Goal: Task Accomplishment & Management: Manage account settings

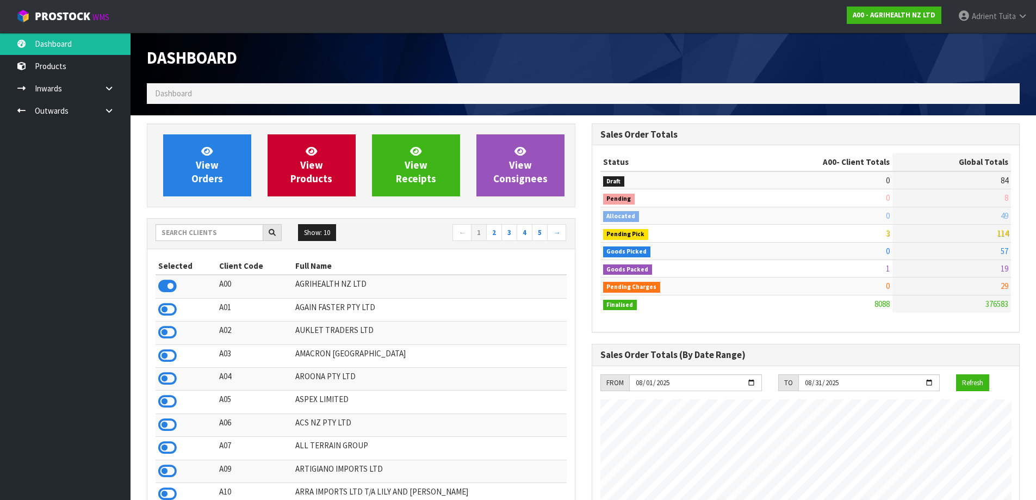
scroll to position [54, 0]
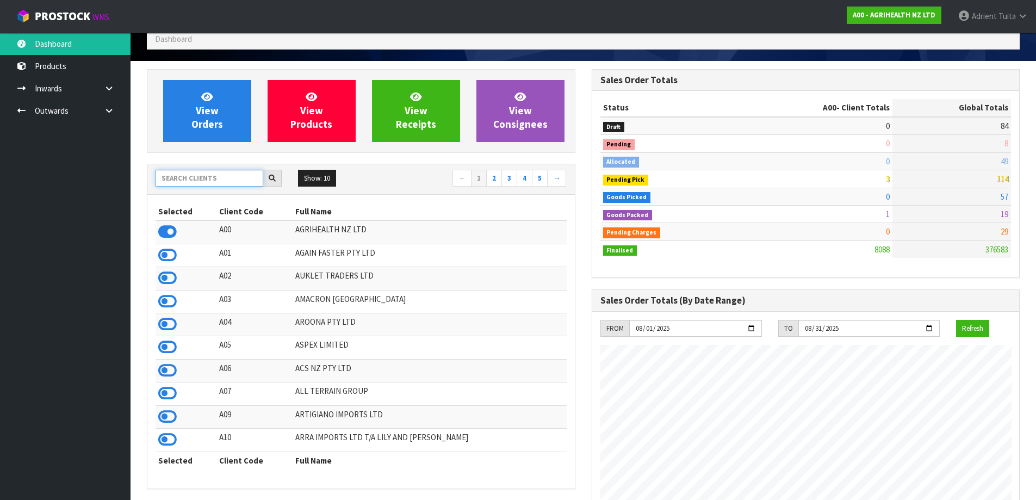
click at [224, 177] on input "text" at bounding box center [210, 178] width 108 height 17
click at [213, 178] on input "text" at bounding box center [210, 178] width 108 height 17
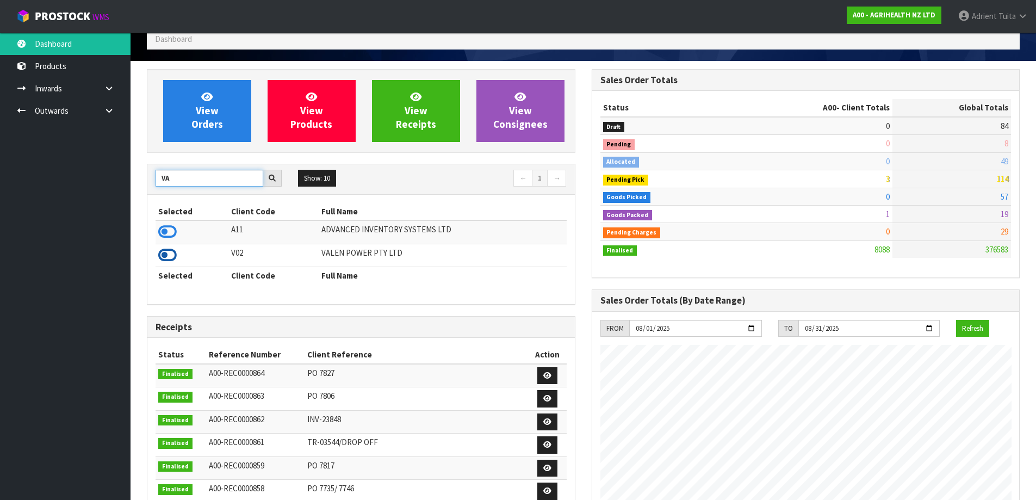
type input "VA"
click at [165, 251] on icon at bounding box center [167, 255] width 18 height 16
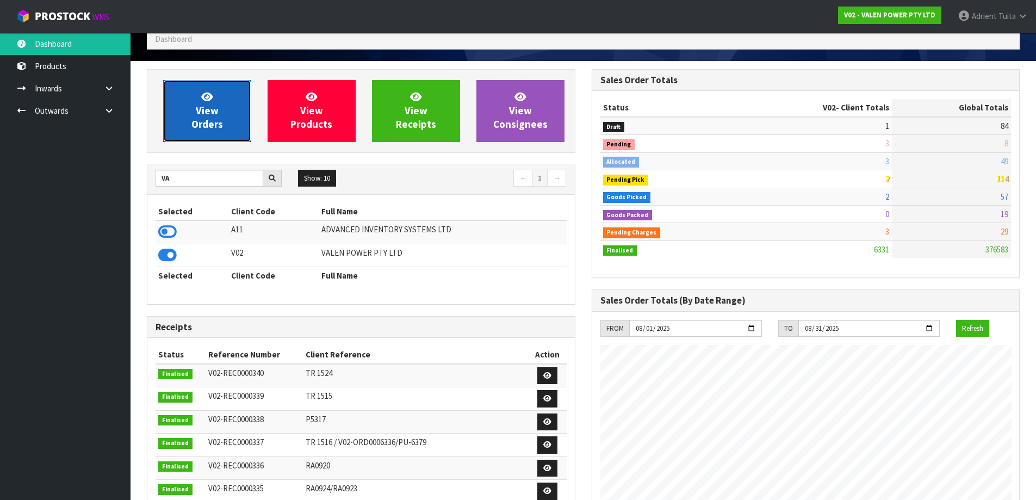
click at [220, 85] on link "View Orders" at bounding box center [207, 111] width 88 height 62
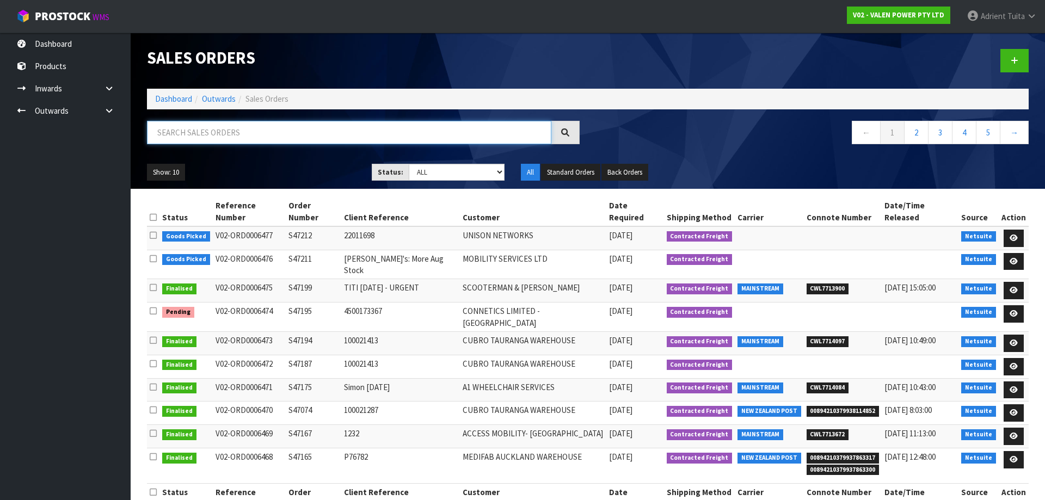
click at [220, 126] on input "text" at bounding box center [349, 132] width 404 height 23
type input "6432"
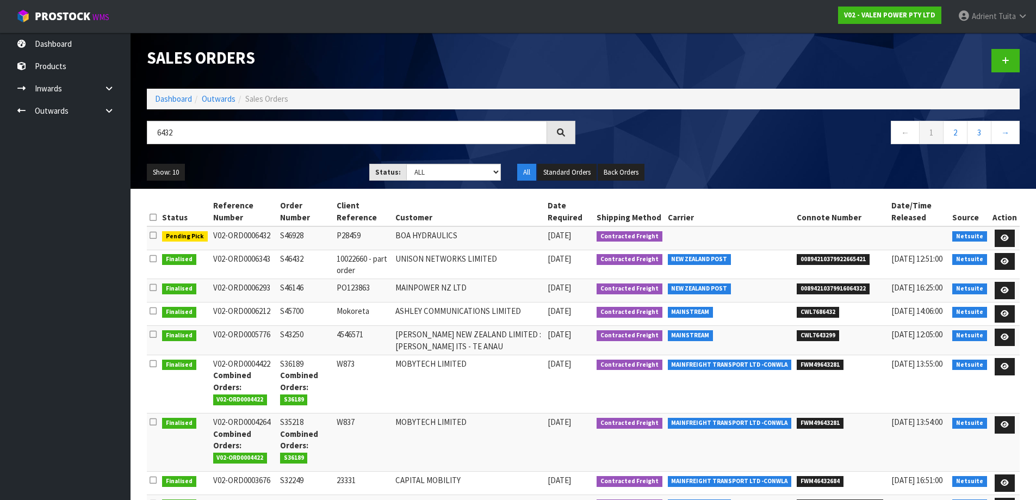
click at [1002, 228] on td at bounding box center [1005, 237] width 30 height 23
click at [1003, 231] on link at bounding box center [1005, 238] width 20 height 17
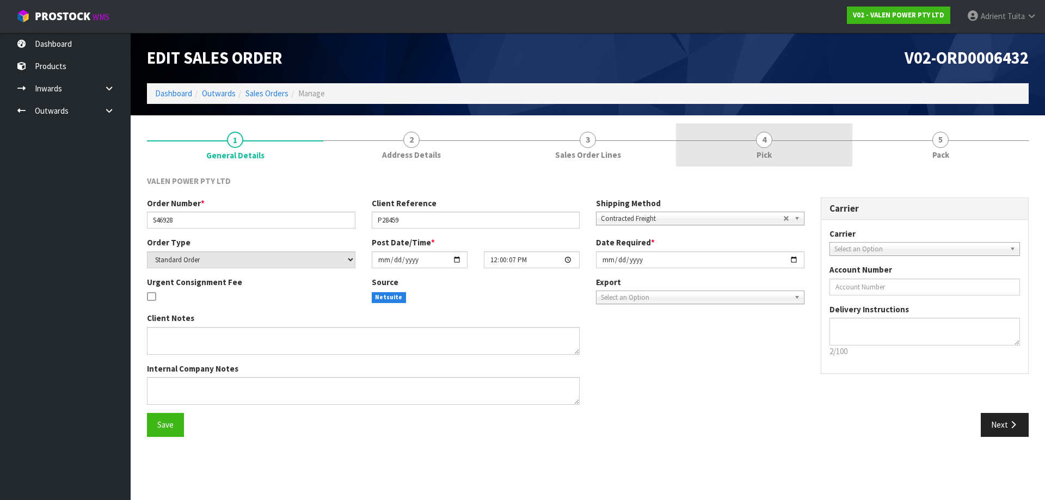
click at [763, 134] on span "4" at bounding box center [764, 140] width 16 height 16
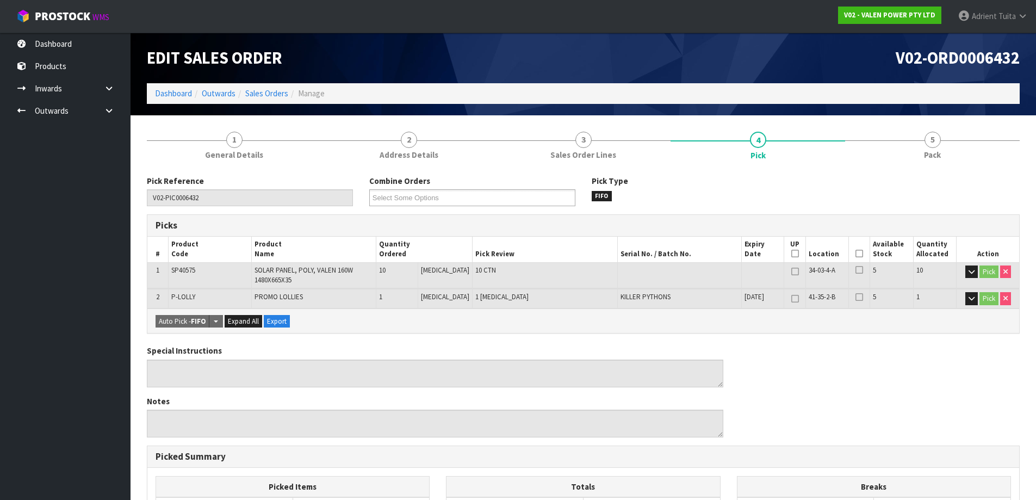
click at [856, 254] on icon at bounding box center [860, 254] width 8 height 1
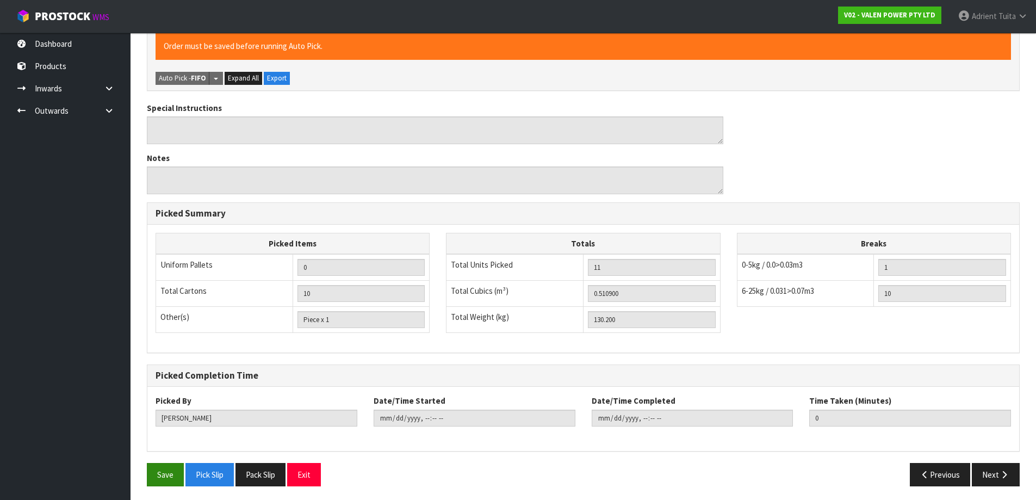
scroll to position [285, 0]
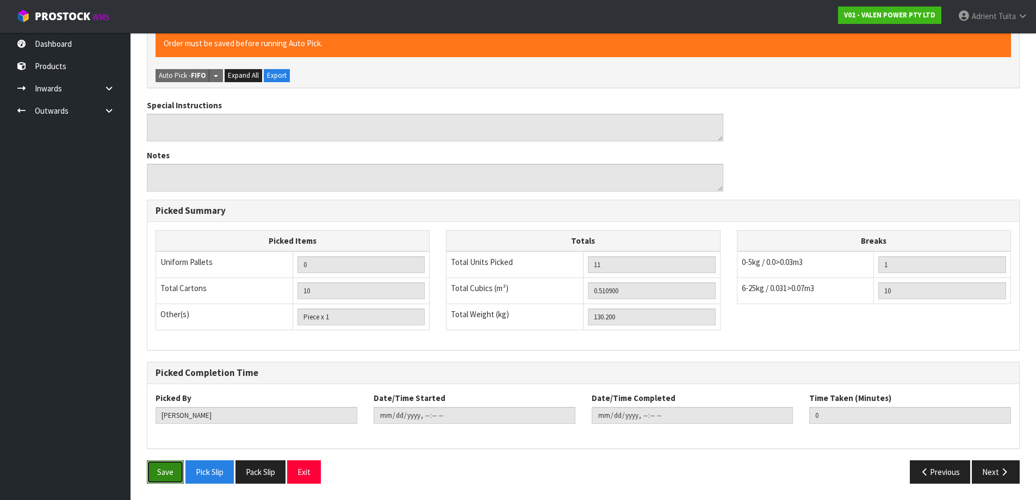
click at [172, 471] on button "Save" at bounding box center [165, 471] width 37 height 23
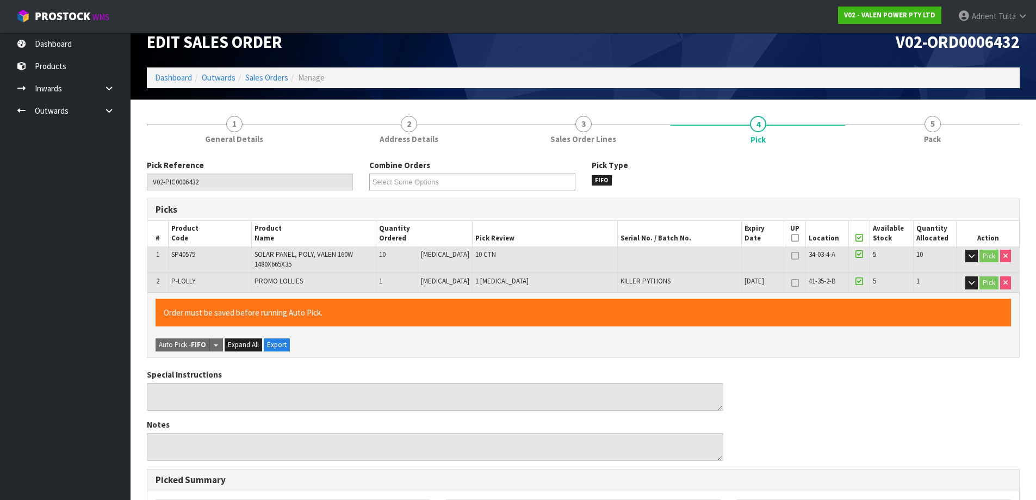
scroll to position [0, 0]
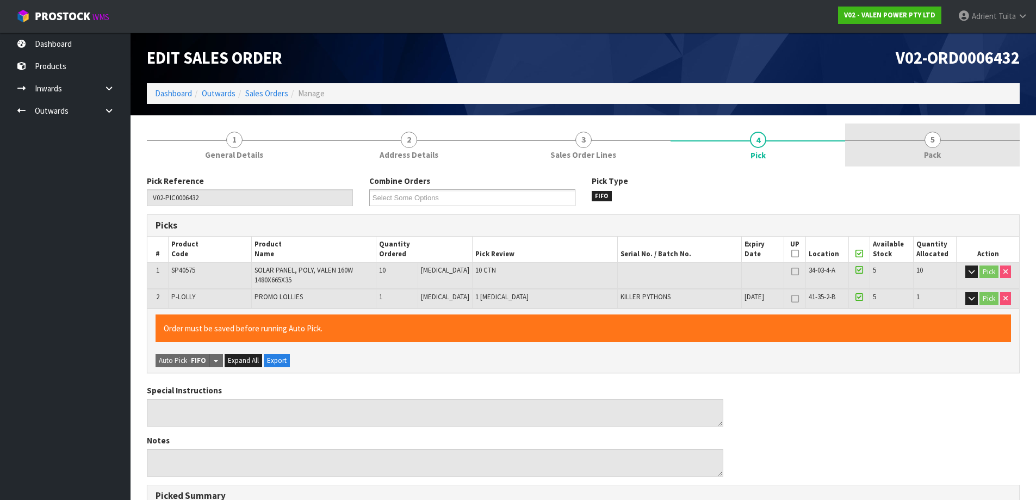
drag, startPoint x: 985, startPoint y: 168, endPoint x: 979, endPoint y: 163, distance: 8.5
click at [985, 168] on div "Pick Reference V02-PIC0006432 Combine Orders V02-ORD0006196 V02-ORD0006198 V02-…" at bounding box center [583, 472] width 873 height 610
click at [968, 150] on link "5 Pack" at bounding box center [932, 145] width 175 height 43
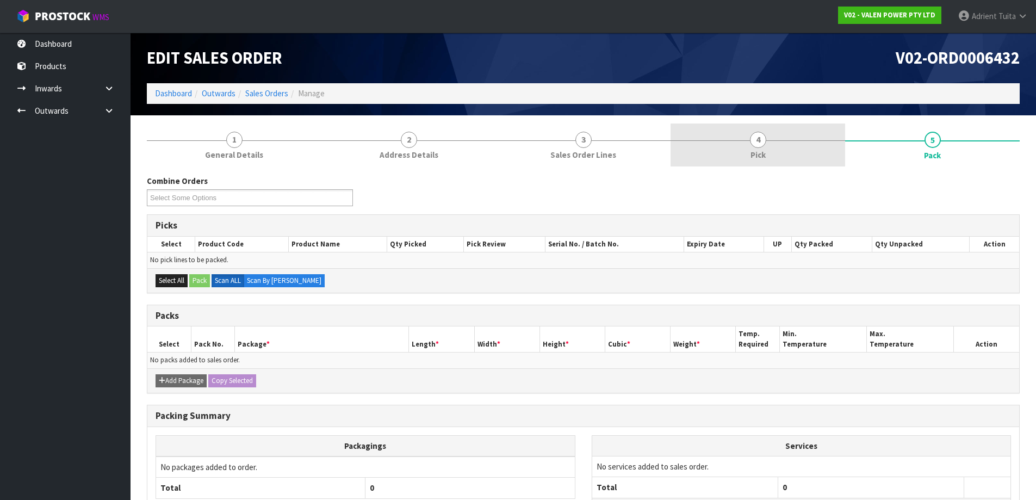
click at [725, 163] on link "4 Pick" at bounding box center [758, 145] width 175 height 43
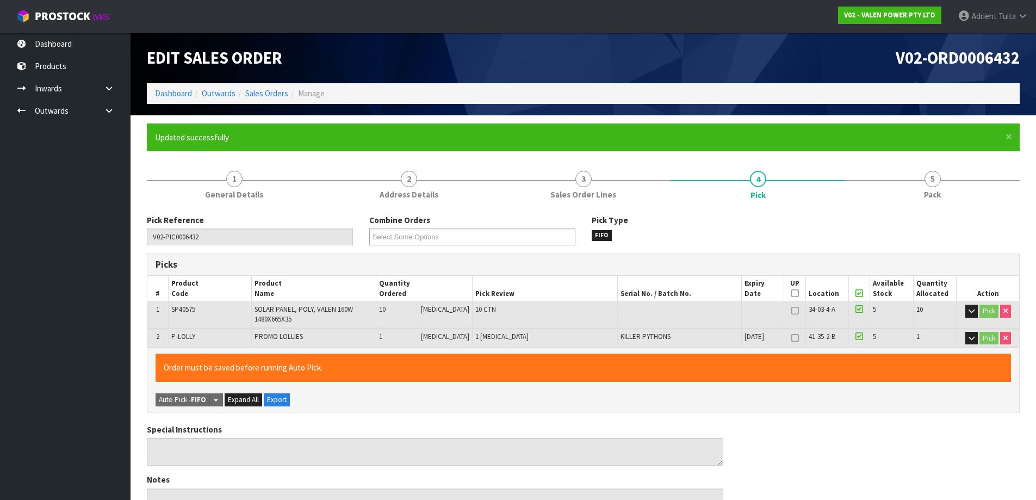
type input "[PERSON_NAME]"
type input "2025-08-14T09:07:31"
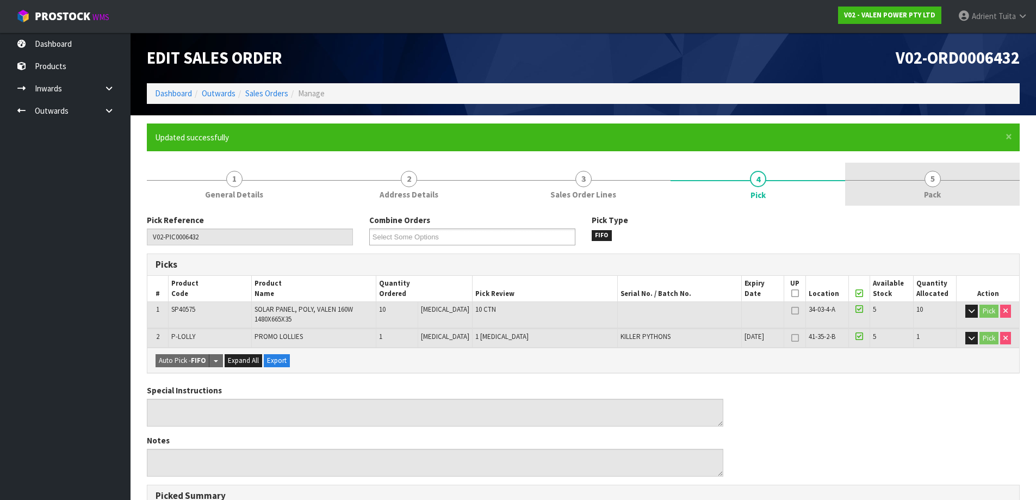
click at [940, 176] on span "5" at bounding box center [933, 179] width 16 height 16
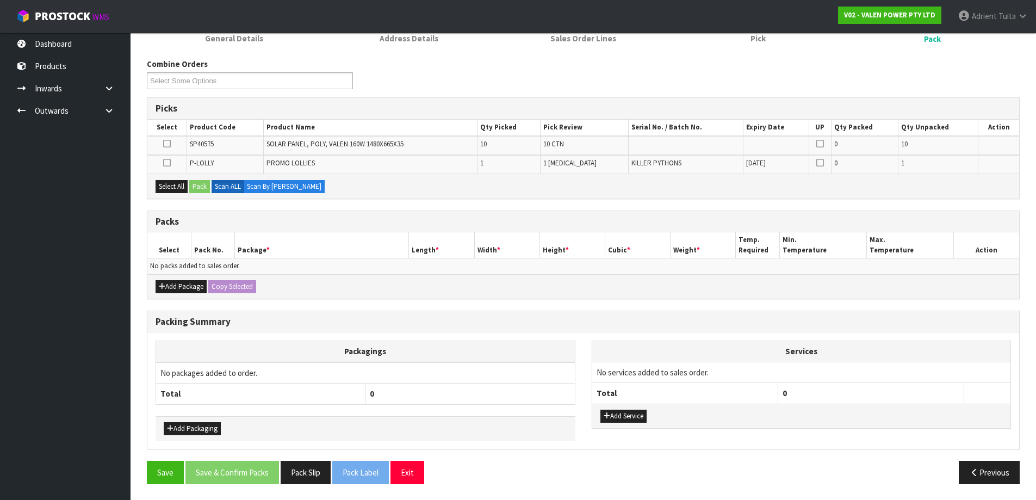
scroll to position [157, 0]
click at [171, 281] on button "Add Package" at bounding box center [181, 286] width 51 height 13
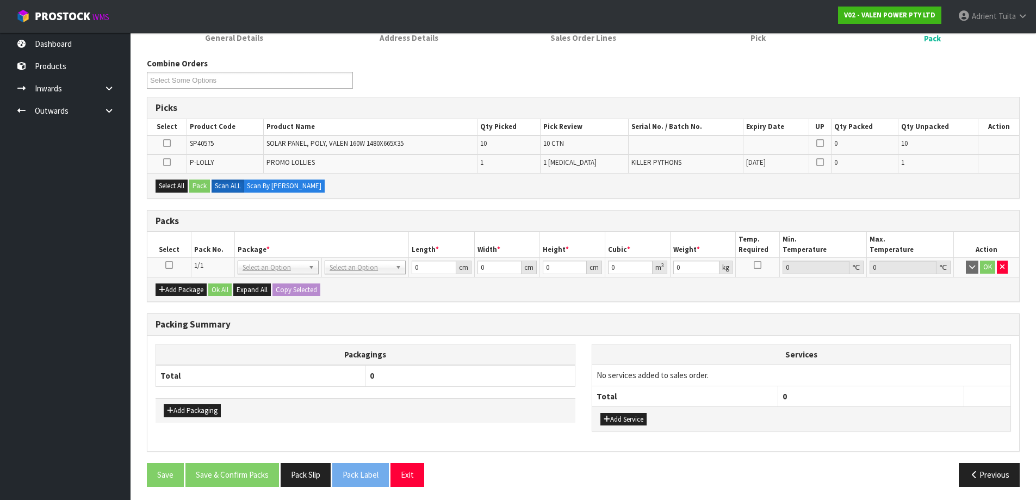
click at [172, 265] on icon at bounding box center [169, 265] width 8 height 1
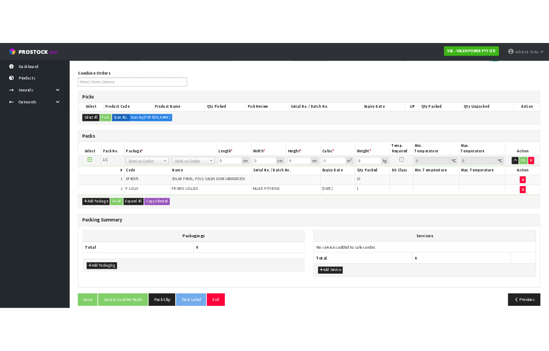
scroll to position [176, 0]
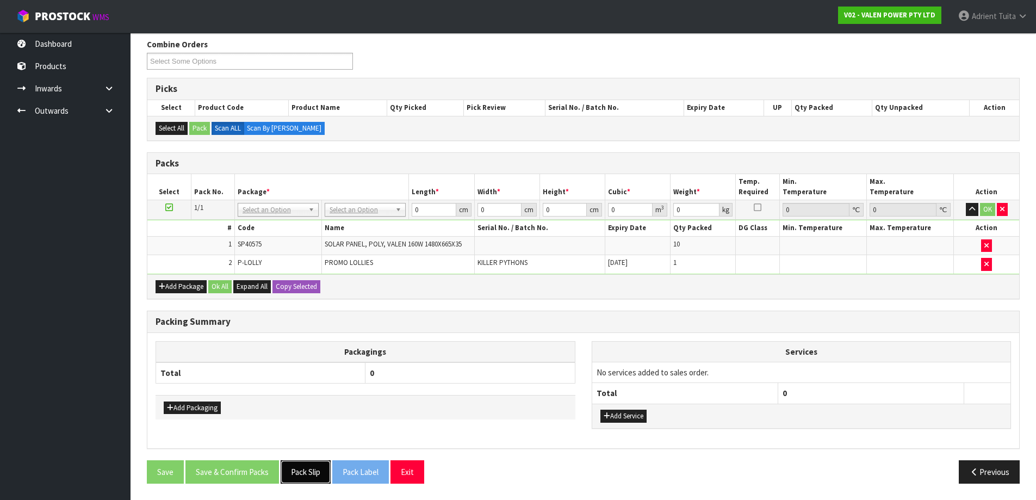
click at [316, 479] on button "Pack Slip" at bounding box center [306, 471] width 50 height 23
click at [281, 460] on button "Pack Slip" at bounding box center [306, 471] width 50 height 23
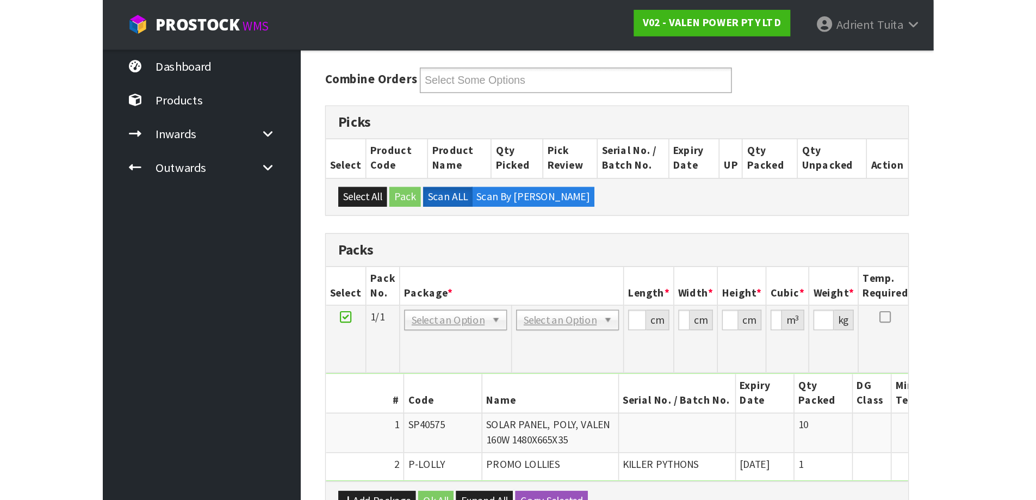
scroll to position [155, 0]
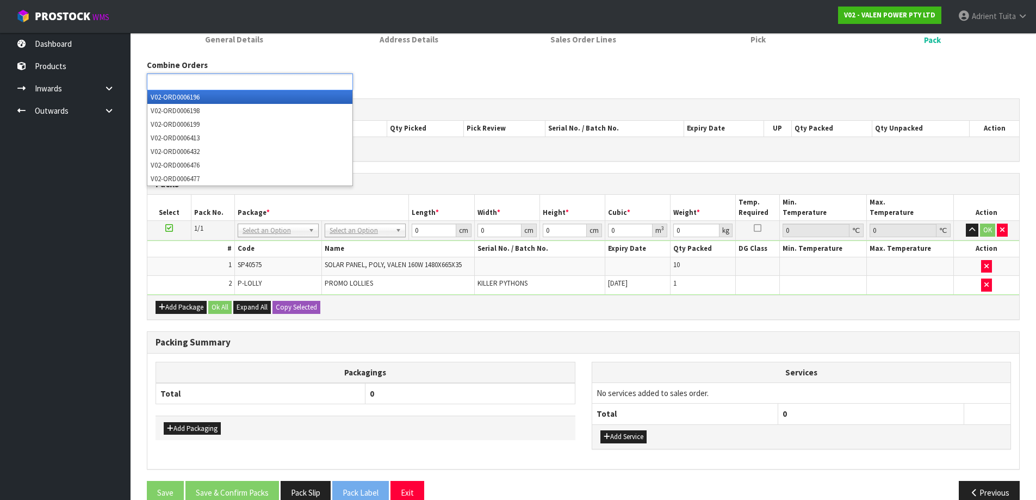
click at [262, 85] on ul at bounding box center [250, 81] width 206 height 17
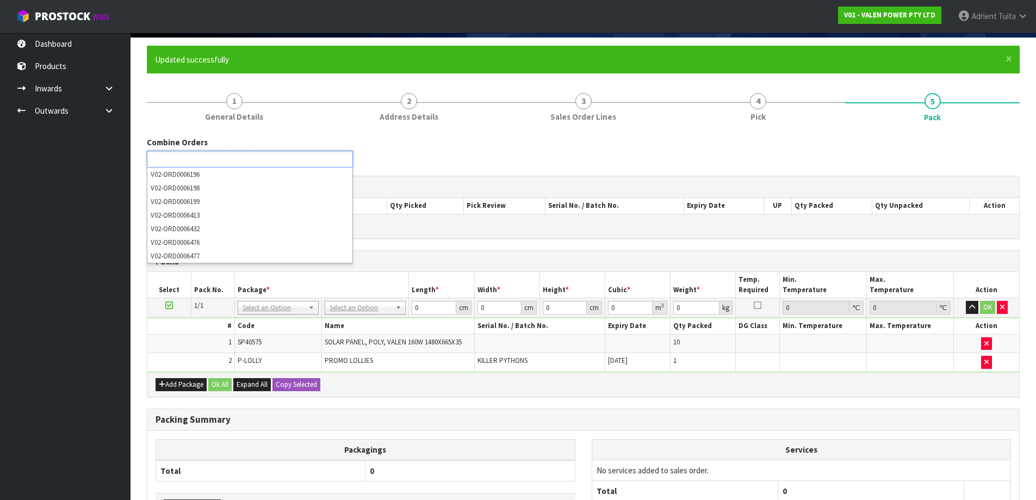
scroll to position [0, 0]
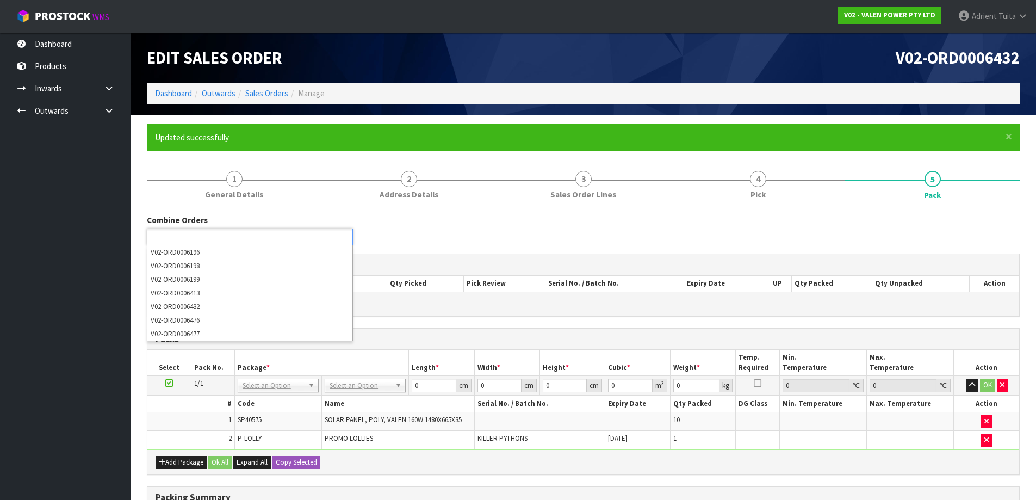
click at [273, 238] on ul at bounding box center [250, 237] width 206 height 17
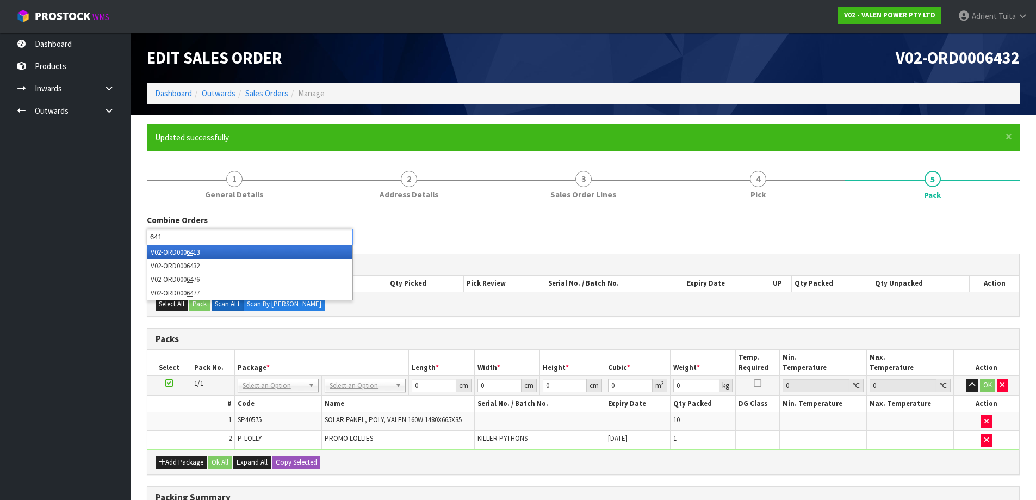
type input "6413"
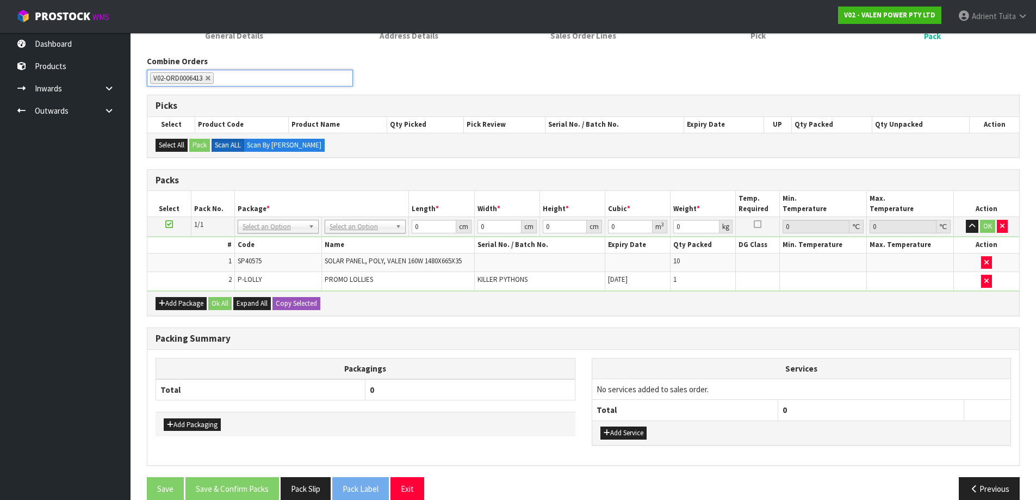
scroll to position [163, 0]
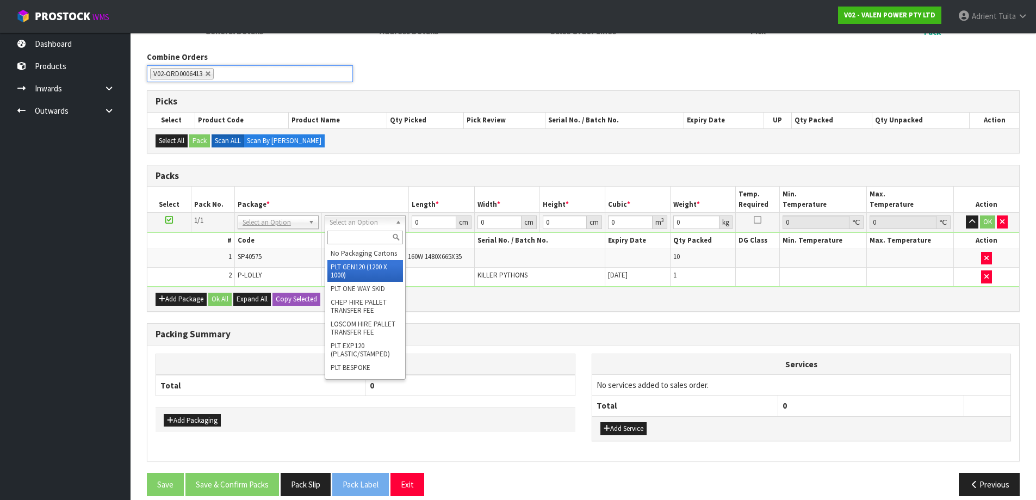
type input "120"
type input "100"
type input "130.2"
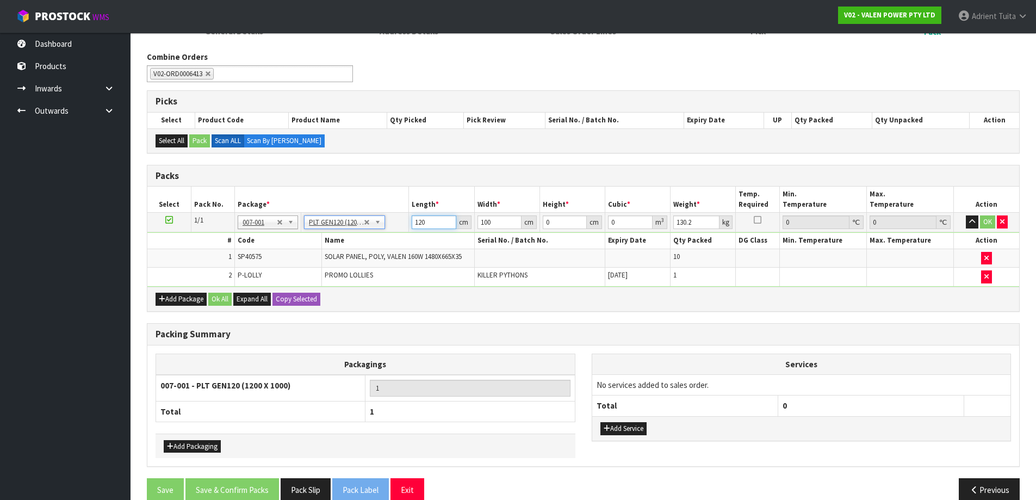
click at [426, 224] on input "120" at bounding box center [434, 222] width 44 height 14
click at [419, 229] on input "120" at bounding box center [434, 222] width 44 height 14
type input "154"
type input "104"
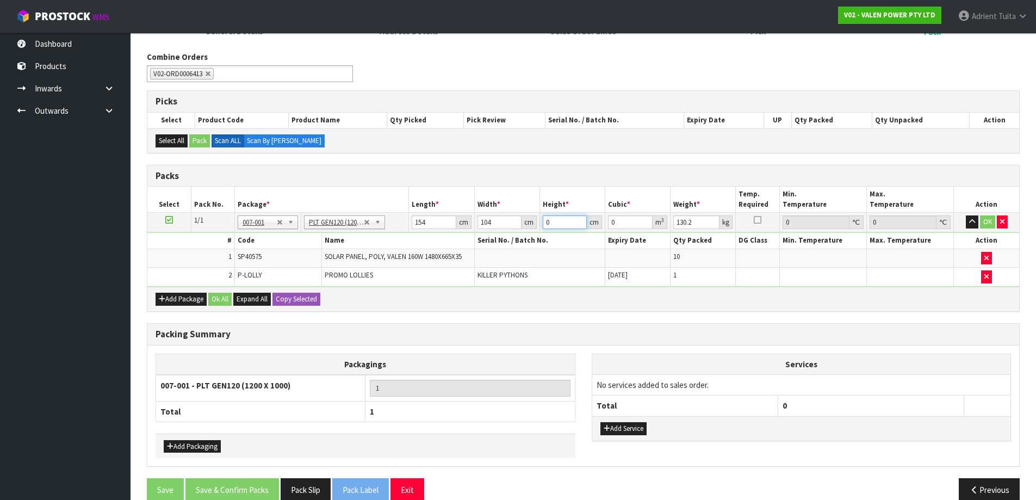
type input "1"
type input "0.016016"
type input "11"
type input "0.176176"
type input "118"
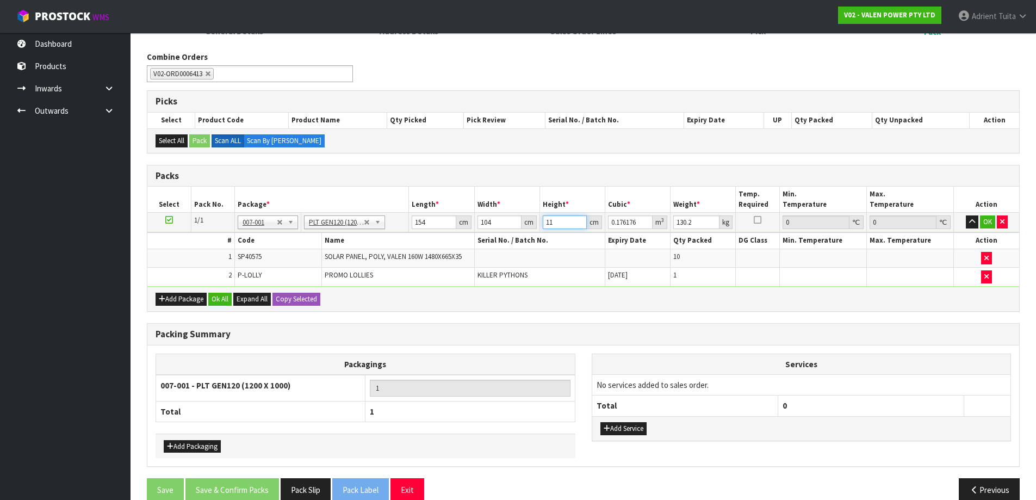
type input "1.889888"
type input "118"
type input "350"
click at [986, 217] on button "OK" at bounding box center [987, 221] width 15 height 13
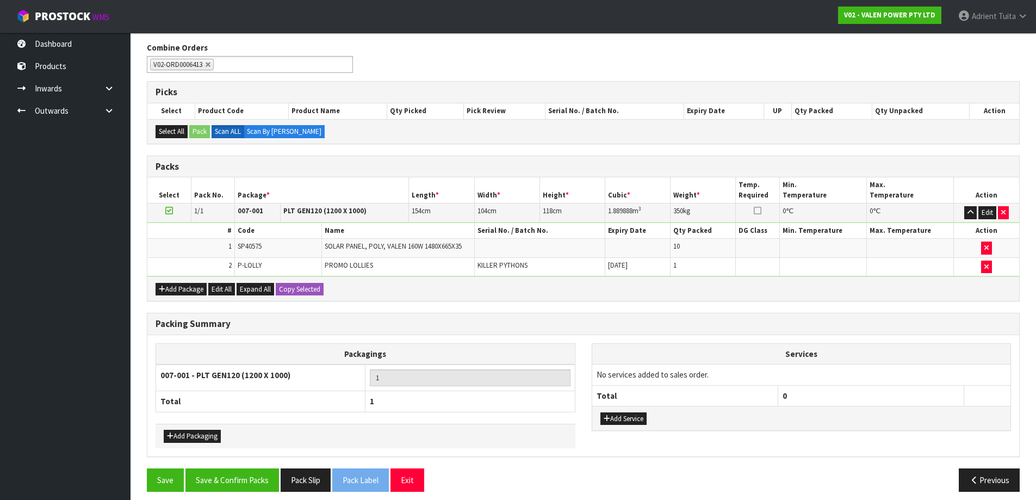
scroll to position [181, 0]
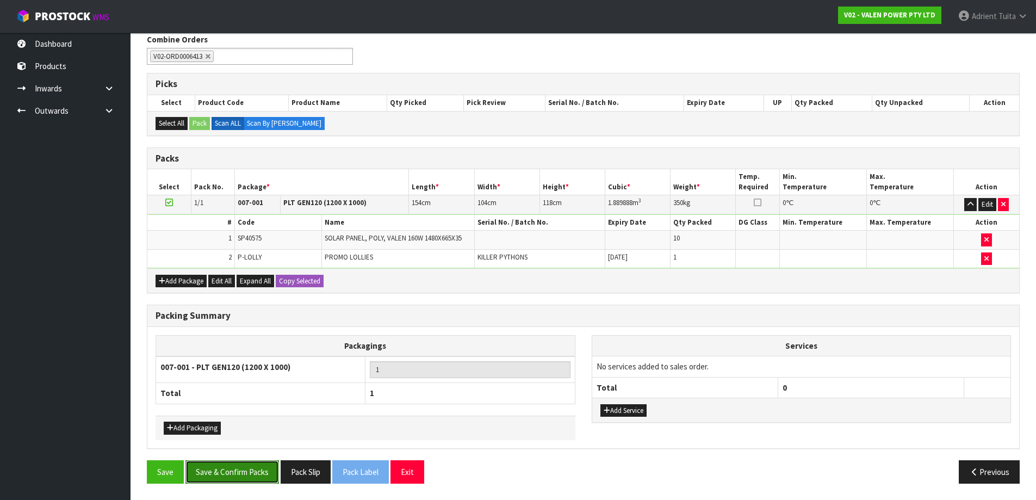
click at [240, 467] on button "Save & Confirm Packs" at bounding box center [233, 471] width 94 height 23
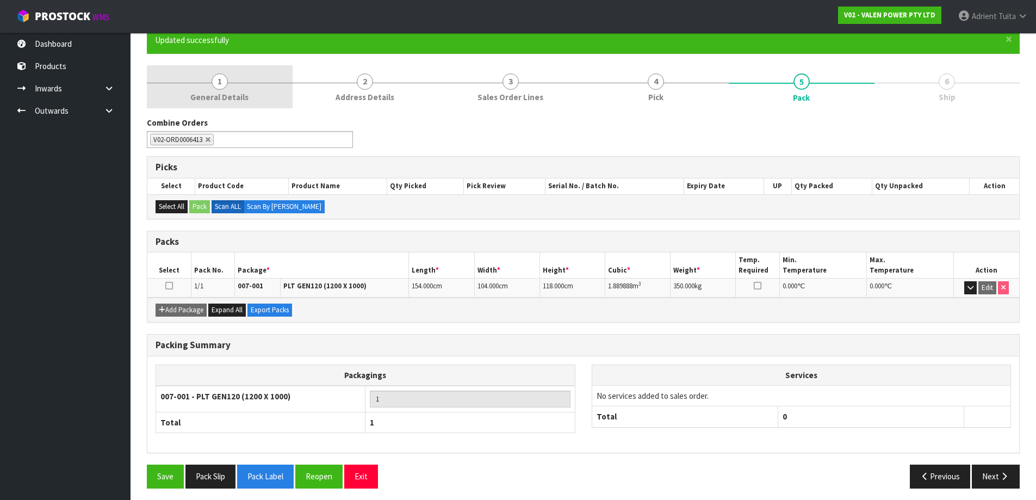
scroll to position [102, 0]
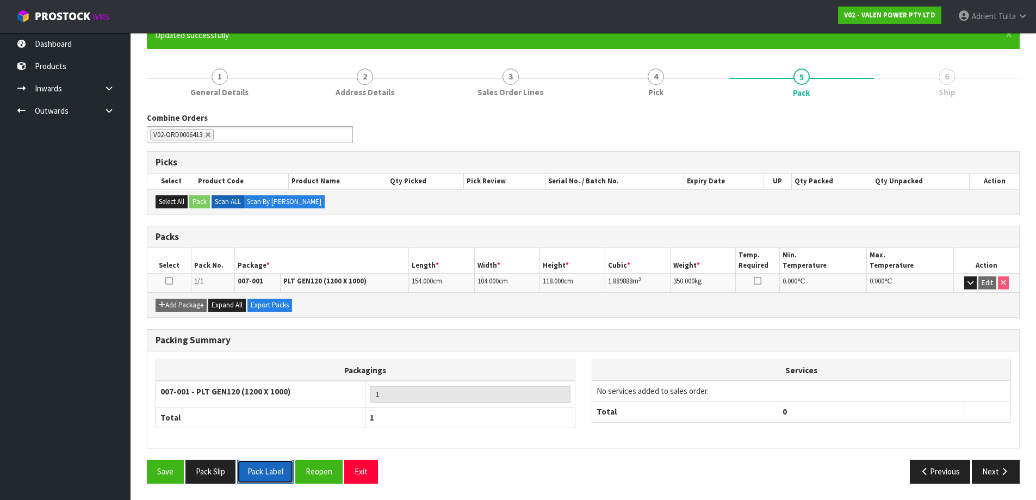
click at [279, 468] on button "Pack Label" at bounding box center [265, 471] width 57 height 23
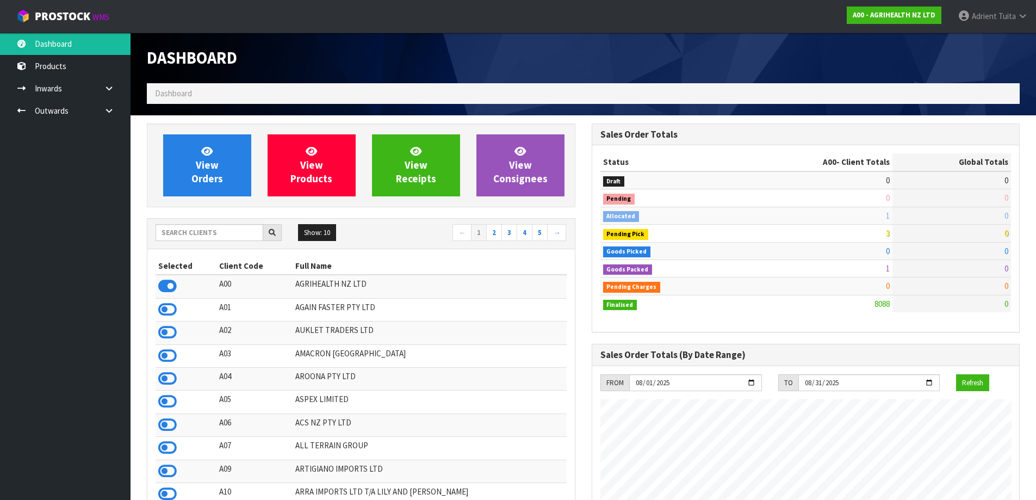
scroll to position [824, 445]
drag, startPoint x: 182, startPoint y: 227, endPoint x: 171, endPoint y: 228, distance: 10.9
click at [180, 227] on input "text" at bounding box center [210, 232] width 108 height 17
type input "VA"
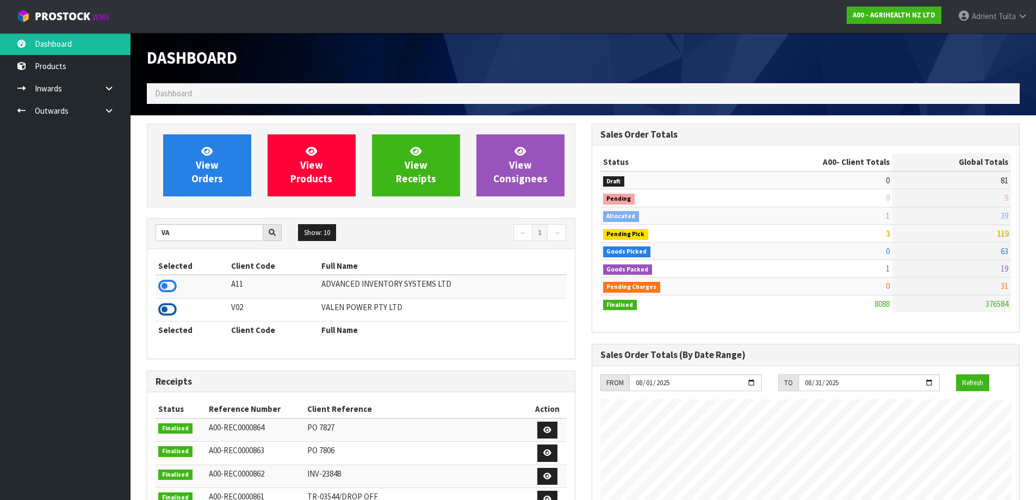
click at [162, 308] on icon at bounding box center [167, 309] width 18 height 16
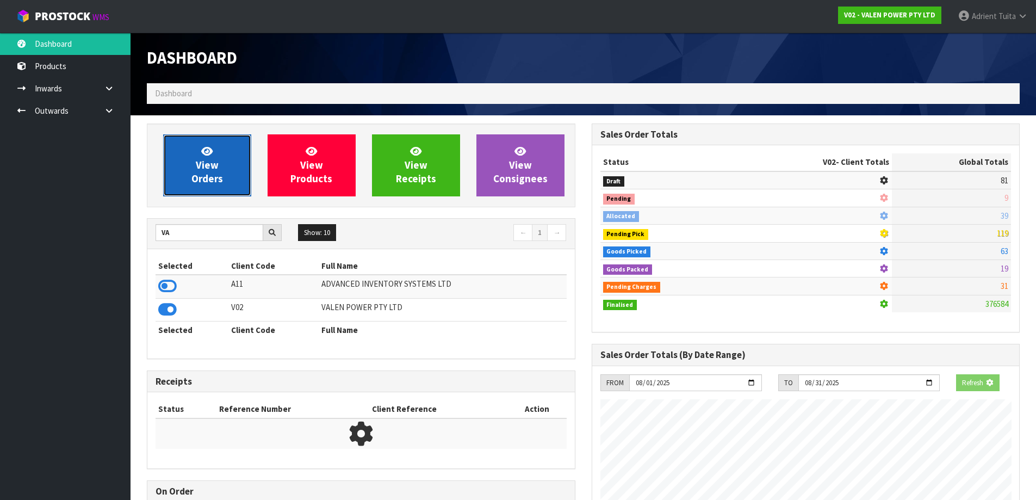
click at [210, 170] on span "View Orders" at bounding box center [208, 165] width 32 height 41
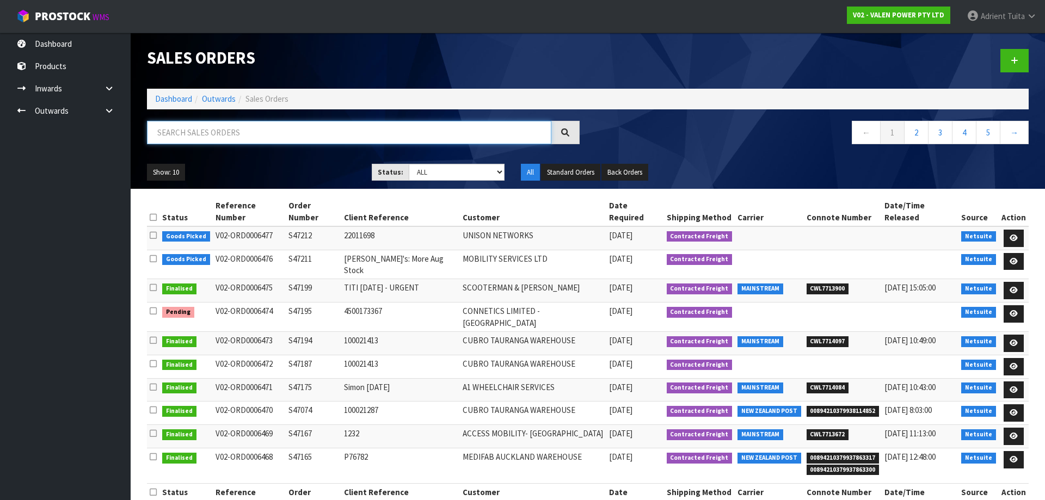
click at [300, 138] on input "text" at bounding box center [349, 132] width 404 height 23
type input "6413"
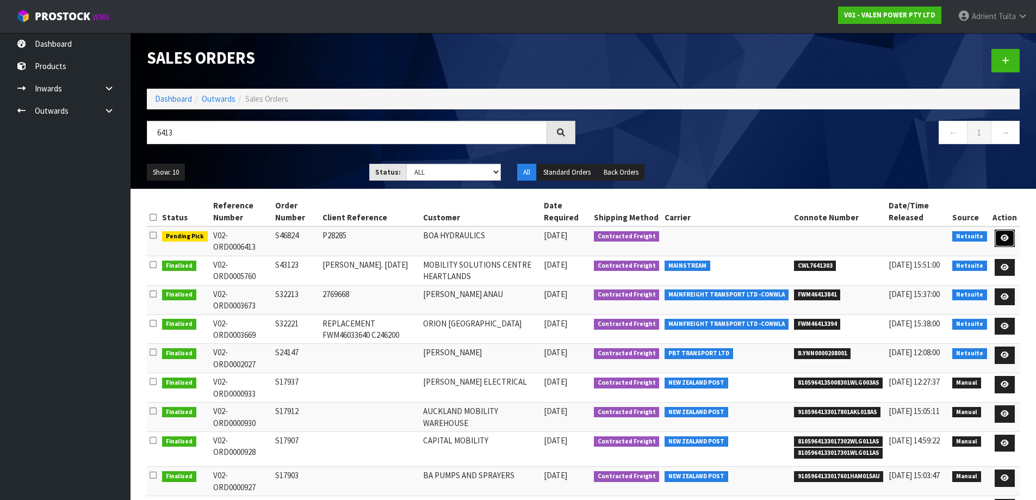
click at [997, 239] on link at bounding box center [1005, 238] width 20 height 17
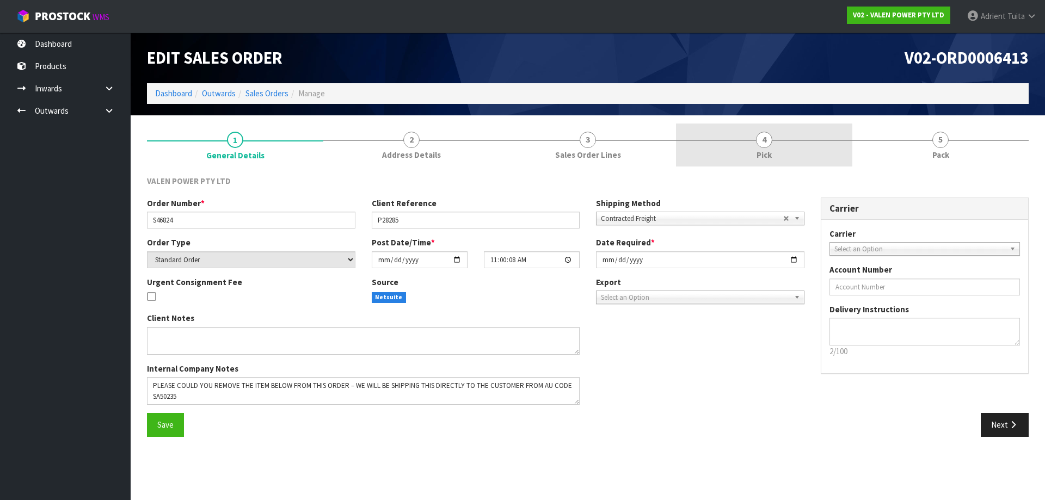
click at [787, 133] on link "4 Pick" at bounding box center [764, 145] width 176 height 43
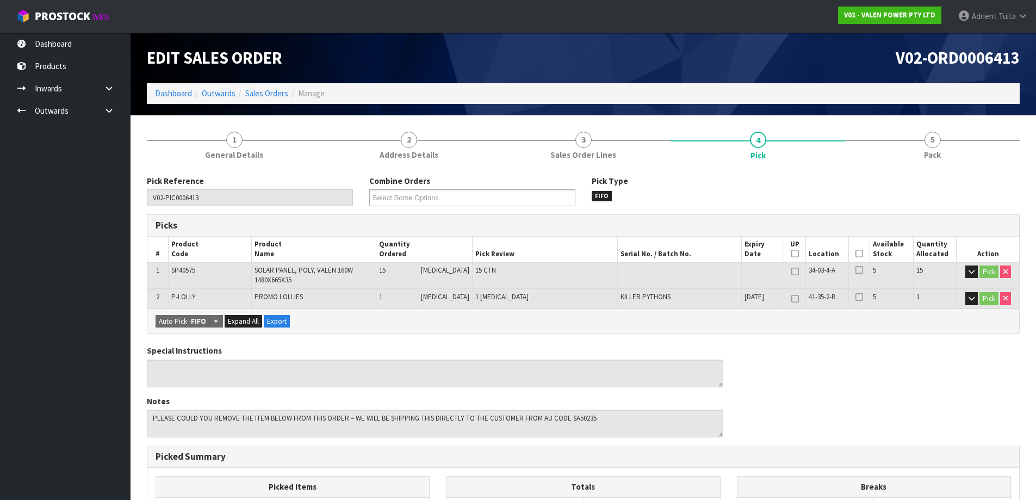
click at [856, 254] on icon at bounding box center [860, 254] width 8 height 1
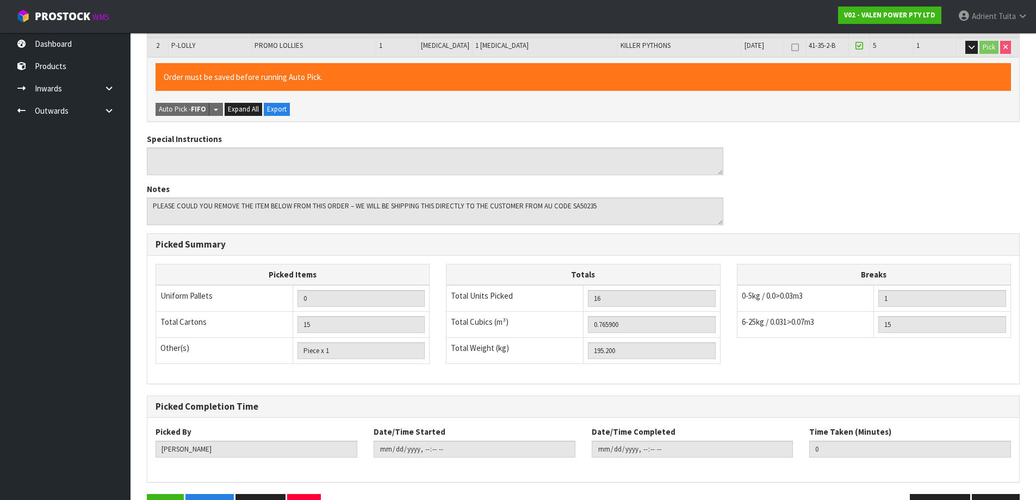
scroll to position [285, 0]
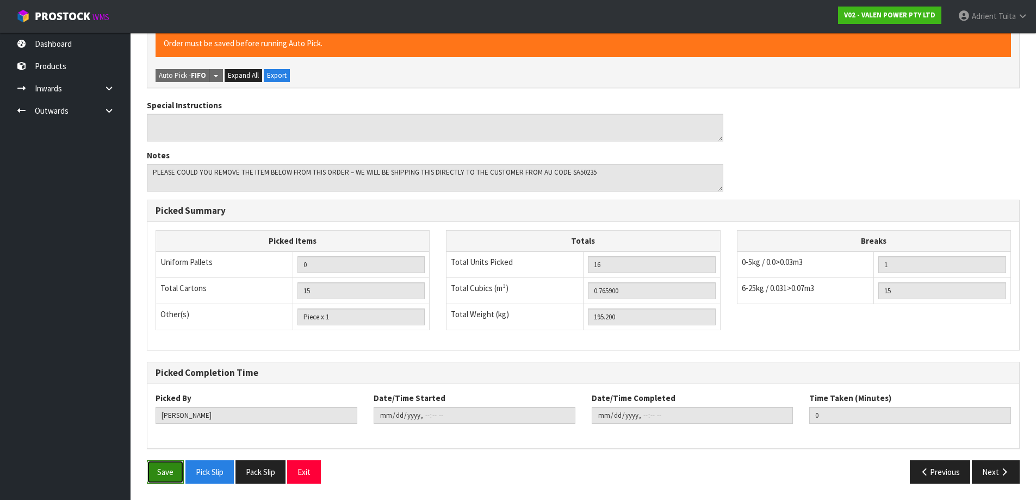
click at [174, 471] on button "Save" at bounding box center [165, 471] width 37 height 23
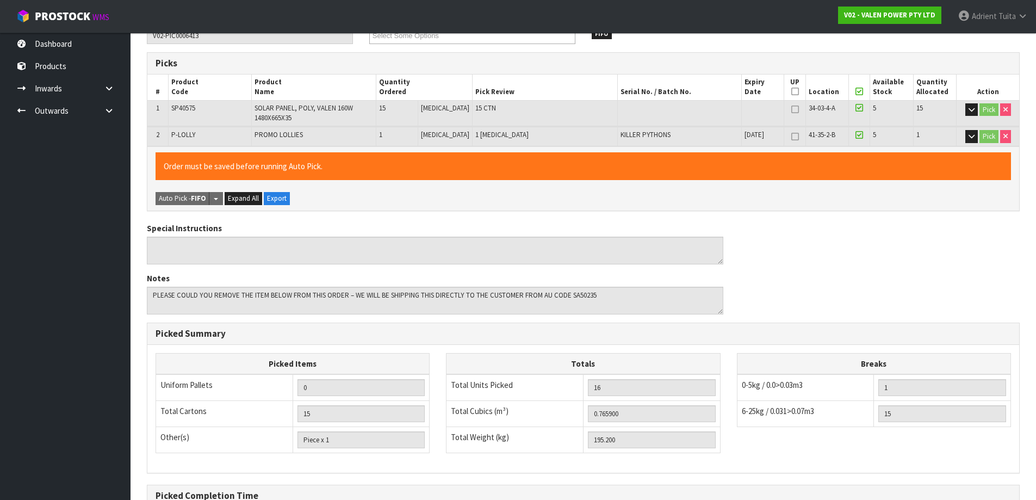
scroll to position [0, 0]
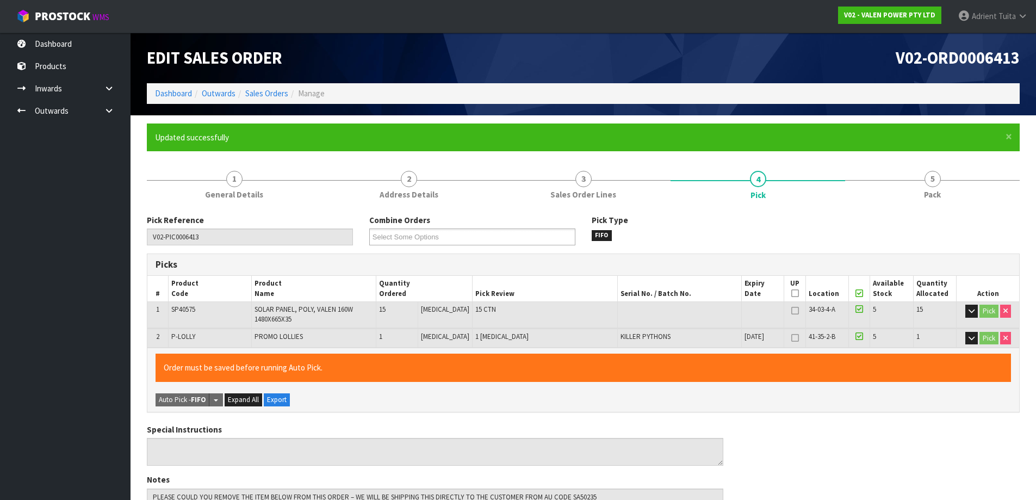
type input "[PERSON_NAME]"
type input "2025-08-14T09:07:49"
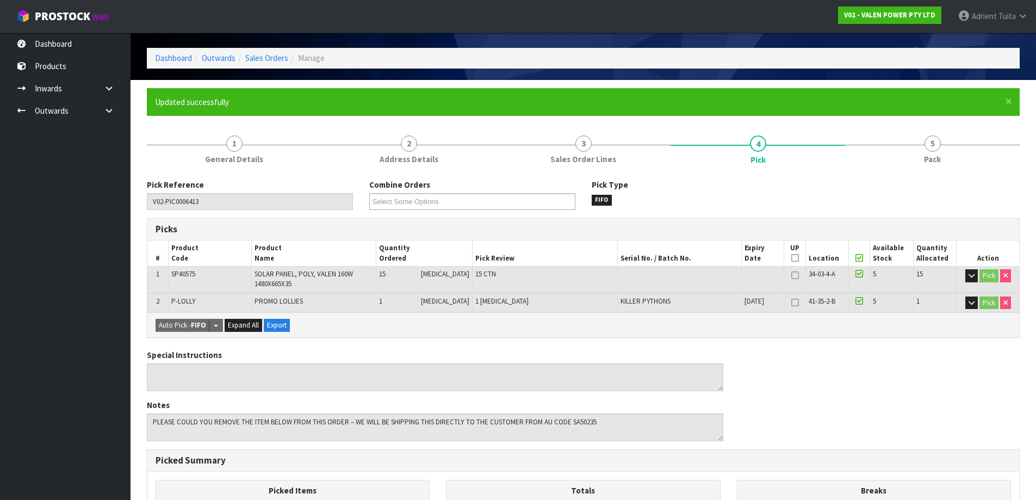
scroll to position [54, 0]
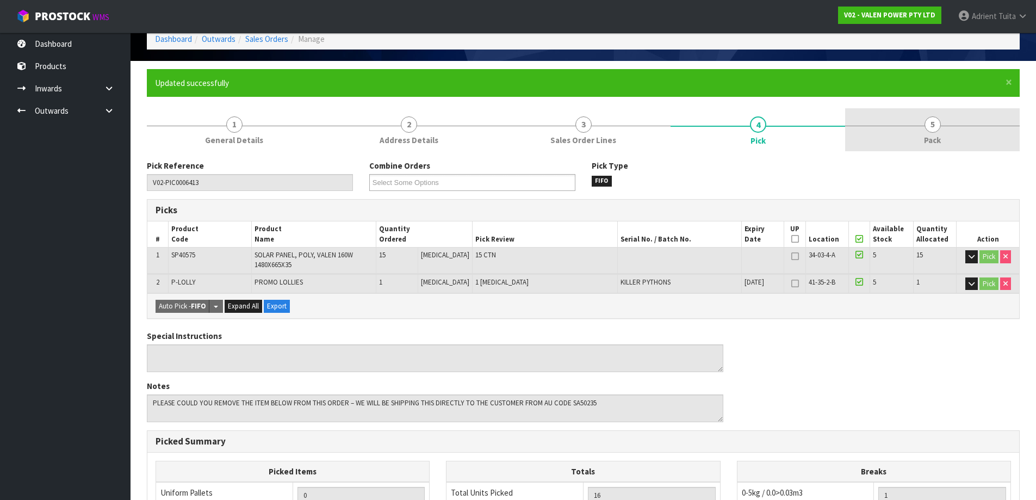
click at [972, 134] on link "5 Pack" at bounding box center [932, 129] width 175 height 43
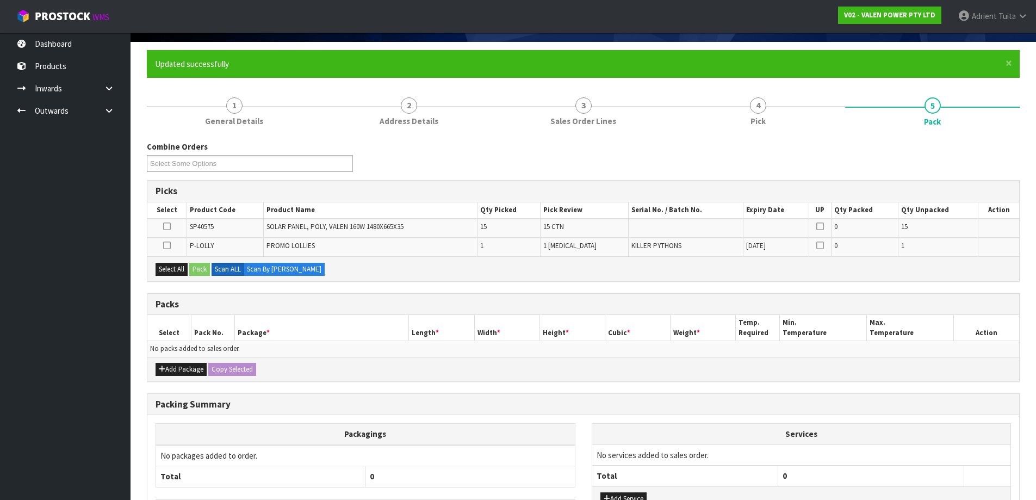
scroll to position [157, 0]
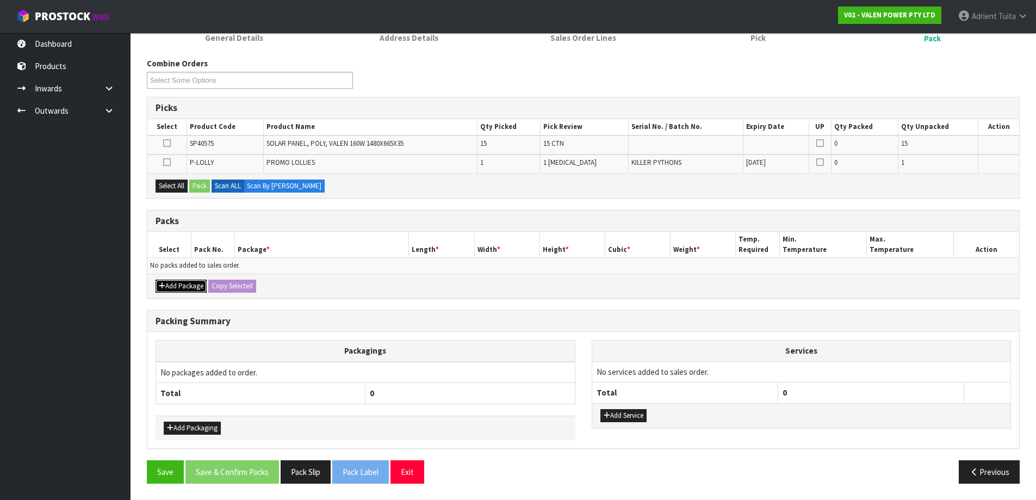
click at [175, 283] on button "Add Package" at bounding box center [181, 286] width 51 height 13
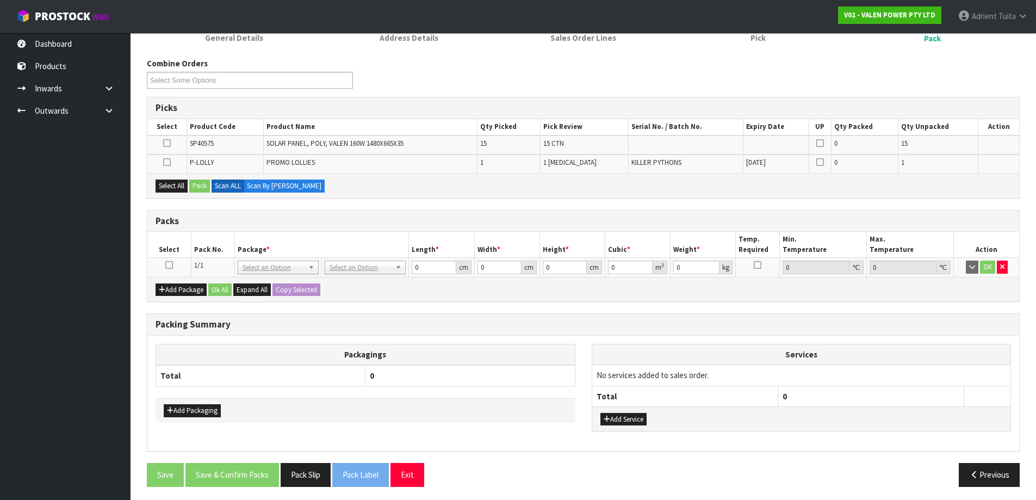
click at [170, 265] on icon at bounding box center [169, 265] width 8 height 1
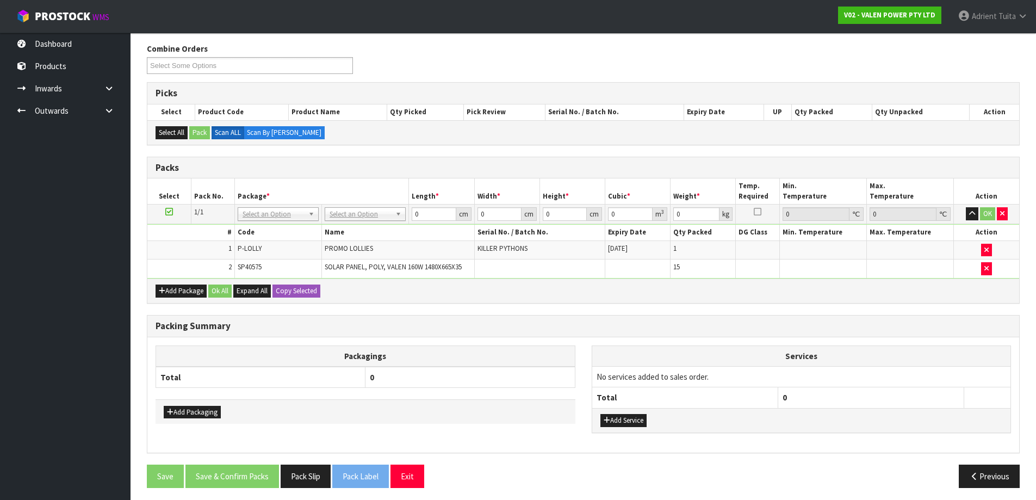
scroll to position [176, 0]
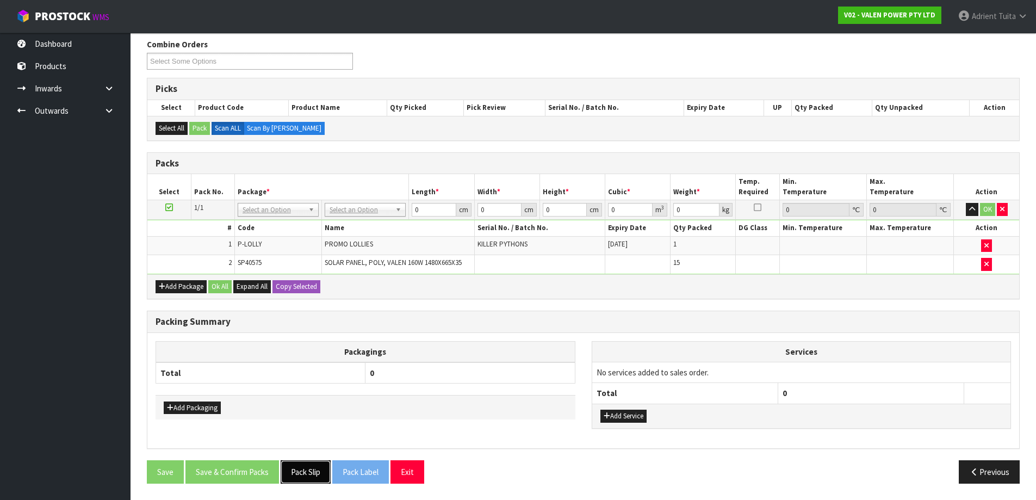
click at [300, 473] on button "Pack Slip" at bounding box center [306, 471] width 50 height 23
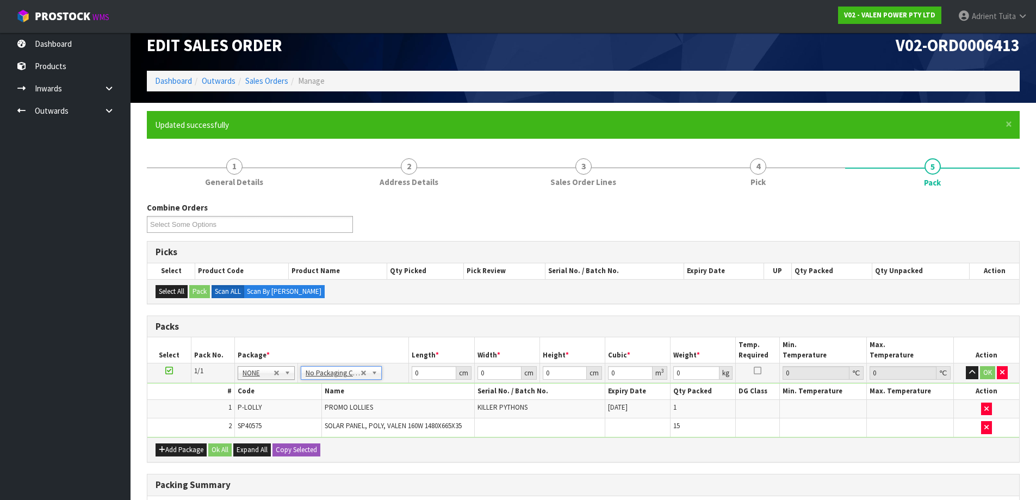
scroll to position [0, 0]
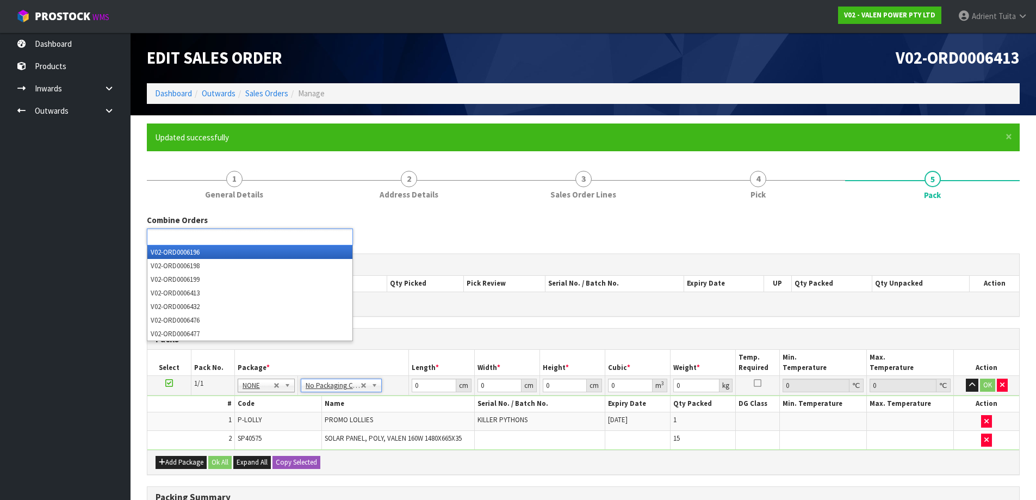
click at [293, 234] on ul at bounding box center [250, 237] width 206 height 17
type input "6432"
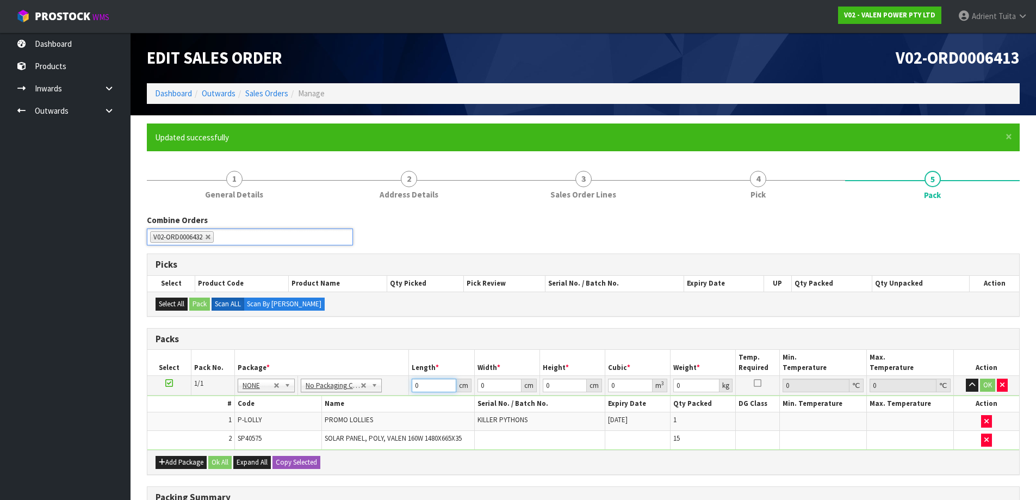
click at [419, 387] on input "0" at bounding box center [434, 386] width 44 height 14
type input "154"
type input "104"
type input "1"
type input "0.016016"
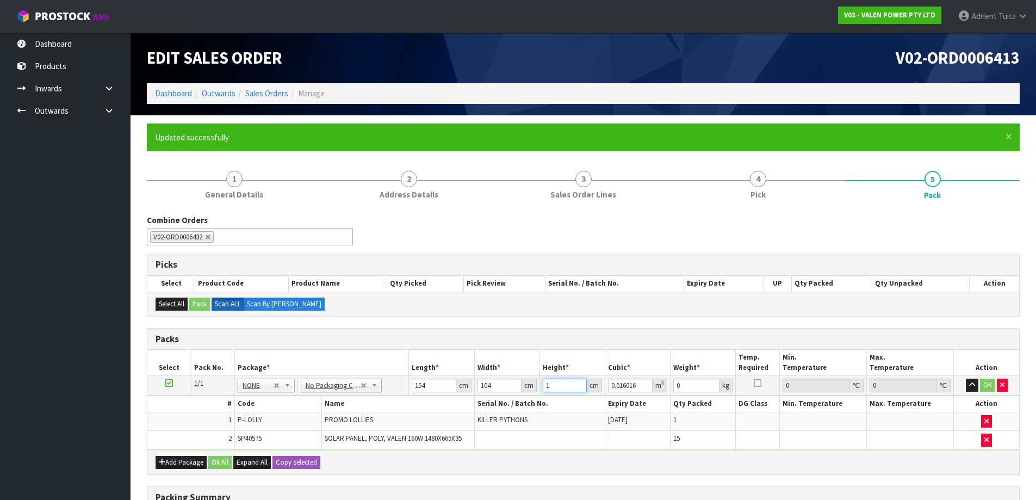
type input "11"
type input "0.176176"
type input "118"
type input "1.889888"
type input "118"
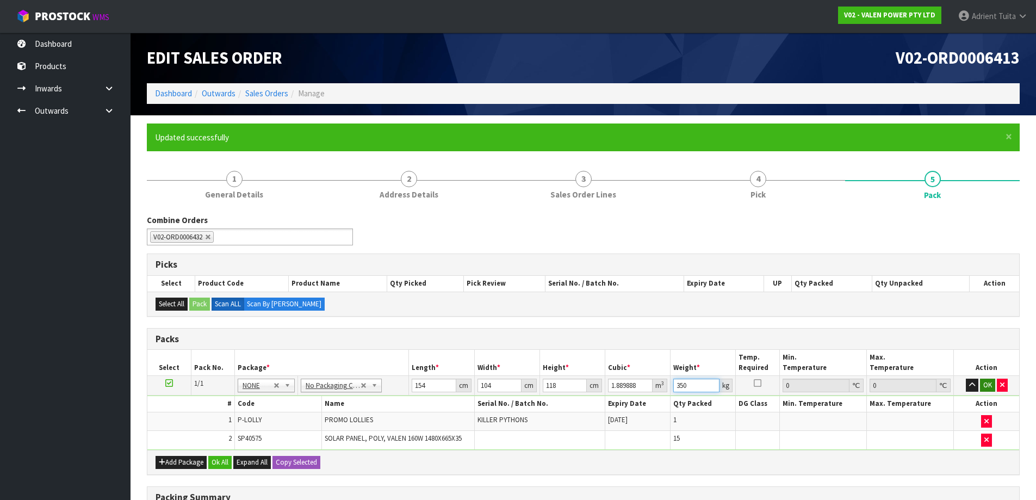
type input "350"
click at [990, 386] on button "OK" at bounding box center [987, 385] width 15 height 13
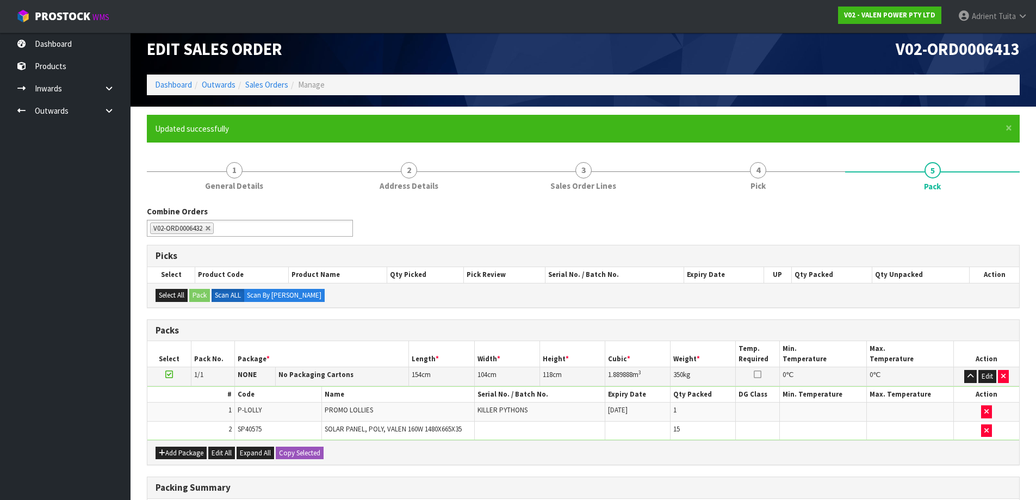
scroll to position [181, 0]
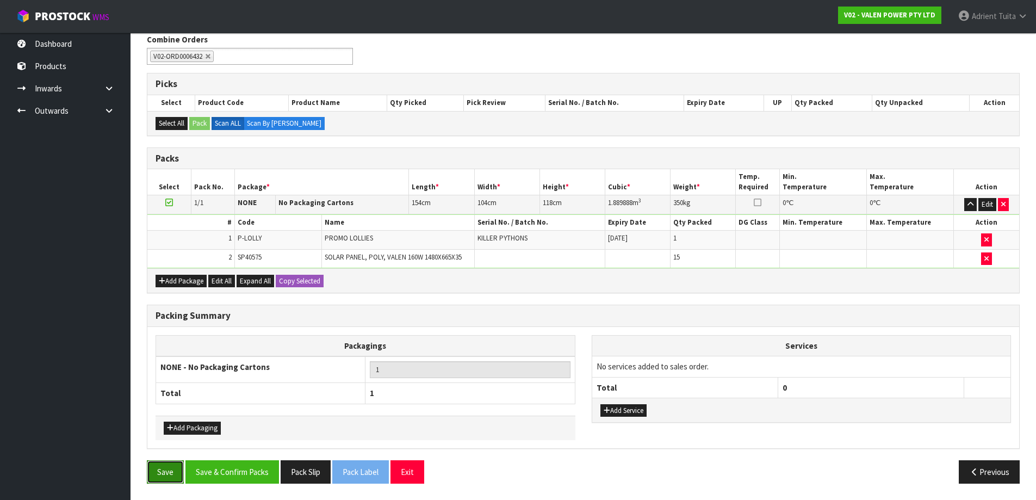
click at [154, 476] on button "Save" at bounding box center [165, 471] width 37 height 23
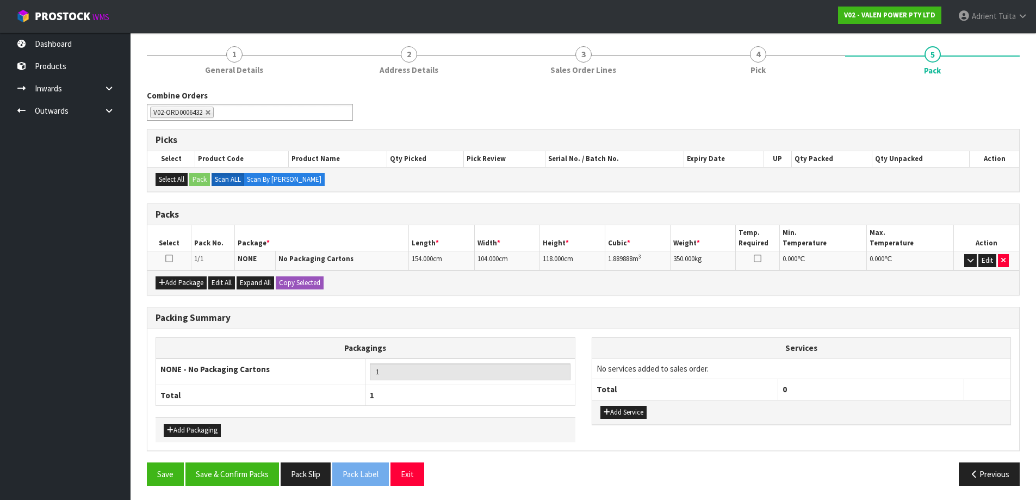
scroll to position [127, 0]
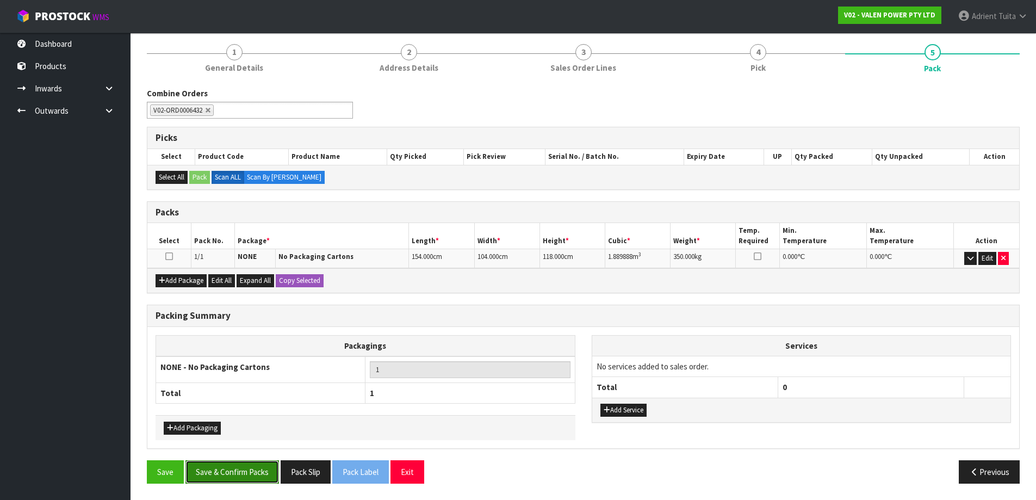
click at [249, 473] on button "Save & Confirm Packs" at bounding box center [233, 471] width 94 height 23
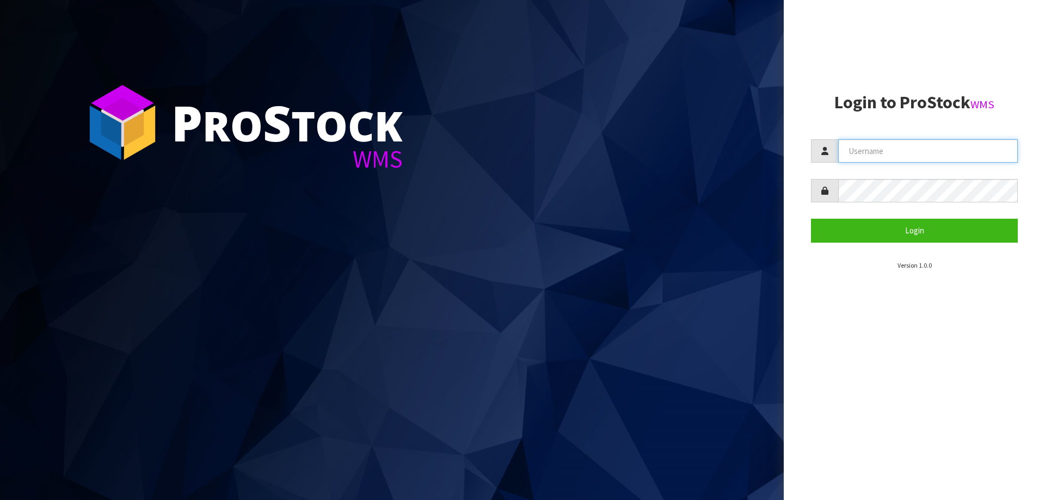
click at [863, 147] on input "text" at bounding box center [928, 150] width 180 height 23
type input "[PERSON_NAME][EMAIL_ADDRESS][DOMAIN_NAME]"
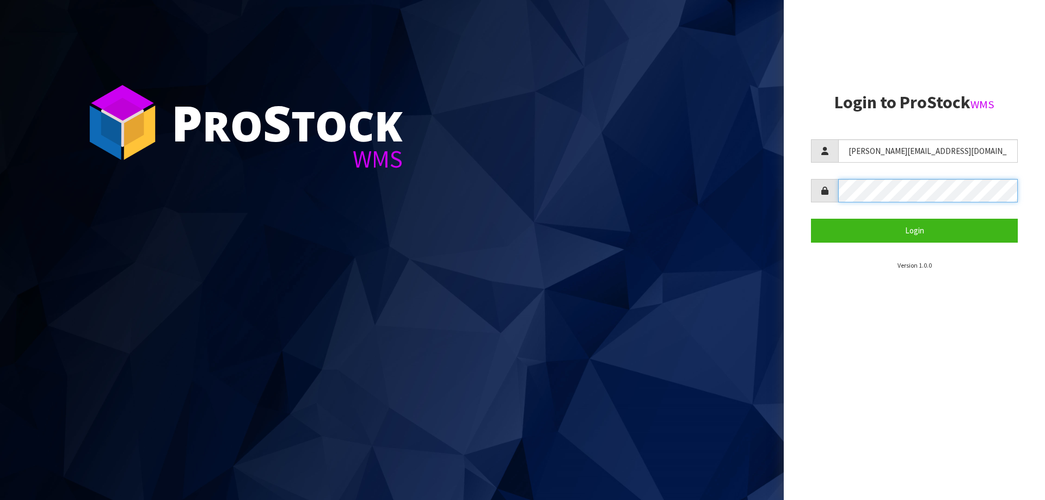
click at [811, 219] on button "Login" at bounding box center [914, 230] width 207 height 23
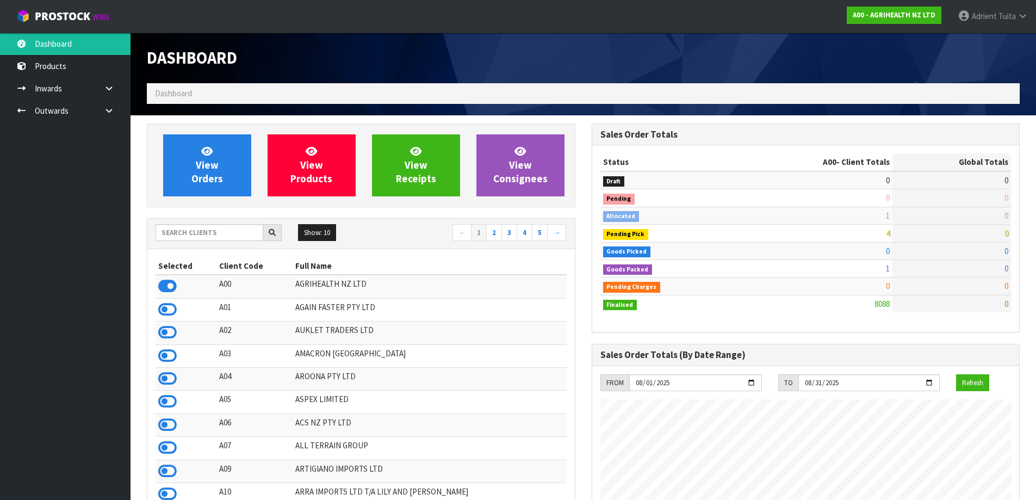
scroll to position [824, 445]
click at [178, 228] on input "text" at bounding box center [210, 232] width 108 height 17
type input "DATS"
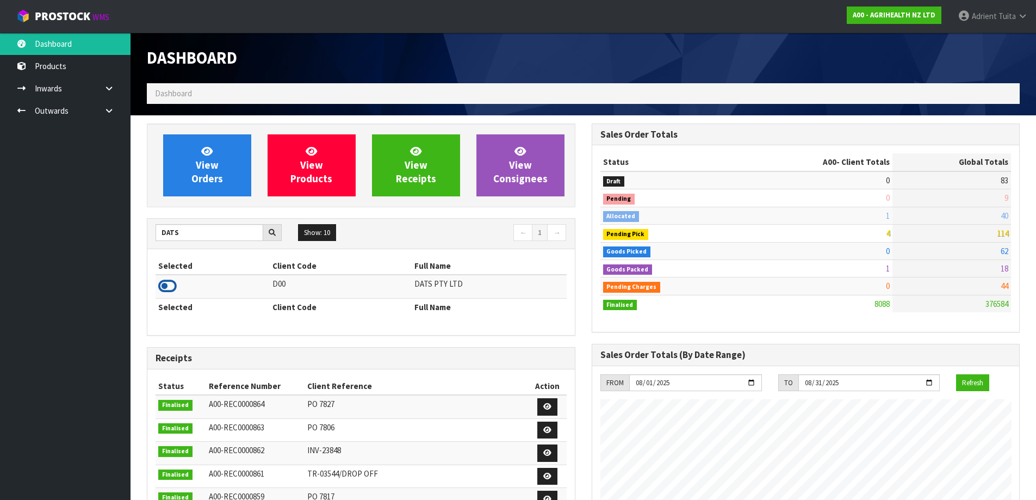
click at [173, 284] on icon at bounding box center [167, 286] width 18 height 16
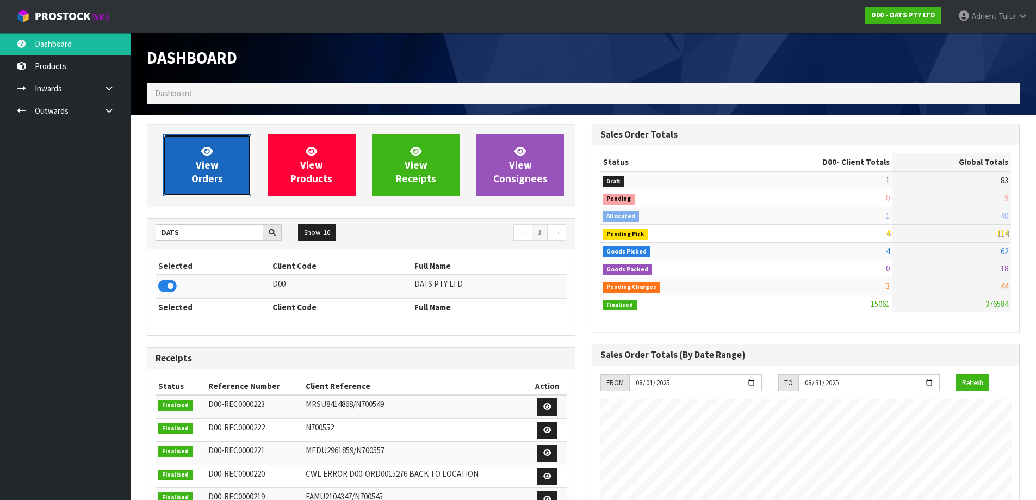
click at [195, 171] on link "View Orders" at bounding box center [207, 165] width 88 height 62
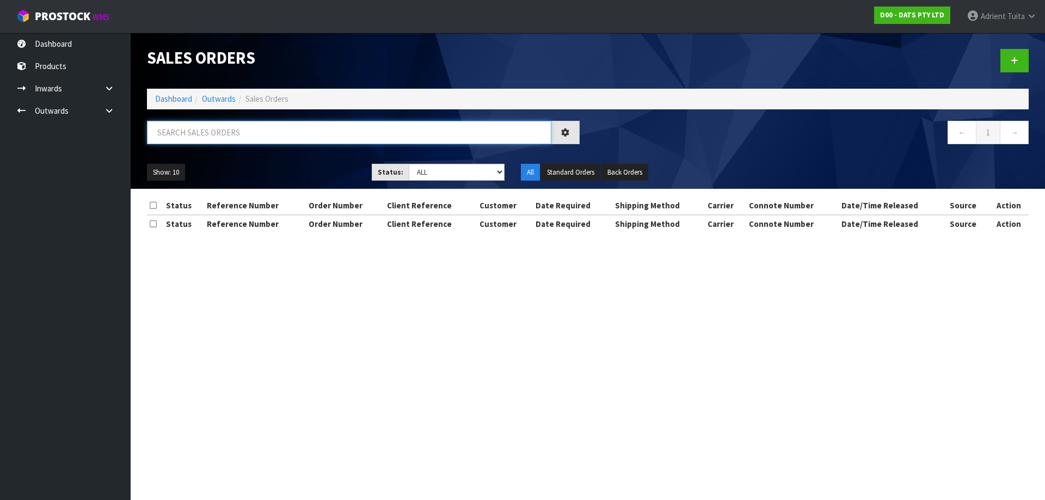
click at [228, 132] on input "text" at bounding box center [349, 132] width 404 height 23
type input "5561"
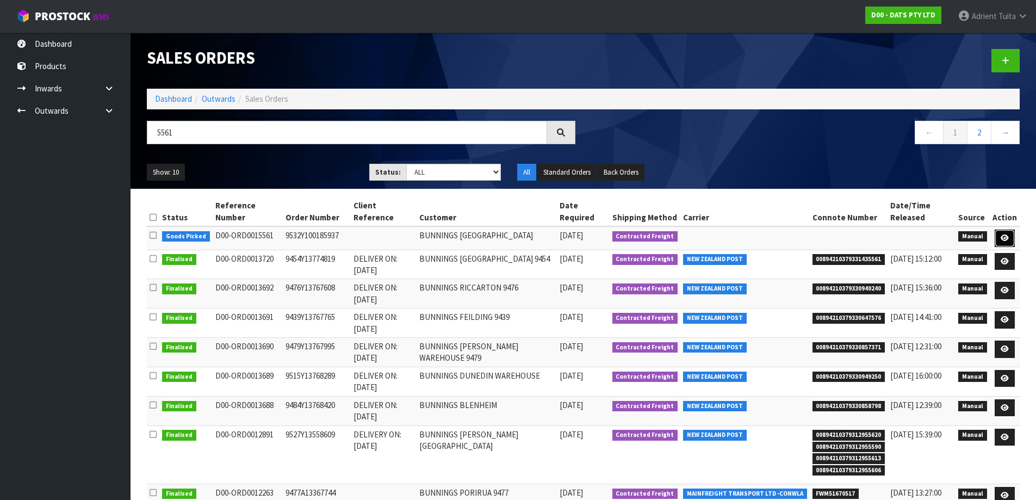
click at [999, 240] on link at bounding box center [1005, 238] width 20 height 17
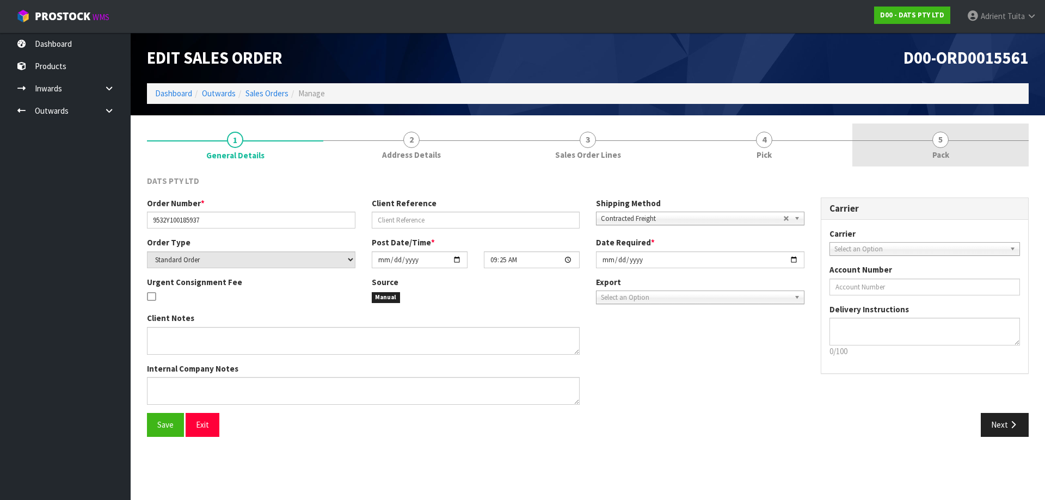
click at [972, 152] on link "5 Pack" at bounding box center [940, 145] width 176 height 43
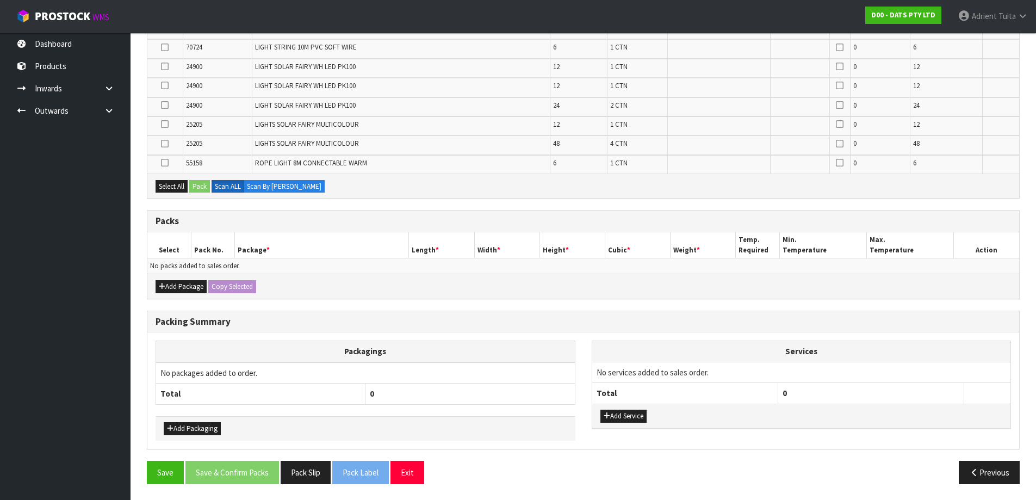
scroll to position [484, 0]
click at [164, 285] on icon "button" at bounding box center [162, 285] width 7 height 7
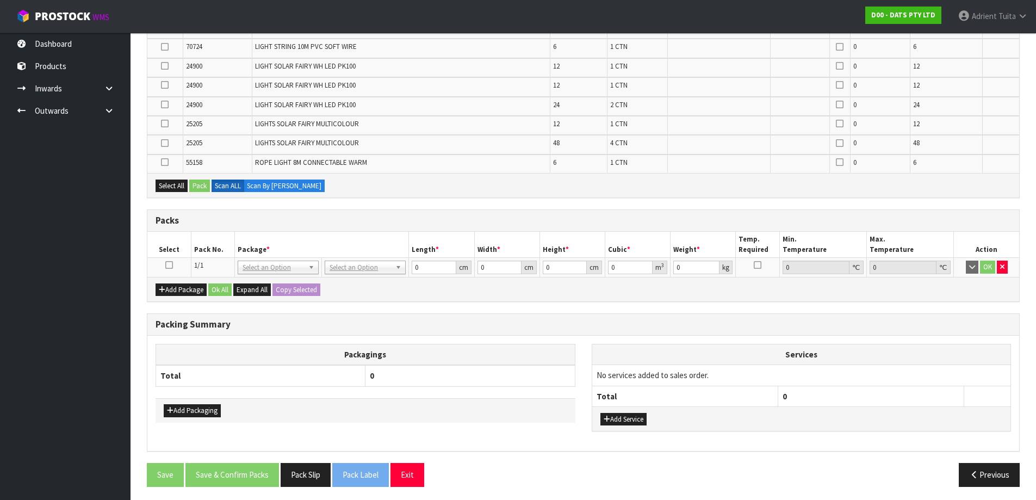
click at [168, 266] on icon at bounding box center [169, 265] width 8 height 1
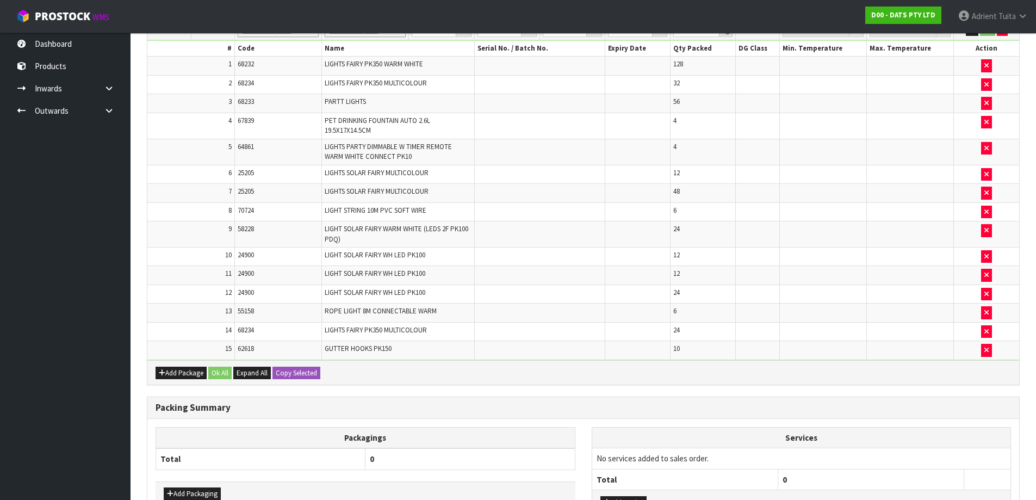
scroll to position [0, 0]
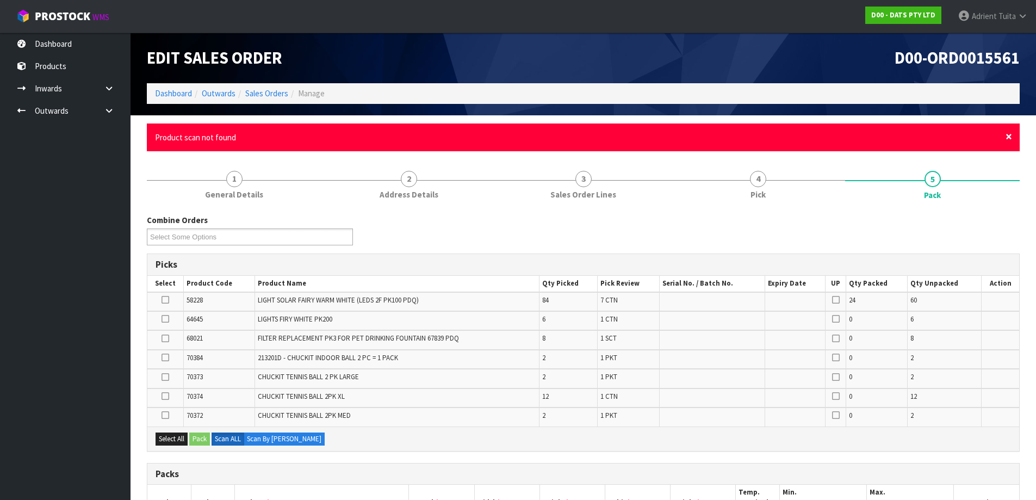
click at [1007, 133] on span "×" at bounding box center [1009, 136] width 7 height 15
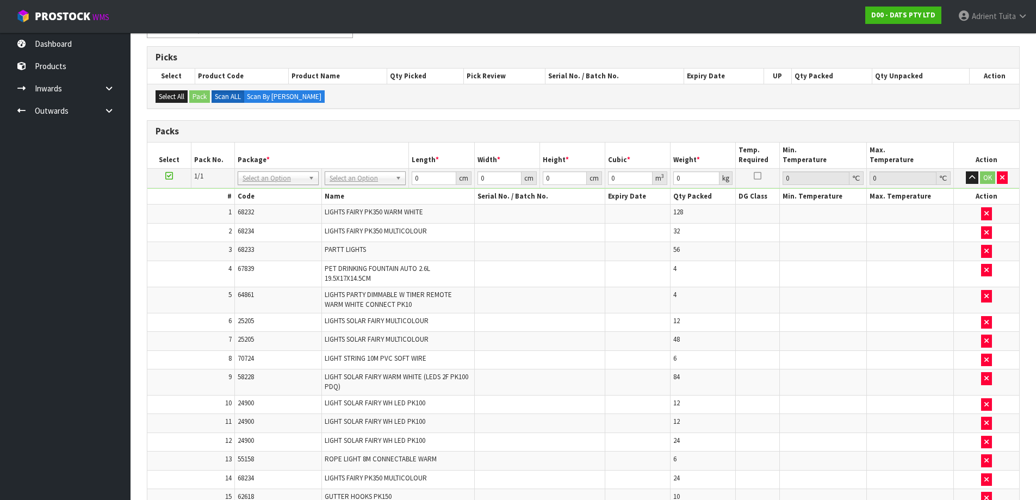
scroll to position [168, 0]
type input "120"
type input "100"
type input "227.02"
click at [416, 182] on input "120" at bounding box center [434, 179] width 44 height 14
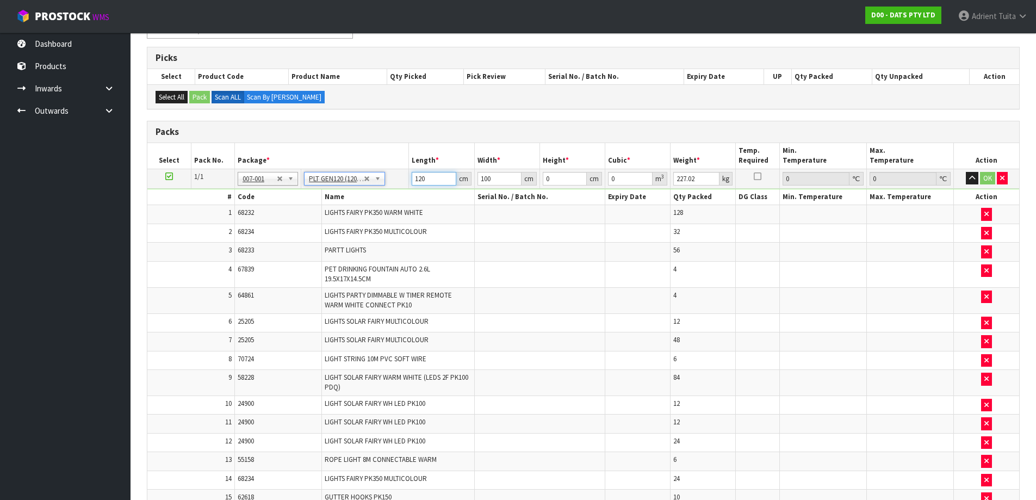
click at [416, 182] on input "120" at bounding box center [434, 179] width 44 height 14
type input "117"
type input "1"
type input "0.013689"
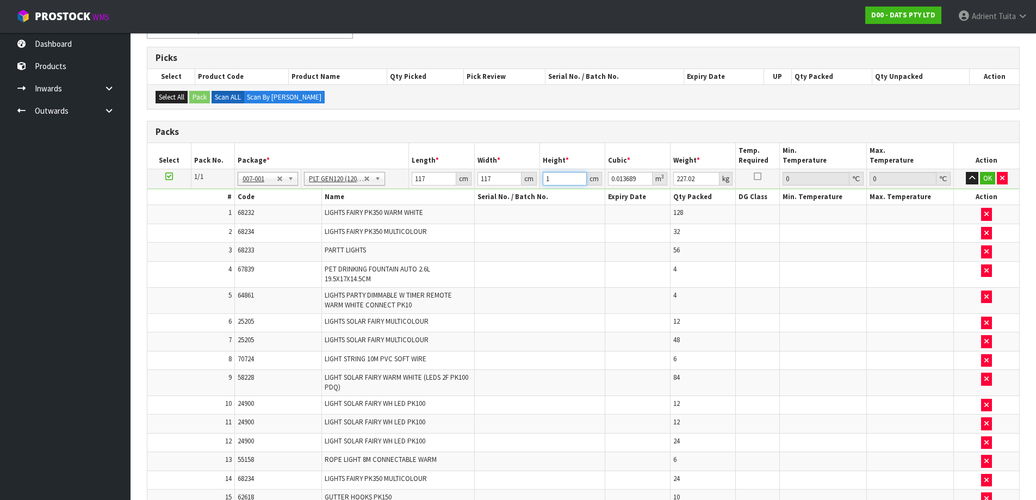
type input "18"
type input "0.246402"
type input "187"
type input "2.559843"
type input "187"
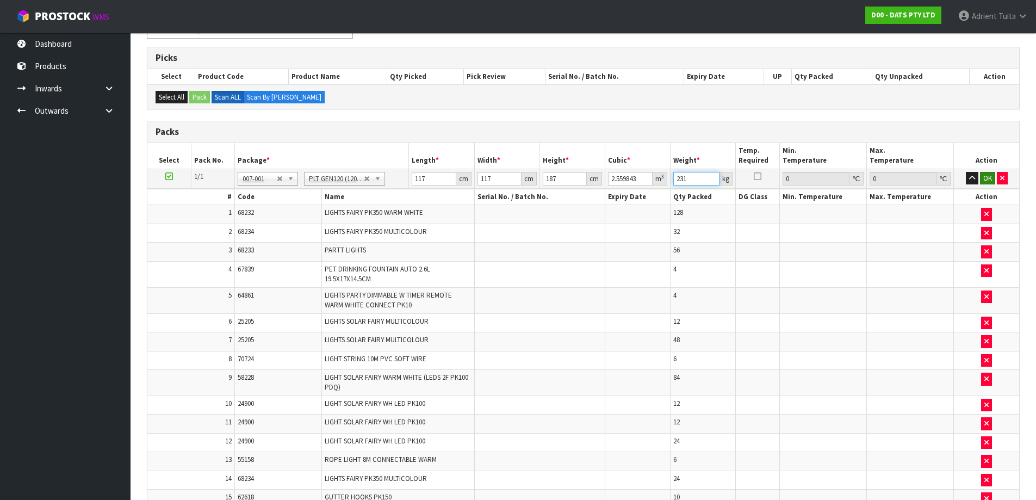
type input "231"
click at [983, 177] on button "OK" at bounding box center [987, 178] width 15 height 13
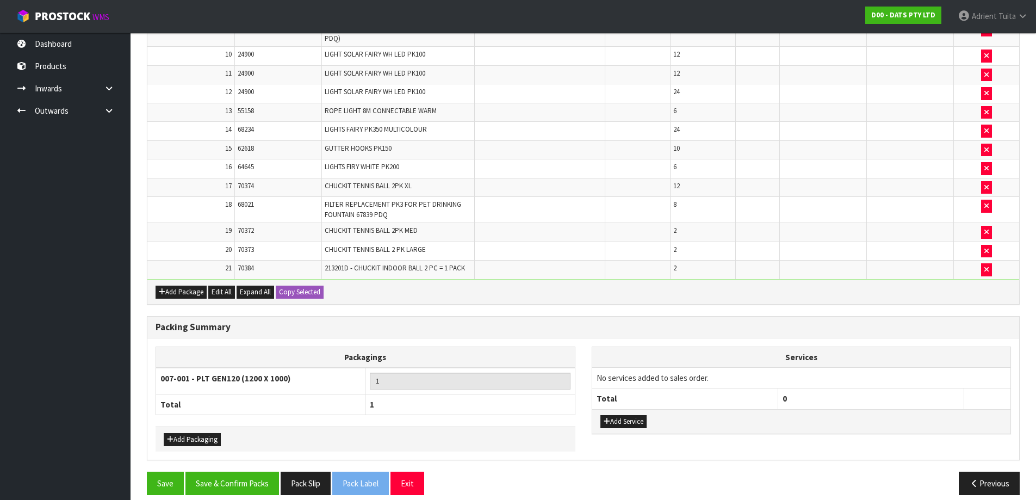
scroll to position [527, 0]
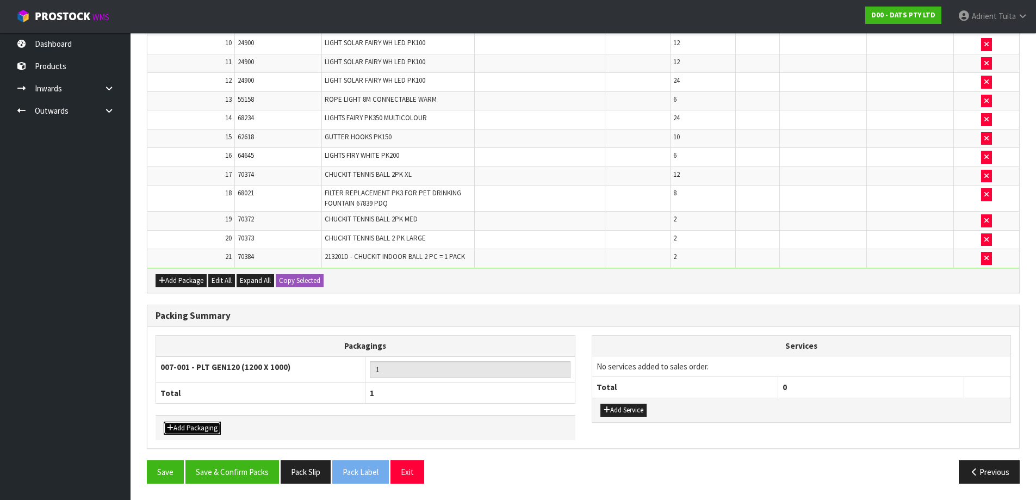
drag, startPoint x: 197, startPoint y: 425, endPoint x: 205, endPoint y: 410, distance: 16.8
click at [197, 425] on button "Add Packaging" at bounding box center [192, 428] width 57 height 13
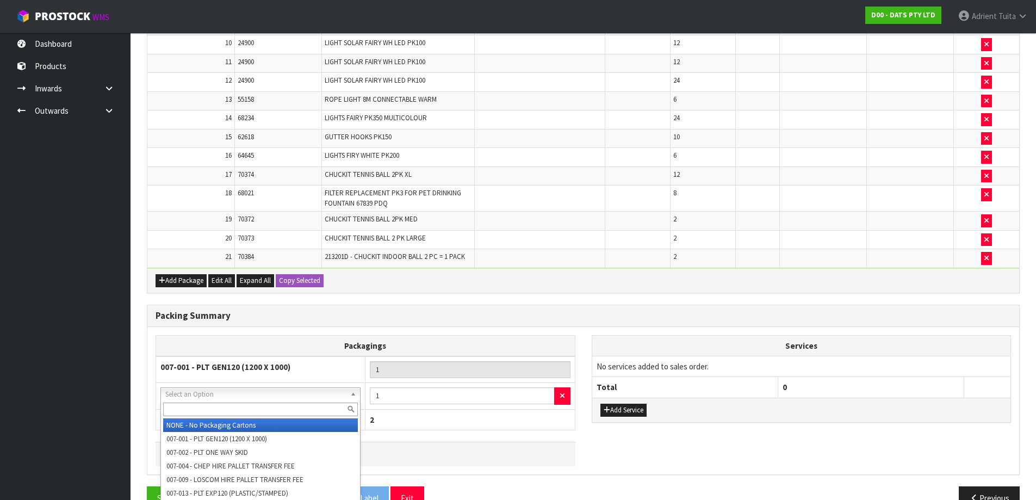
click at [218, 403] on input "text" at bounding box center [260, 410] width 195 height 14
type input "OC"
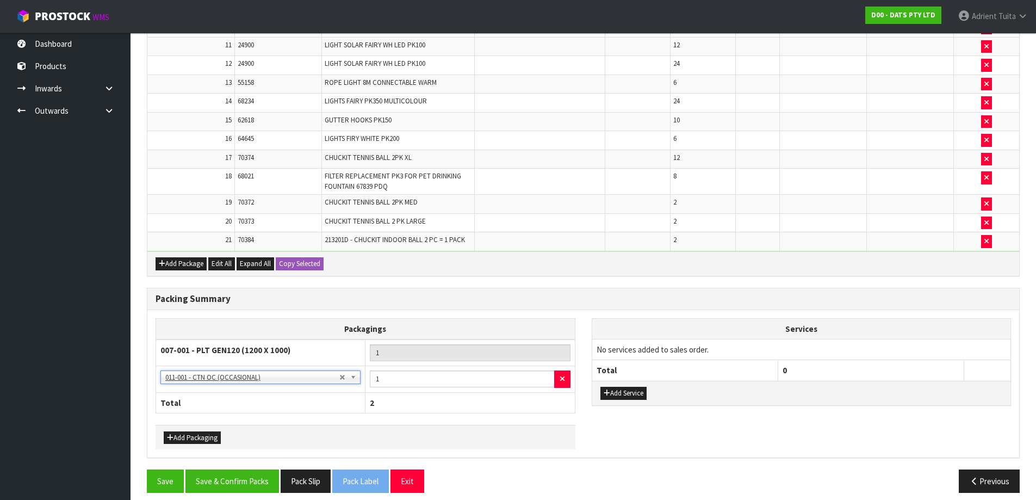
scroll to position [553, 0]
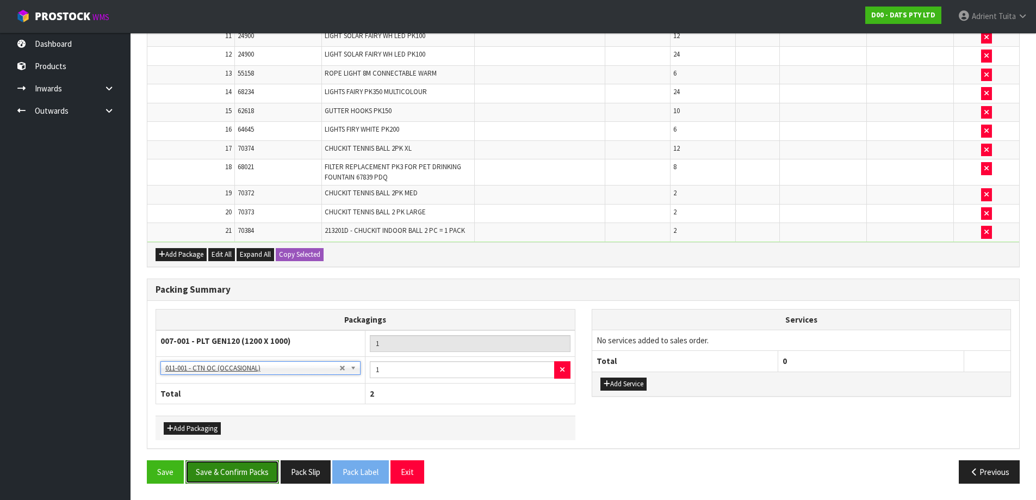
click at [238, 479] on button "Save & Confirm Packs" at bounding box center [233, 471] width 94 height 23
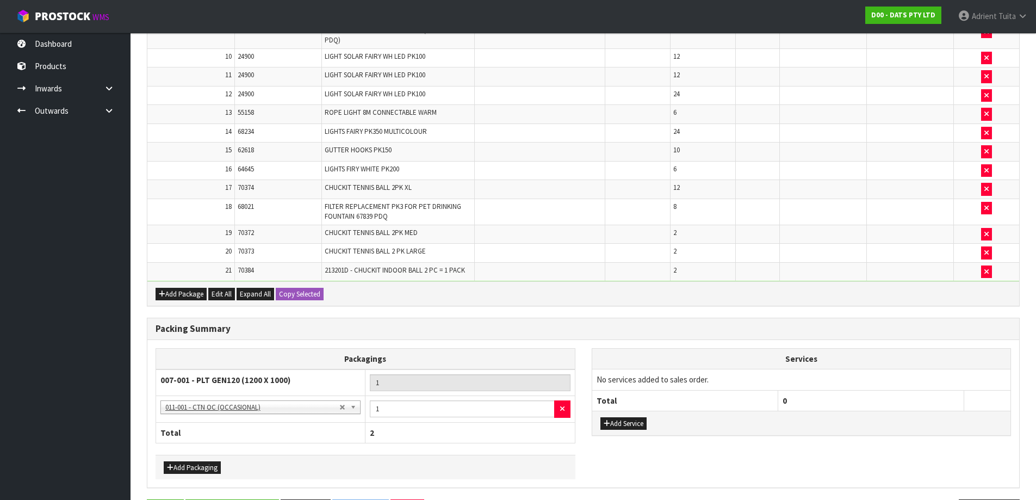
scroll to position [0, 0]
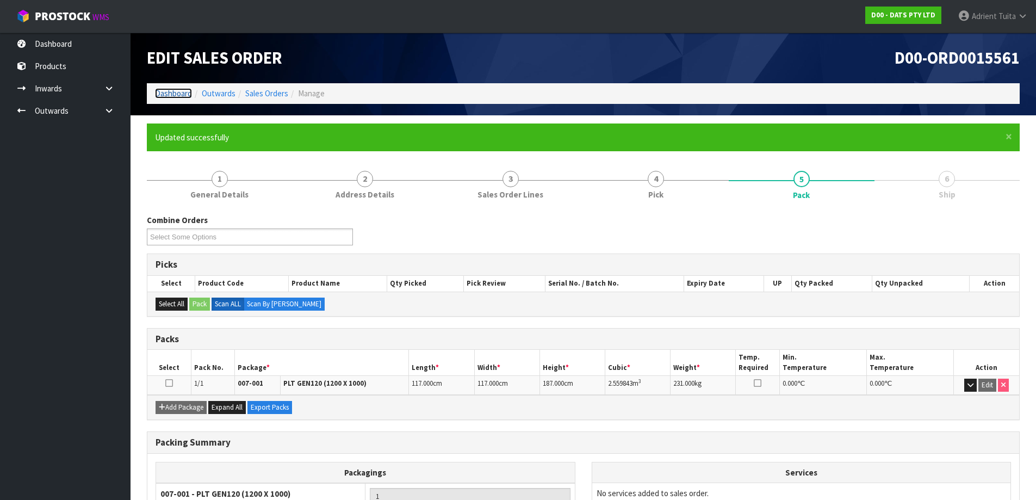
click at [180, 91] on link "Dashboard" at bounding box center [173, 93] width 37 height 10
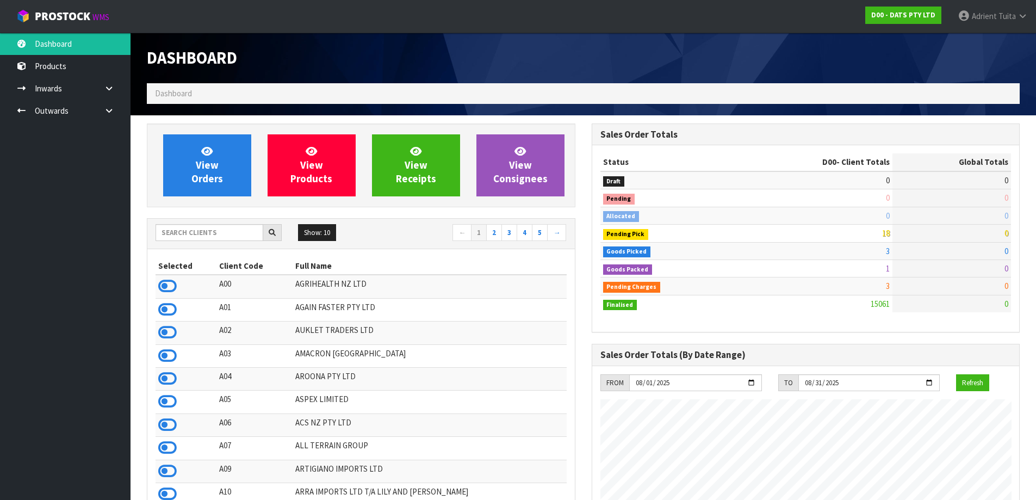
scroll to position [824, 445]
click at [186, 227] on input "text" at bounding box center [210, 232] width 108 height 17
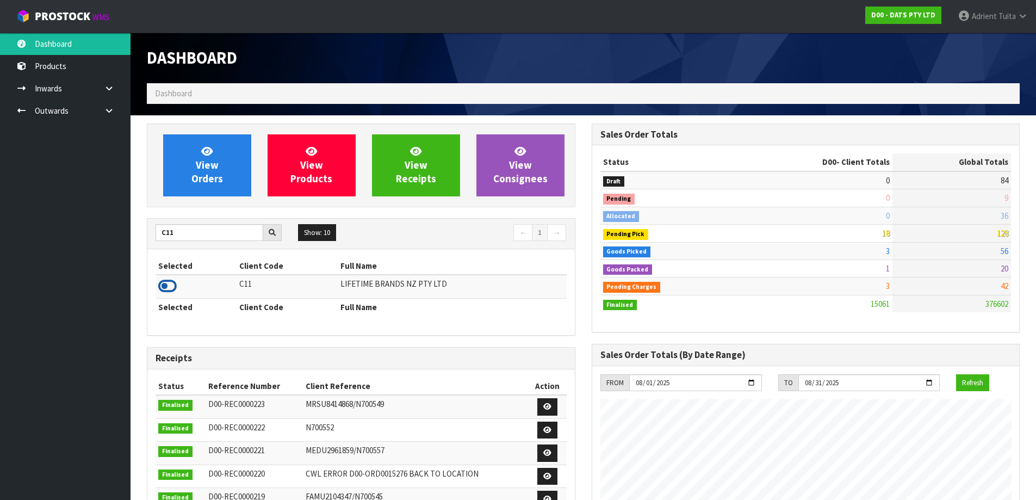
click at [170, 289] on icon at bounding box center [167, 286] width 18 height 16
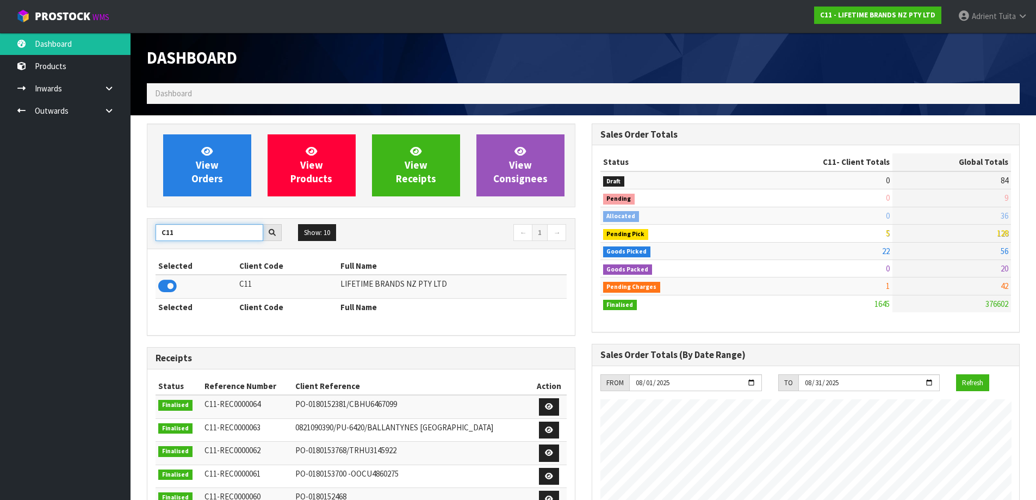
click at [164, 235] on input "C11" at bounding box center [210, 232] width 108 height 17
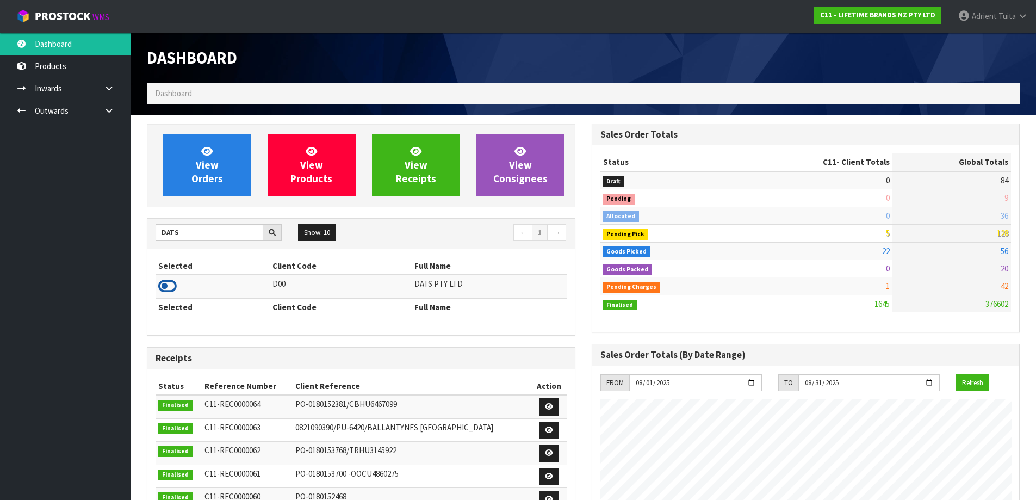
click at [163, 280] on icon at bounding box center [167, 286] width 18 height 16
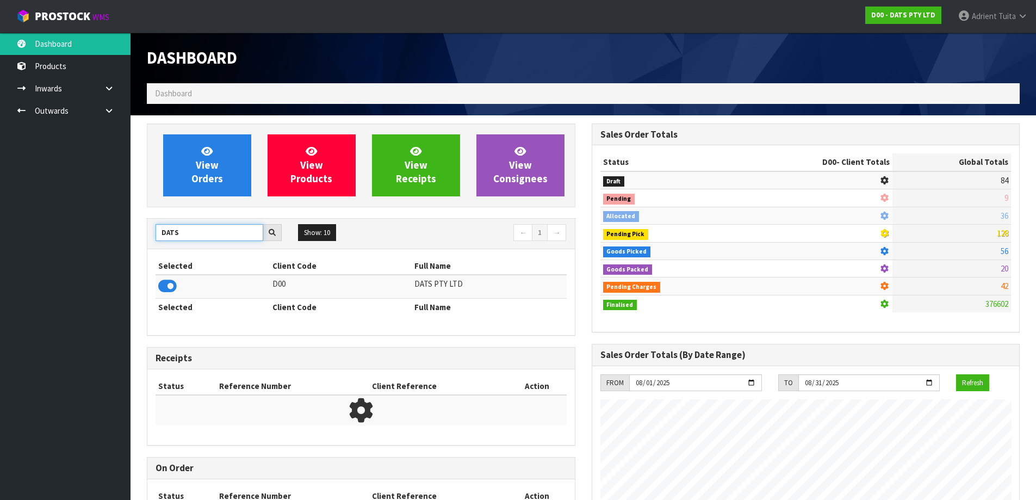
click at [174, 234] on input "DATS" at bounding box center [210, 232] width 108 height 17
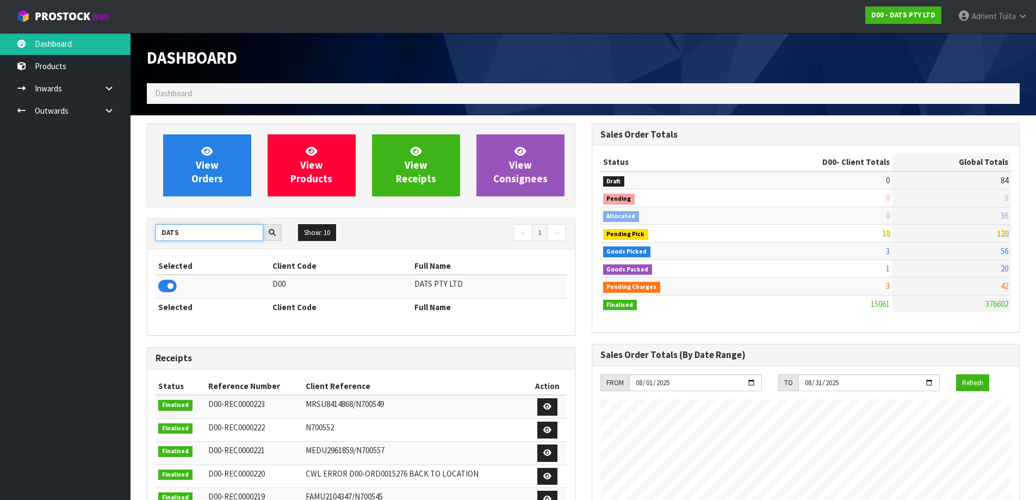
scroll to position [824, 445]
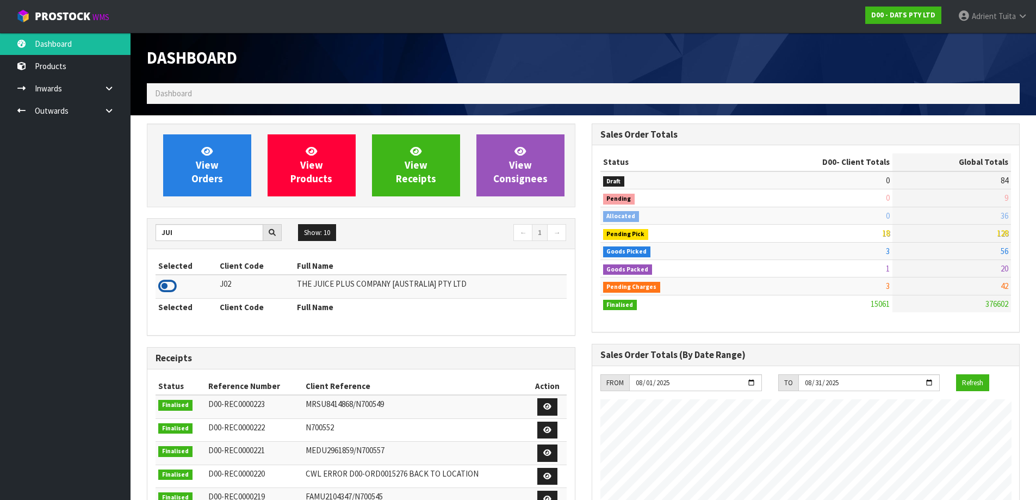
click at [164, 283] on icon at bounding box center [167, 286] width 18 height 16
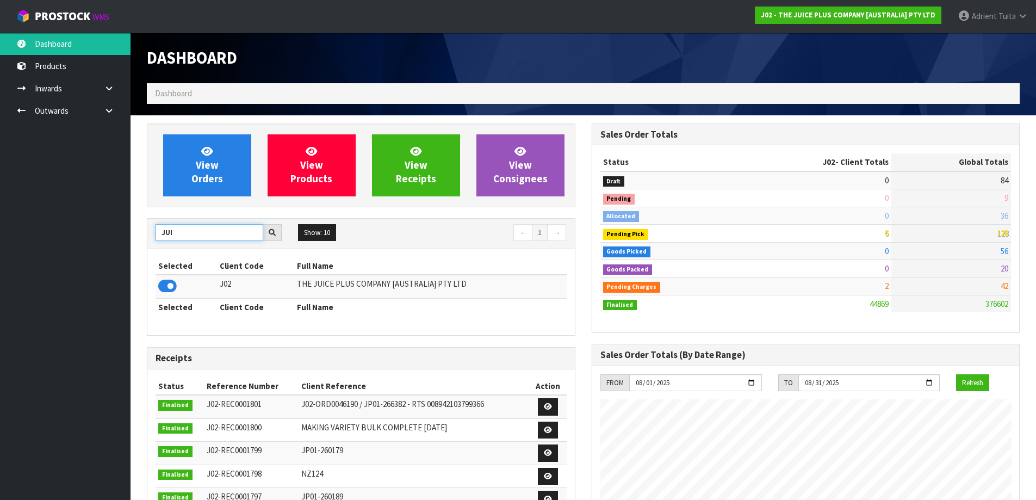
click at [166, 226] on input "JUI" at bounding box center [210, 232] width 108 height 17
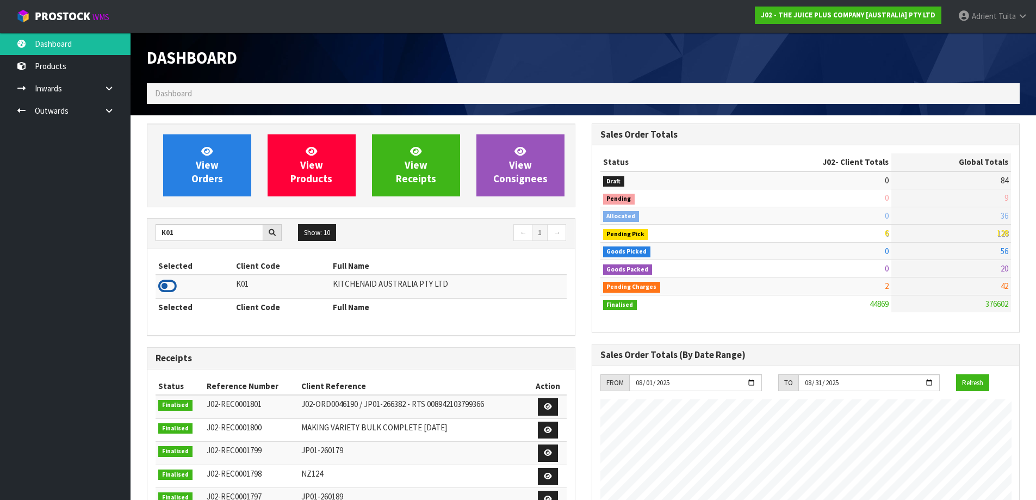
click at [163, 288] on icon at bounding box center [167, 286] width 18 height 16
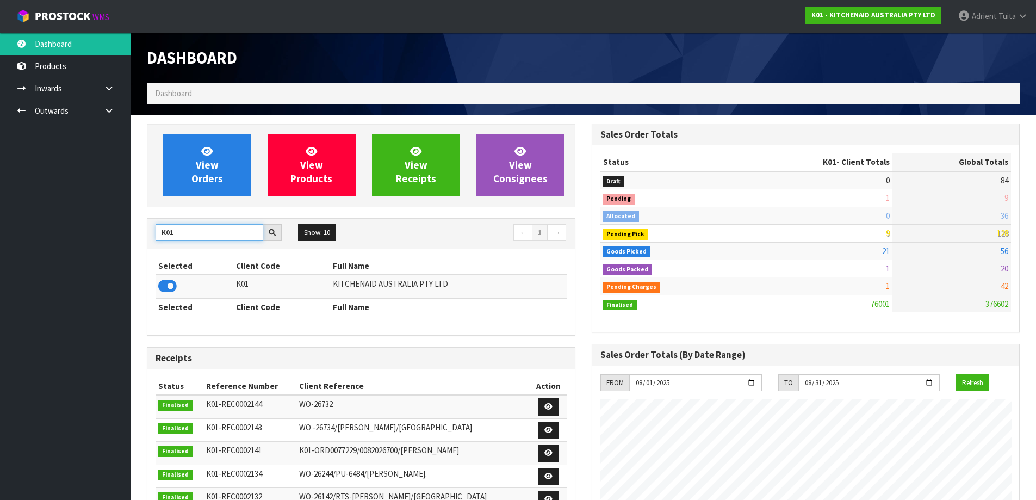
click at [168, 236] on input "K01" at bounding box center [210, 232] width 108 height 17
type input "NERO"
click at [168, 287] on icon at bounding box center [167, 286] width 18 height 16
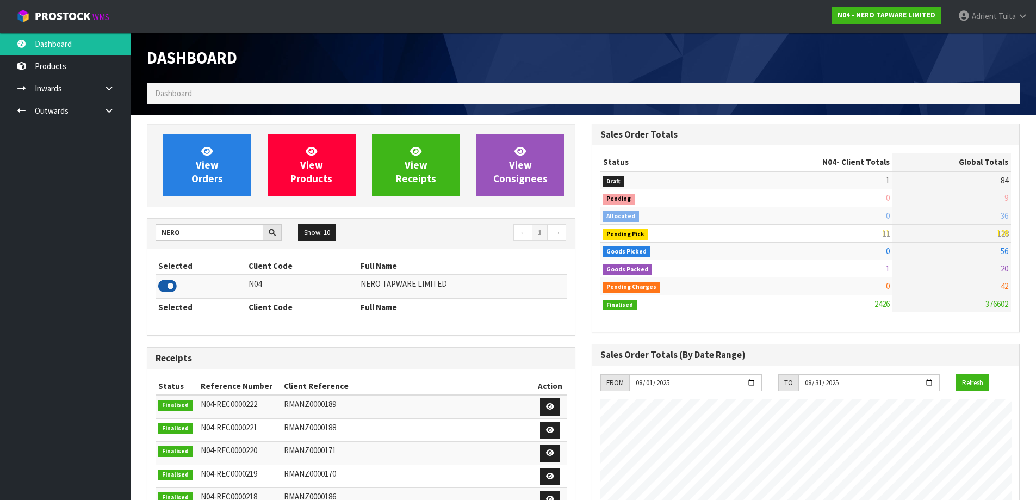
scroll to position [871, 445]
click at [159, 233] on input "NERO" at bounding box center [210, 232] width 108 height 17
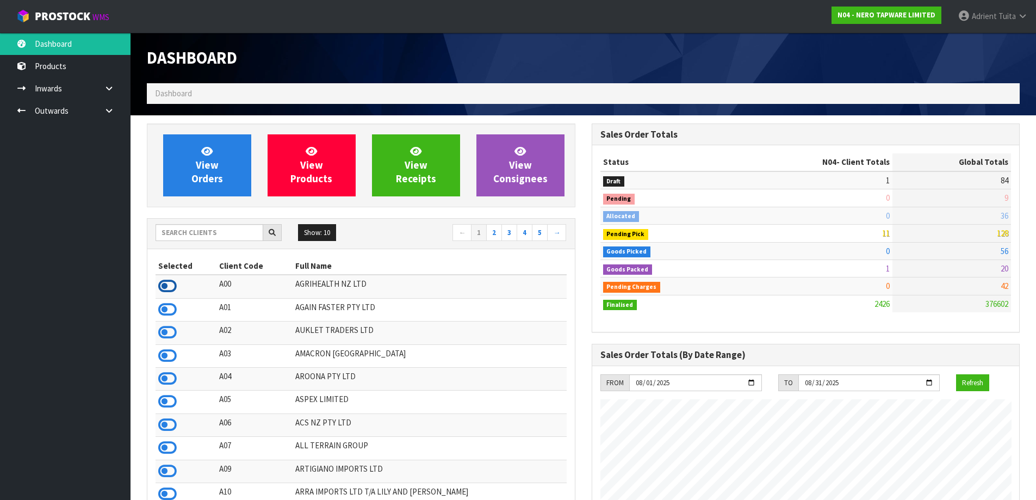
click at [169, 290] on icon at bounding box center [167, 286] width 18 height 16
click at [161, 304] on icon at bounding box center [167, 309] width 18 height 16
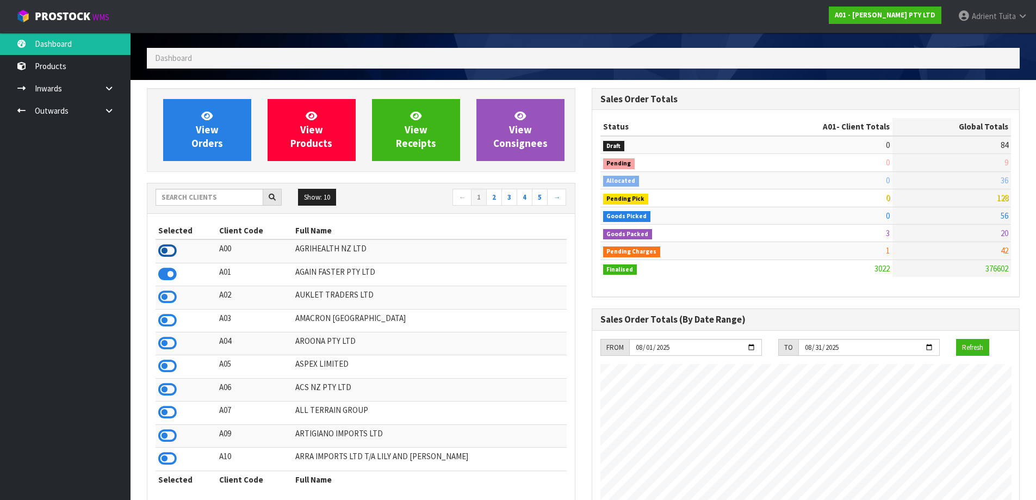
scroll to position [54, 0]
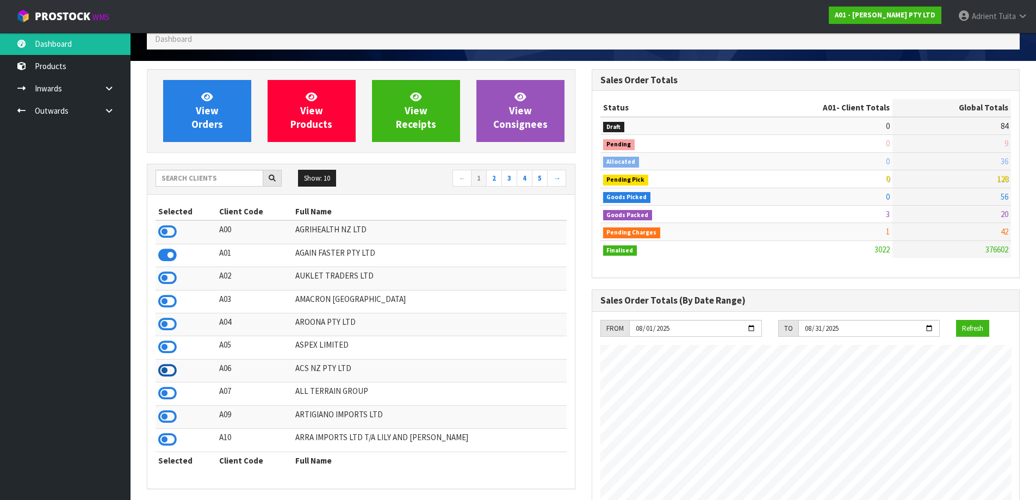
click at [164, 362] on icon at bounding box center [167, 370] width 18 height 16
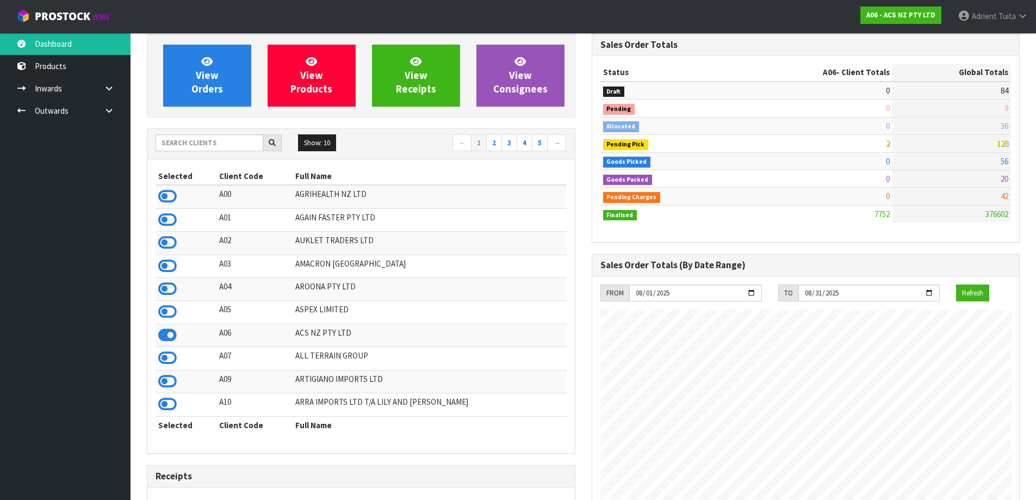
scroll to position [109, 0]
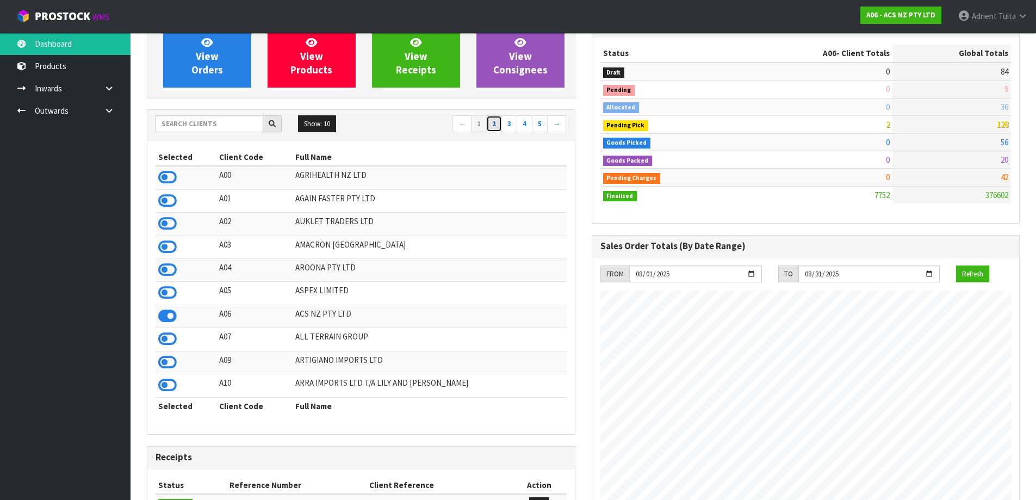
click at [492, 120] on link "2" at bounding box center [494, 123] width 16 height 17
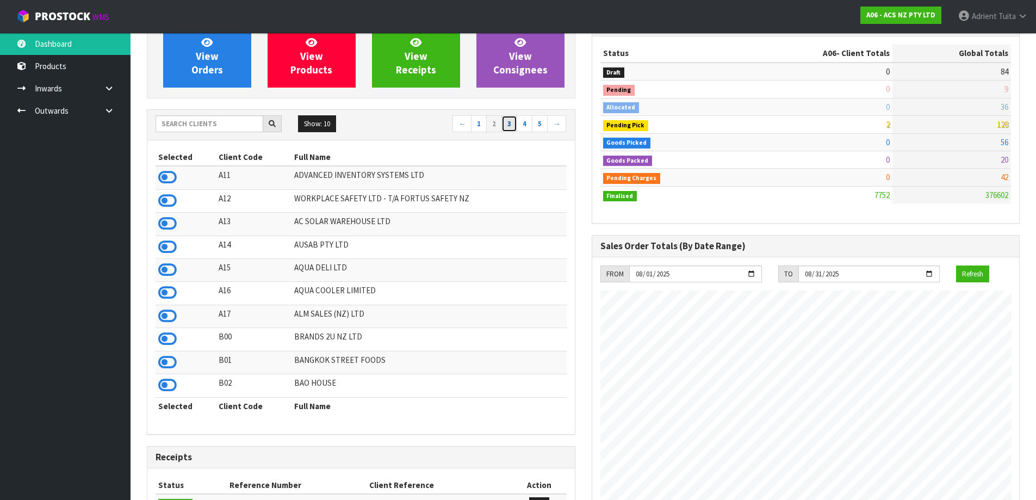
click at [508, 125] on link "3" at bounding box center [510, 123] width 16 height 17
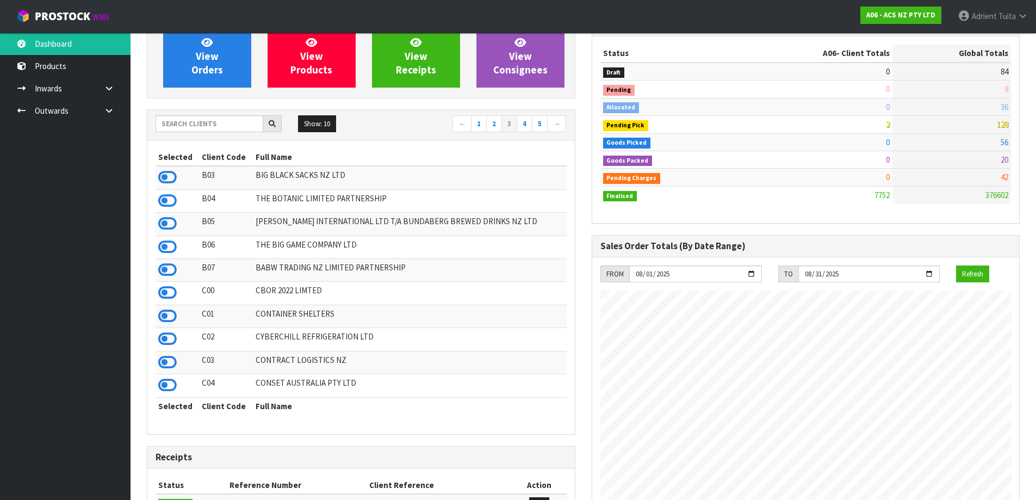
click at [158, 264] on td at bounding box center [178, 270] width 44 height 23
click at [160, 267] on icon at bounding box center [167, 270] width 18 height 16
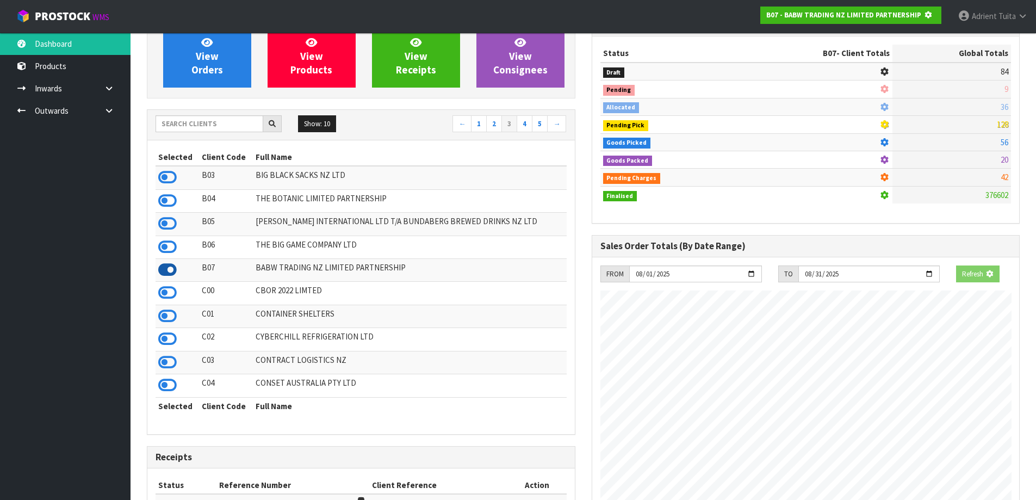
scroll to position [0, 0]
click at [523, 125] on link "4" at bounding box center [525, 123] width 16 height 17
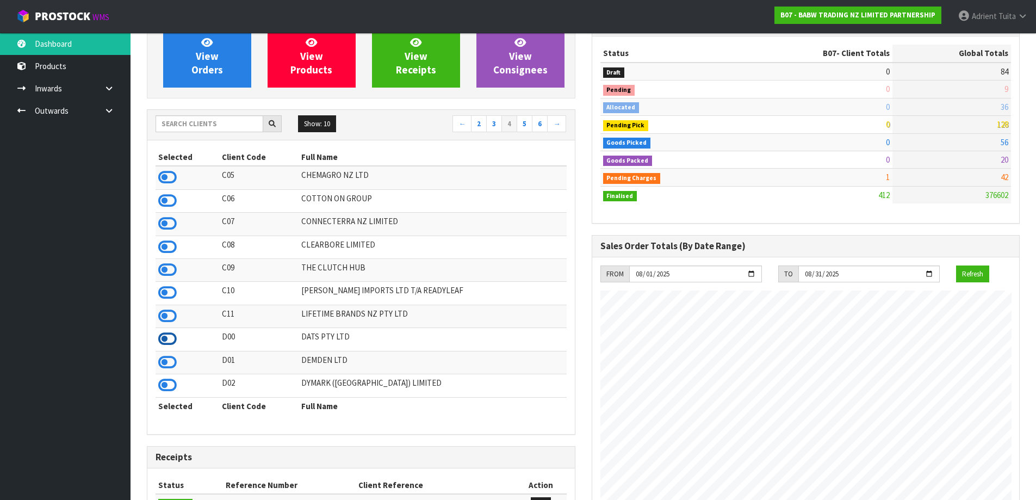
click at [166, 340] on icon at bounding box center [167, 339] width 18 height 16
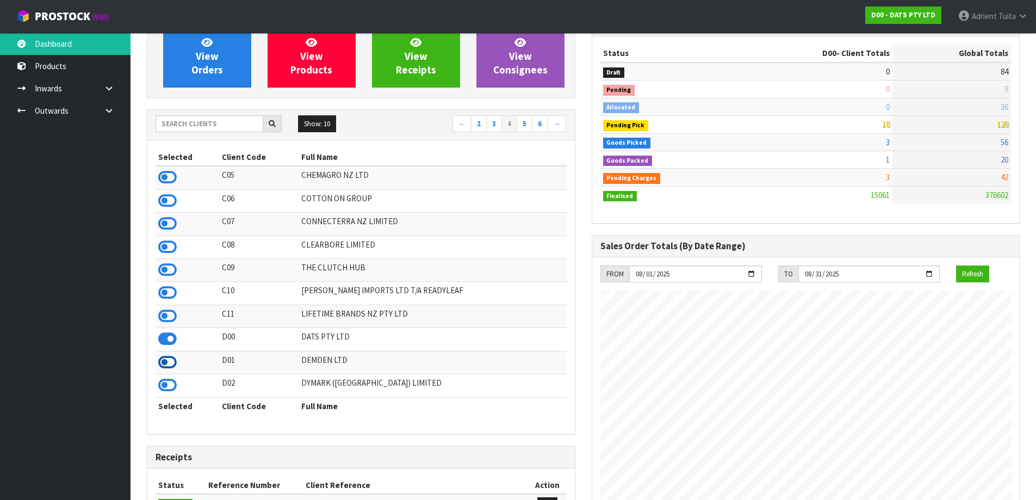
click at [169, 361] on icon at bounding box center [167, 362] width 18 height 16
click at [522, 124] on link "5" at bounding box center [525, 123] width 16 height 17
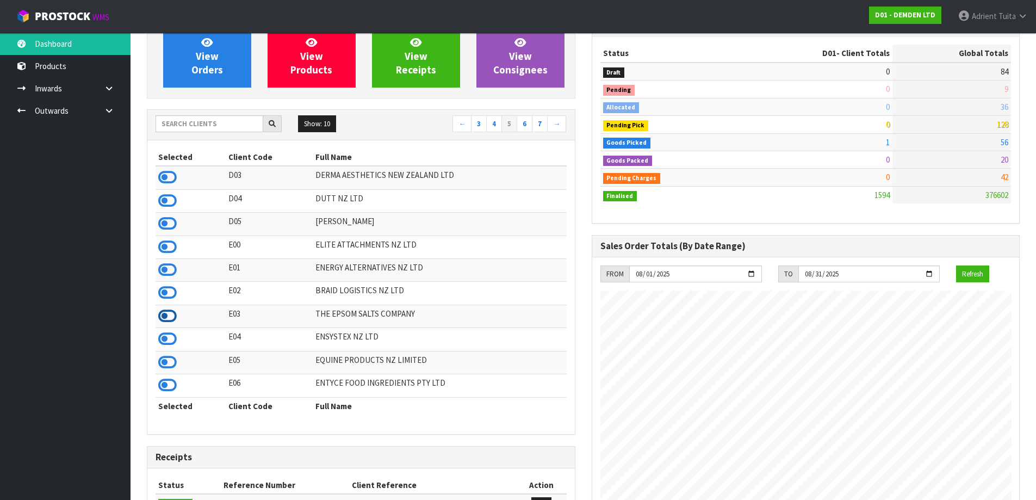
click at [172, 316] on icon at bounding box center [167, 316] width 18 height 16
click at [530, 129] on link "6" at bounding box center [525, 123] width 16 height 17
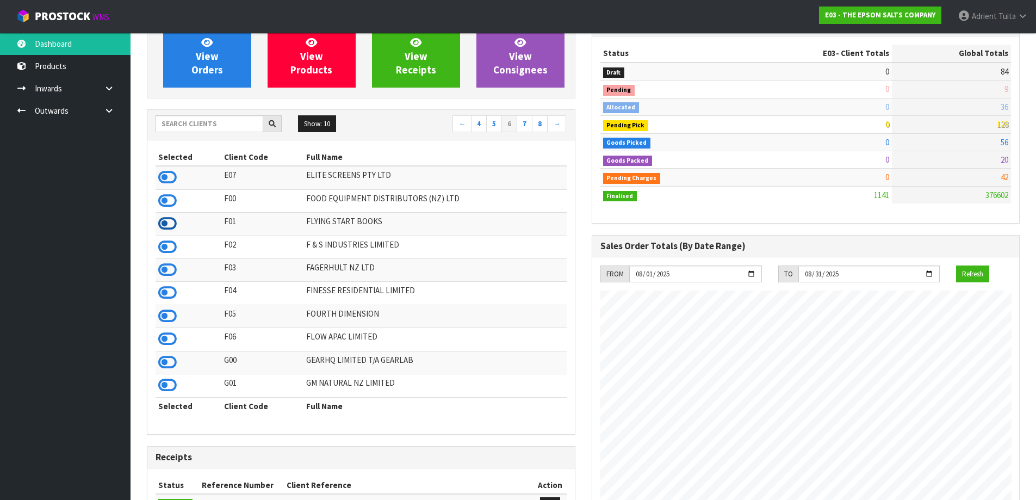
click at [174, 225] on icon at bounding box center [167, 223] width 18 height 16
click at [527, 127] on link "7" at bounding box center [525, 123] width 16 height 17
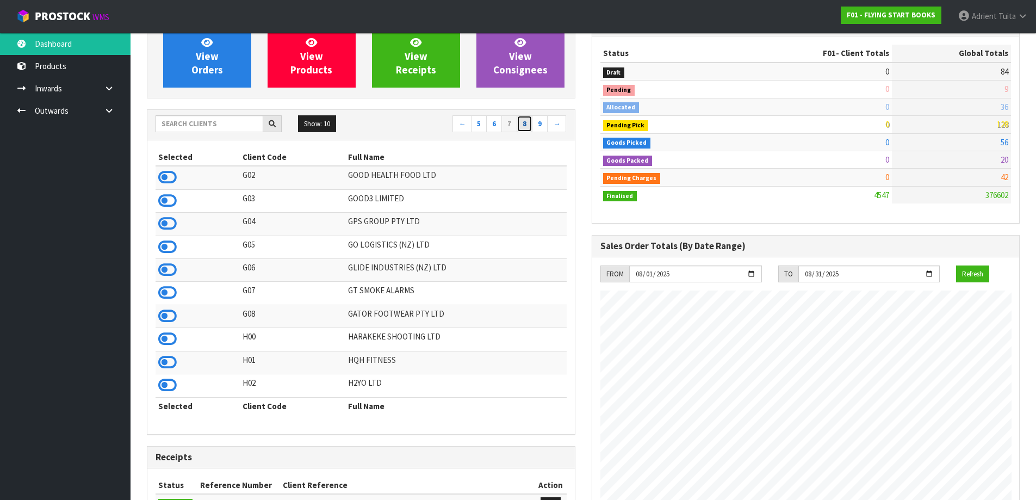
click at [522, 128] on link "8" at bounding box center [525, 123] width 16 height 17
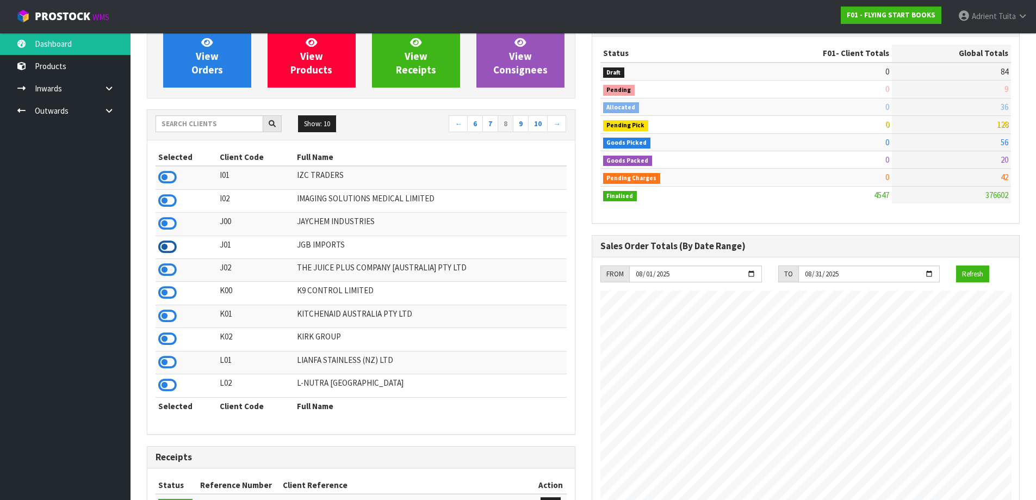
click at [172, 244] on icon at bounding box center [167, 247] width 18 height 16
click at [178, 292] on td at bounding box center [186, 293] width 61 height 23
click at [162, 292] on icon at bounding box center [167, 293] width 18 height 16
click at [523, 126] on link "9" at bounding box center [521, 123] width 16 height 17
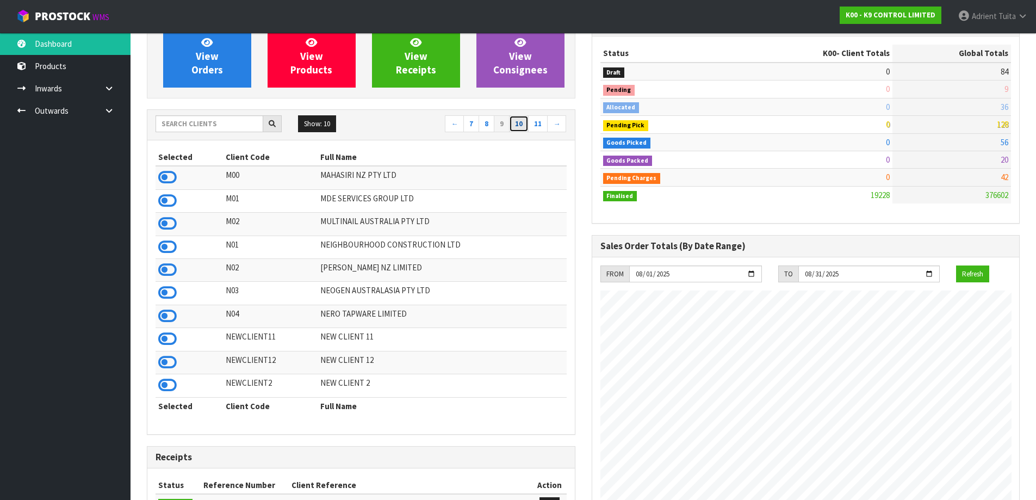
click at [518, 126] on link "10" at bounding box center [519, 123] width 20 height 17
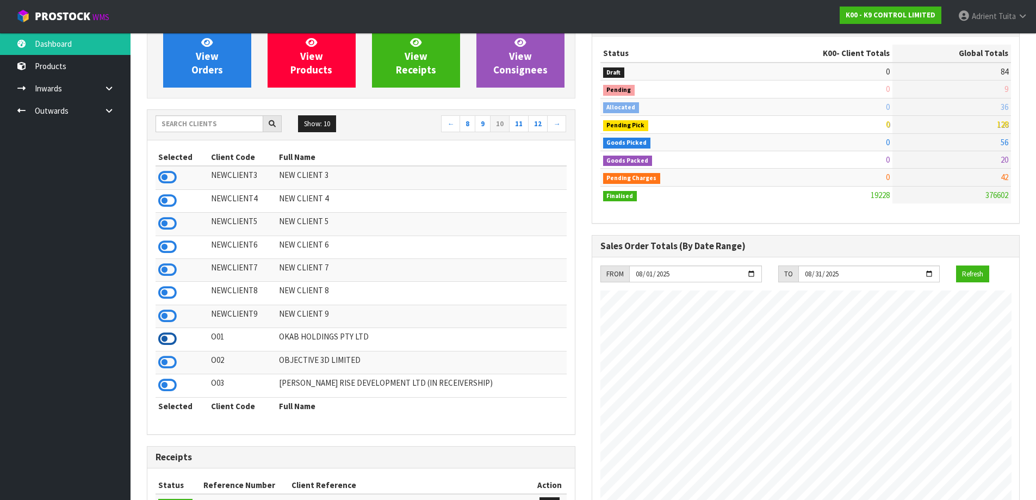
drag, startPoint x: 177, startPoint y: 331, endPoint x: 173, endPoint y: 341, distance: 10.2
click at [174, 337] on td at bounding box center [182, 339] width 53 height 23
click at [173, 341] on icon at bounding box center [167, 339] width 18 height 16
click at [513, 125] on link "11" at bounding box center [519, 123] width 20 height 17
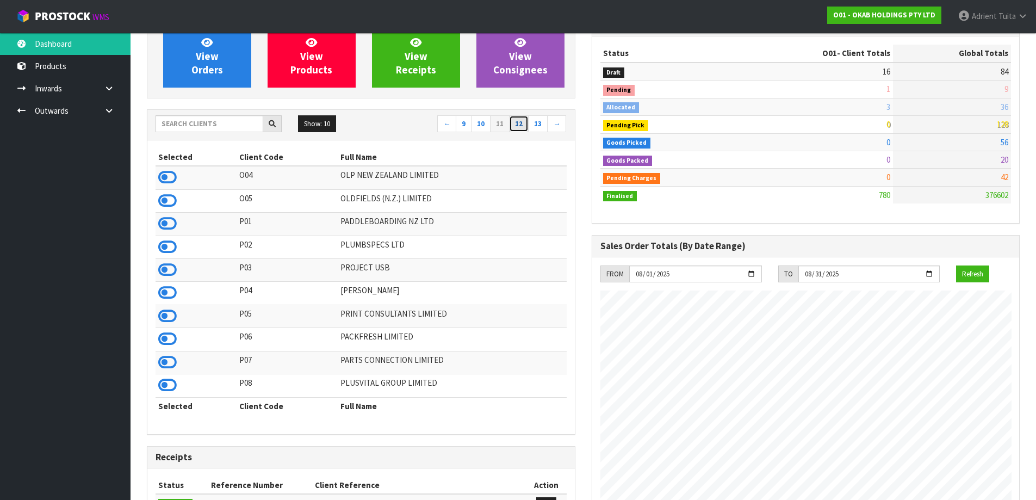
click at [519, 125] on link "12" at bounding box center [519, 123] width 20 height 17
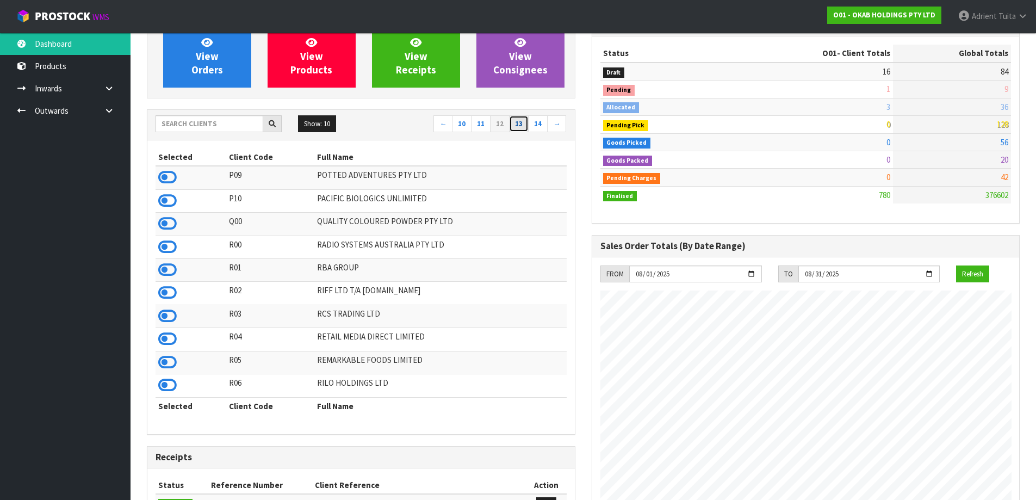
click at [519, 128] on link "13" at bounding box center [519, 123] width 20 height 17
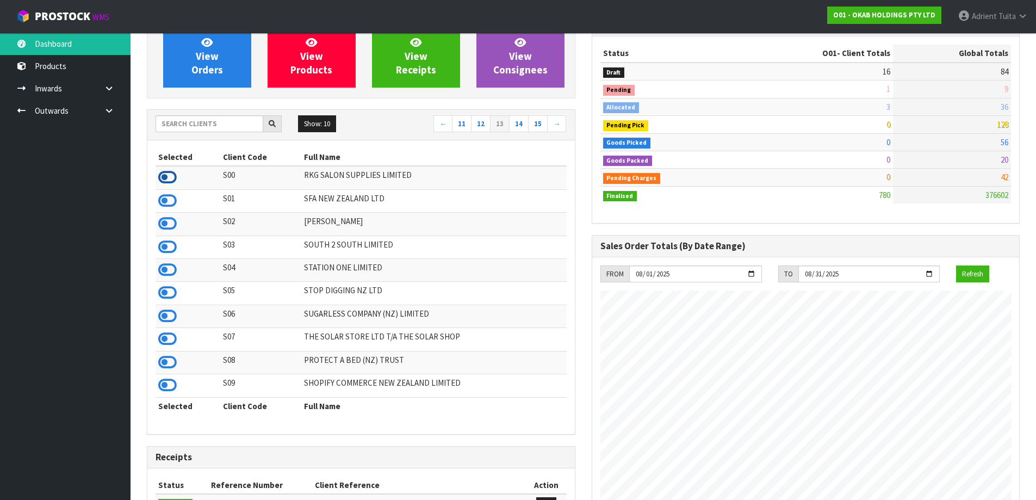
click at [169, 175] on icon at bounding box center [167, 177] width 18 height 16
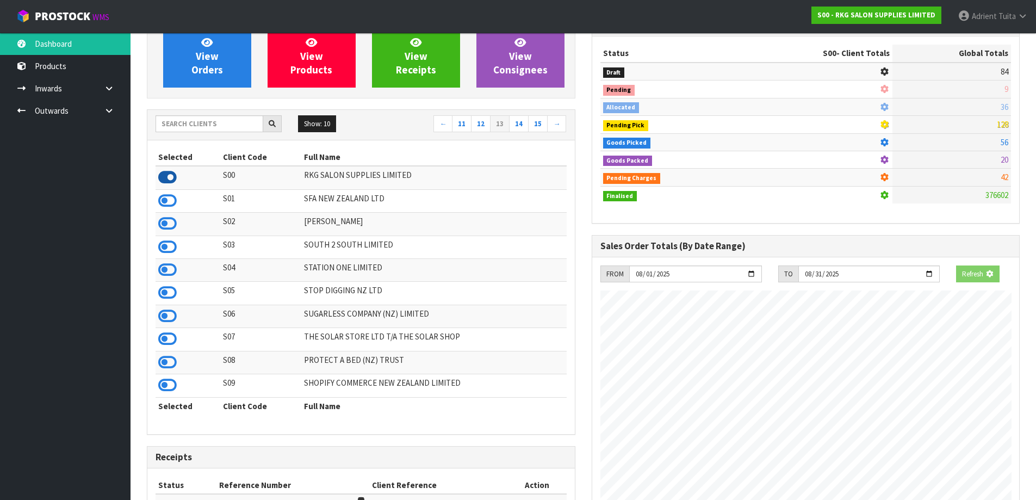
scroll to position [824, 445]
click at [439, 128] on link "←" at bounding box center [443, 123] width 19 height 17
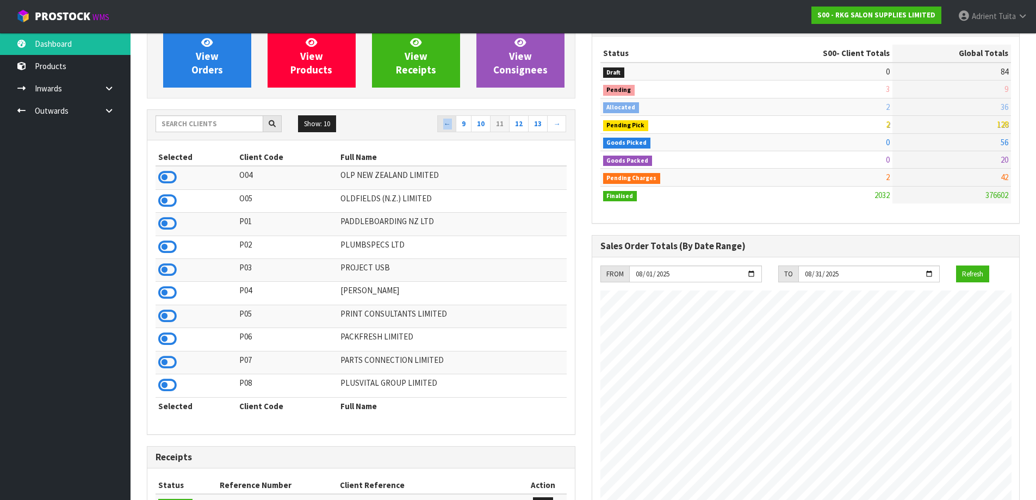
click at [439, 128] on nav "← 9 10 11 12 13 →" at bounding box center [467, 124] width 197 height 19
click at [443, 128] on link "←" at bounding box center [446, 123] width 19 height 17
click at [443, 129] on link "←" at bounding box center [450, 123] width 19 height 17
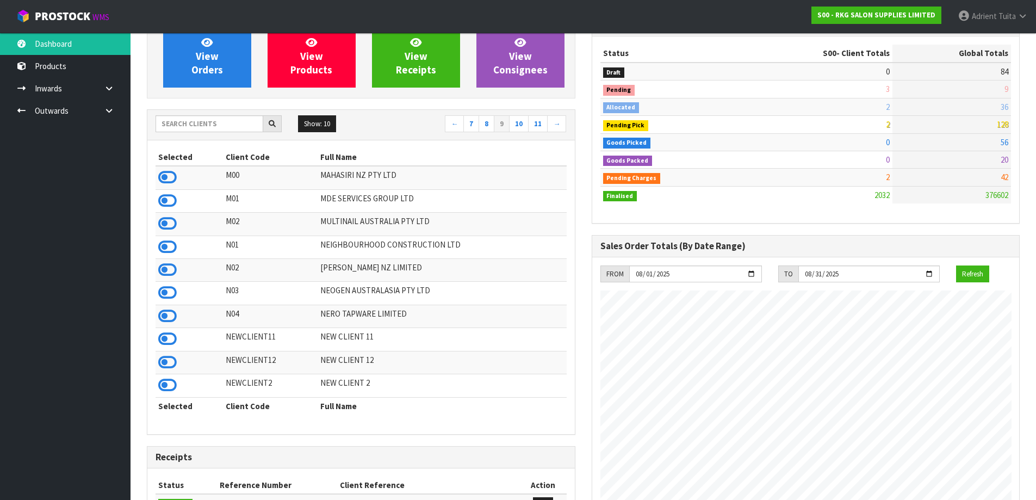
click at [446, 129] on nav "← 7 8 9 10 11 →" at bounding box center [467, 124] width 197 height 19
click at [458, 127] on link "←" at bounding box center [454, 123] width 19 height 17
click at [458, 127] on link "←" at bounding box center [458, 123] width 19 height 17
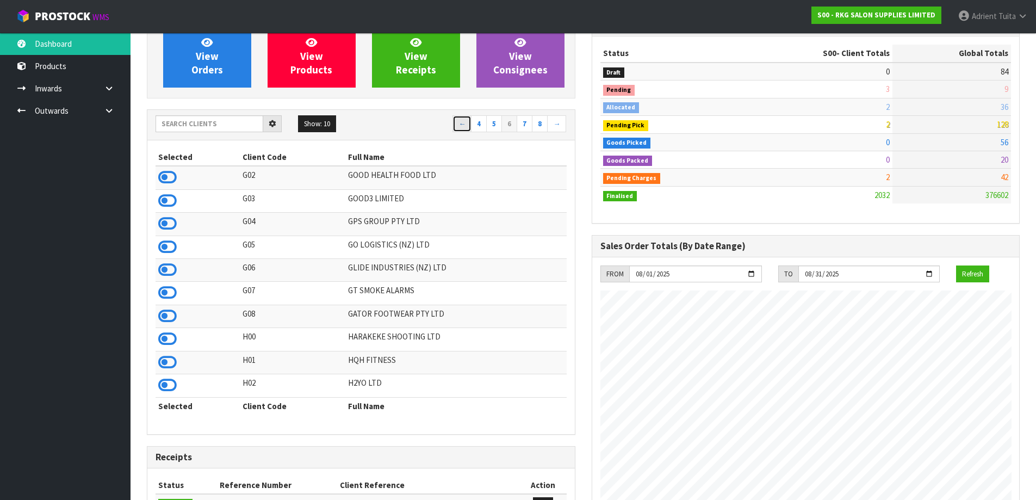
click at [458, 127] on link "←" at bounding box center [462, 123] width 19 height 17
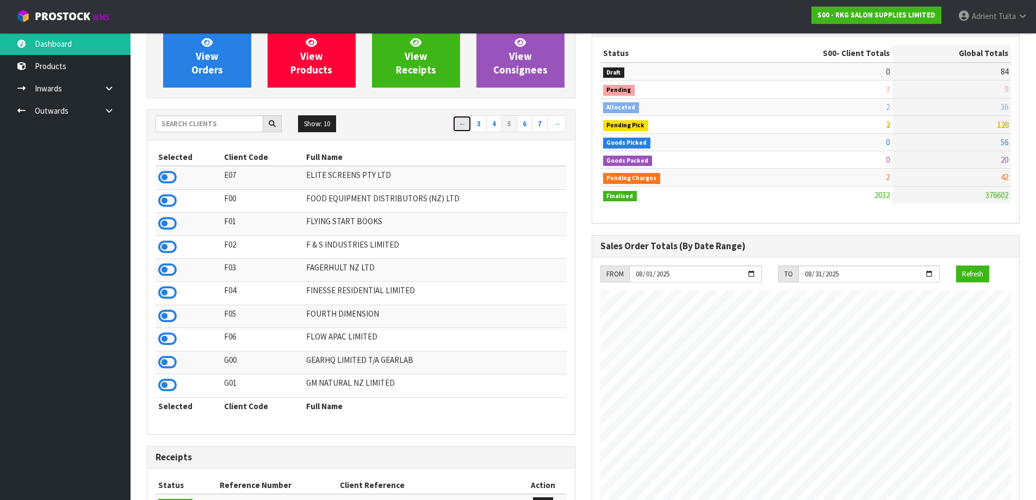
click at [458, 127] on link "←" at bounding box center [462, 123] width 19 height 17
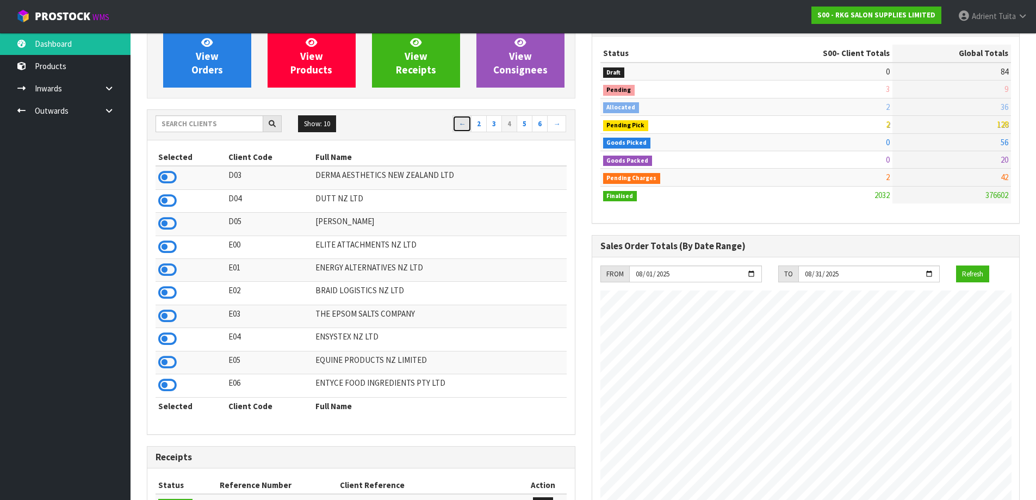
click at [458, 127] on link "←" at bounding box center [462, 123] width 19 height 17
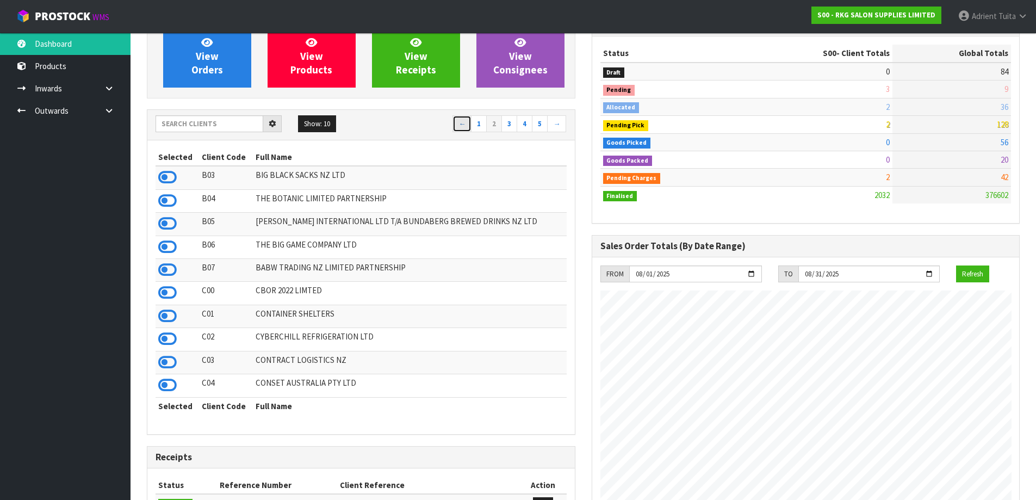
click at [458, 127] on link "←" at bounding box center [462, 123] width 19 height 17
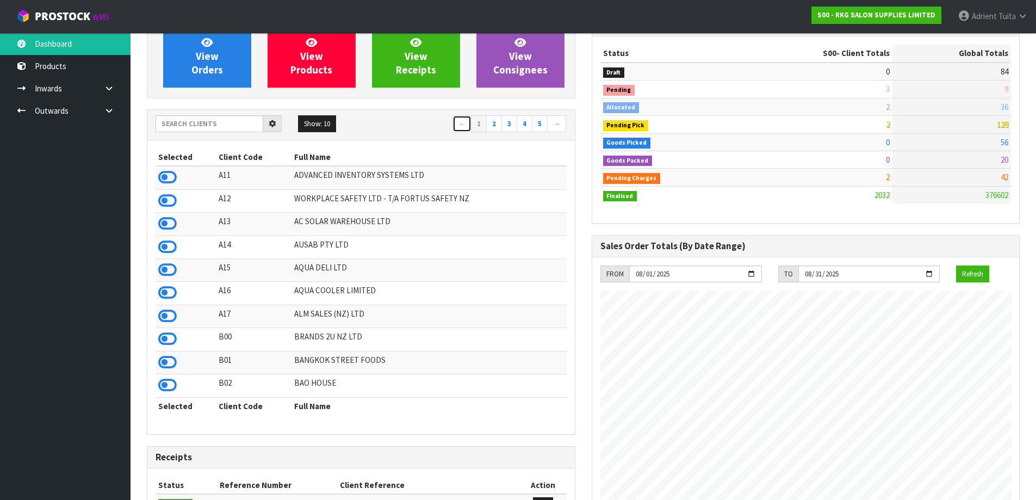
click at [458, 127] on link "←" at bounding box center [462, 123] width 19 height 17
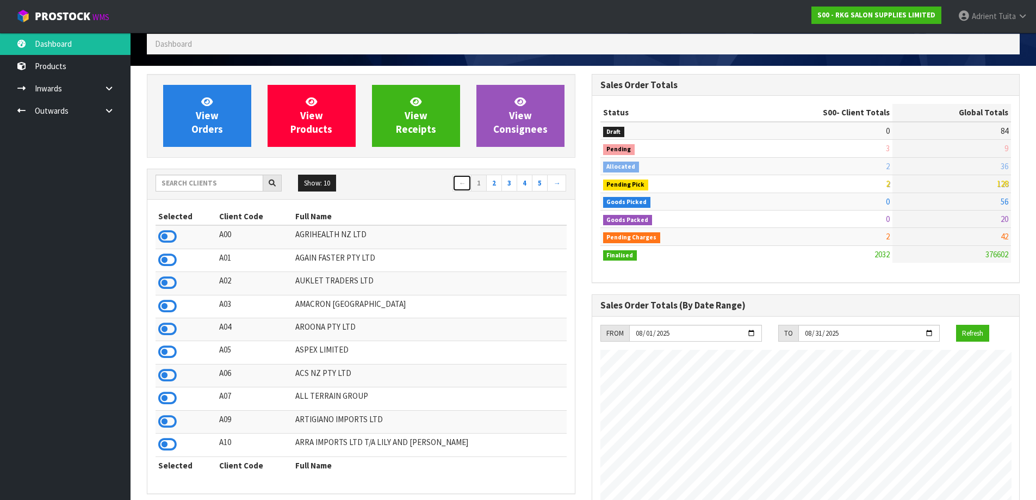
scroll to position [0, 0]
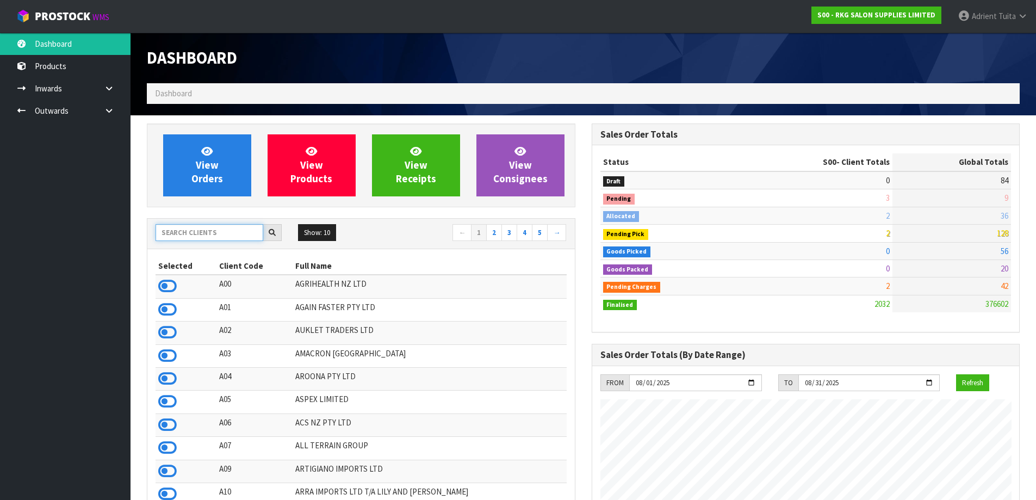
click at [218, 237] on input "text" at bounding box center [210, 232] width 108 height 17
type input "T01"
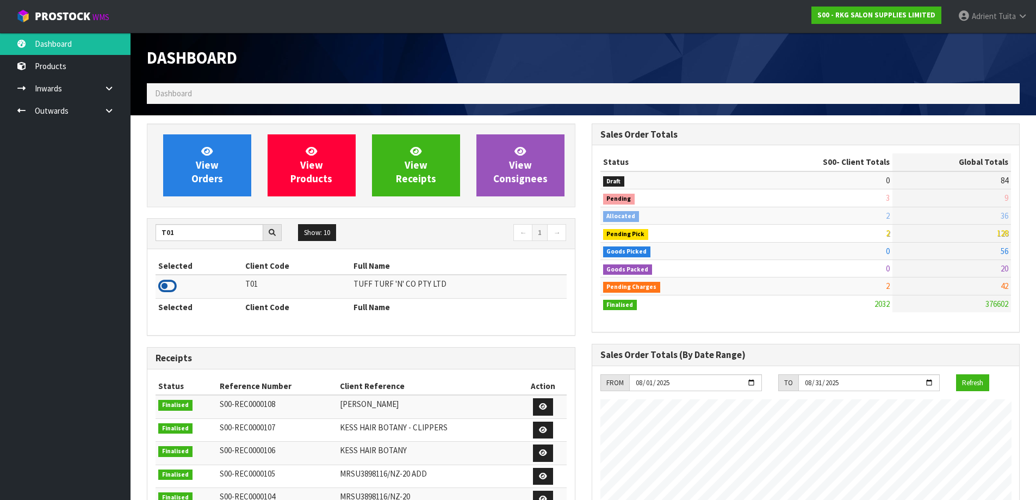
click at [175, 280] on icon at bounding box center [167, 286] width 18 height 16
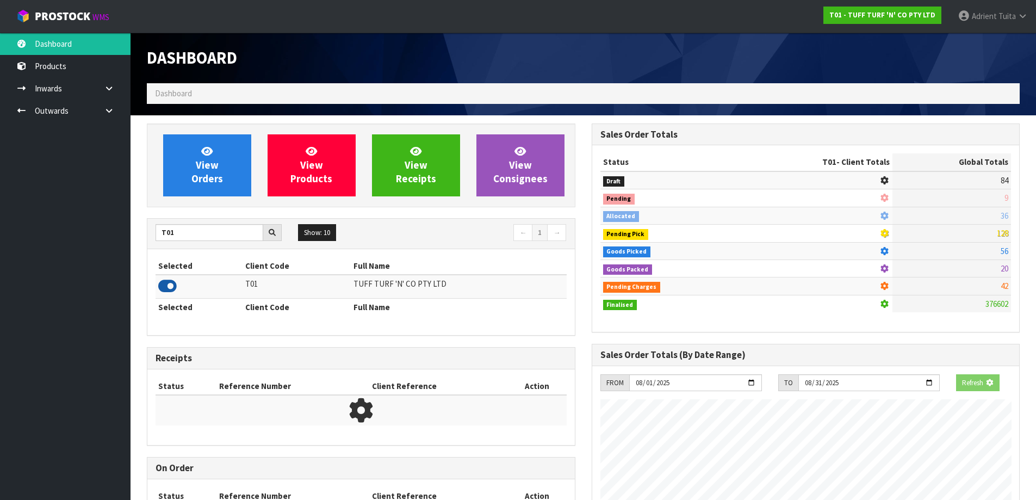
scroll to position [824, 445]
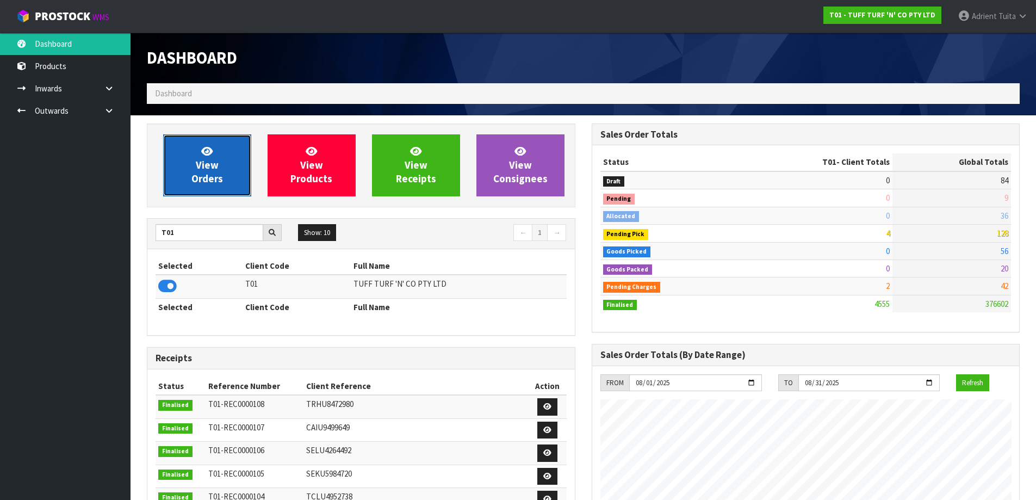
click at [192, 189] on link "View Orders" at bounding box center [207, 165] width 88 height 62
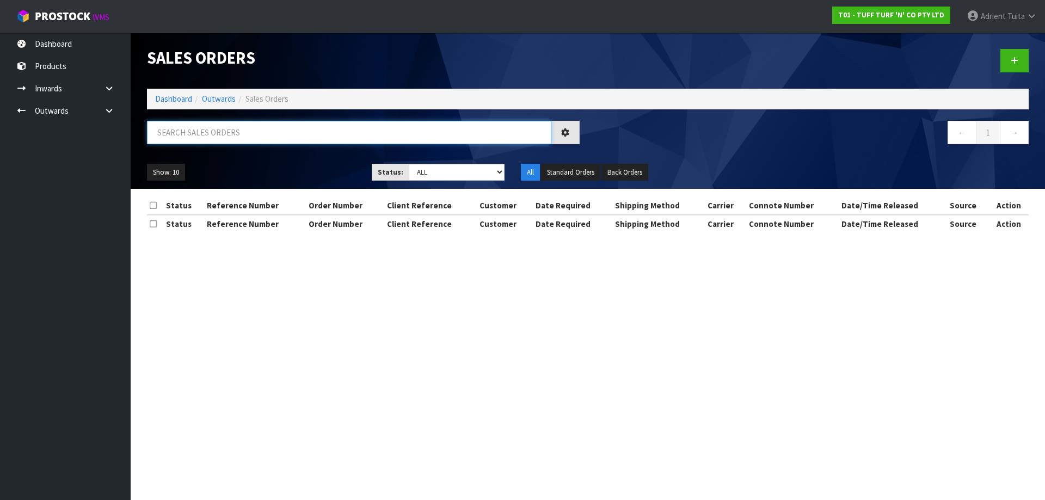
click at [230, 124] on input "text" at bounding box center [349, 132] width 404 height 23
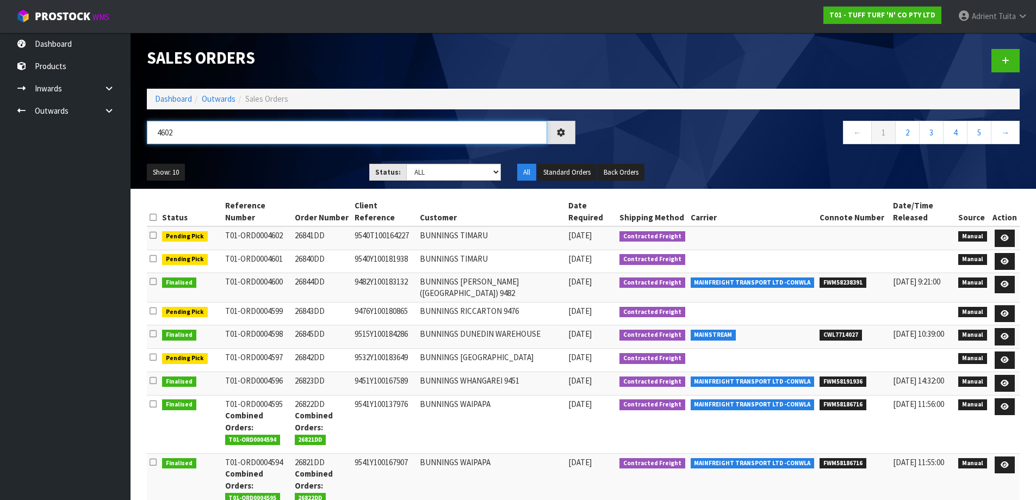
type input "4602"
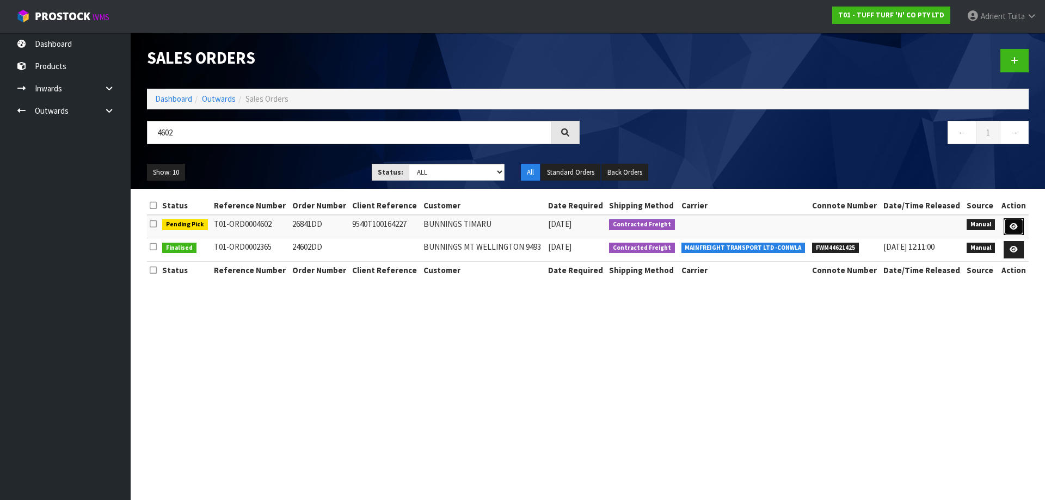
click at [1016, 234] on link at bounding box center [1013, 226] width 20 height 17
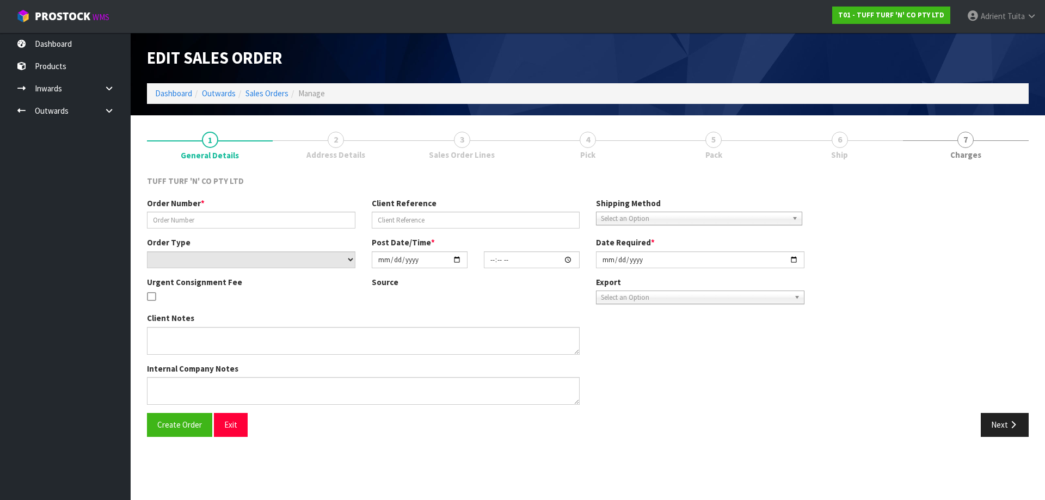
type input "26841DD"
type input "9540T100164227"
select select "number:0"
type input "[DATE]"
type input "14:09:00.000"
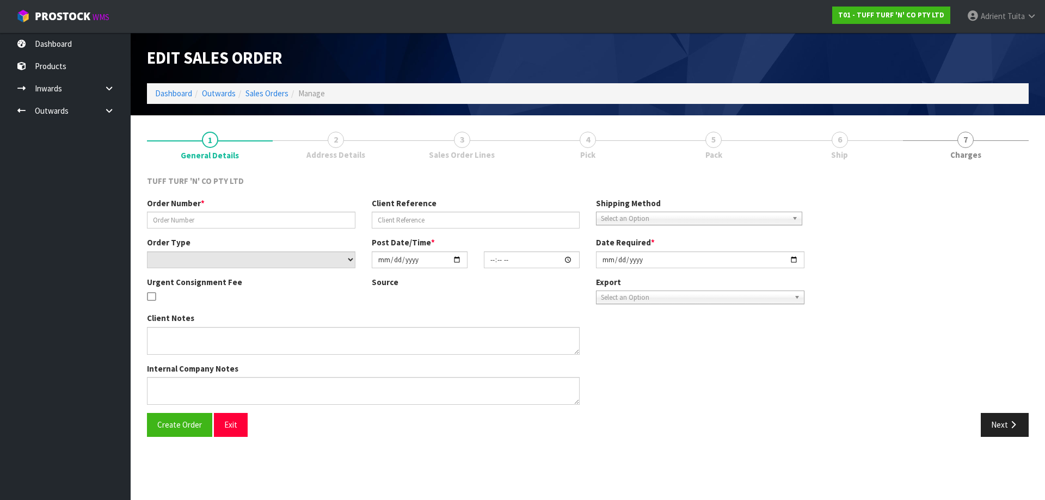
type input "[DATE]"
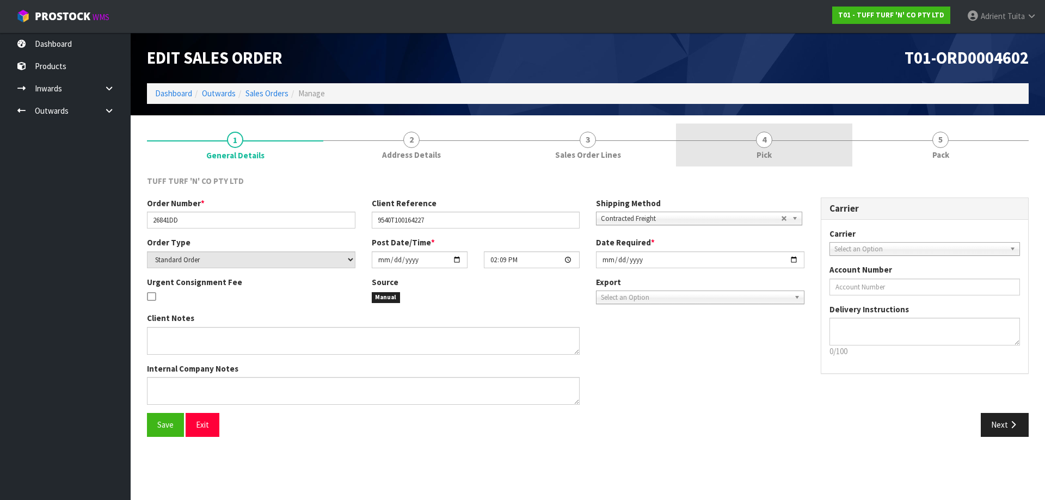
click at [818, 161] on link "4 Pick" at bounding box center [764, 145] width 176 height 43
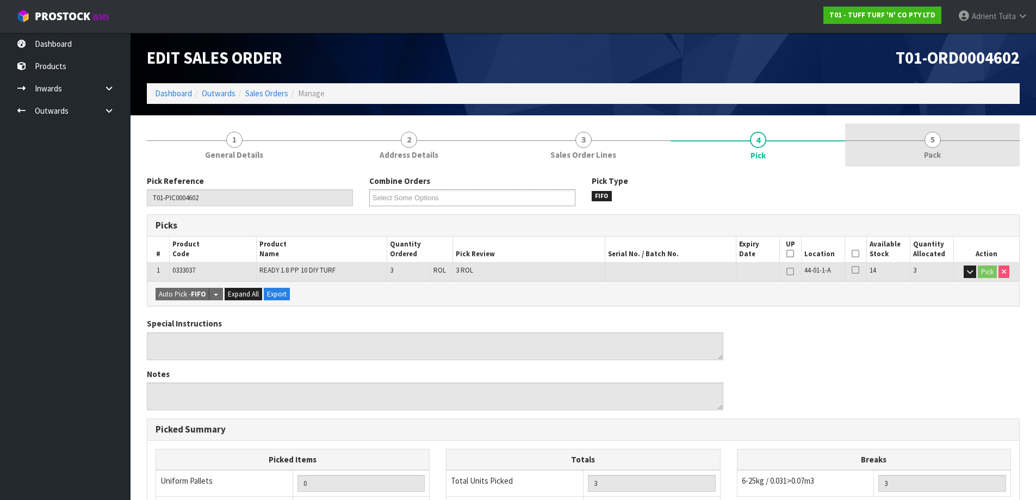
drag, startPoint x: 932, startPoint y: 149, endPoint x: 903, endPoint y: 153, distance: 29.7
click at [930, 149] on span "Pack" at bounding box center [932, 154] width 17 height 11
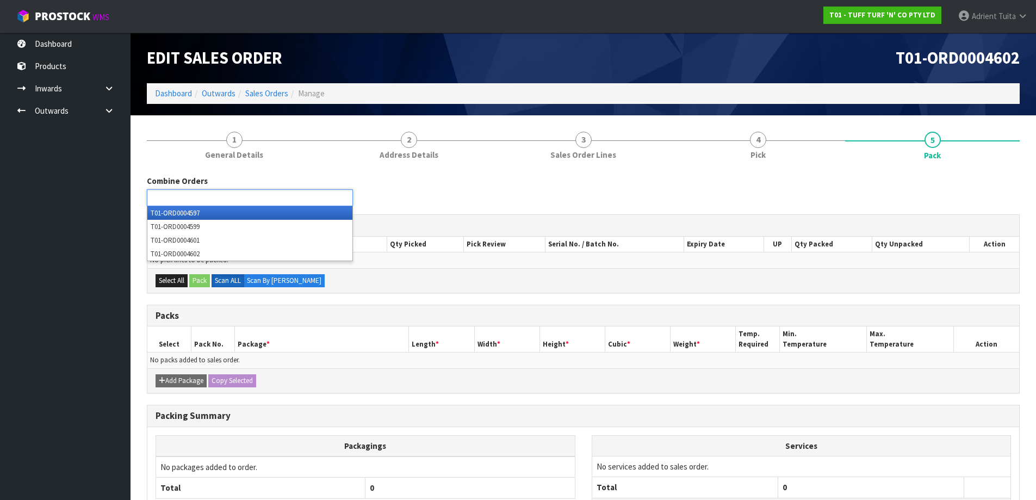
click at [297, 195] on ul at bounding box center [250, 197] width 206 height 17
type input "4601"
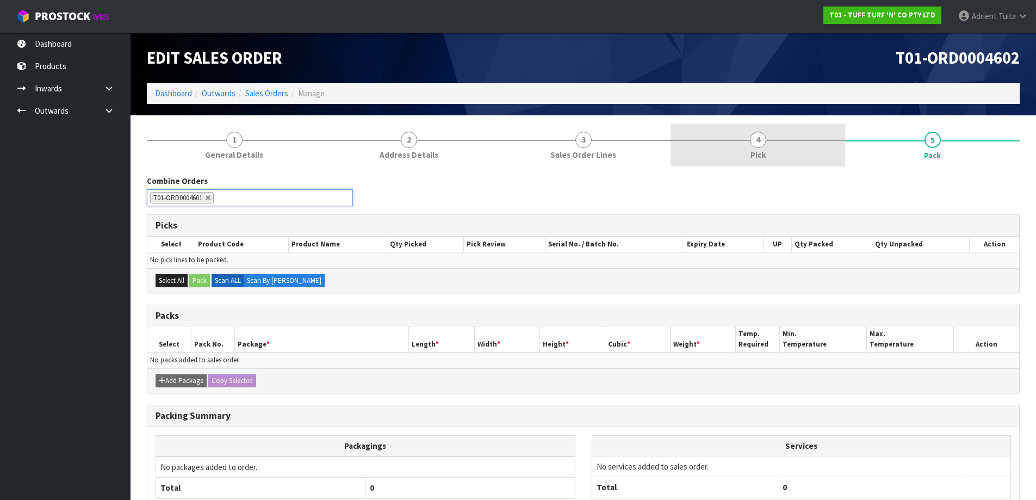
drag, startPoint x: 824, startPoint y: 127, endPoint x: 811, endPoint y: 122, distance: 14.6
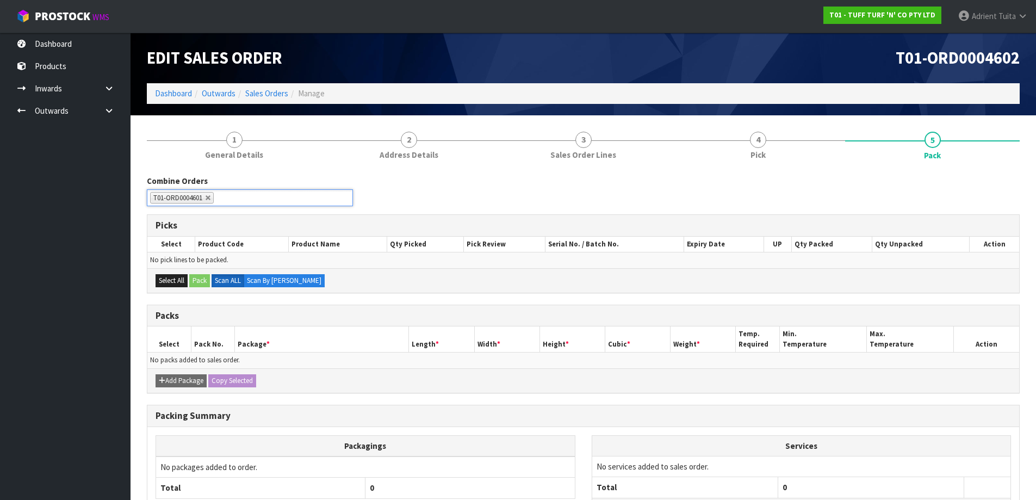
click at [823, 127] on link "4 Pick" at bounding box center [758, 145] width 175 height 43
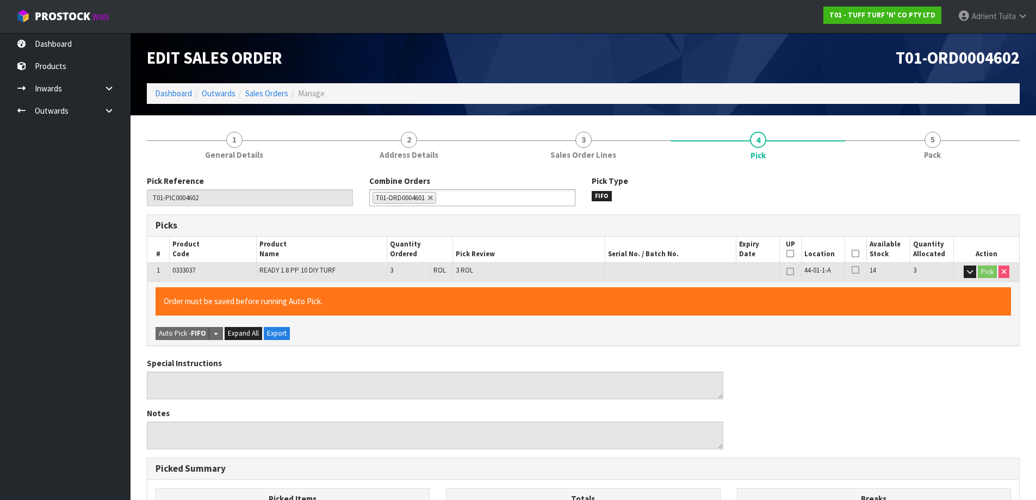
click at [855, 251] on th "Picked" at bounding box center [856, 250] width 22 height 26
click at [855, 254] on icon at bounding box center [856, 254] width 8 height 1
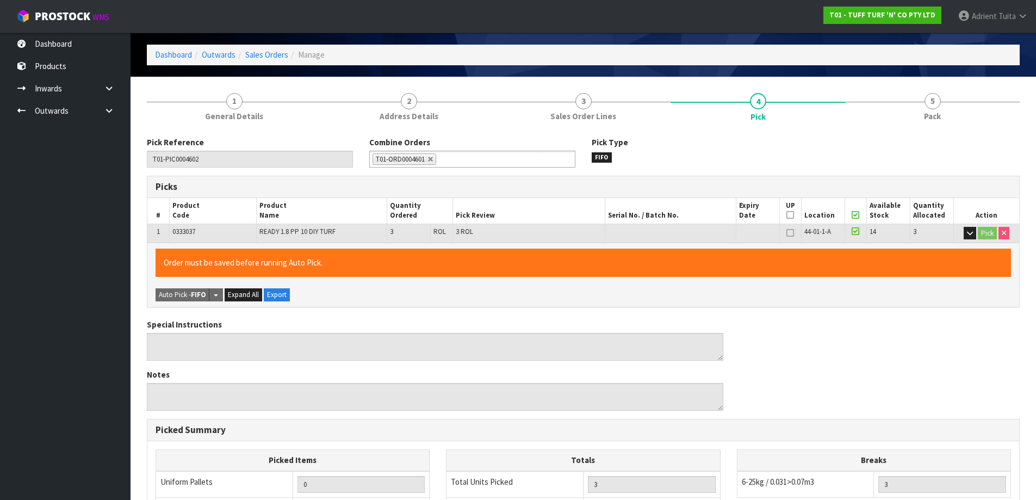
scroll to position [258, 0]
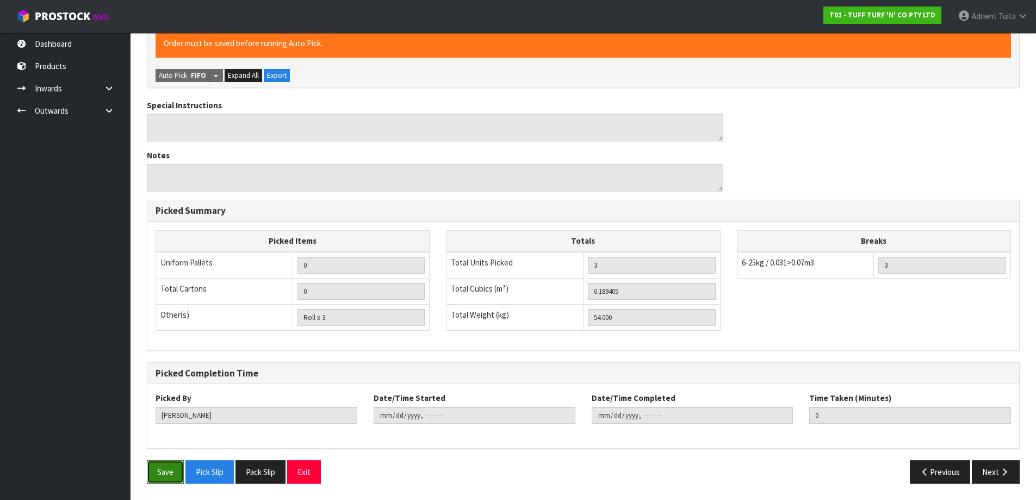
click at [148, 475] on button "Save" at bounding box center [165, 471] width 37 height 23
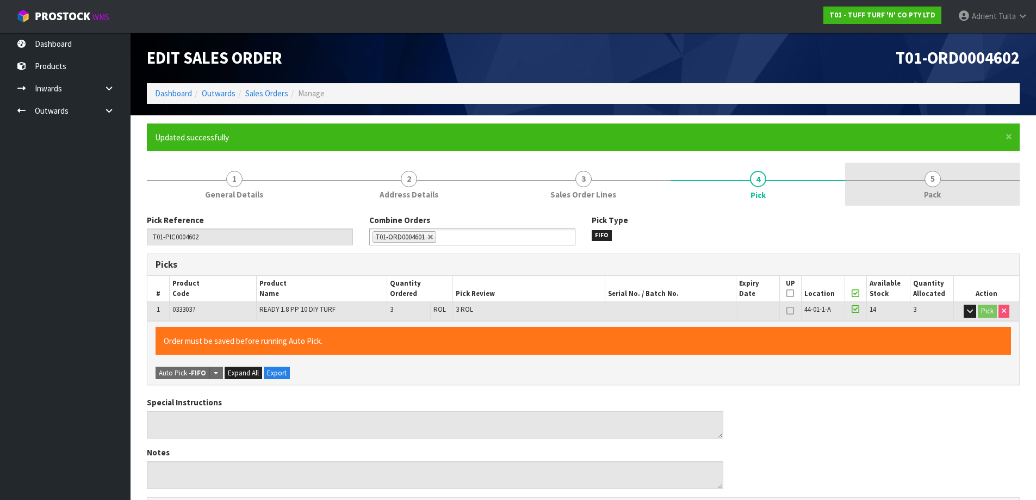
type input "[PERSON_NAME]"
type input "[DATE]T10:36:31"
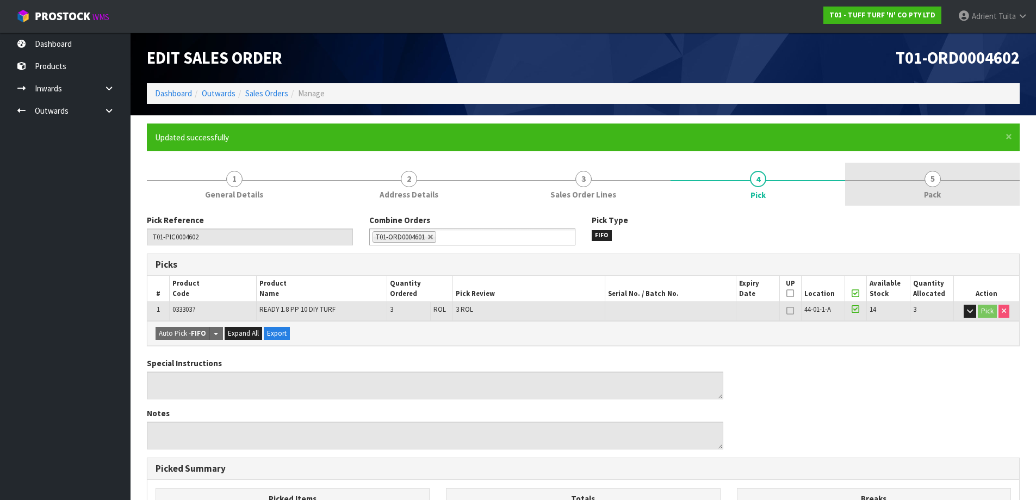
click at [973, 186] on link "5 Pack" at bounding box center [932, 184] width 175 height 43
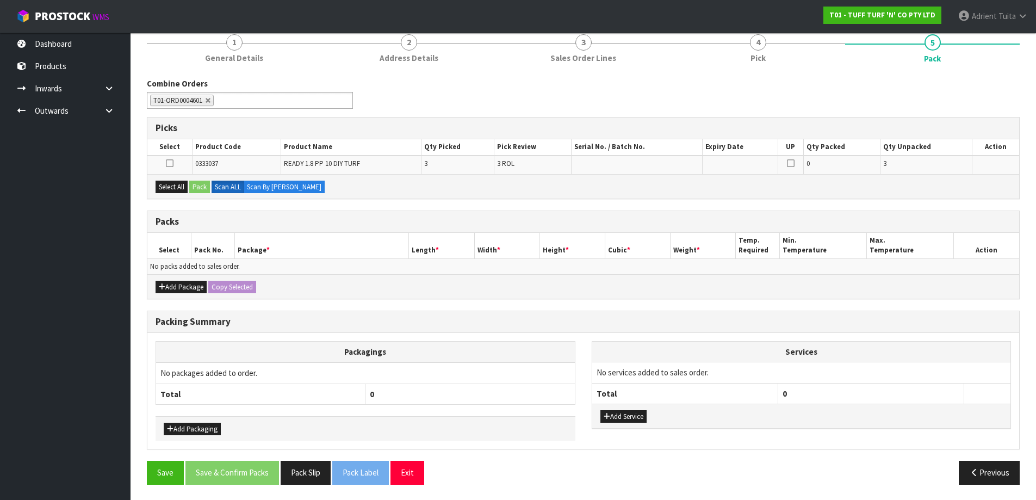
scroll to position [138, 0]
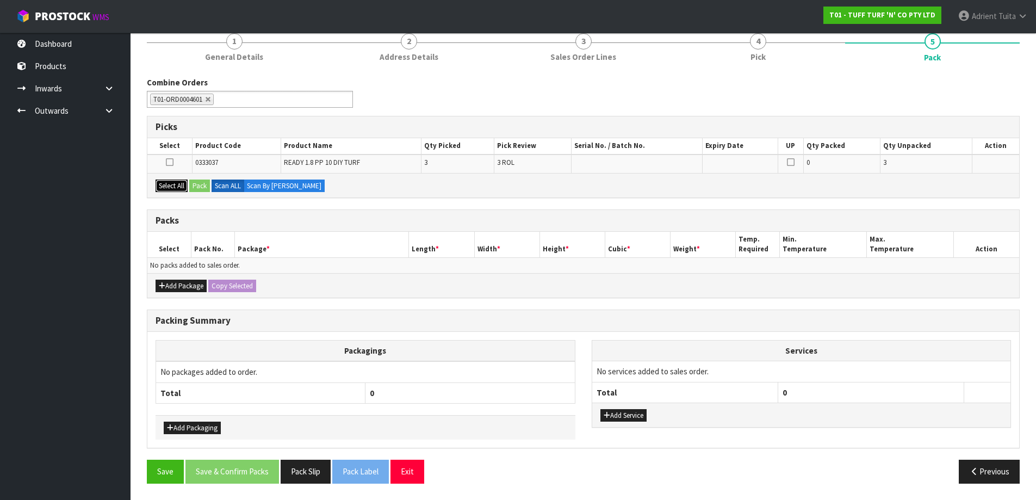
drag, startPoint x: 176, startPoint y: 188, endPoint x: 193, endPoint y: 187, distance: 16.3
click at [177, 188] on button "Select All" at bounding box center [172, 186] width 32 height 13
click at [198, 187] on button "Pack" at bounding box center [199, 186] width 21 height 13
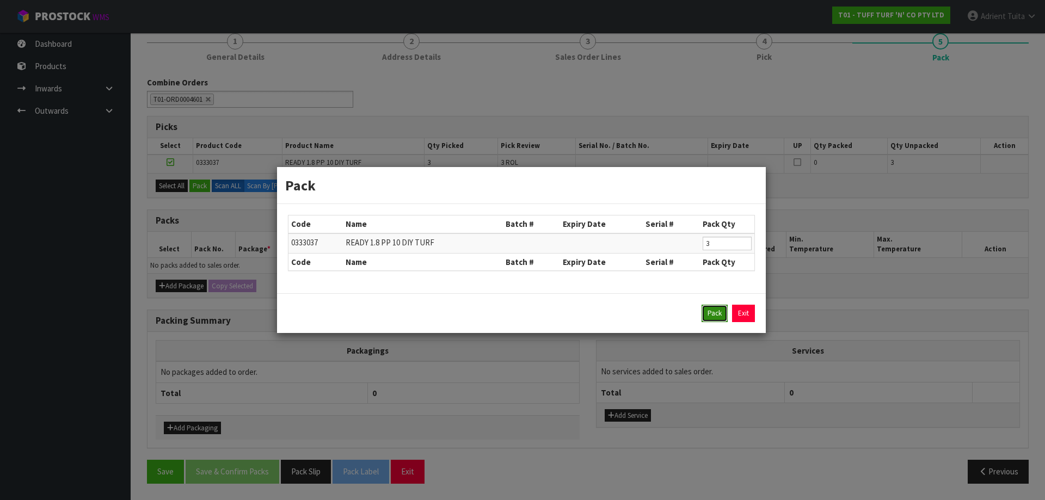
drag, startPoint x: 708, startPoint y: 307, endPoint x: 701, endPoint y: 305, distance: 7.6
click at [709, 307] on button "Pack" at bounding box center [714, 313] width 26 height 17
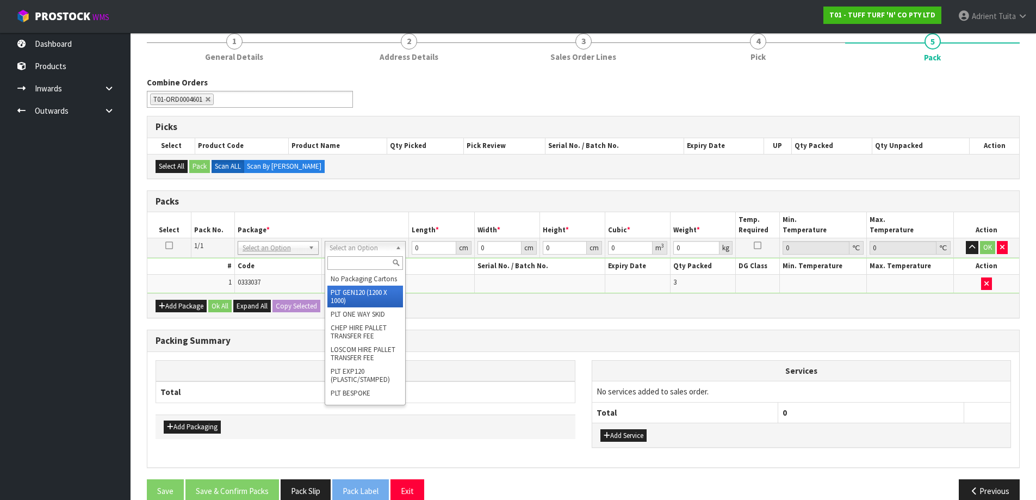
type input "120"
type input "100"
type input "54"
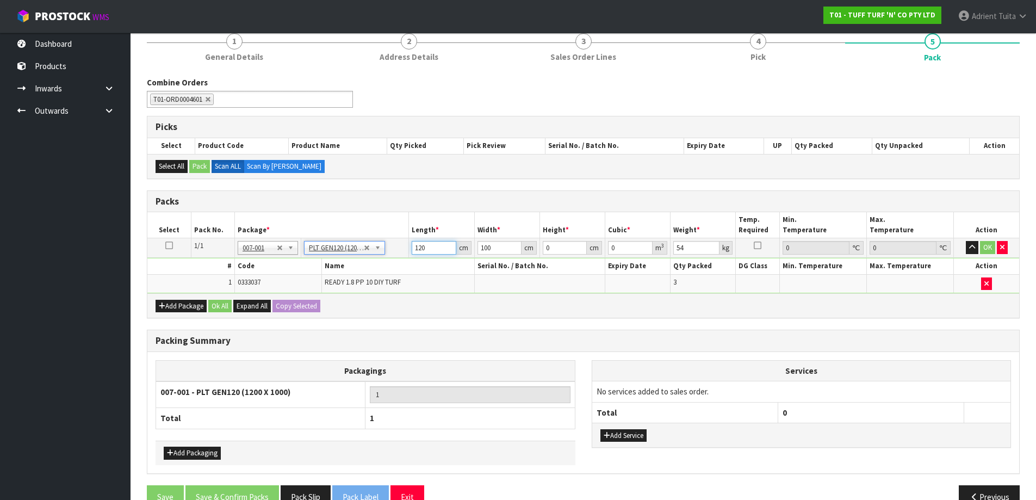
click at [423, 244] on input "120" at bounding box center [434, 248] width 44 height 14
type input "186"
type input "110"
type input "4"
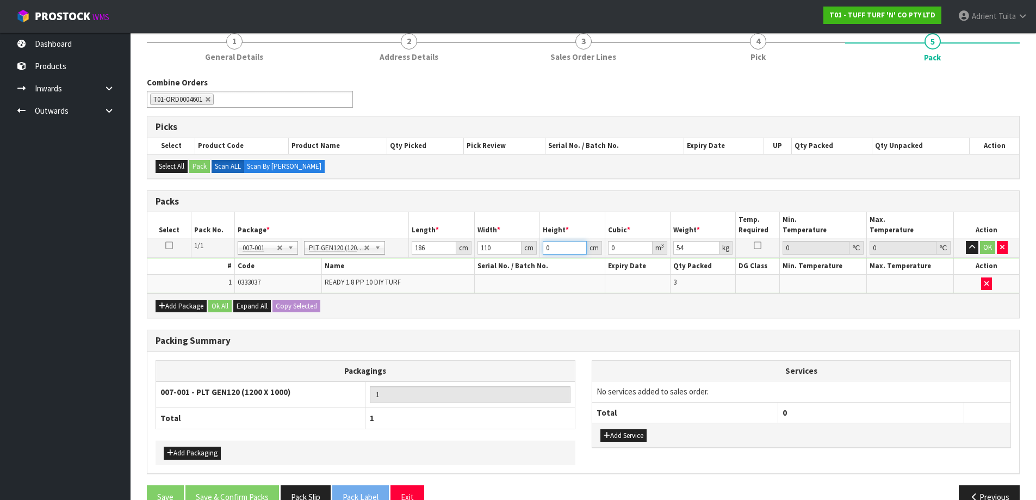
type input "0.08184"
type input "44"
type input "0.90024"
type input "44"
type input "99"
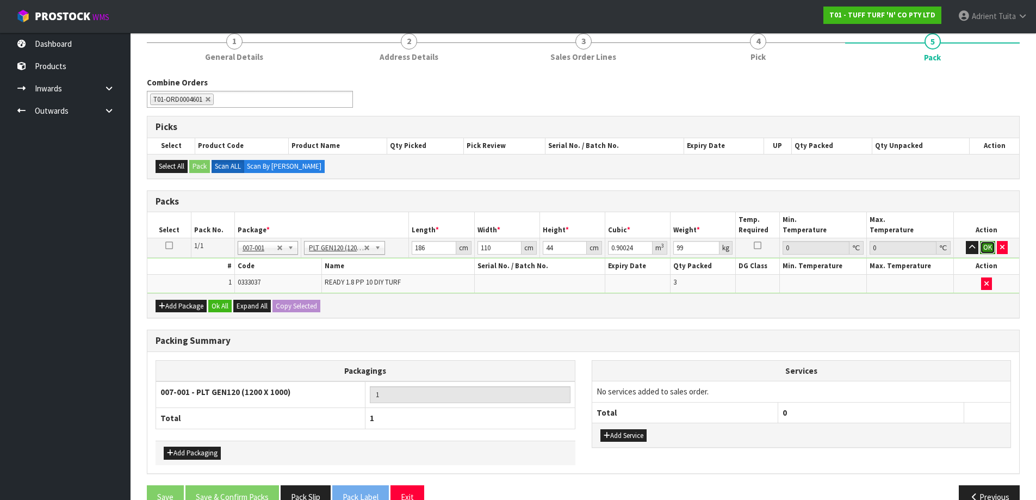
click at [988, 248] on button "OK" at bounding box center [987, 247] width 15 height 13
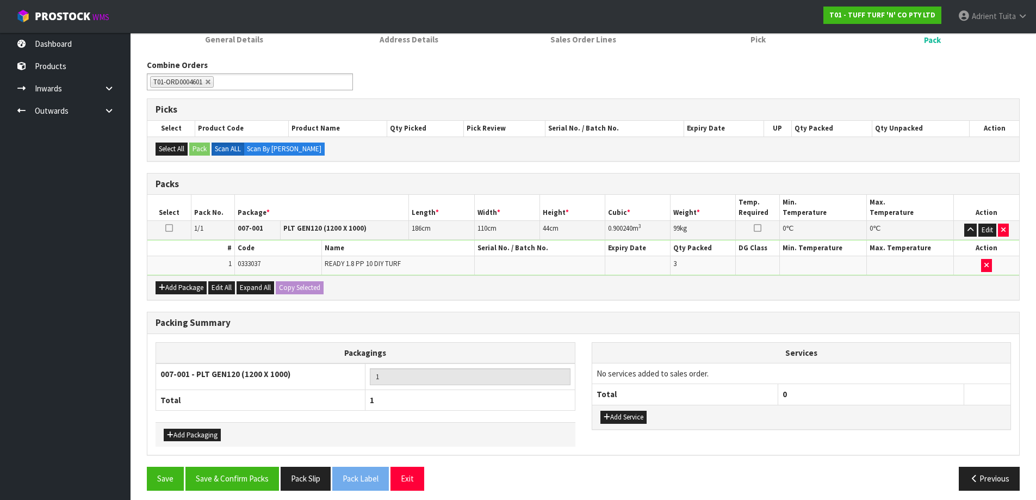
scroll to position [162, 0]
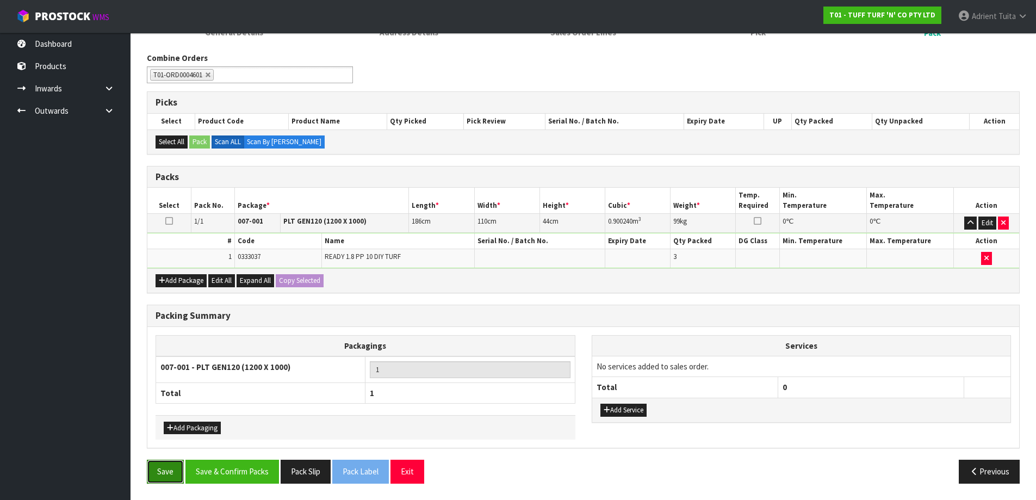
click at [153, 478] on button "Save" at bounding box center [165, 471] width 37 height 23
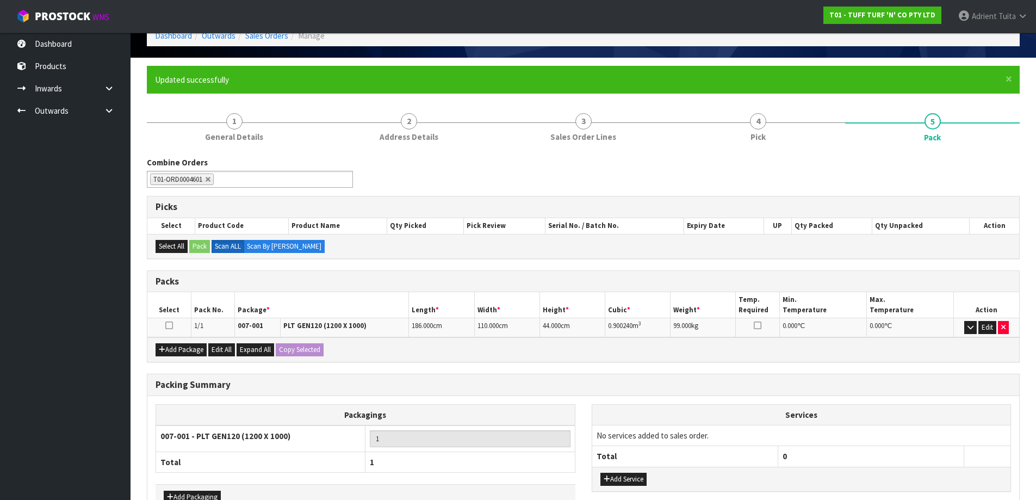
scroll to position [127, 0]
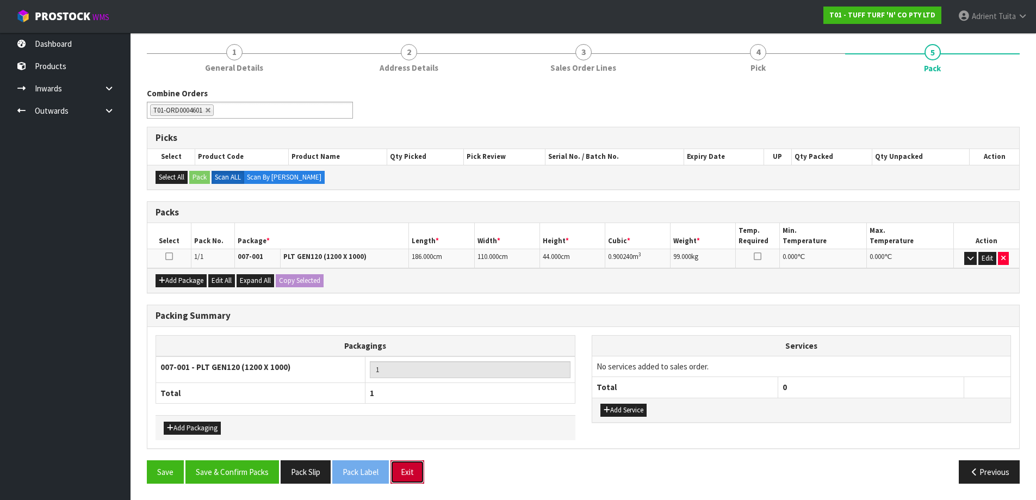
click at [402, 464] on button "Exit" at bounding box center [408, 471] width 34 height 23
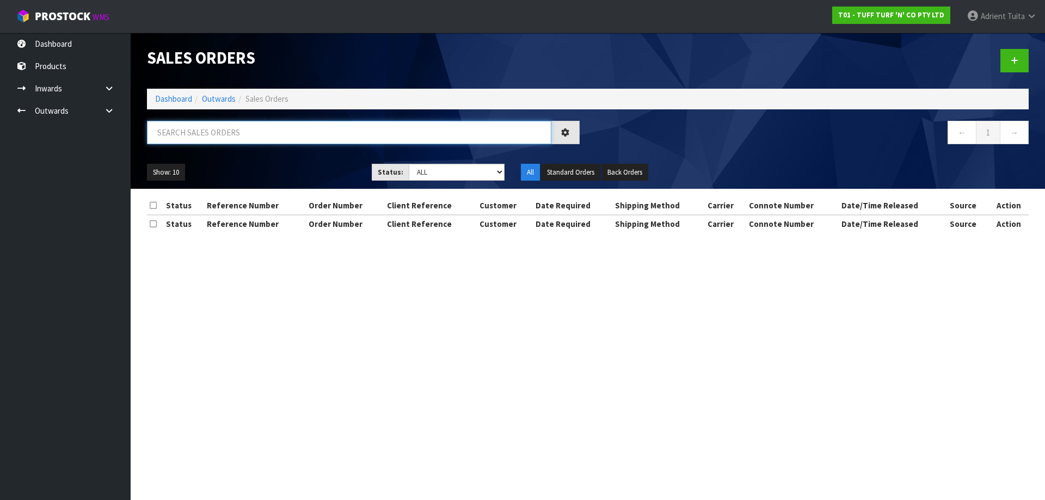
click at [292, 129] on input "text" at bounding box center [349, 132] width 404 height 23
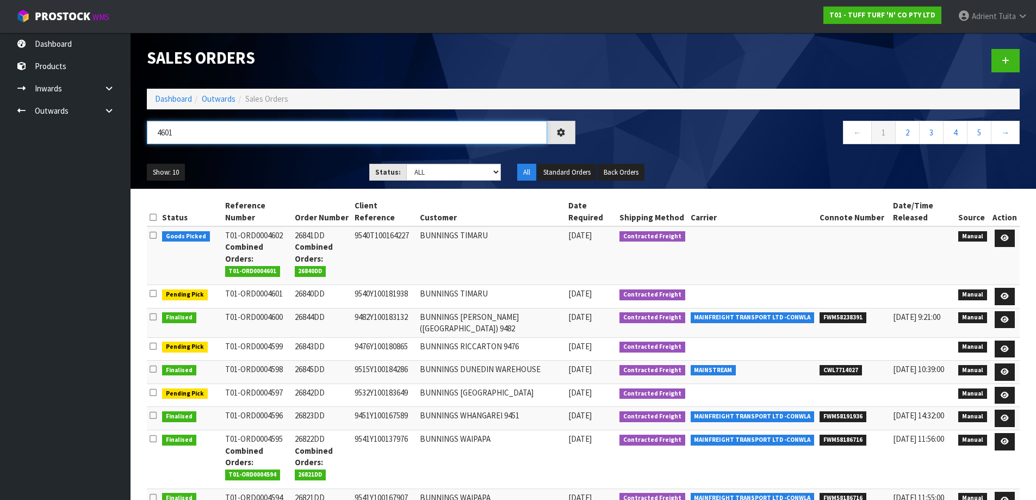
type input "4601"
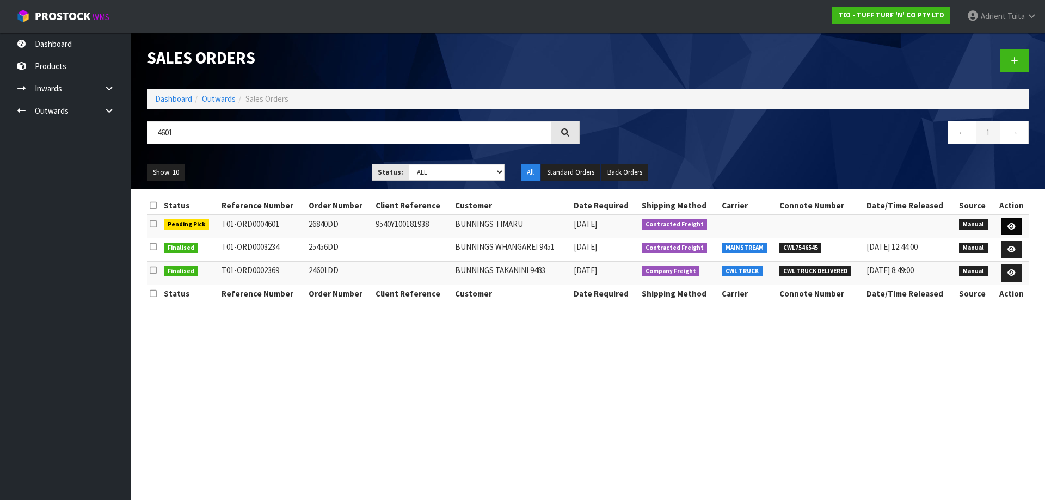
drag, startPoint x: 989, startPoint y: 224, endPoint x: 1002, endPoint y: 220, distance: 13.5
click at [991, 224] on td "Manual" at bounding box center [975, 226] width 39 height 23
click at [1005, 220] on link at bounding box center [1011, 226] width 20 height 17
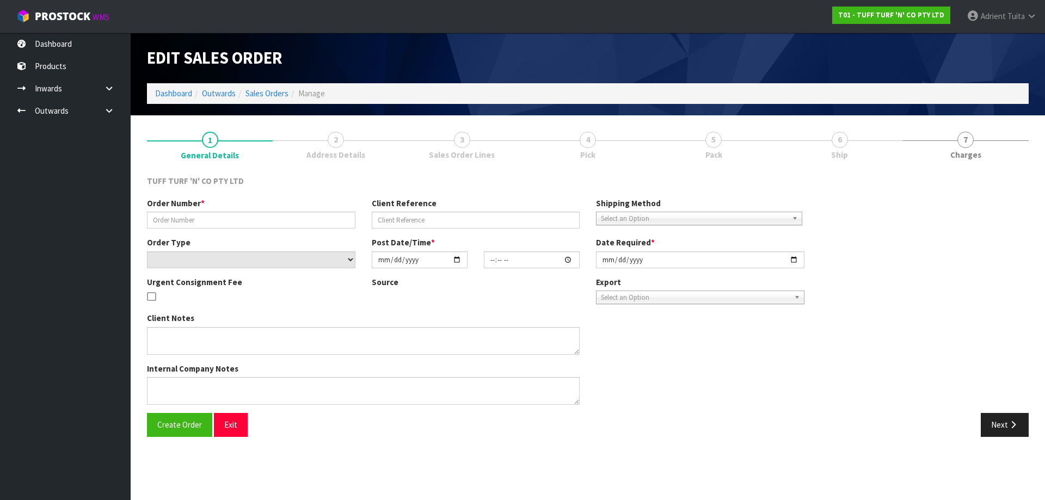
type input "26840DD"
type input "9540Y100181938"
select select "number:0"
type input "[DATE]"
type input "14:08:00.000"
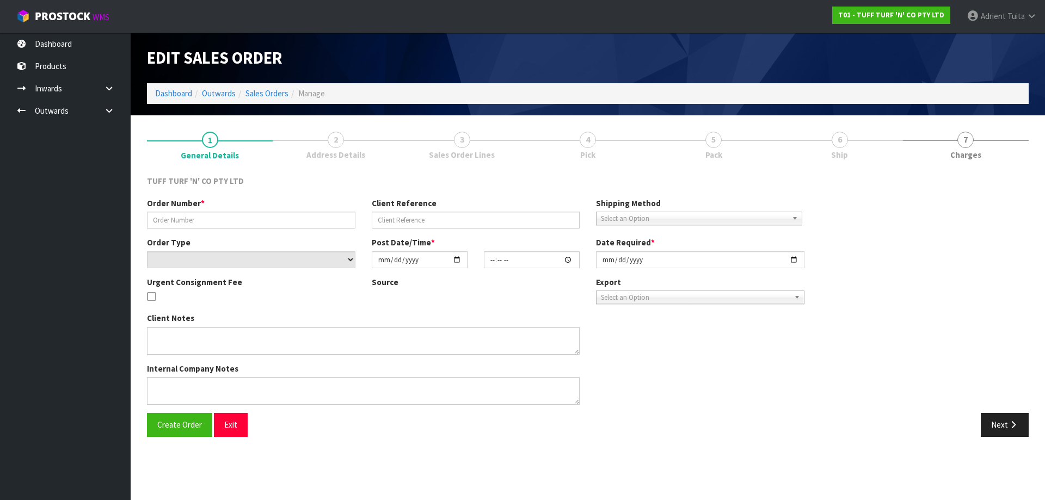
type input "[DATE]"
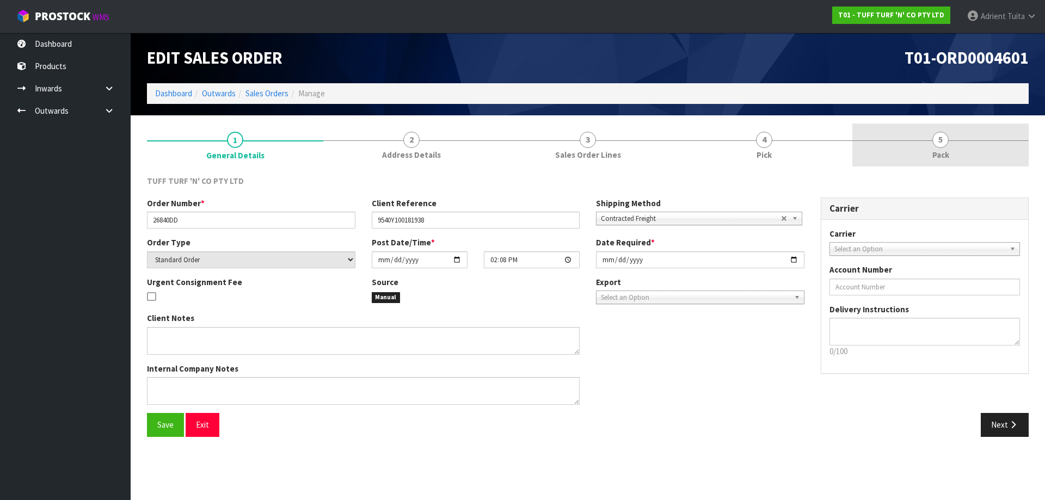
click at [775, 130] on link "4 Pick" at bounding box center [764, 145] width 176 height 43
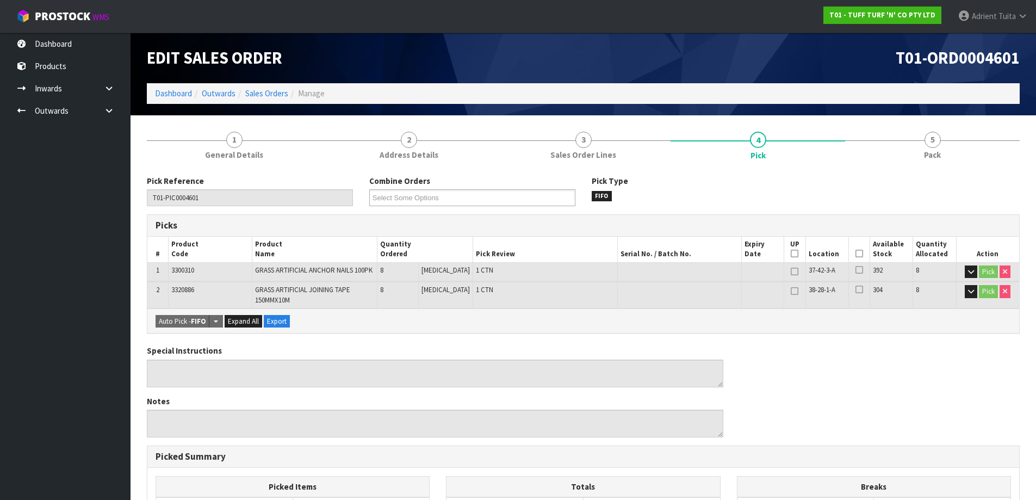
click at [856, 254] on icon at bounding box center [860, 254] width 8 height 1
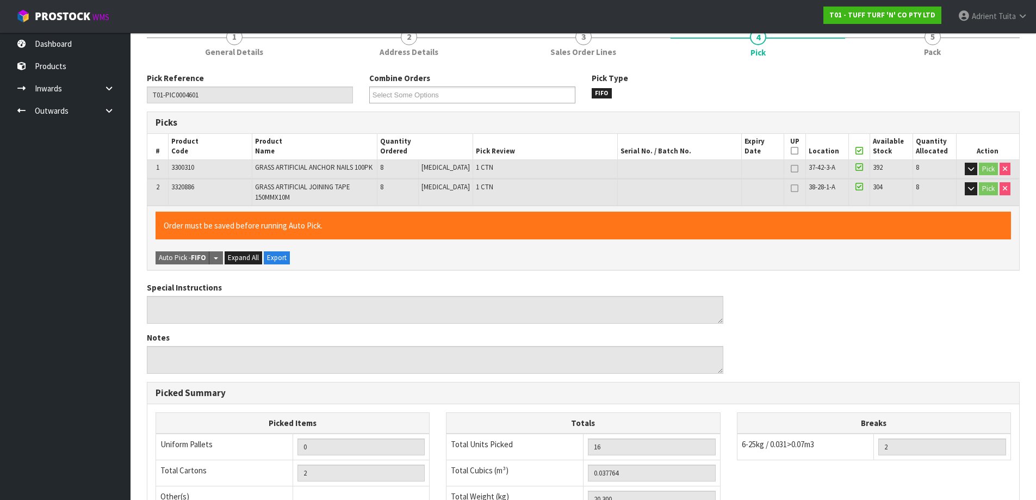
scroll to position [285, 0]
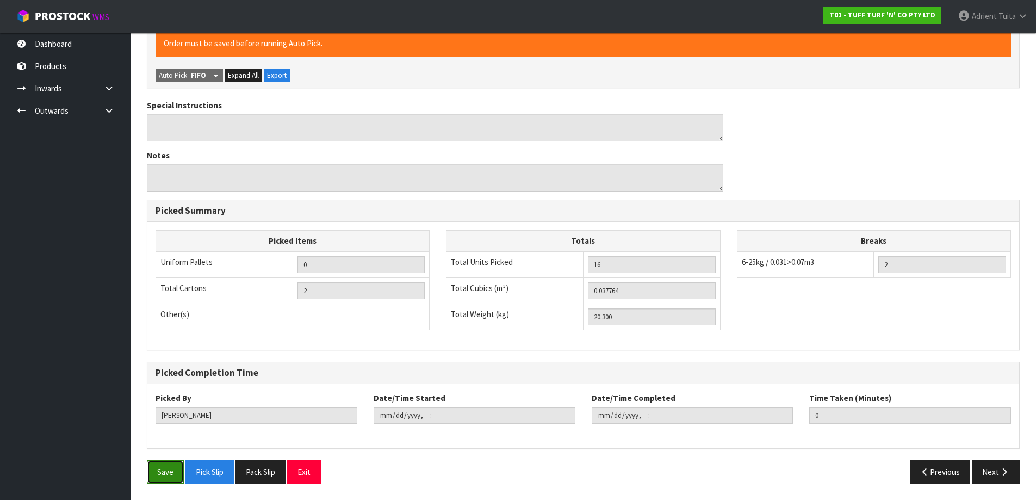
click at [158, 471] on button "Save" at bounding box center [165, 471] width 37 height 23
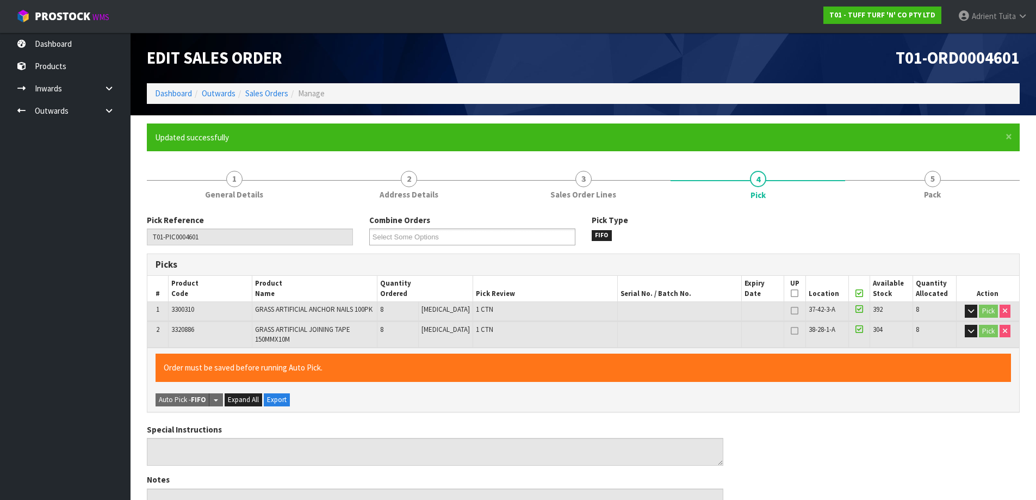
type input "[PERSON_NAME]"
type input "[DATE]T10:38:53"
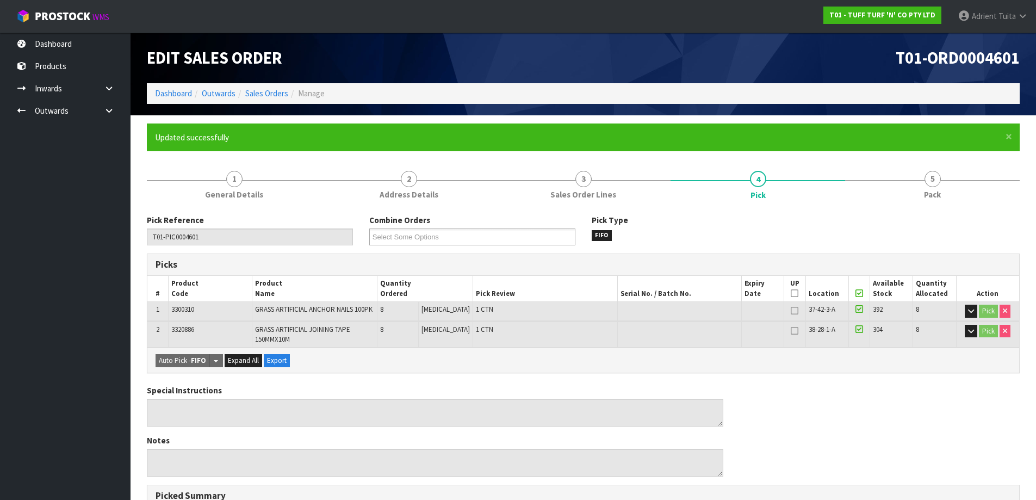
drag, startPoint x: 916, startPoint y: 200, endPoint x: 459, endPoint y: 146, distance: 460.2
click at [915, 200] on link "5 Pack" at bounding box center [932, 184] width 175 height 43
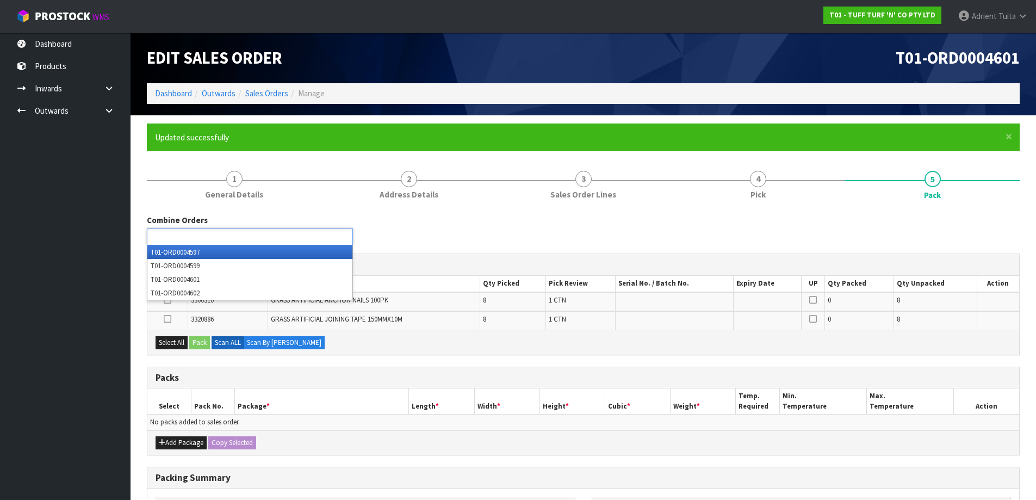
click at [252, 242] on ul at bounding box center [250, 237] width 206 height 17
type input "4602"
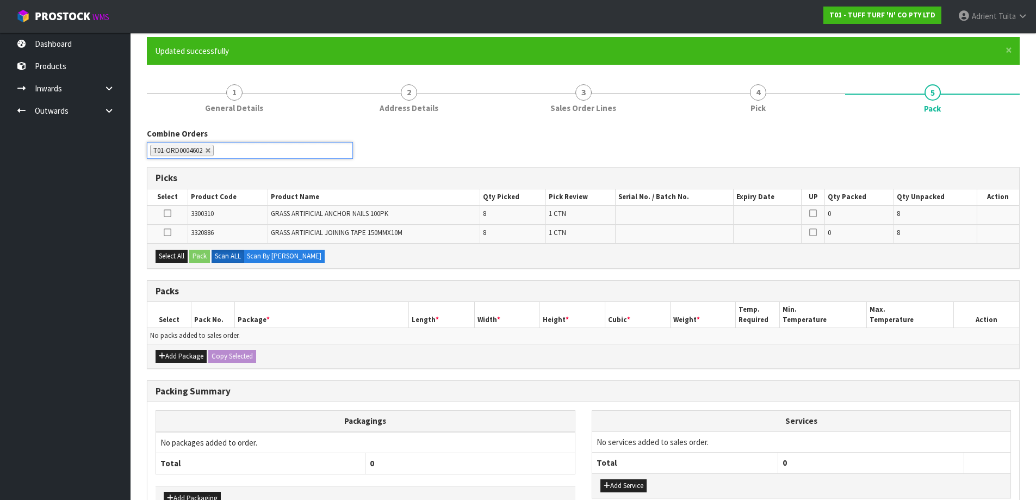
scroll to position [157, 0]
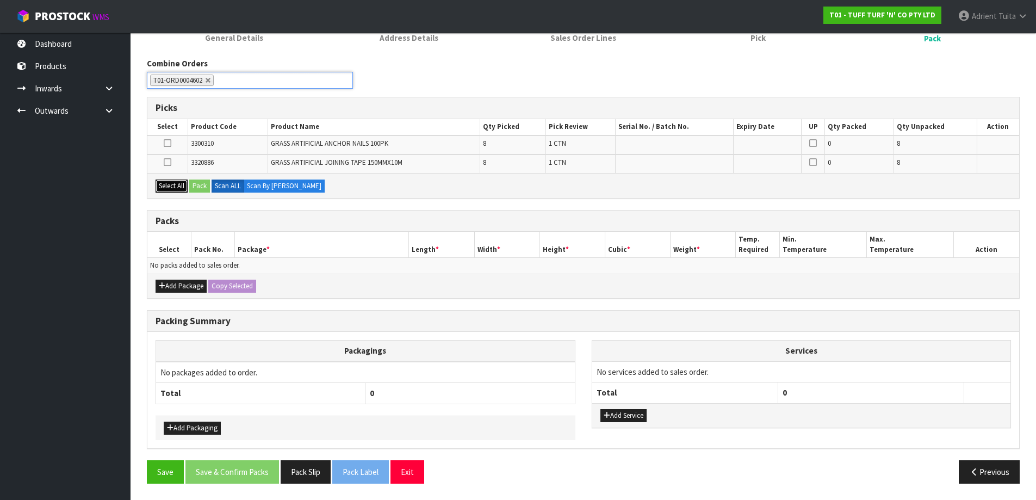
click at [175, 181] on button "Select All" at bounding box center [172, 186] width 32 height 13
click at [164, 285] on icon "button" at bounding box center [162, 285] width 7 height 7
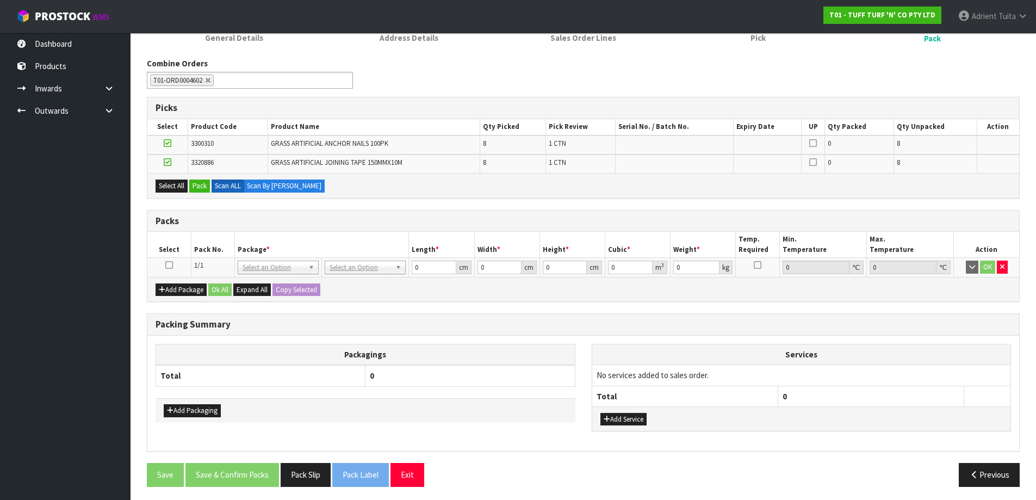
click at [166, 266] on icon at bounding box center [169, 265] width 8 height 1
click at [205, 186] on button "Pack" at bounding box center [199, 186] width 21 height 13
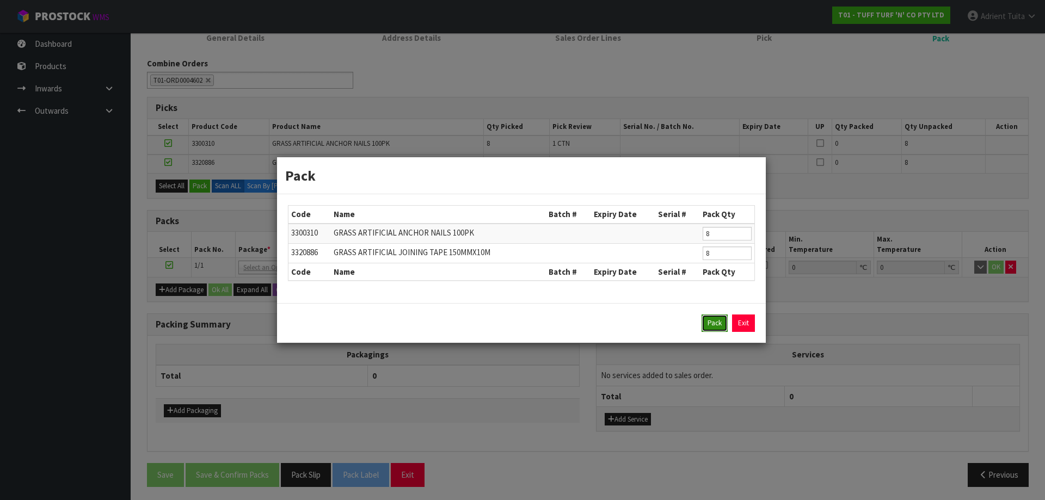
click at [713, 322] on button "Pack" at bounding box center [714, 322] width 26 height 17
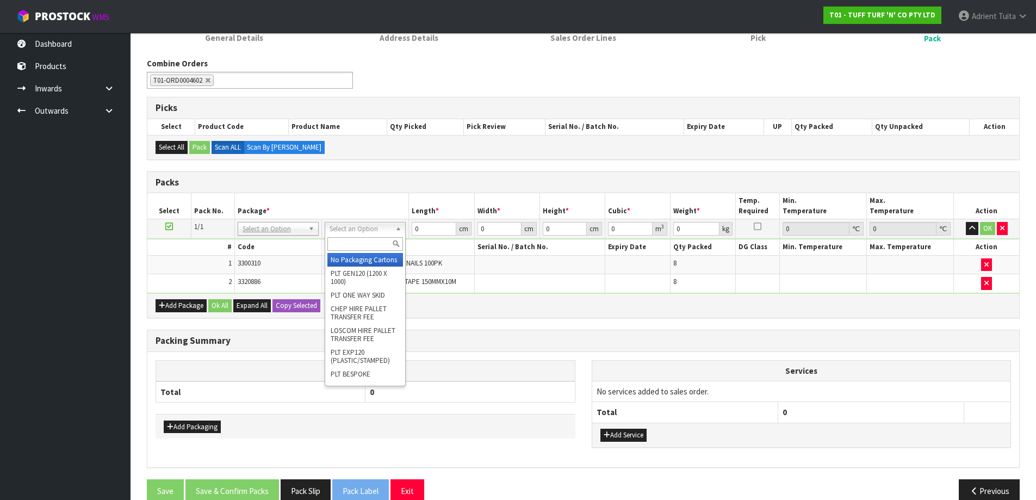
drag, startPoint x: 372, startPoint y: 230, endPoint x: 372, endPoint y: 266, distance: 36.5
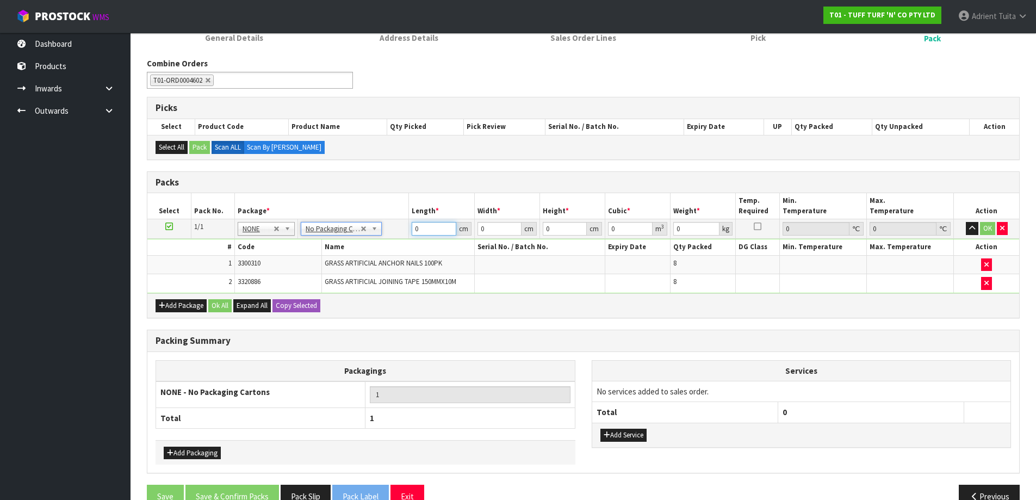
click at [440, 233] on input "0" at bounding box center [434, 229] width 44 height 14
type input "186"
type input "110"
type input "4"
type input "0.08184"
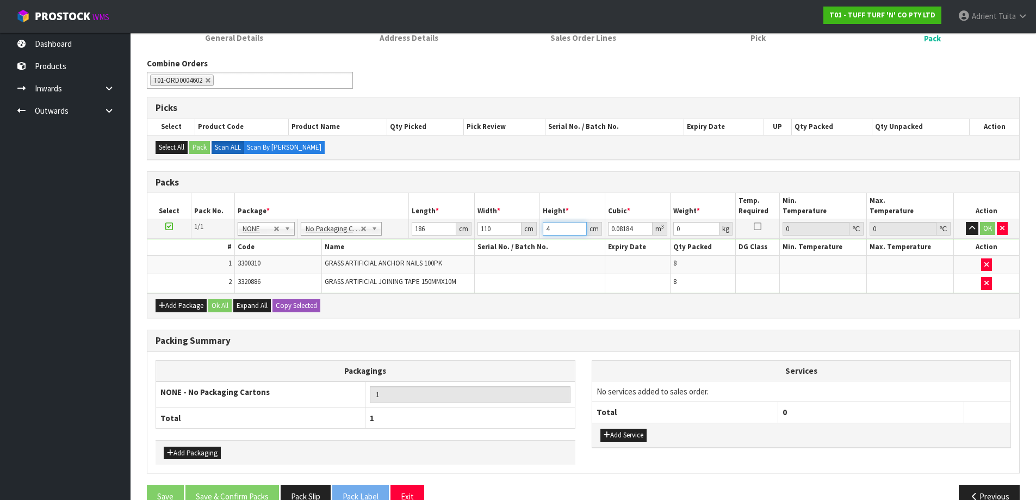
type input "44"
type input "0.90024"
type input "44"
type input "99"
click at [983, 230] on button "OK" at bounding box center [987, 228] width 15 height 13
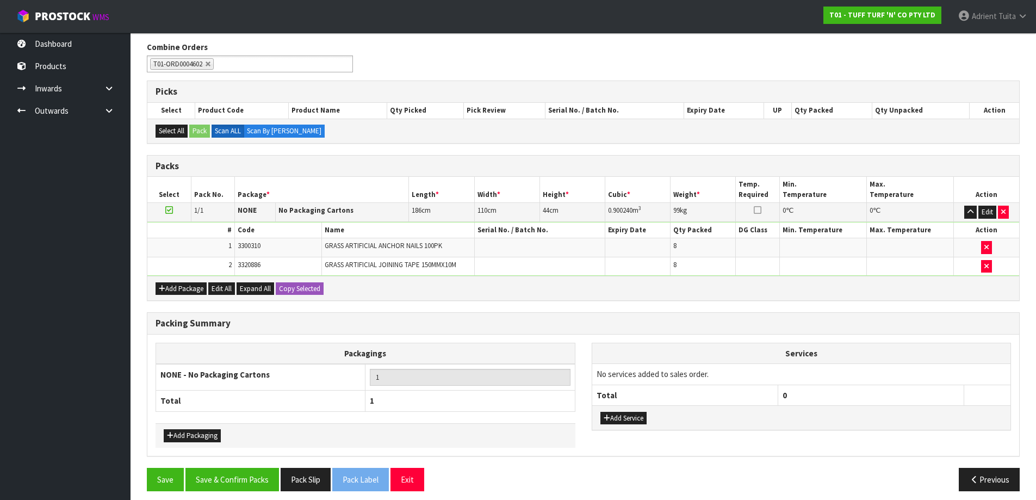
scroll to position [181, 0]
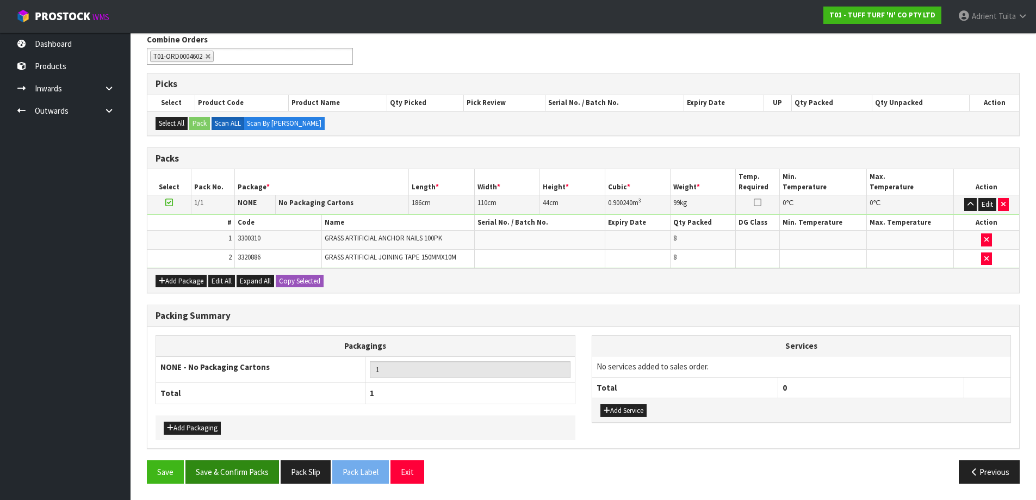
drag, startPoint x: 238, startPoint y: 455, endPoint x: 237, endPoint y: 461, distance: 6.2
click at [238, 456] on div "Packing Summary Packagings NONE - No Packaging Cartons 1 Total 1 Add Packaging …" at bounding box center [584, 383] width 890 height 156
click at [237, 461] on button "Save & Confirm Packs" at bounding box center [233, 471] width 94 height 23
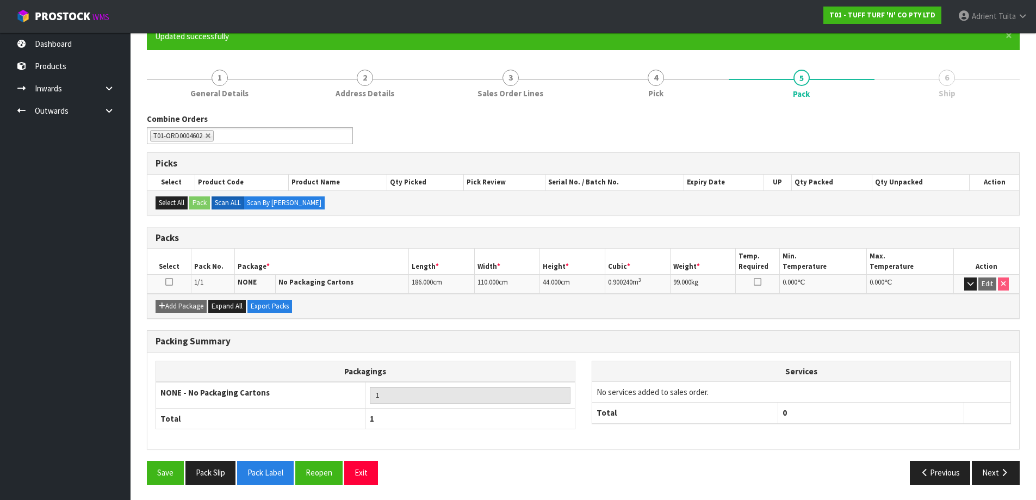
scroll to position [102, 0]
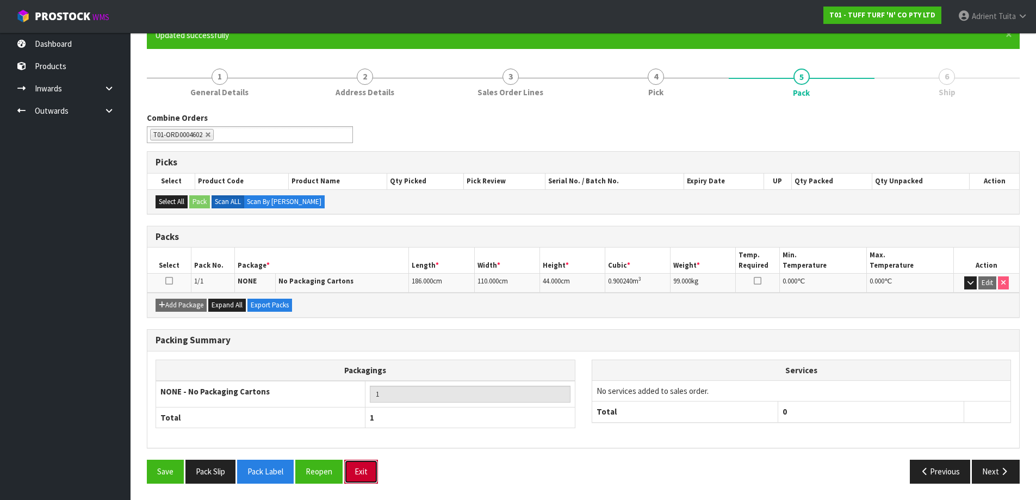
click at [349, 473] on button "Exit" at bounding box center [361, 471] width 34 height 23
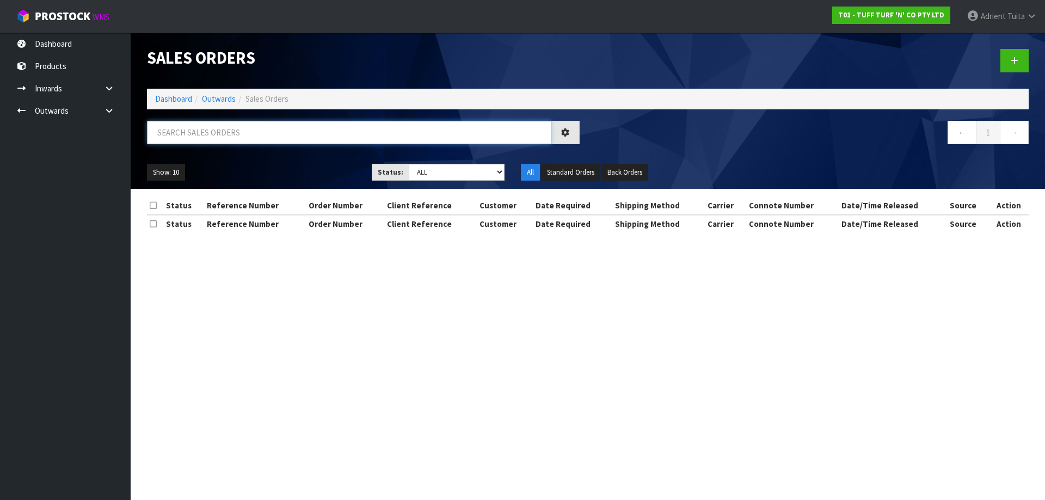
click at [335, 124] on input "text" at bounding box center [349, 132] width 404 height 23
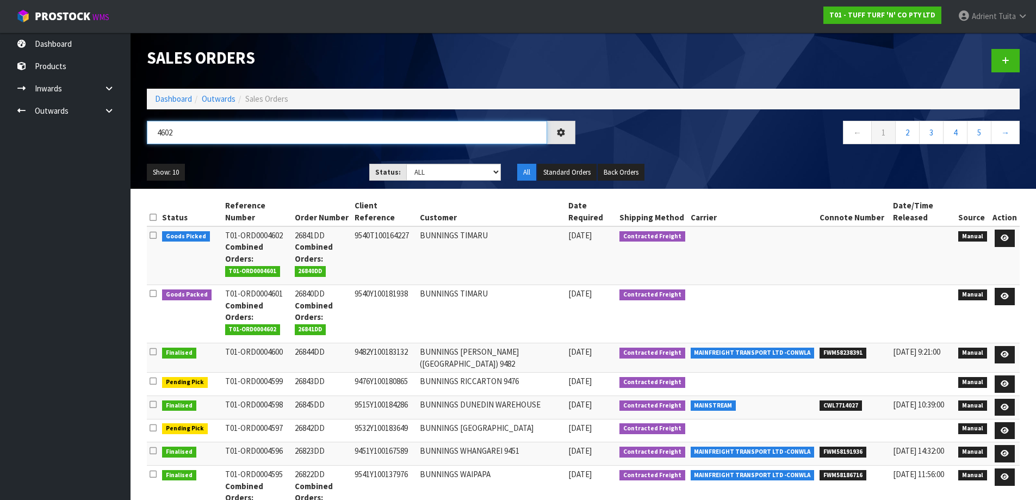
type input "4602"
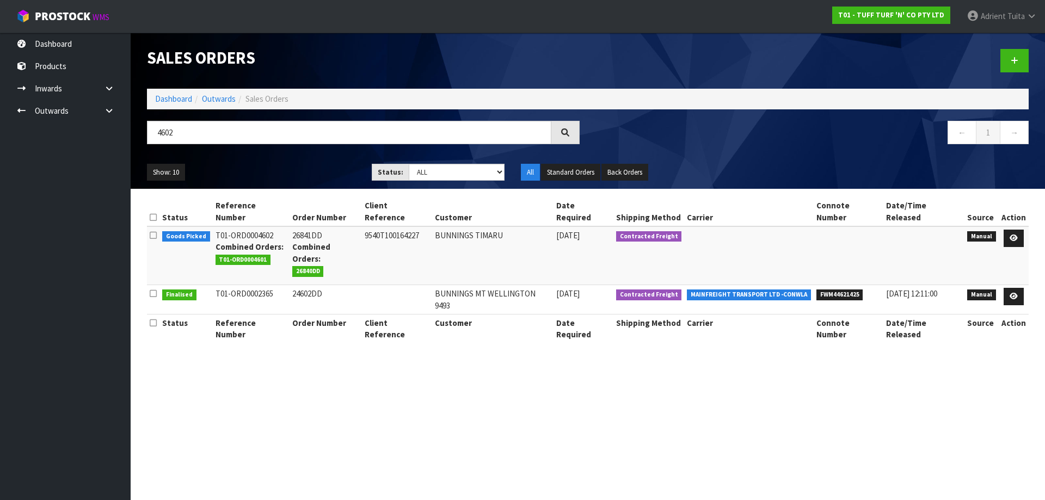
click at [1025, 234] on td at bounding box center [1013, 255] width 30 height 59
click at [1016, 231] on link at bounding box center [1013, 238] width 20 height 17
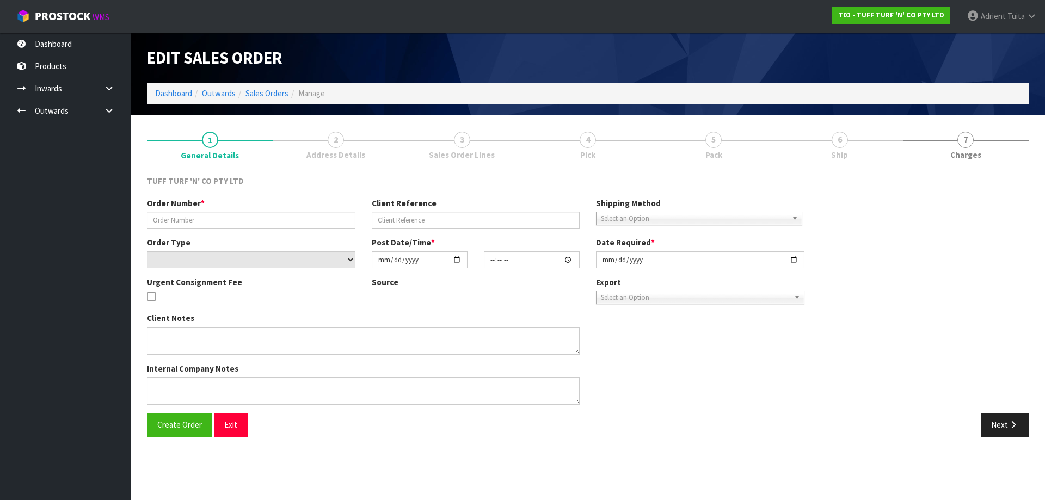
type input "26841DD"
type input "9540T100164227"
select select "number:0"
type input "[DATE]"
type input "14:09:00.000"
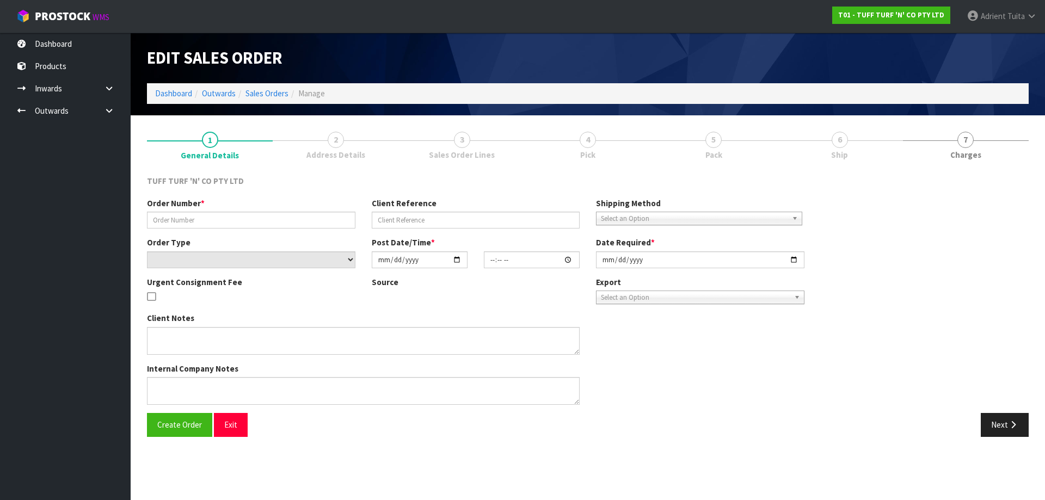
type input "[DATE]"
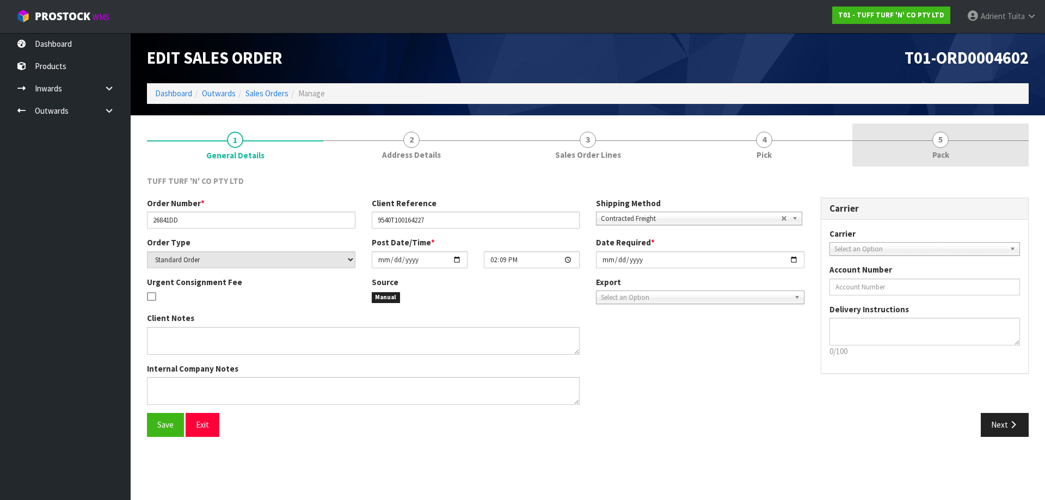
click at [961, 140] on link "5 Pack" at bounding box center [940, 145] width 176 height 43
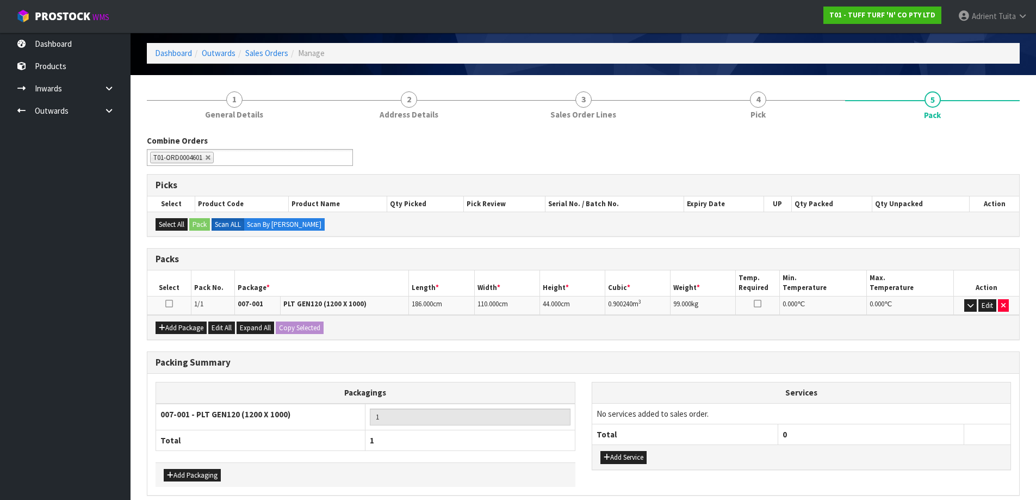
scroll to position [88, 0]
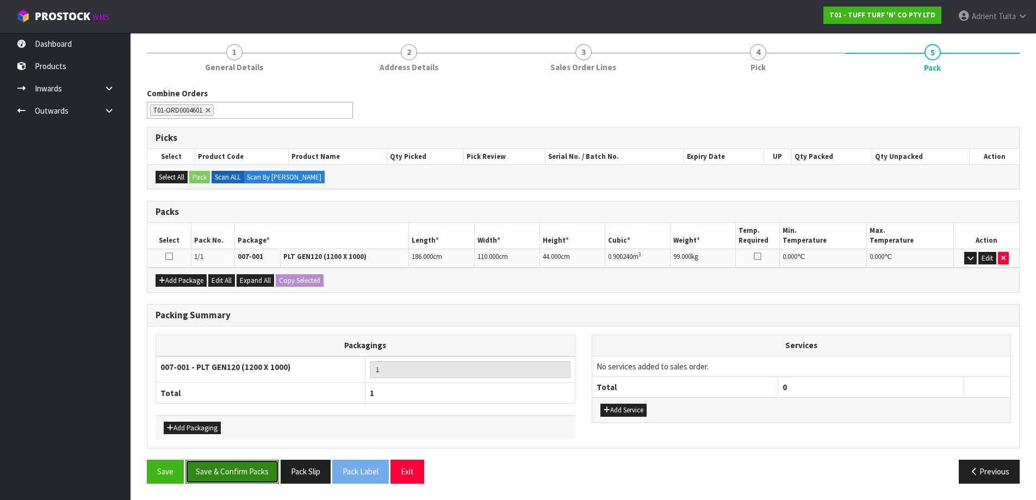
click at [252, 482] on button "Save & Confirm Packs" at bounding box center [233, 471] width 94 height 23
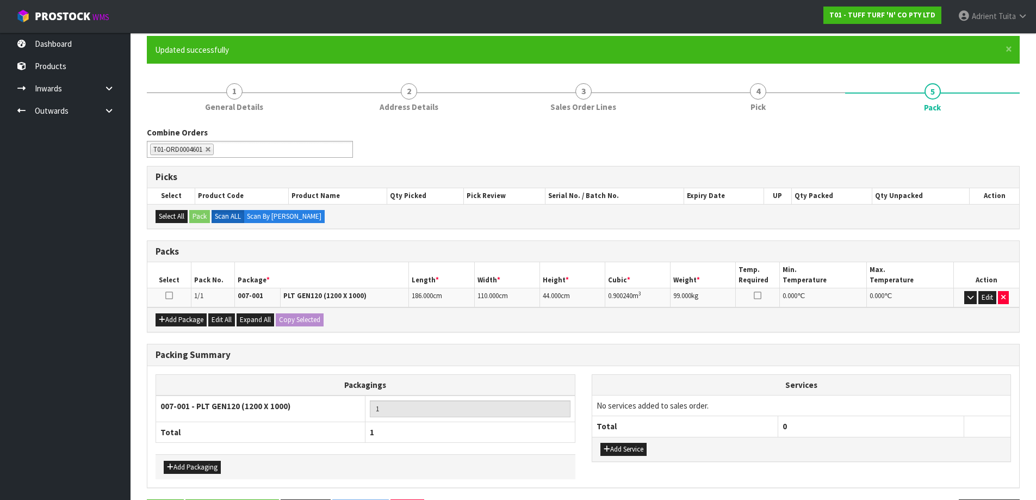
scroll to position [0, 0]
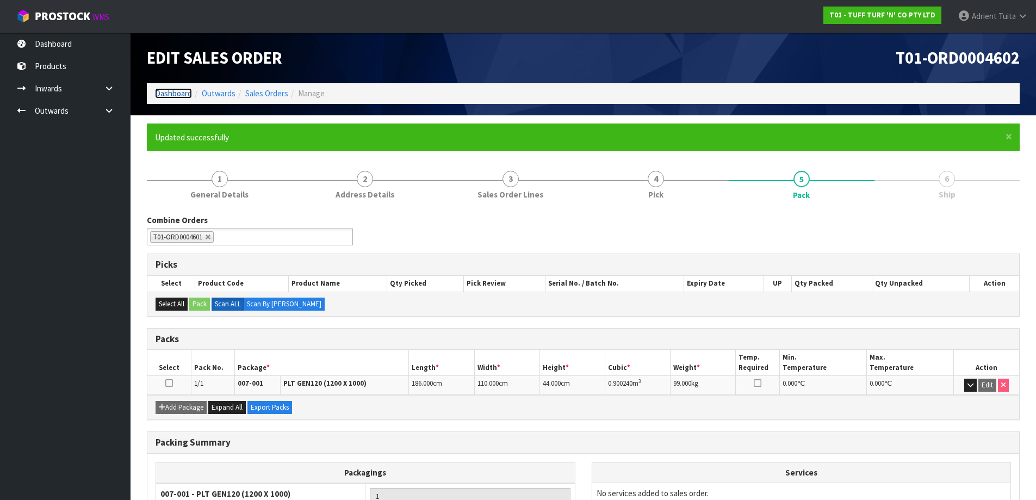
click at [174, 91] on link "Dashboard" at bounding box center [173, 93] width 37 height 10
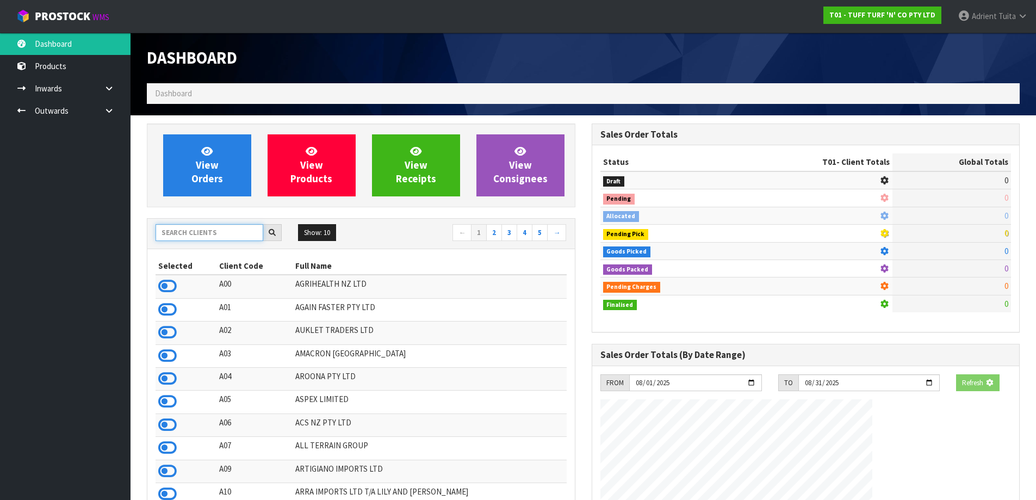
click at [240, 225] on input "text" at bounding box center [210, 232] width 108 height 17
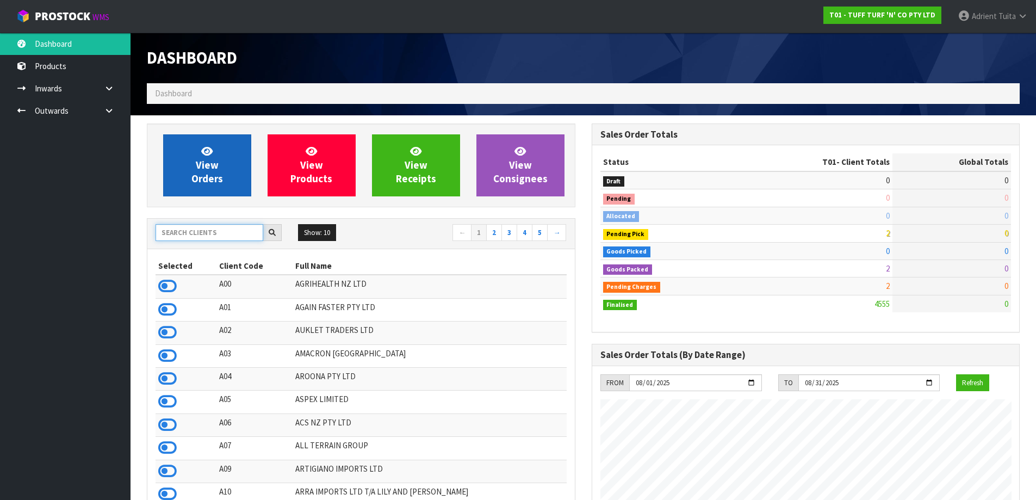
scroll to position [824, 445]
click at [201, 155] on icon at bounding box center [206, 151] width 11 height 10
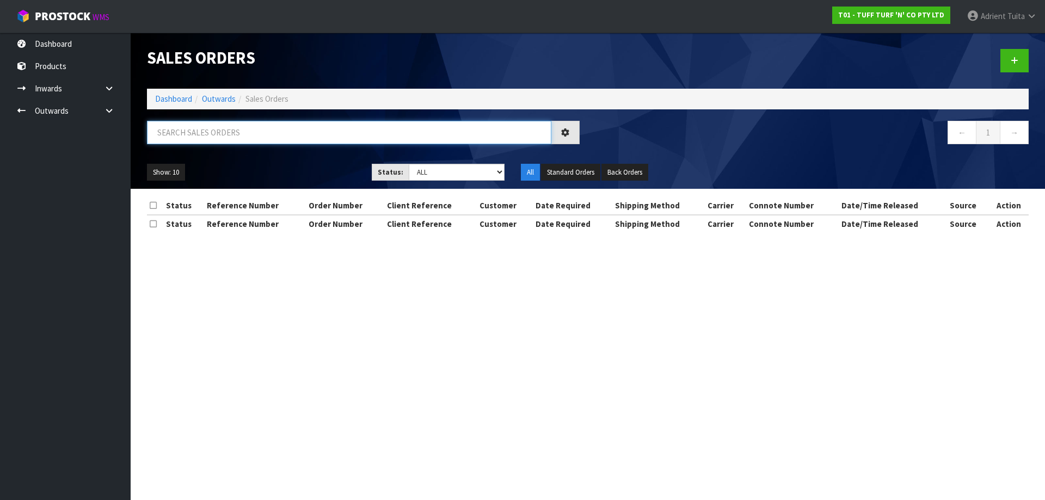
click at [248, 125] on input "text" at bounding box center [349, 132] width 404 height 23
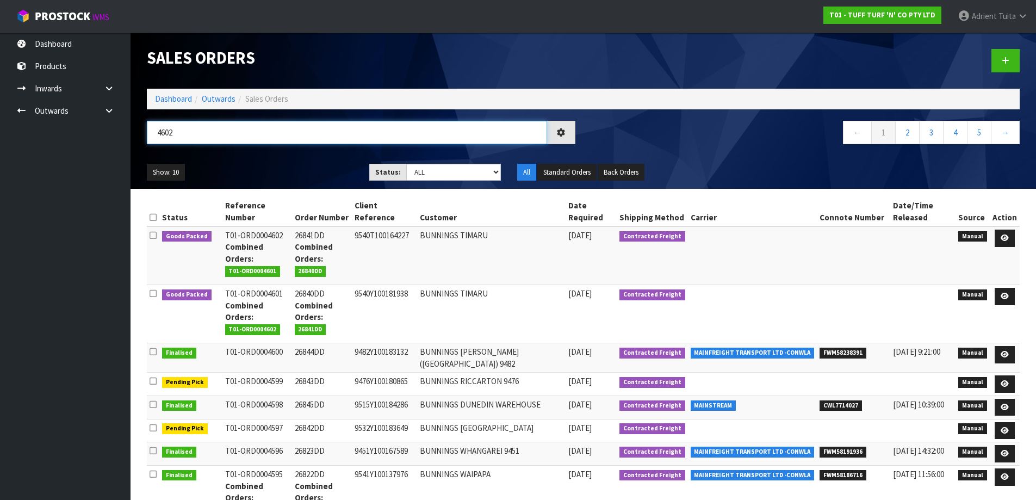
type input "4602"
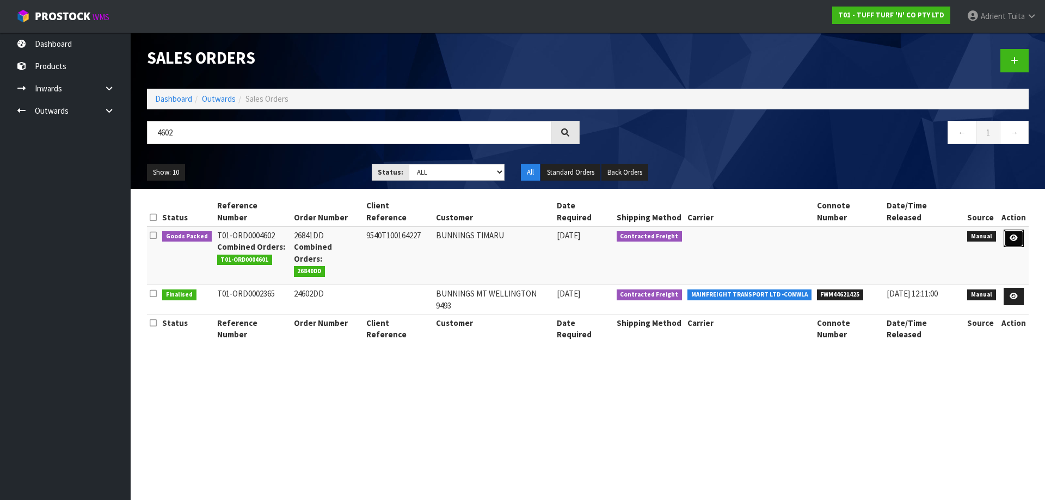
click at [1007, 230] on link at bounding box center [1013, 238] width 20 height 17
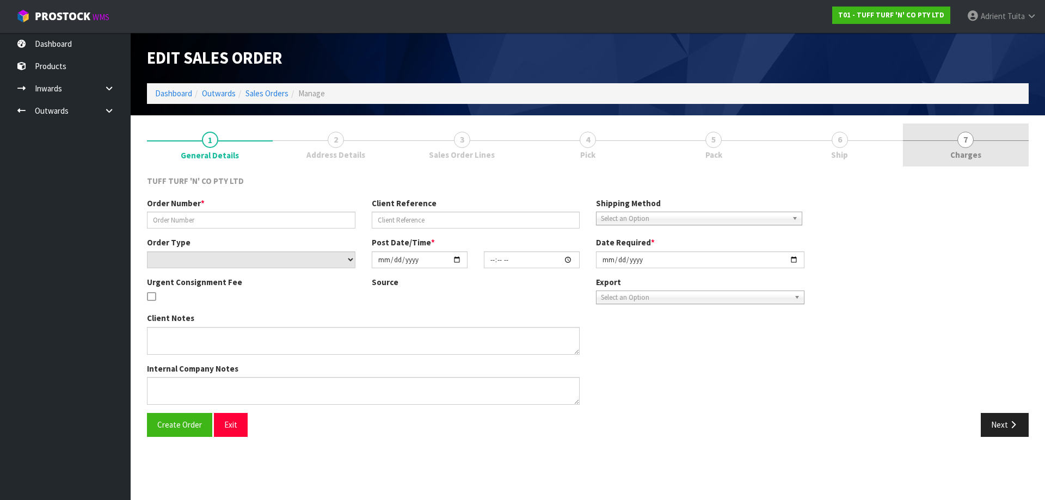
type input "26841DD"
type input "9540T100164227"
select select "number:0"
type input "[DATE]"
type input "14:09:00.000"
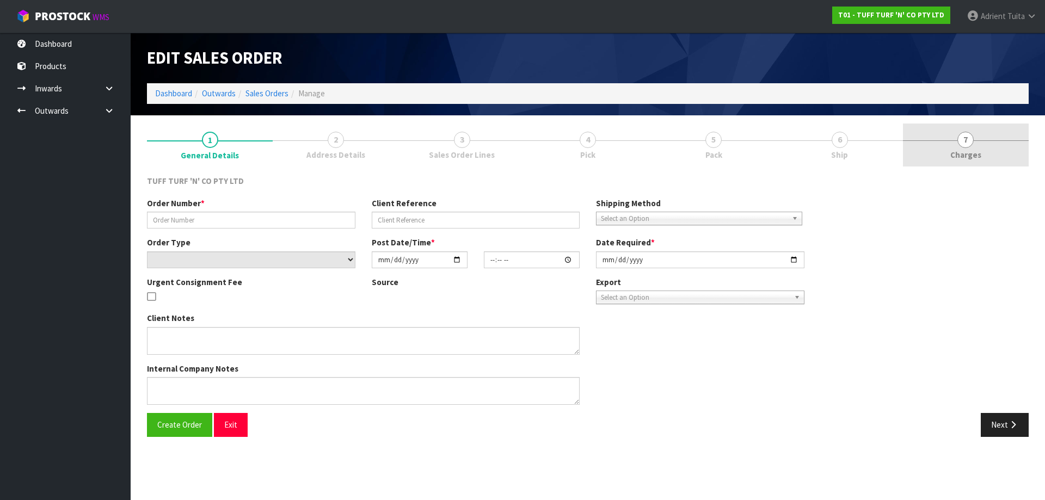
type input "[DATE]"
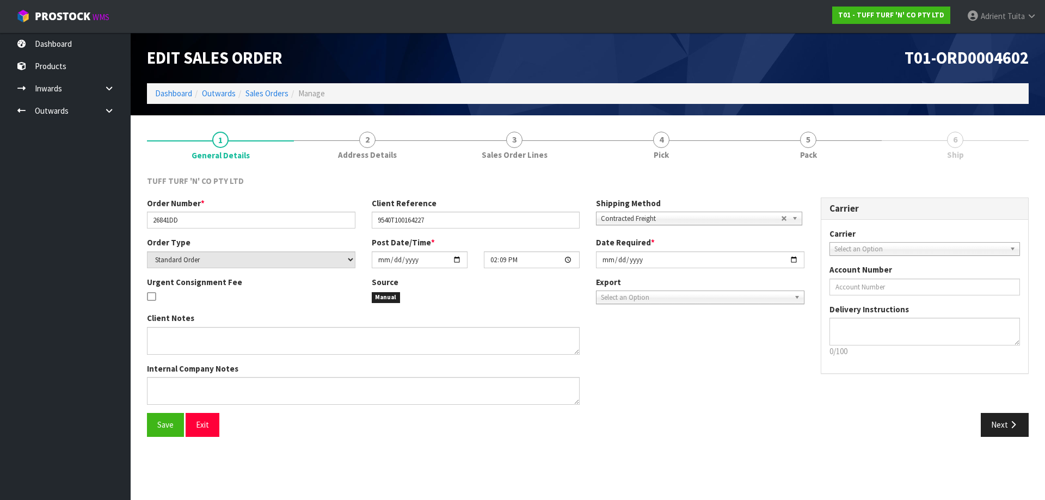
click at [980, 144] on link "6 Ship" at bounding box center [954, 145] width 147 height 43
click at [869, 135] on link "5 Pack" at bounding box center [807, 145] width 147 height 43
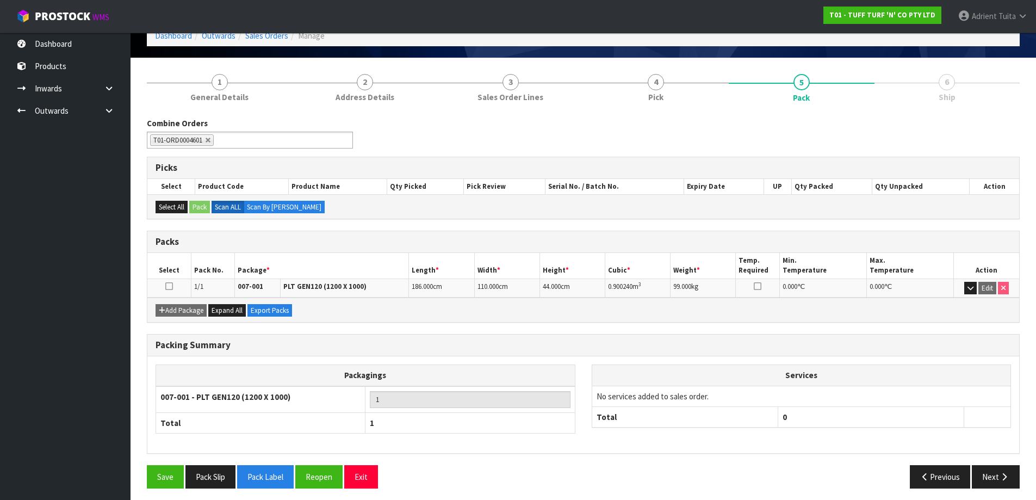
scroll to position [63, 0]
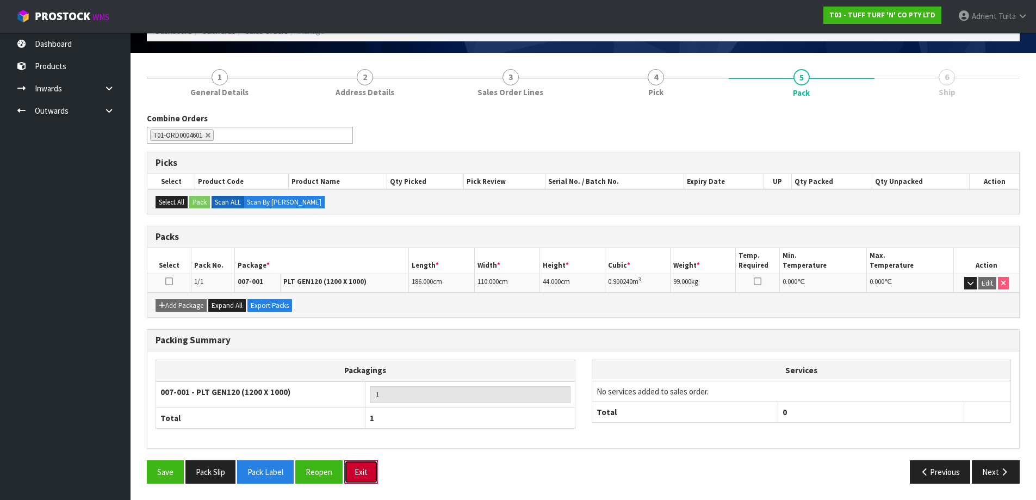
click at [359, 472] on button "Exit" at bounding box center [361, 471] width 34 height 23
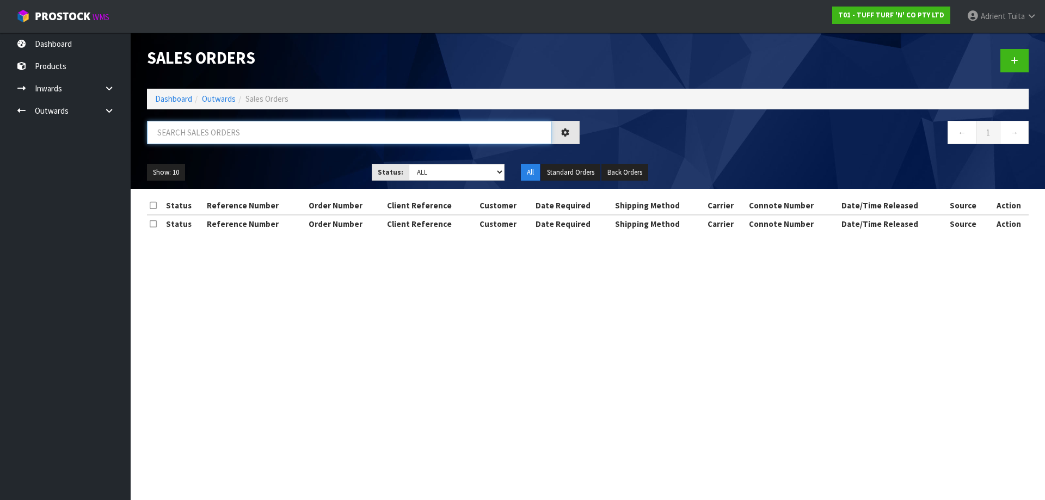
click at [362, 134] on input "text" at bounding box center [349, 132] width 404 height 23
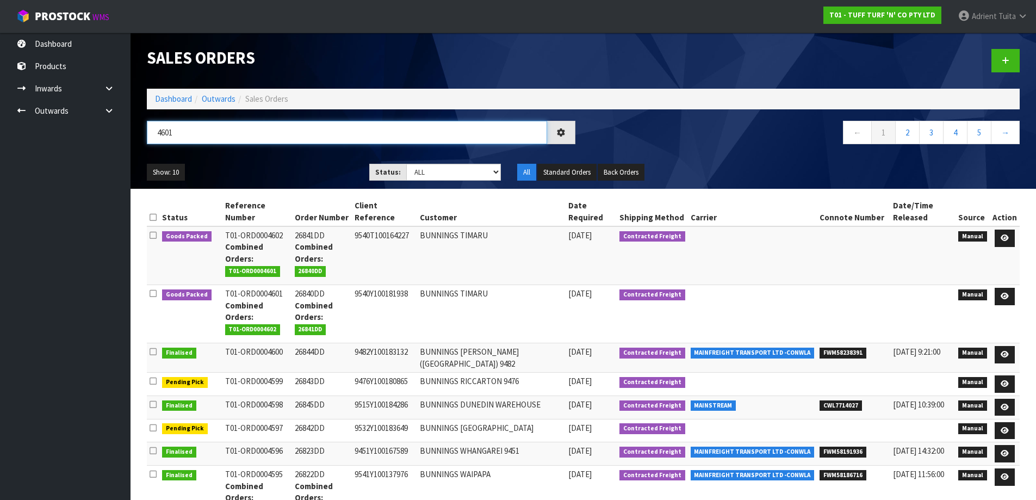
type input "4601"
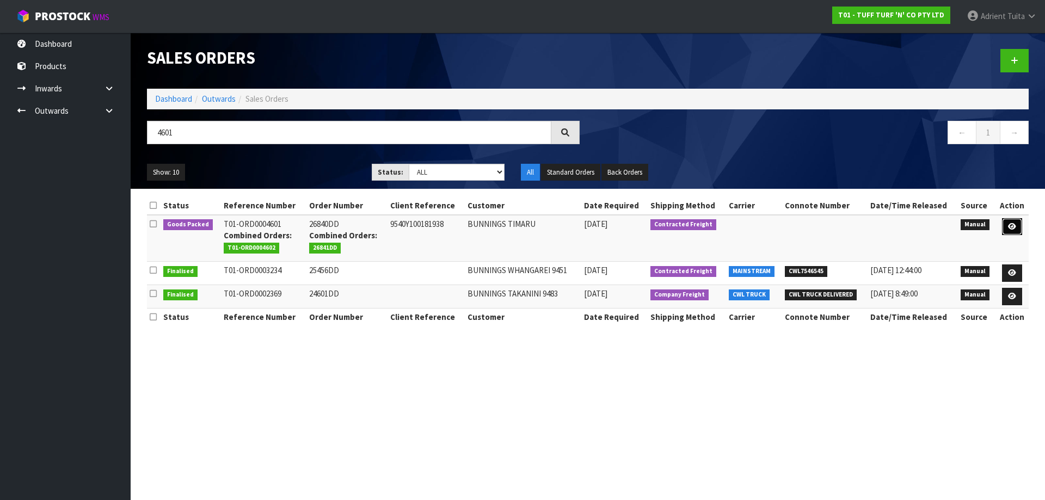
click at [1013, 222] on link at bounding box center [1012, 226] width 20 height 17
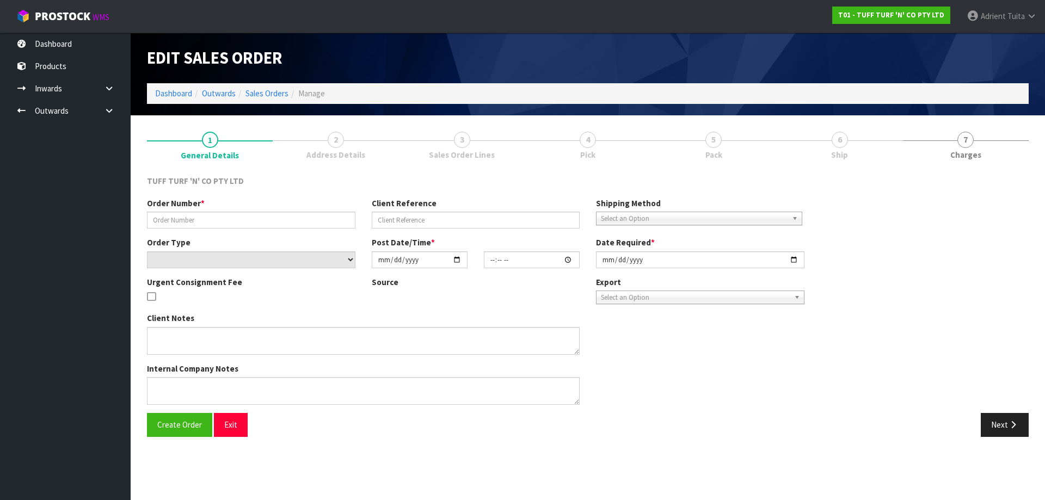
type input "26840DD"
type input "9540Y100181938"
select select "number:0"
type input "[DATE]"
type input "14:08:00.000"
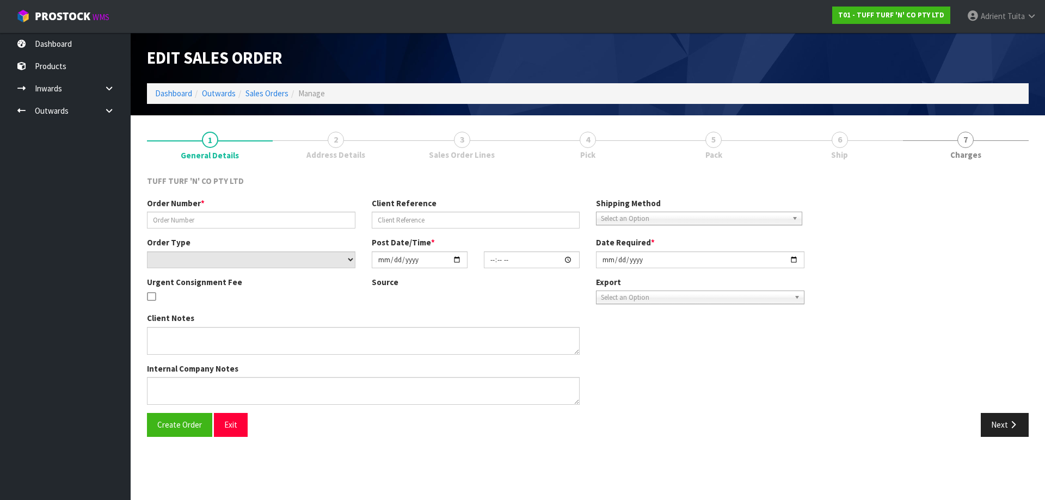
type input "[DATE]"
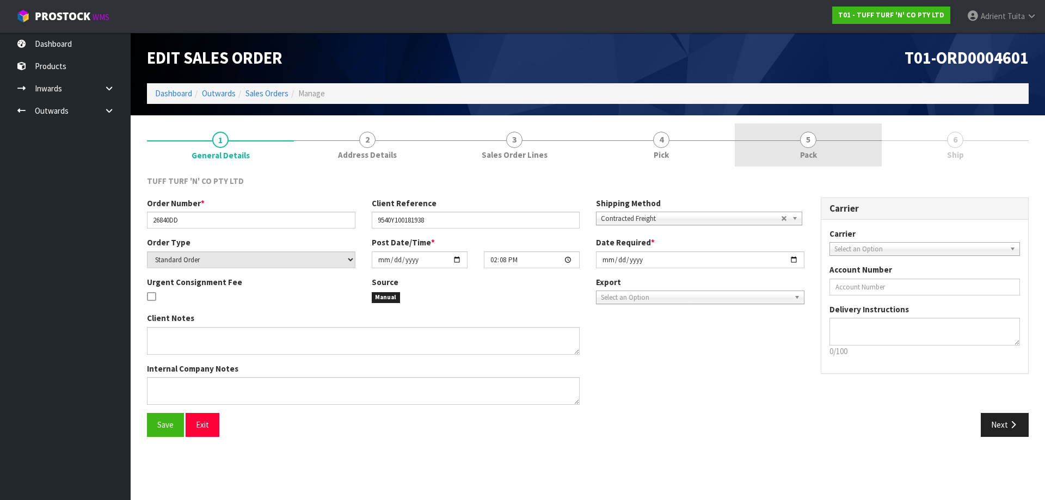
click at [837, 139] on link "5 Pack" at bounding box center [807, 145] width 147 height 43
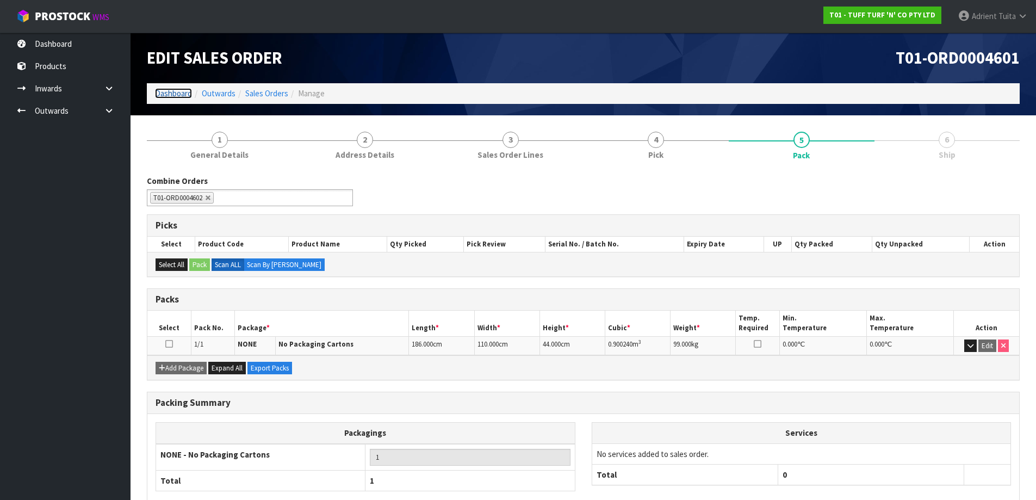
click at [179, 95] on link "Dashboard" at bounding box center [173, 93] width 37 height 10
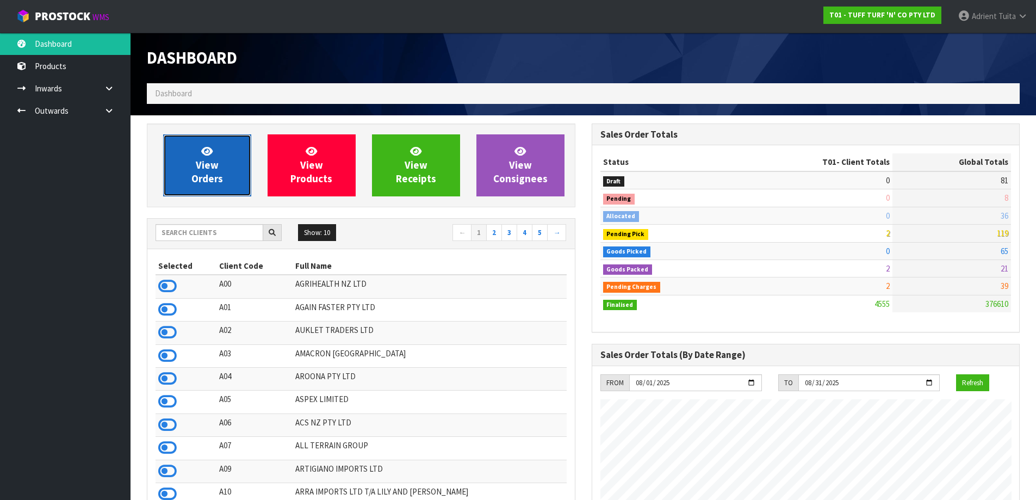
click at [207, 171] on span "View Orders" at bounding box center [208, 165] width 32 height 41
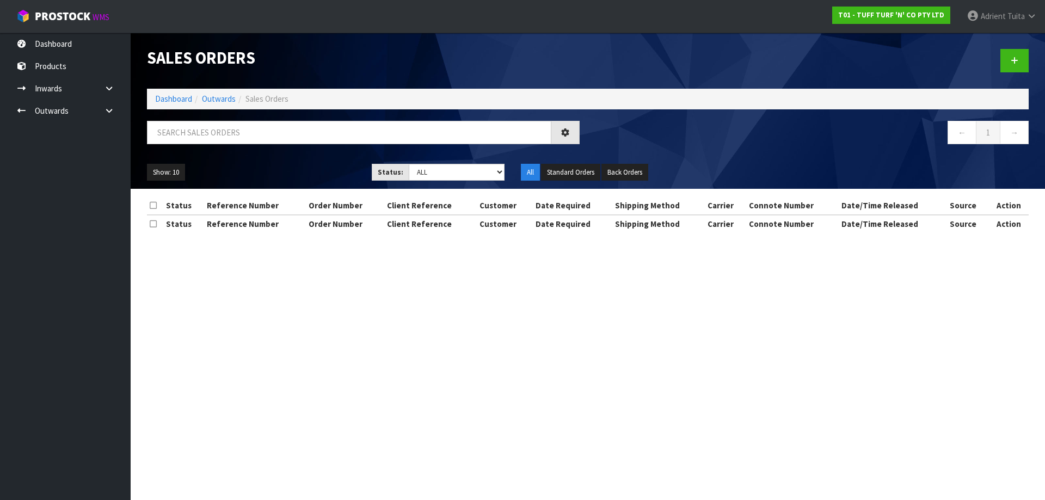
click at [216, 147] on div at bounding box center [363, 137] width 449 height 32
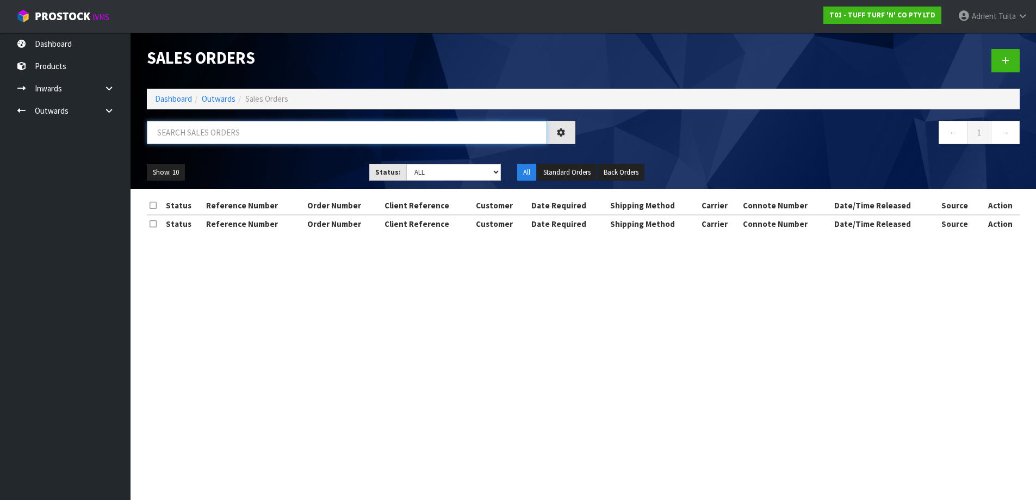
click at [226, 128] on input "text" at bounding box center [347, 132] width 400 height 23
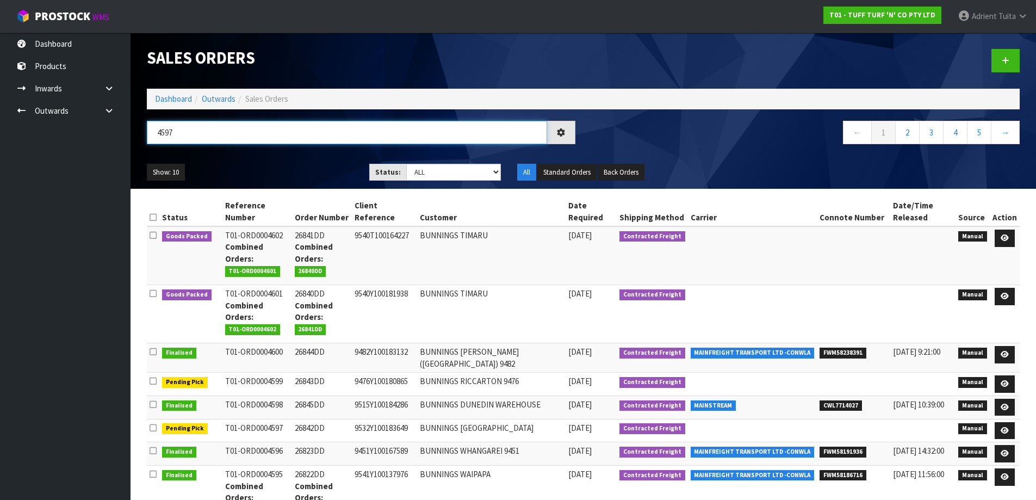
type input "4597"
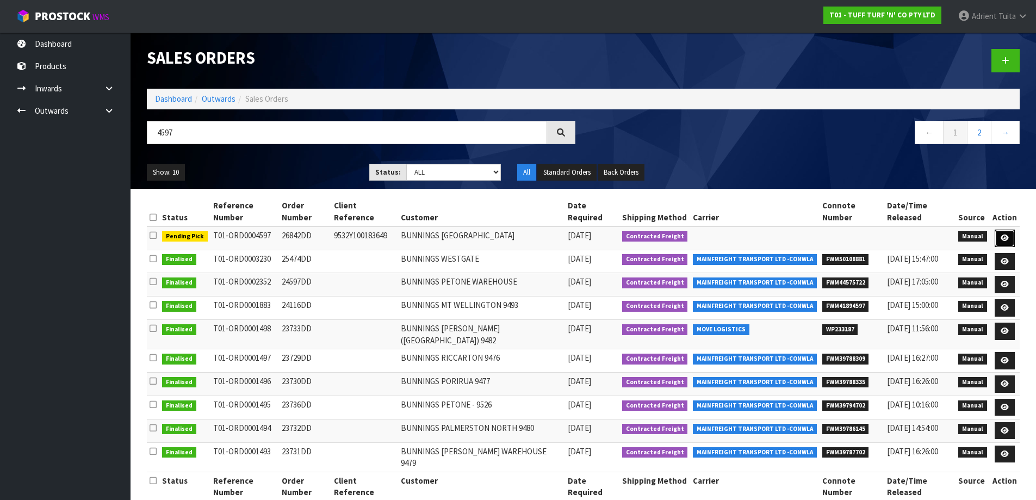
click at [1002, 232] on link at bounding box center [1005, 238] width 20 height 17
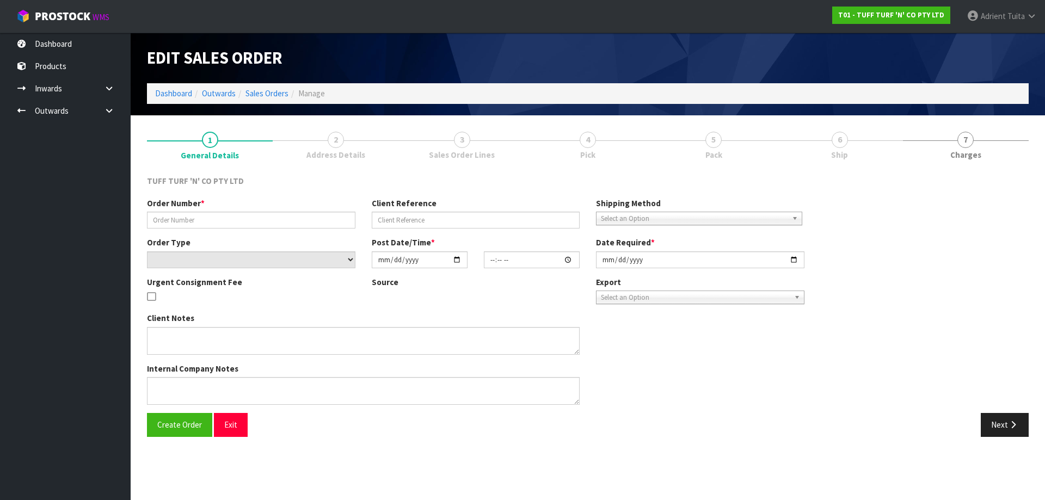
type input "26842DD"
type input "9532Y100183649"
select select "number:0"
type input "[DATE]"
type input "14:04:00.000"
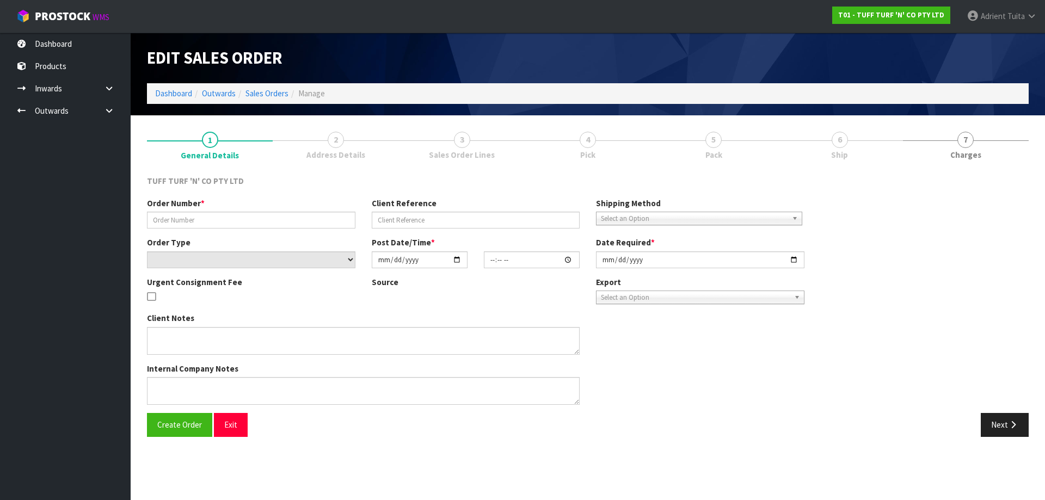
type input "[DATE]"
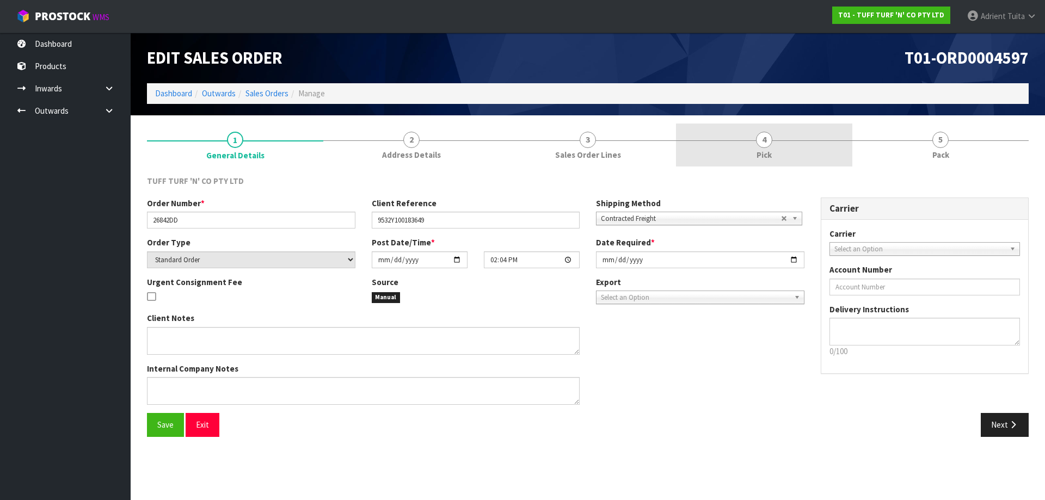
click at [786, 150] on link "4 Pick" at bounding box center [764, 145] width 176 height 43
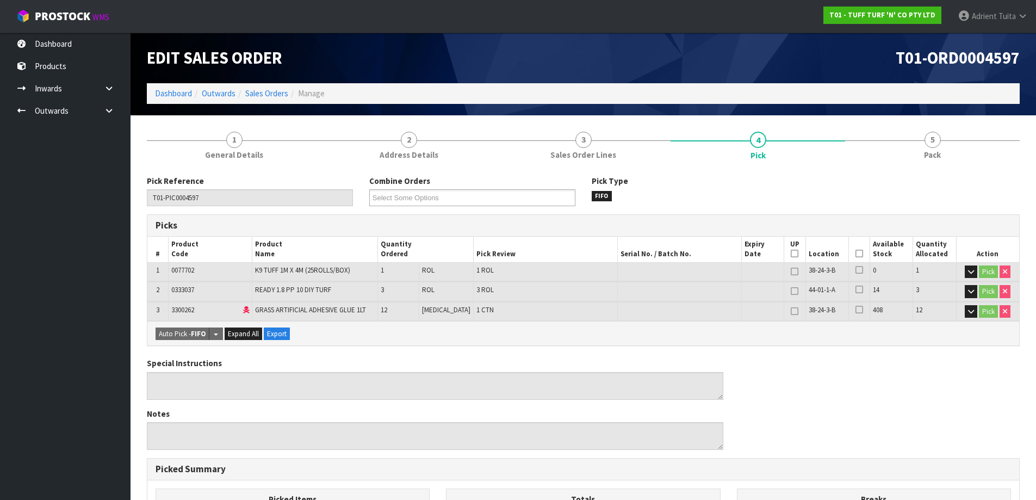
click at [858, 254] on icon at bounding box center [860, 254] width 8 height 1
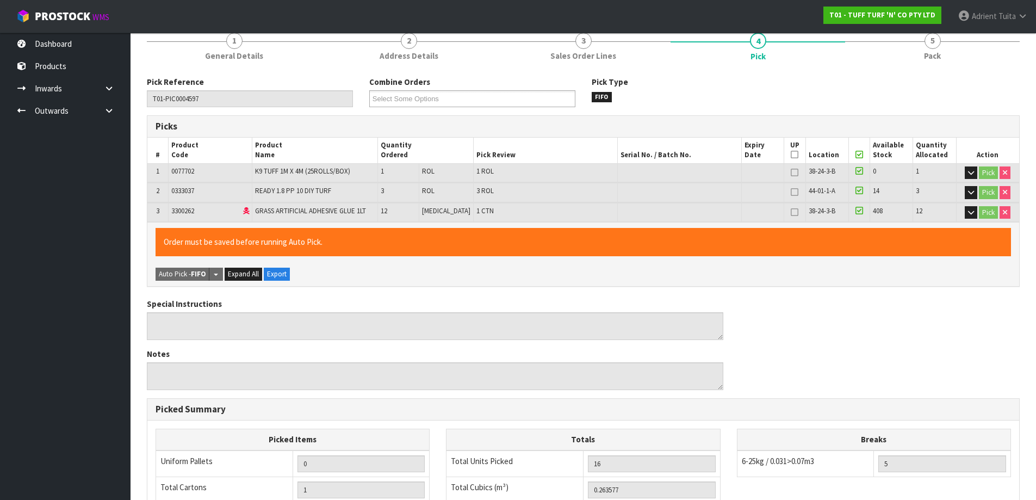
scroll to position [298, 0]
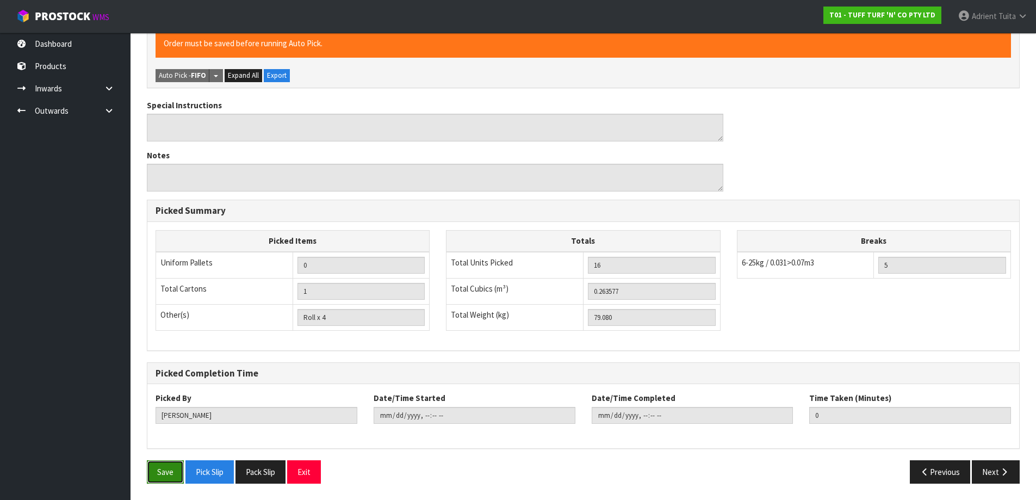
click at [158, 481] on button "Save" at bounding box center [165, 471] width 37 height 23
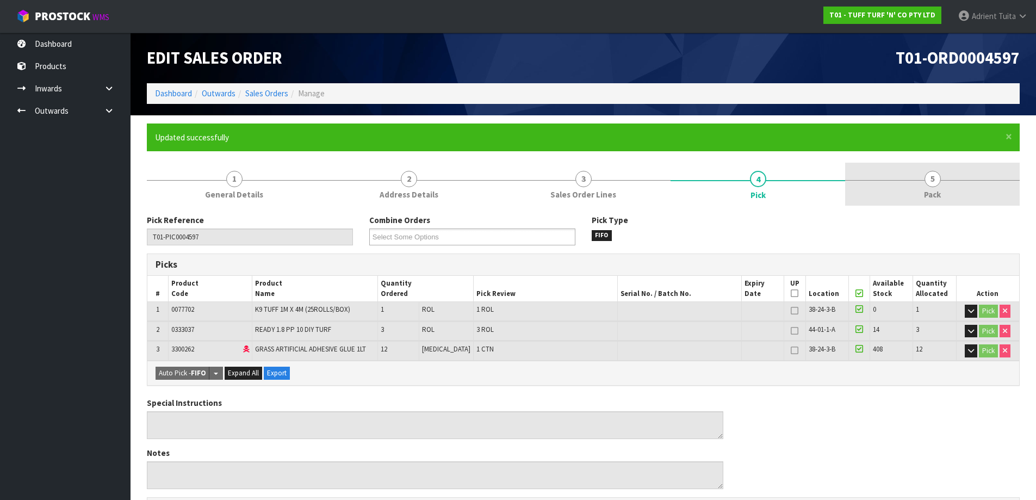
click at [940, 175] on span "5" at bounding box center [933, 179] width 16 height 16
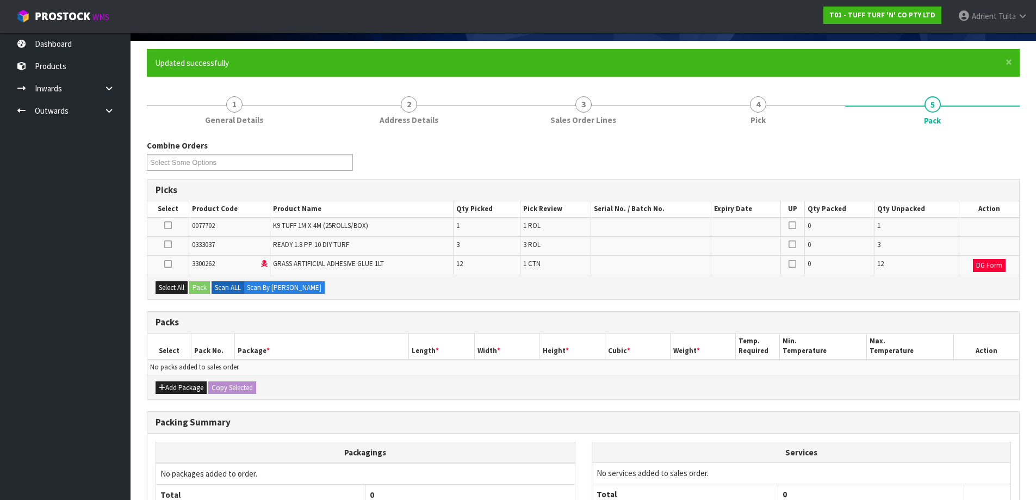
scroll to position [176, 0]
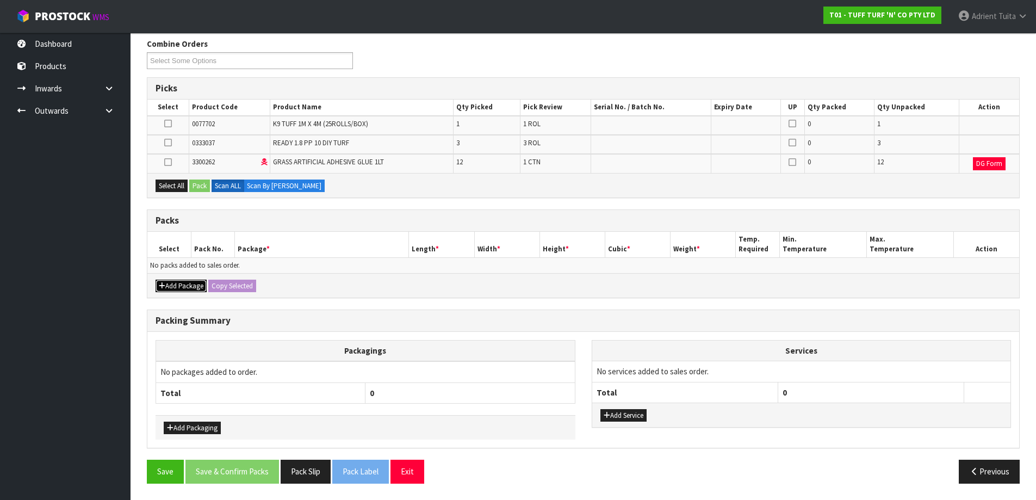
click at [167, 291] on button "Add Package" at bounding box center [181, 286] width 51 height 13
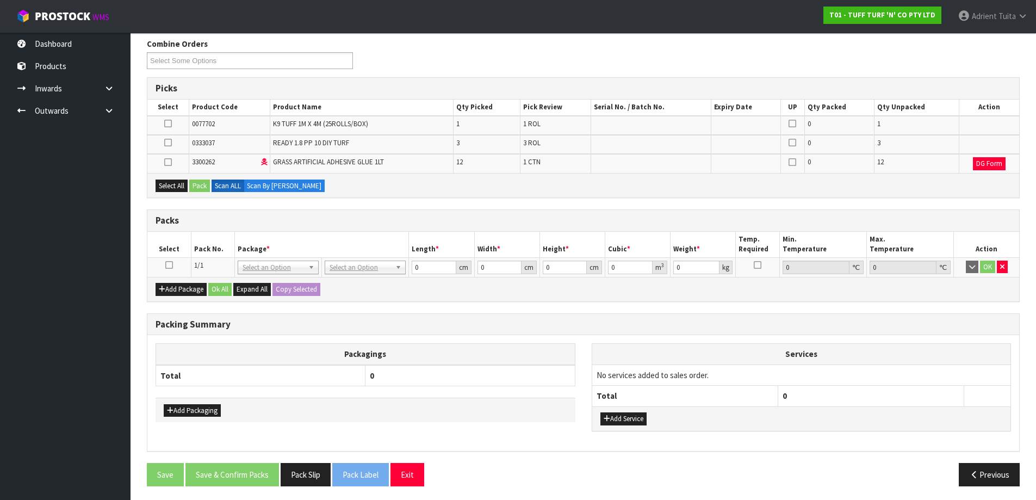
click at [169, 266] on icon at bounding box center [169, 265] width 8 height 1
click at [178, 190] on button "Select All" at bounding box center [172, 186] width 32 height 13
click at [194, 186] on button "Pack" at bounding box center [199, 186] width 21 height 13
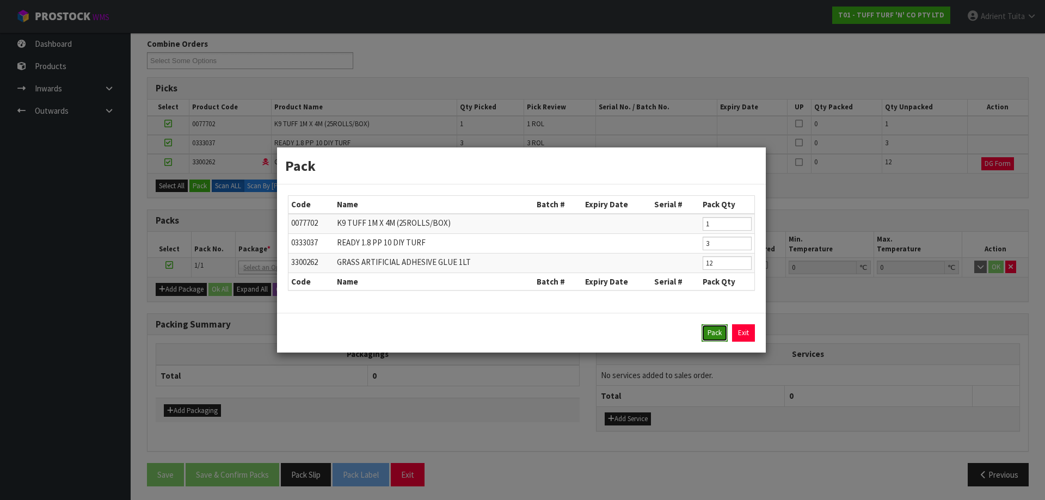
click at [705, 336] on button "Pack" at bounding box center [714, 332] width 26 height 17
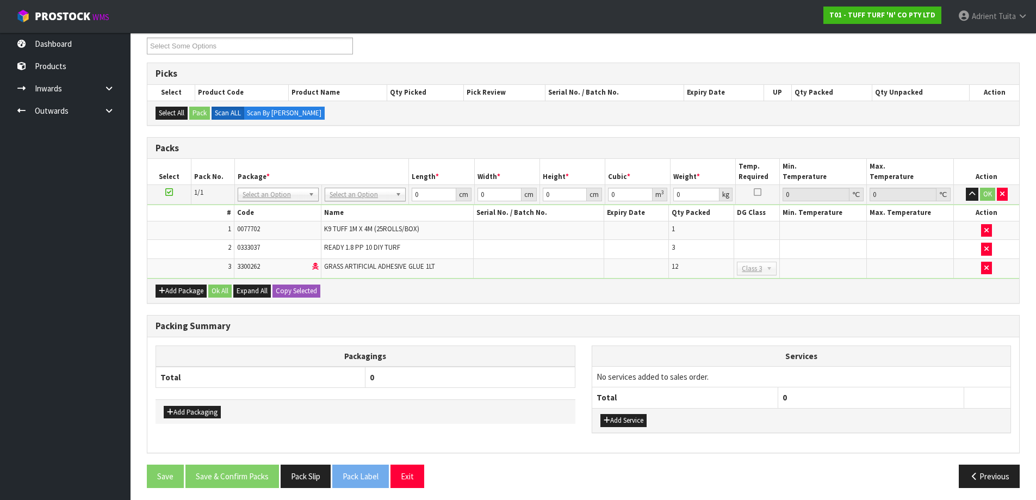
scroll to position [195, 0]
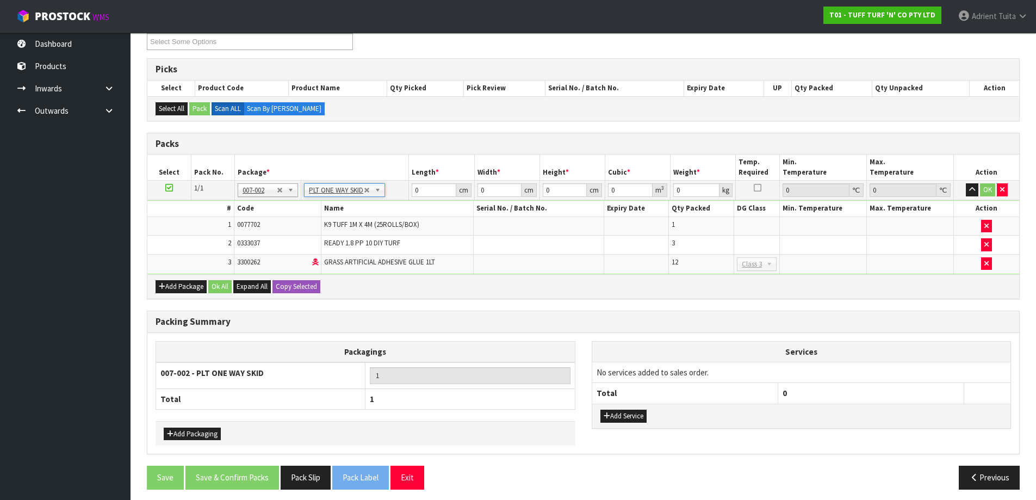
type input "79.08"
click at [421, 190] on input "0" at bounding box center [434, 190] width 44 height 14
type input "1"
type input "186"
type input "121"
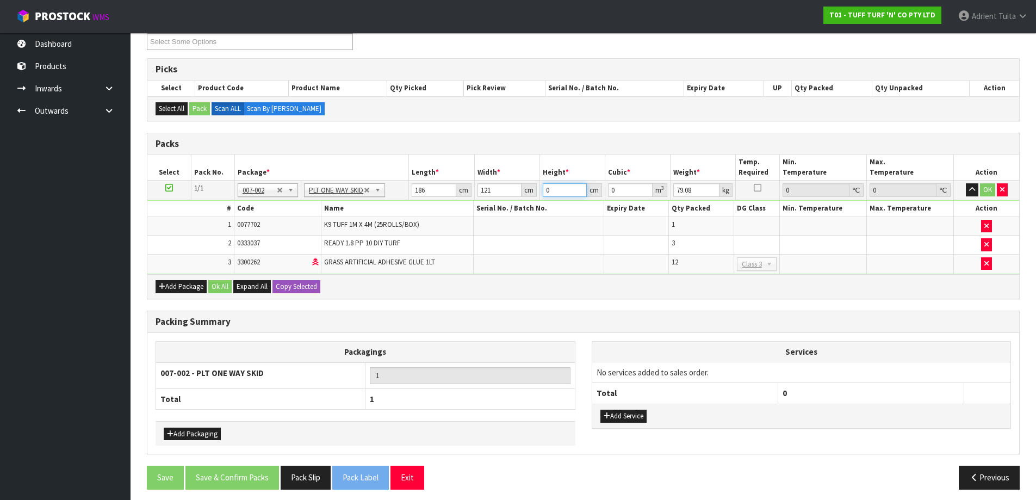
type input "3"
type input "0.067518"
type input "37"
type input "0.832722"
type input "37"
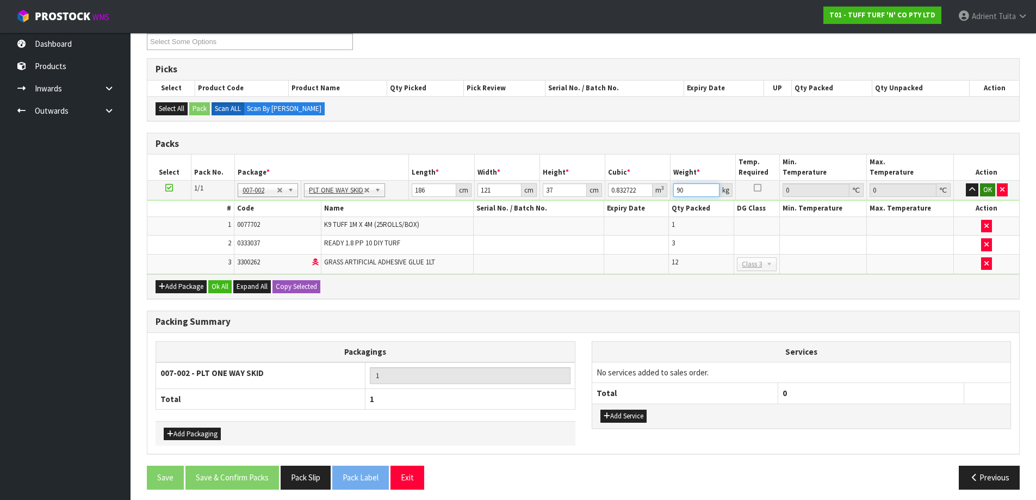
type input "90"
click at [984, 185] on button "OK" at bounding box center [987, 189] width 15 height 13
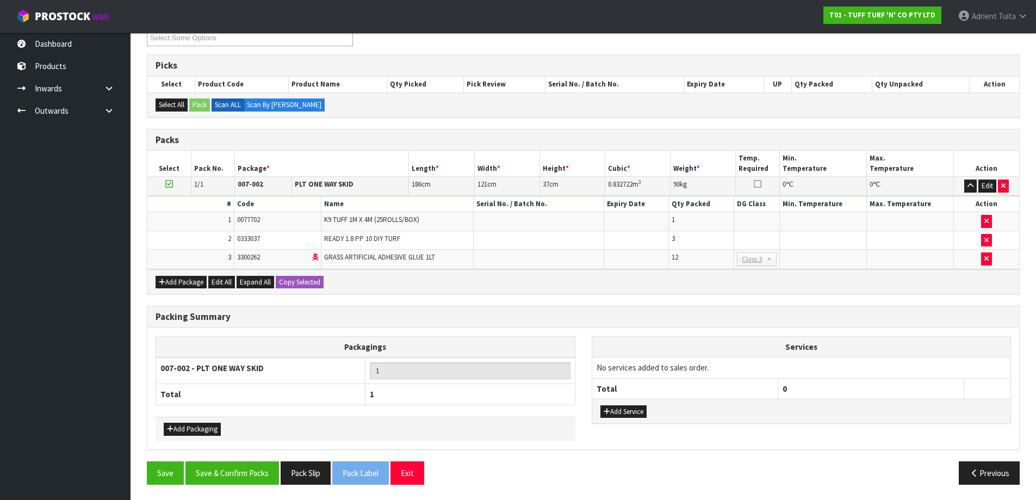
scroll to position [200, 0]
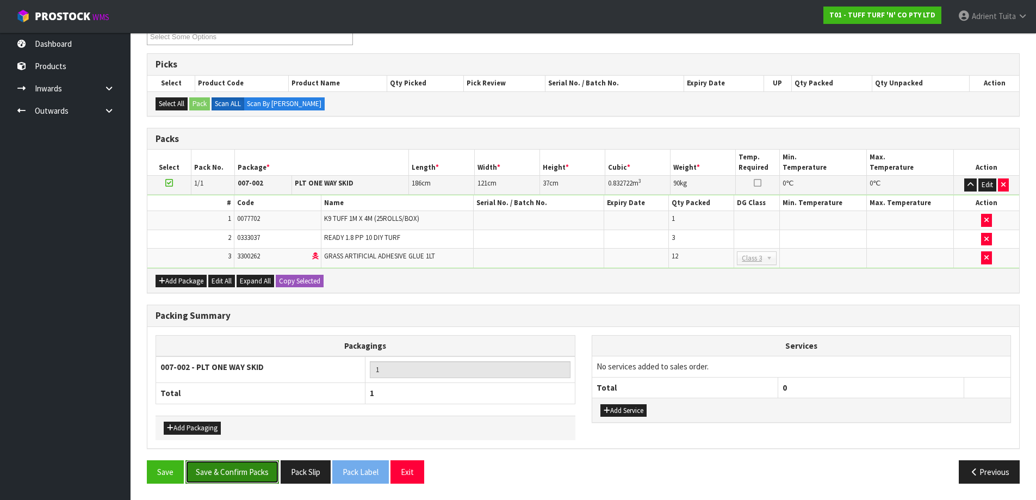
click at [238, 472] on button "Save & Confirm Packs" at bounding box center [233, 471] width 94 height 23
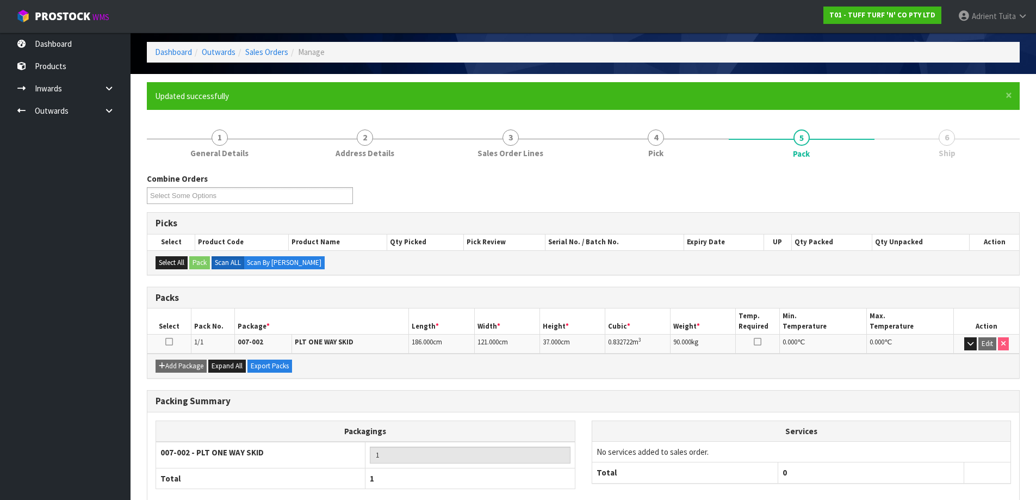
scroll to position [0, 0]
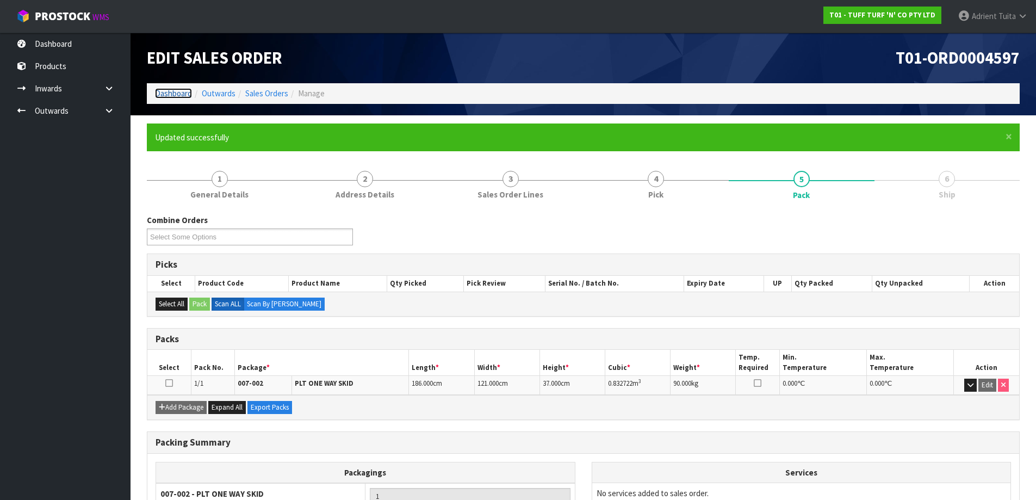
click at [186, 91] on link "Dashboard" at bounding box center [173, 93] width 37 height 10
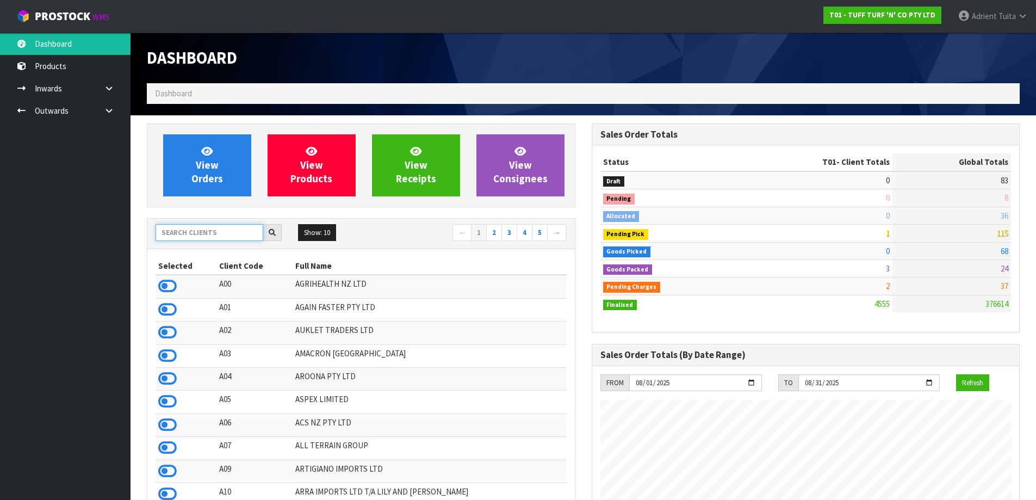
click at [200, 234] on input "text" at bounding box center [210, 232] width 108 height 17
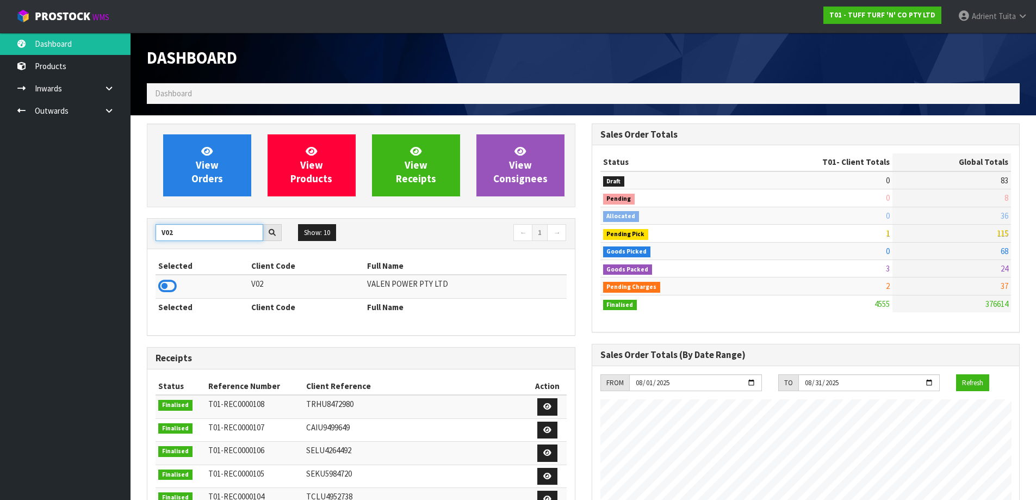
type input "V02"
click at [180, 283] on td at bounding box center [202, 286] width 93 height 23
click at [175, 283] on icon at bounding box center [167, 286] width 18 height 16
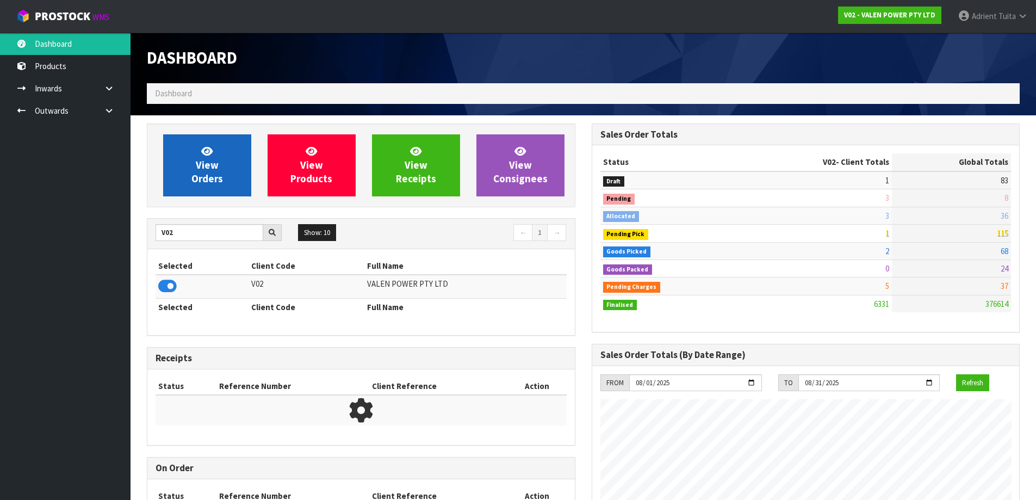
scroll to position [824, 445]
click at [181, 168] on link "View Orders" at bounding box center [207, 165] width 88 height 62
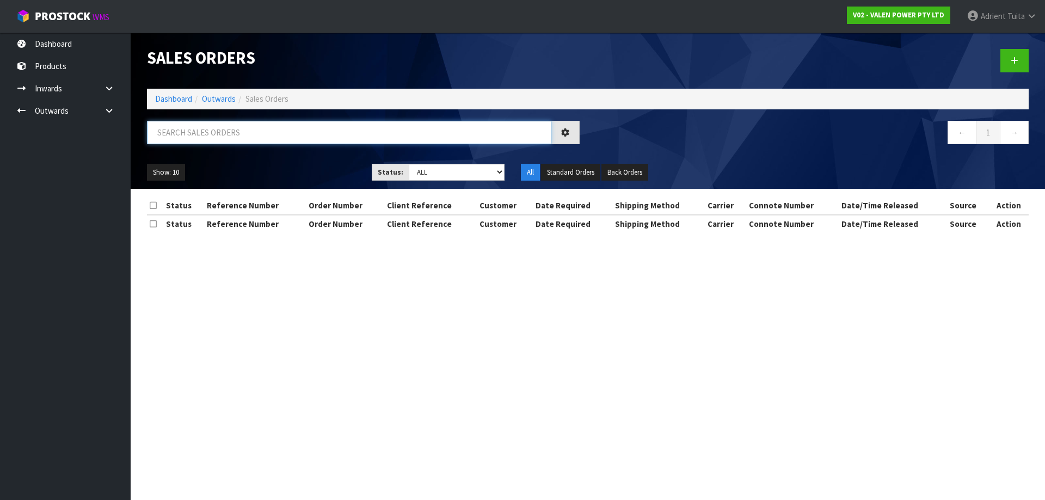
click at [191, 141] on input "text" at bounding box center [349, 132] width 404 height 23
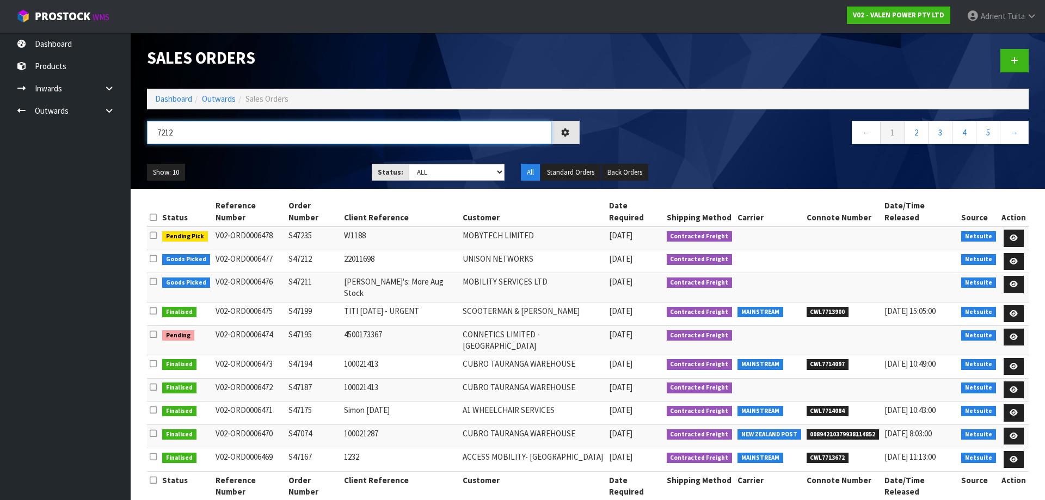
type input "7212"
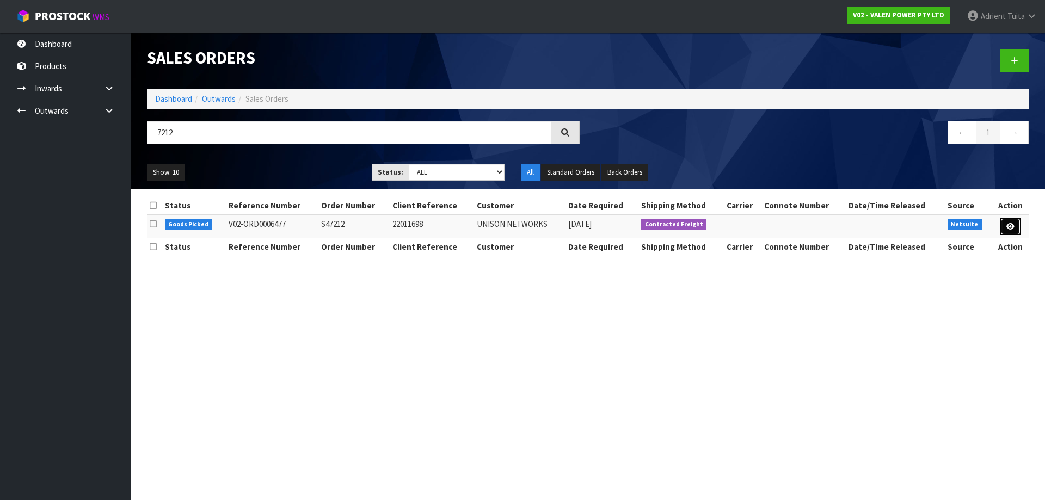
click at [1008, 227] on icon at bounding box center [1010, 226] width 8 height 7
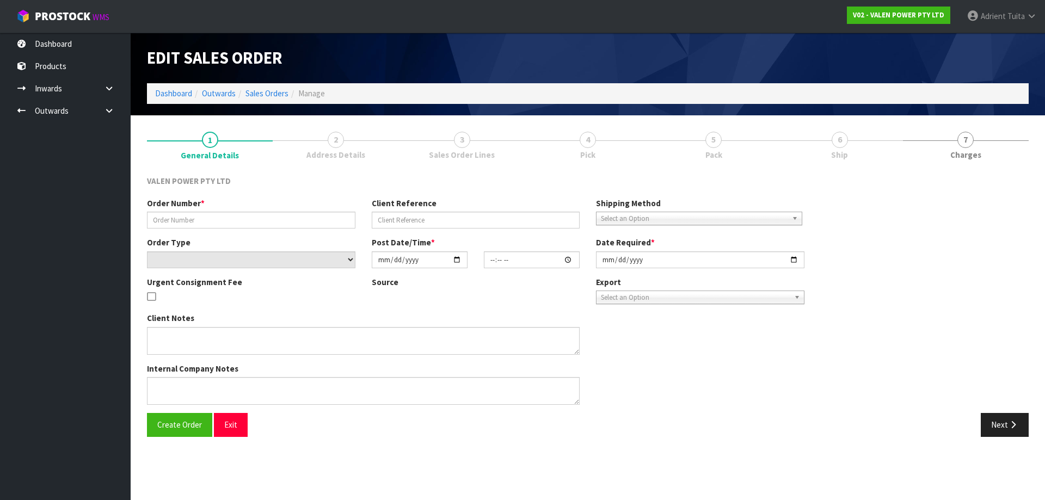
type input "S47212"
type input "22011698"
select select "number:0"
type input "[DATE]"
type input "10:00:07.000"
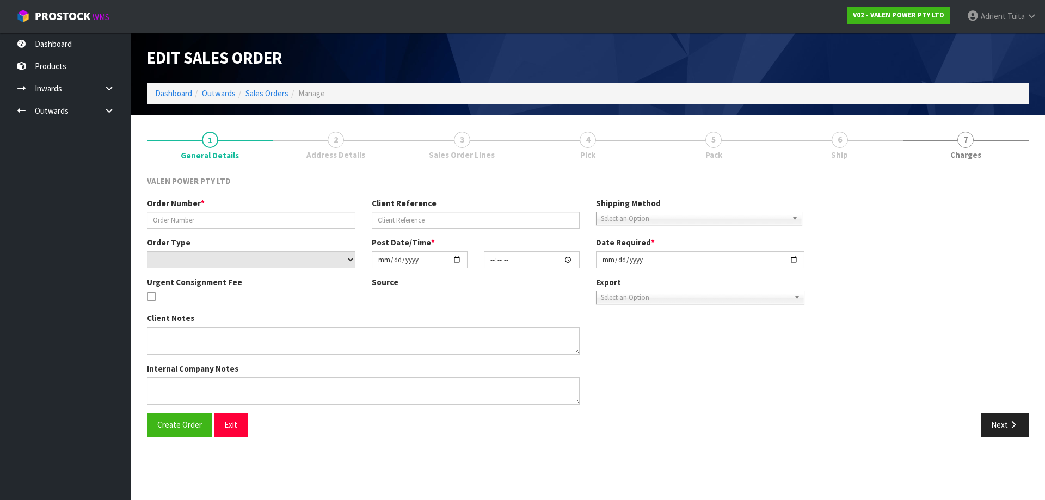
type input "[DATE]"
type textarea "Please ship on PBT"
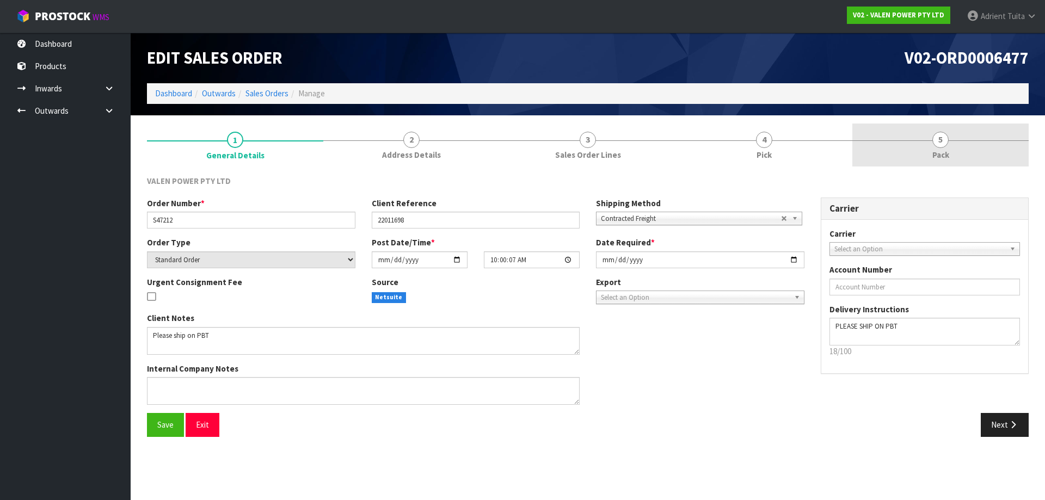
click at [985, 156] on link "5 Pack" at bounding box center [940, 145] width 176 height 43
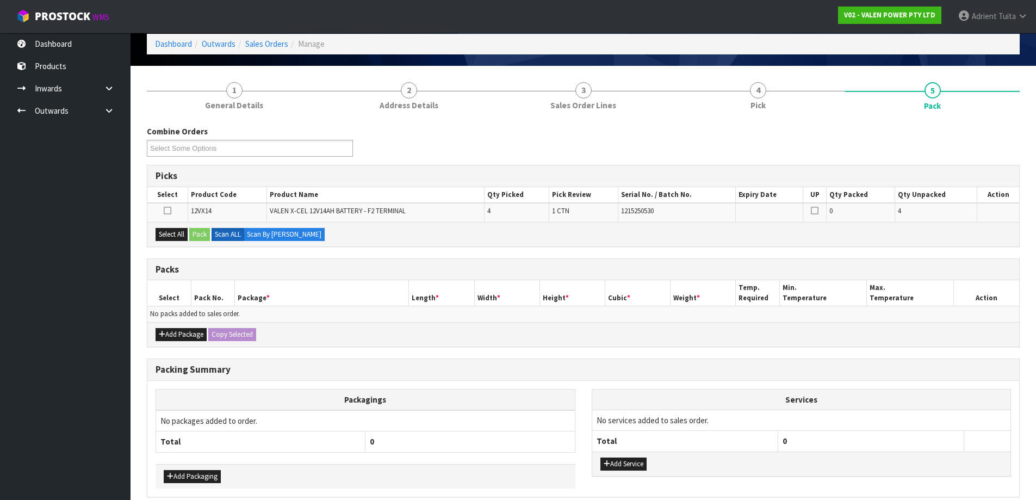
scroll to position [98, 0]
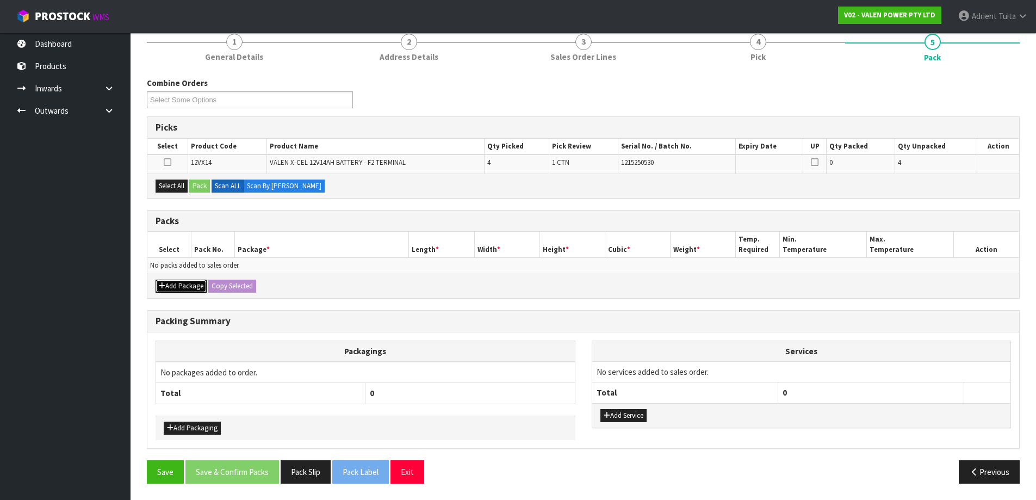
click at [169, 285] on button "Add Package" at bounding box center [181, 286] width 51 height 13
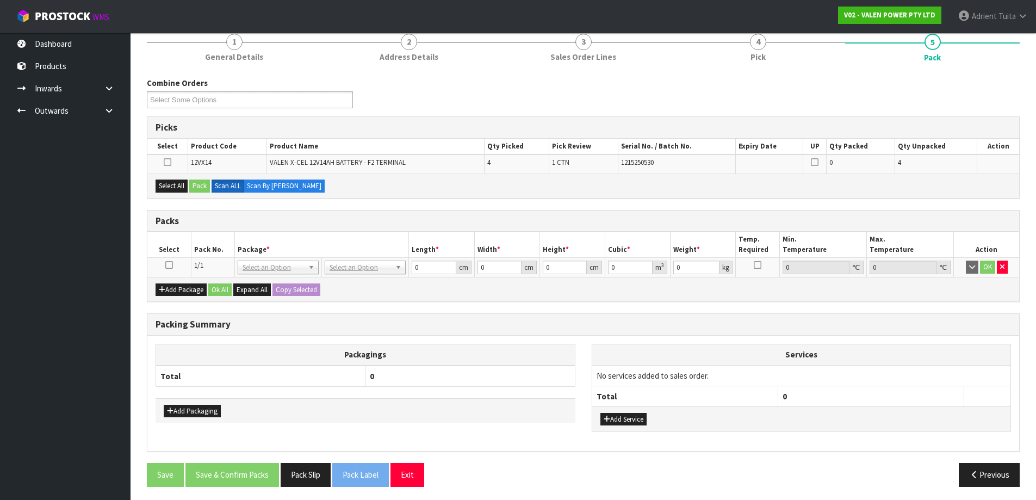
click at [165, 266] on td at bounding box center [169, 268] width 44 height 20
click at [167, 266] on icon at bounding box center [169, 265] width 8 height 1
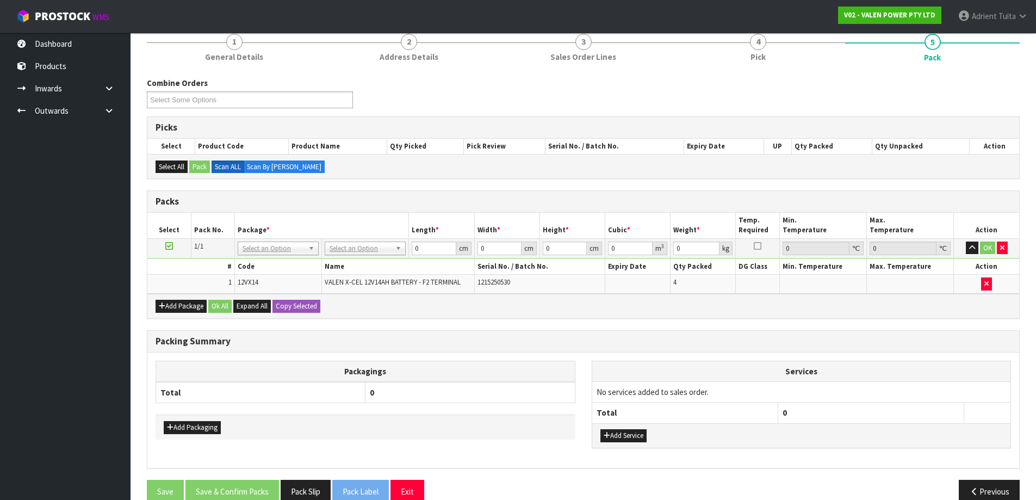
drag, startPoint x: 375, startPoint y: 252, endPoint x: 375, endPoint y: 269, distance: 16.3
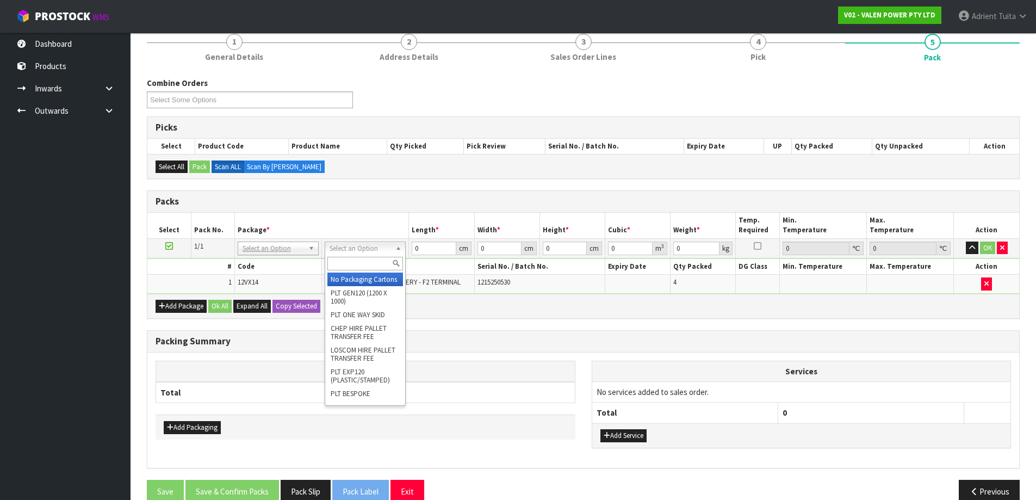
click at [375, 269] on input "text" at bounding box center [366, 264] width 76 height 14
type input "VA"
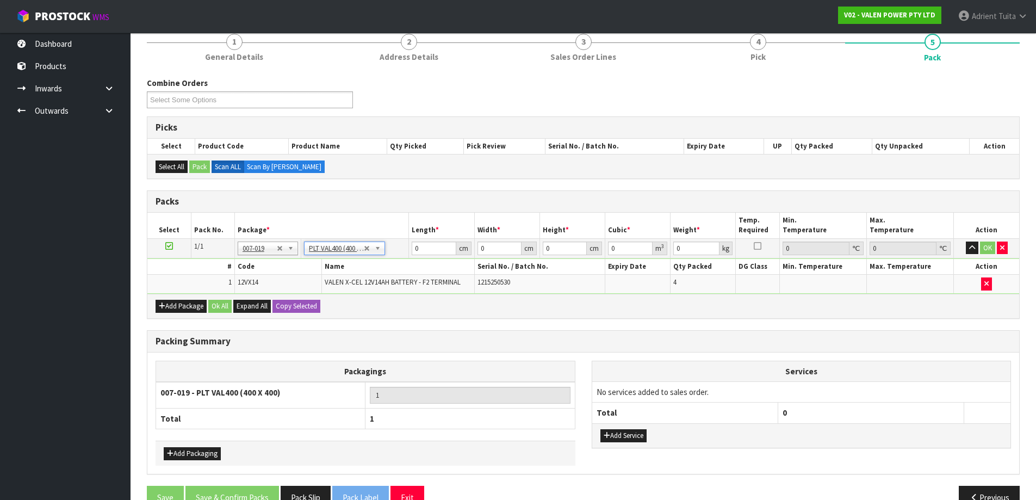
type input "40"
type input "21.25"
click at [415, 250] on input "40" at bounding box center [434, 249] width 44 height 14
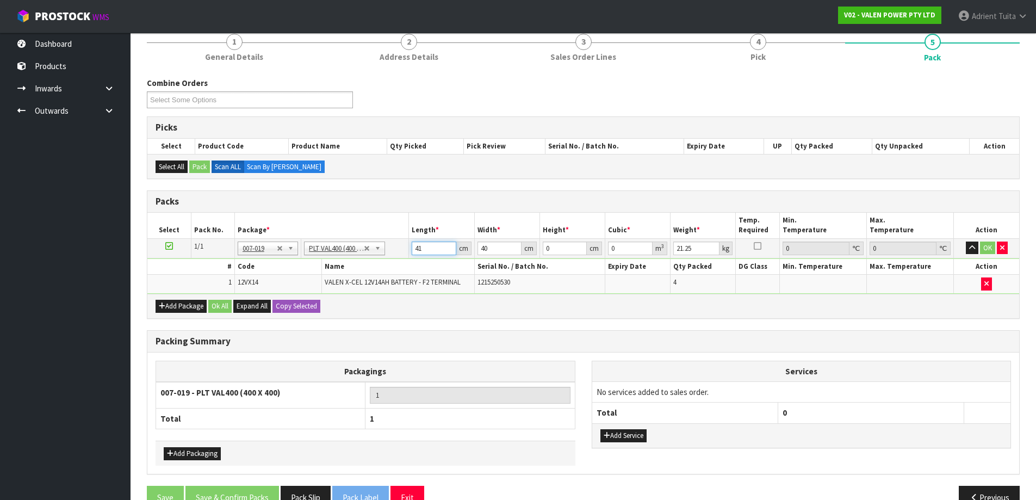
type input "41"
type input "2"
type input "0.003362"
type input "25"
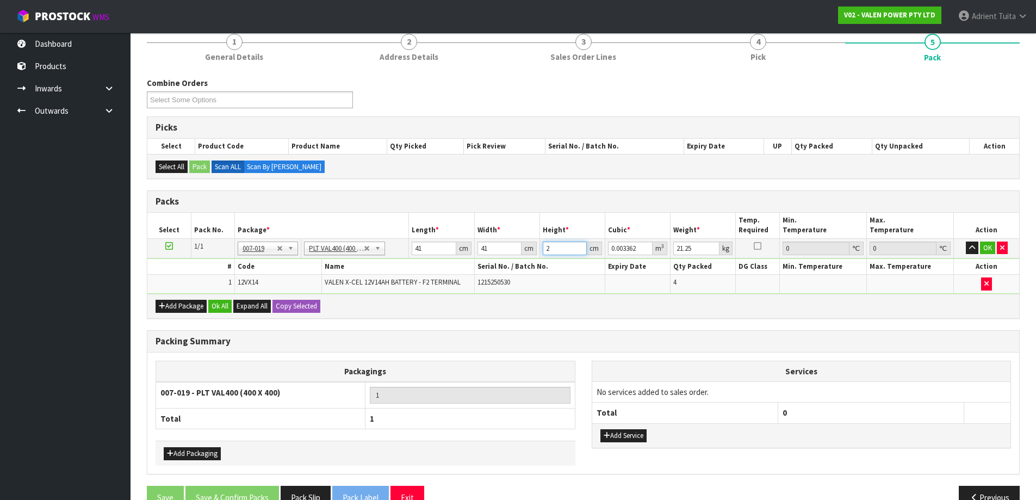
type input "0.042025"
type input "25"
type input "20"
click at [984, 248] on button "OK" at bounding box center [987, 248] width 15 height 13
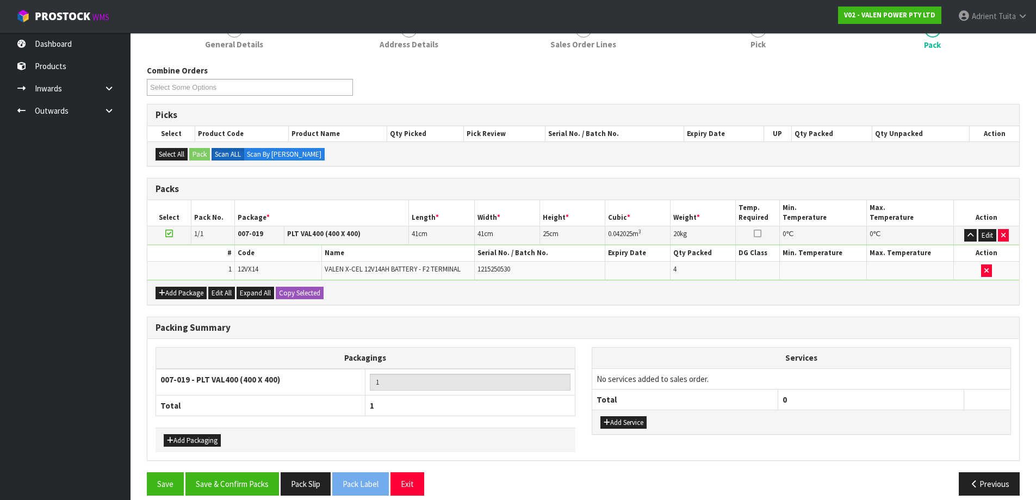
scroll to position [122, 0]
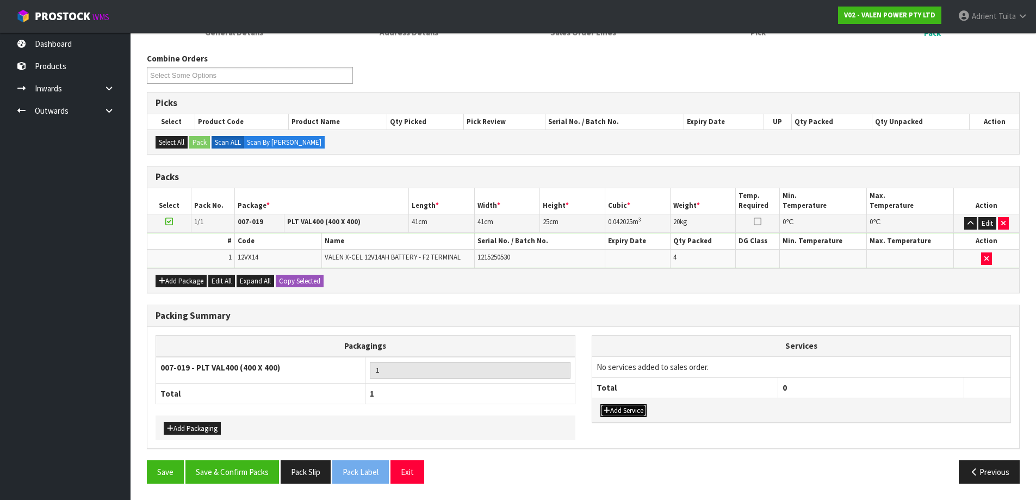
click at [622, 406] on button "Add Service" at bounding box center [624, 410] width 46 height 13
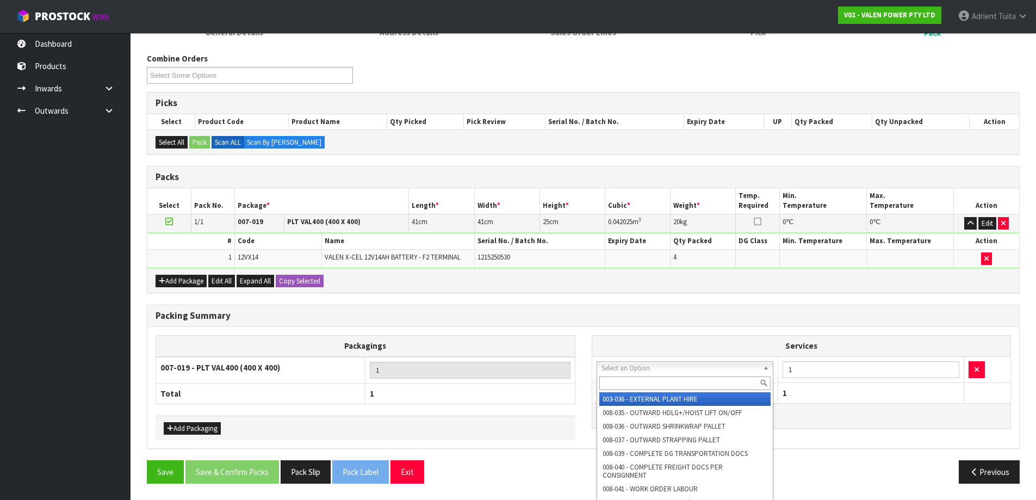
drag, startPoint x: 637, startPoint y: 372, endPoint x: 637, endPoint y: 386, distance: 13.6
click at [636, 386] on input "text" at bounding box center [686, 383] width 172 height 14
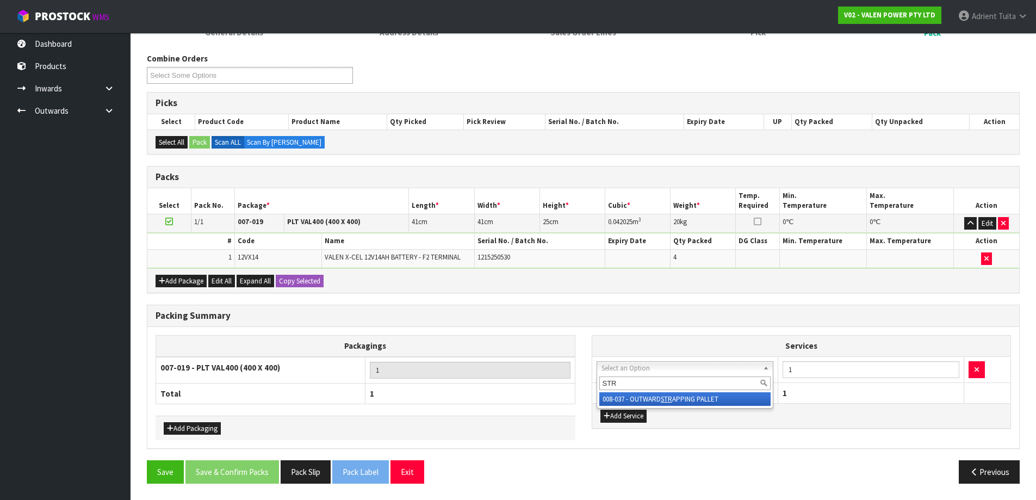
type input "STR"
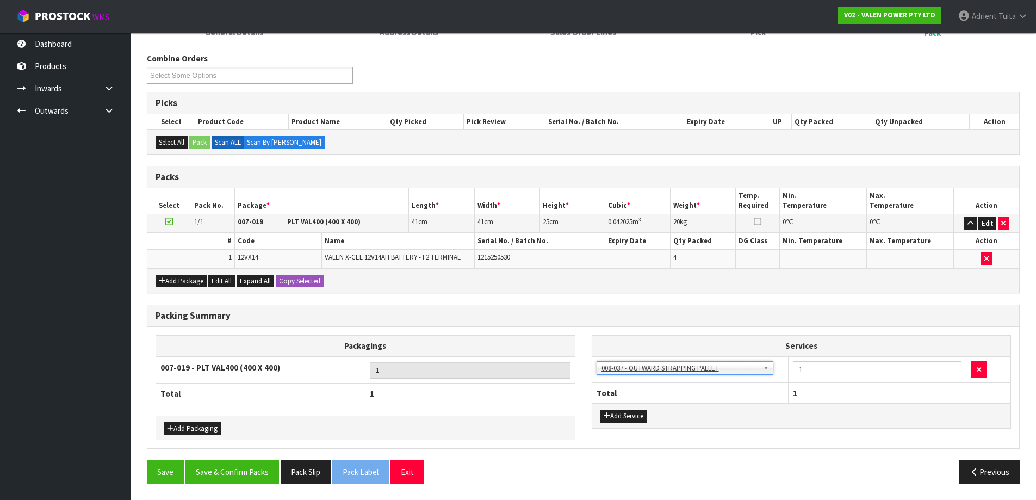
click at [636, 409] on div "Add Service" at bounding box center [801, 415] width 419 height 24
click at [634, 419] on button "Add Service" at bounding box center [624, 416] width 46 height 13
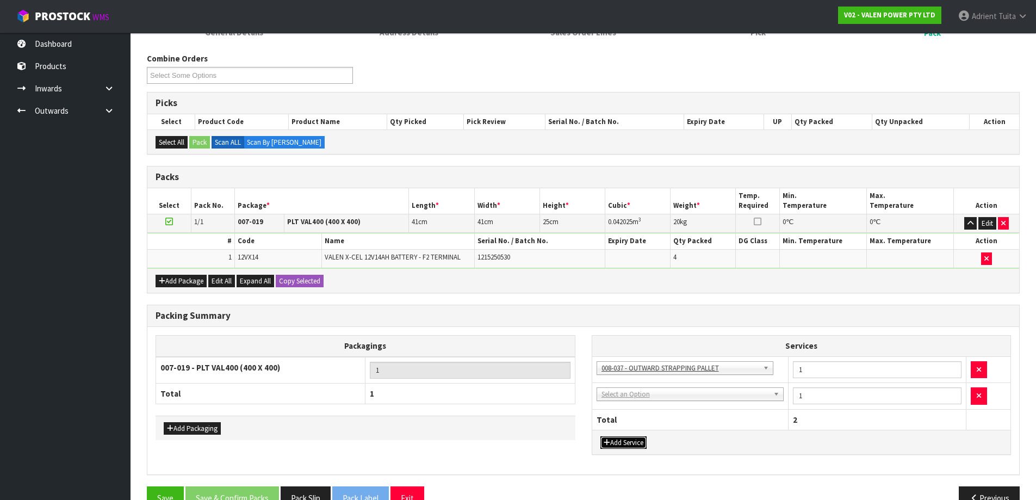
drag, startPoint x: 647, startPoint y: 400, endPoint x: 645, endPoint y: 407, distance: 7.4
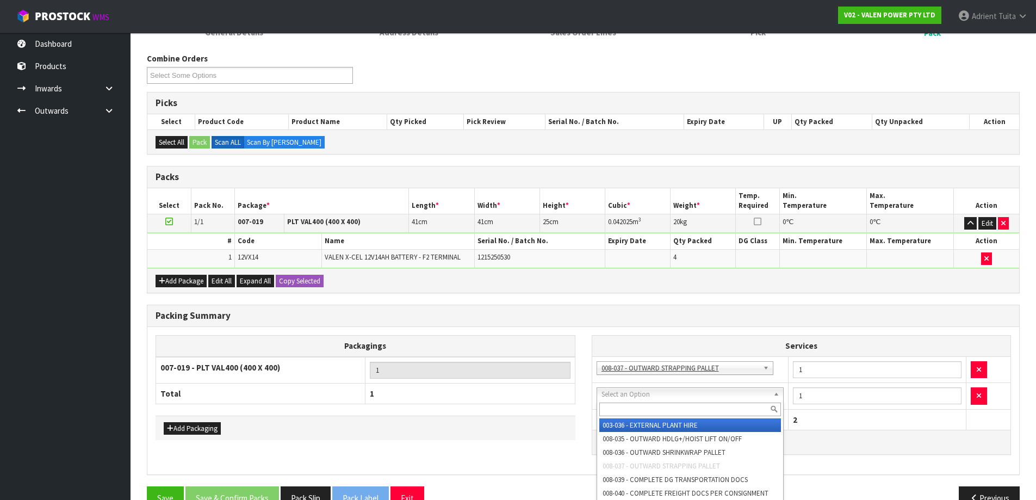
click at [645, 407] on input "text" at bounding box center [691, 410] width 182 height 14
type input "CON"
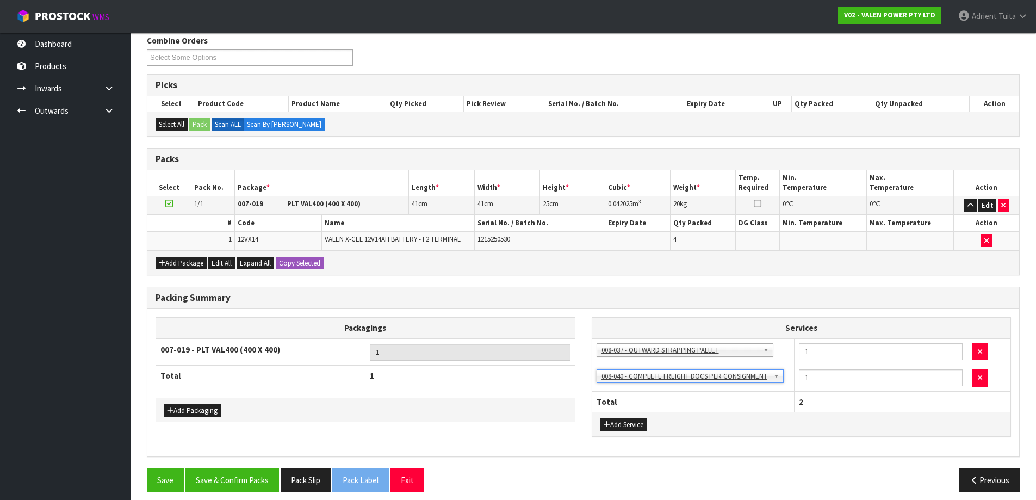
scroll to position [149, 0]
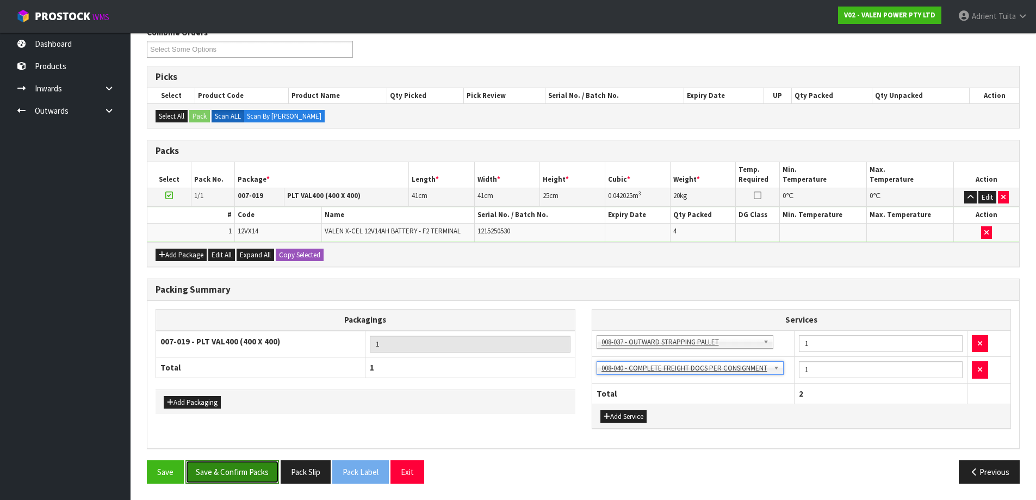
click at [229, 471] on button "Save & Confirm Packs" at bounding box center [233, 471] width 94 height 23
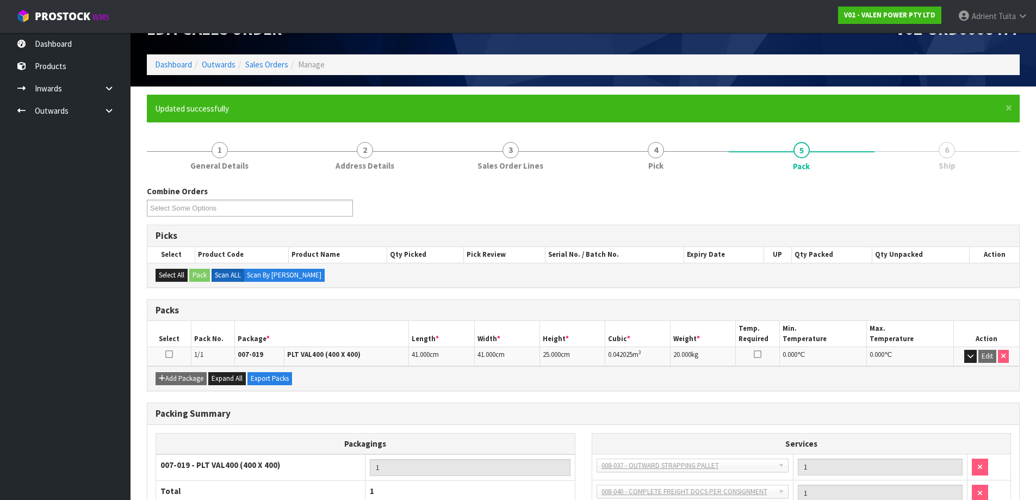
scroll to position [0, 0]
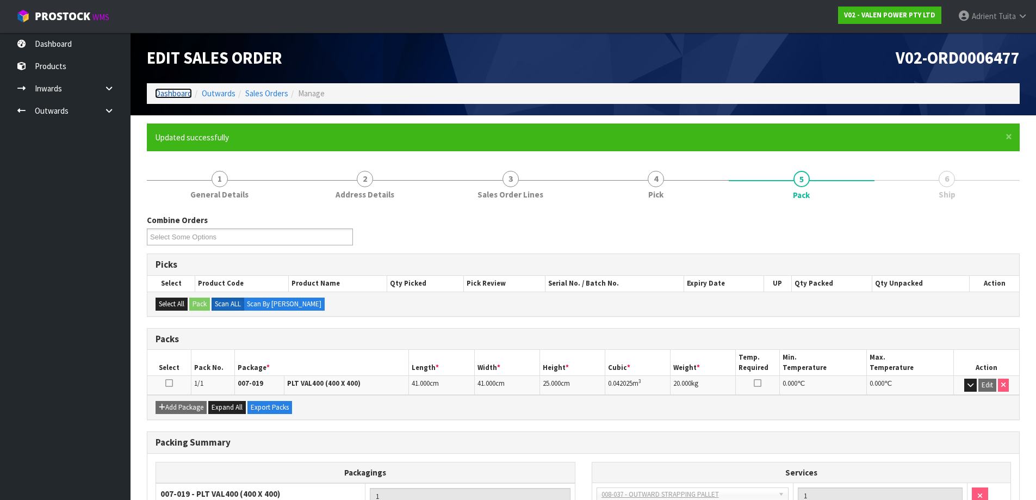
click at [169, 98] on link "Dashboard" at bounding box center [173, 93] width 37 height 10
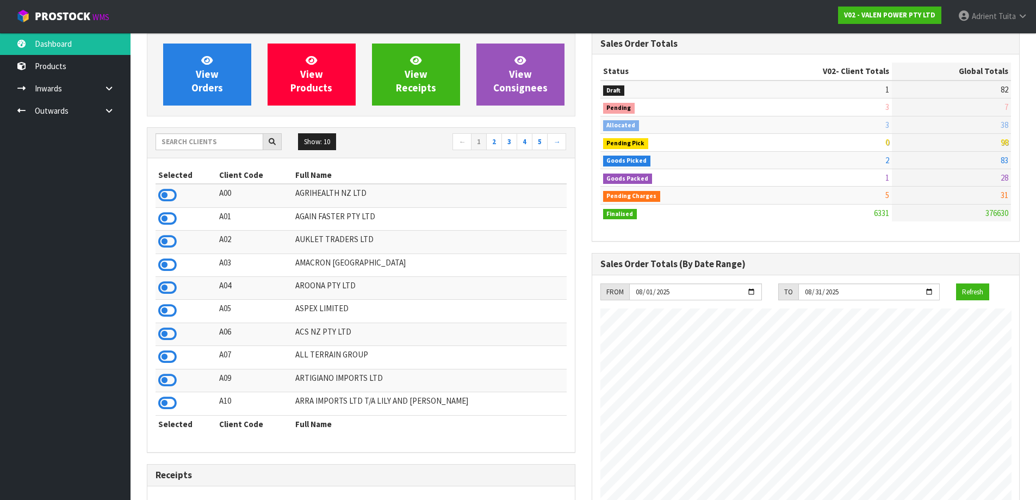
scroll to position [36, 0]
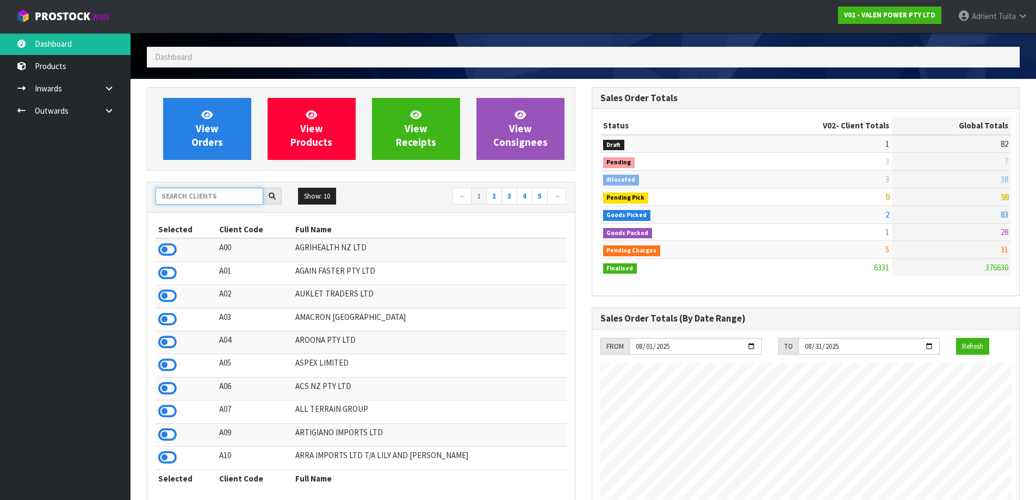
click at [203, 192] on input "text" at bounding box center [210, 196] width 108 height 17
type input "T01"
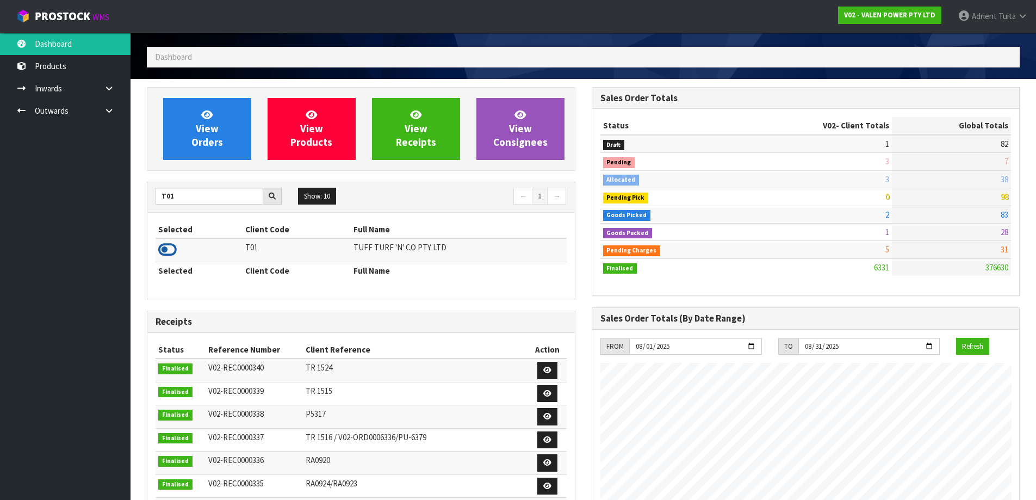
click at [169, 247] on icon at bounding box center [167, 250] width 18 height 16
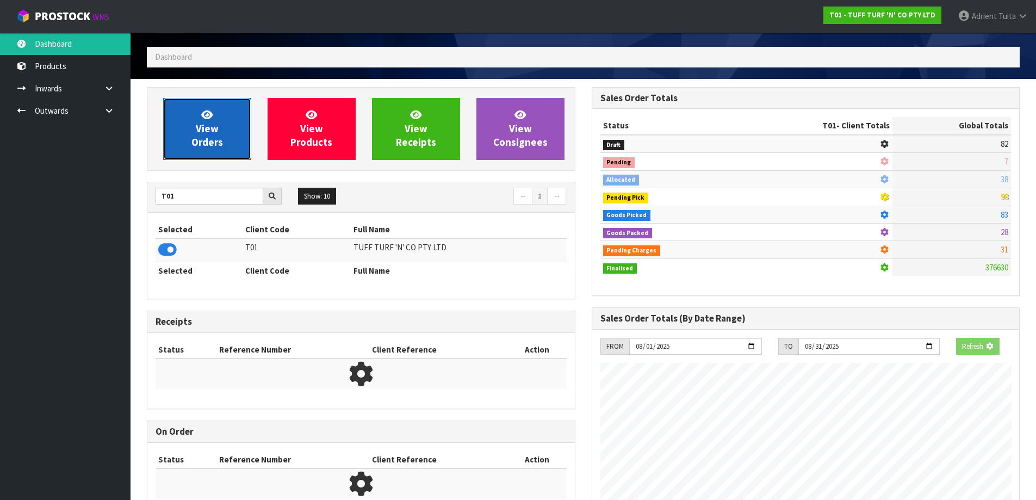
scroll to position [824, 445]
click at [208, 137] on span "View Orders" at bounding box center [208, 128] width 32 height 41
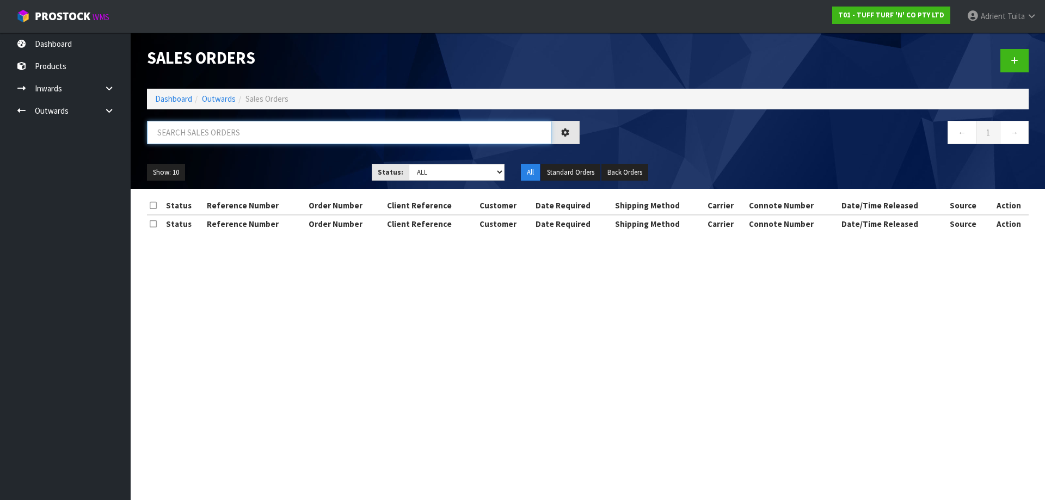
click at [228, 126] on input "text" at bounding box center [349, 132] width 404 height 23
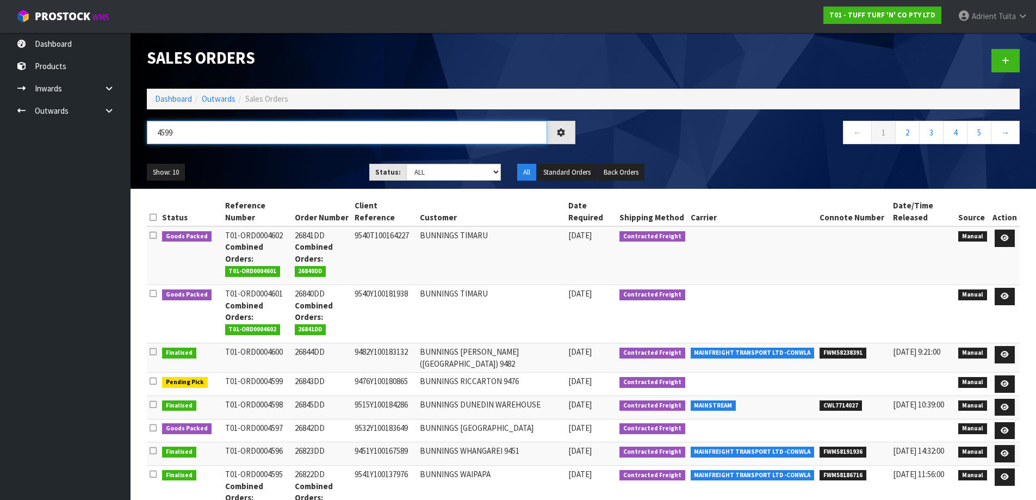
type input "4599"
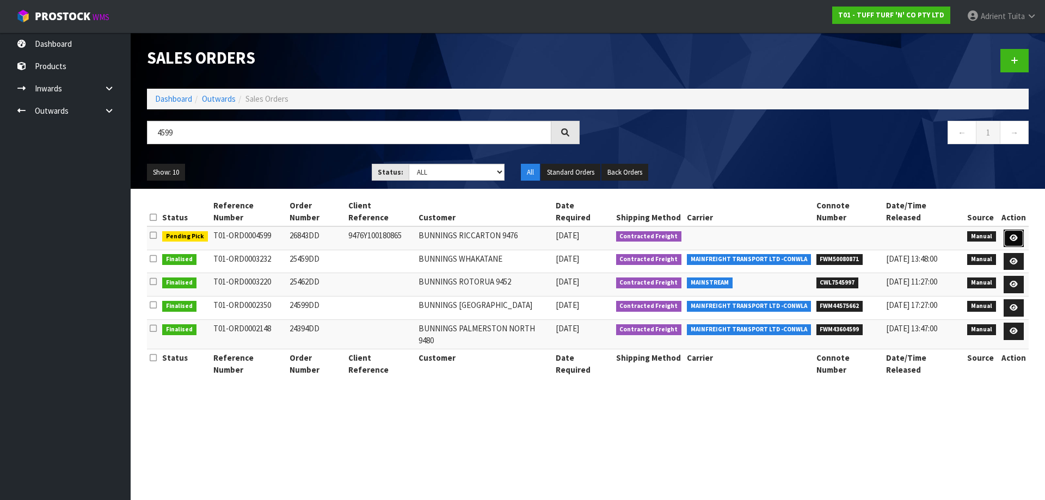
click at [1008, 230] on link at bounding box center [1013, 238] width 20 height 17
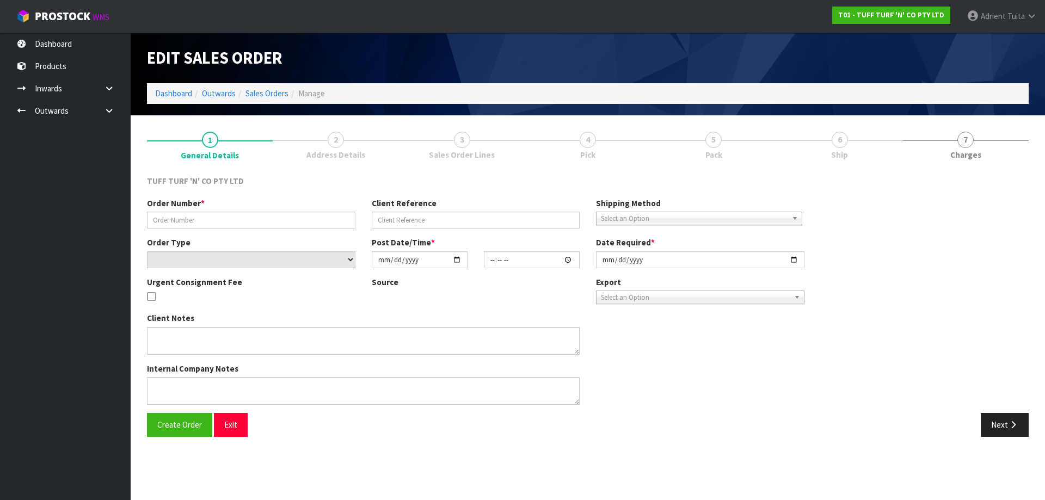
type input "26843DD"
type input "9476Y100180865"
select select "number:0"
type input "[DATE]"
type input "14:06:00.000"
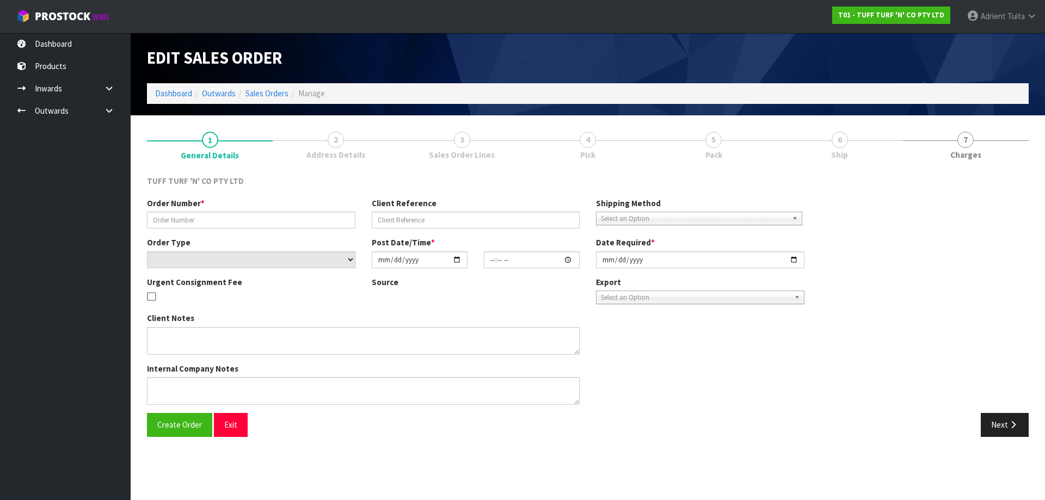
type input "[DATE]"
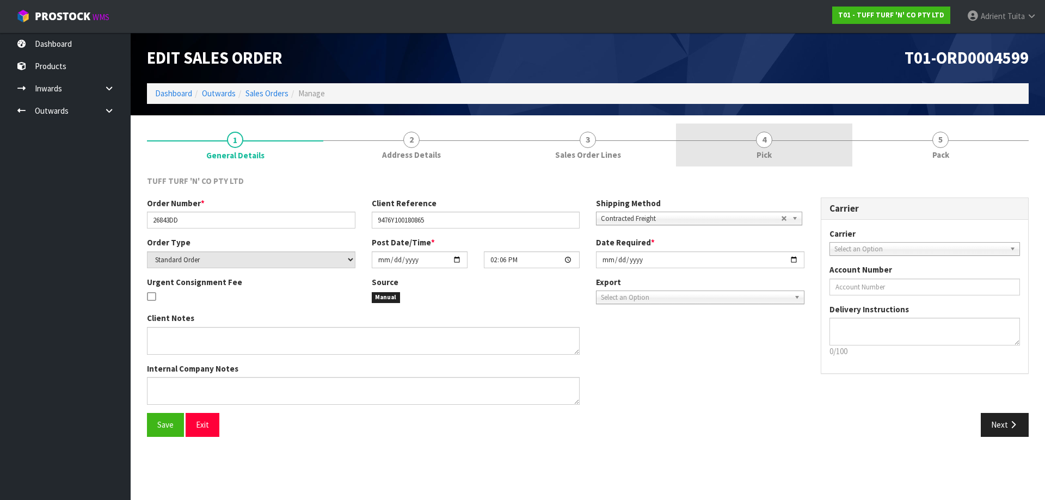
click at [816, 156] on link "4 Pick" at bounding box center [764, 145] width 176 height 43
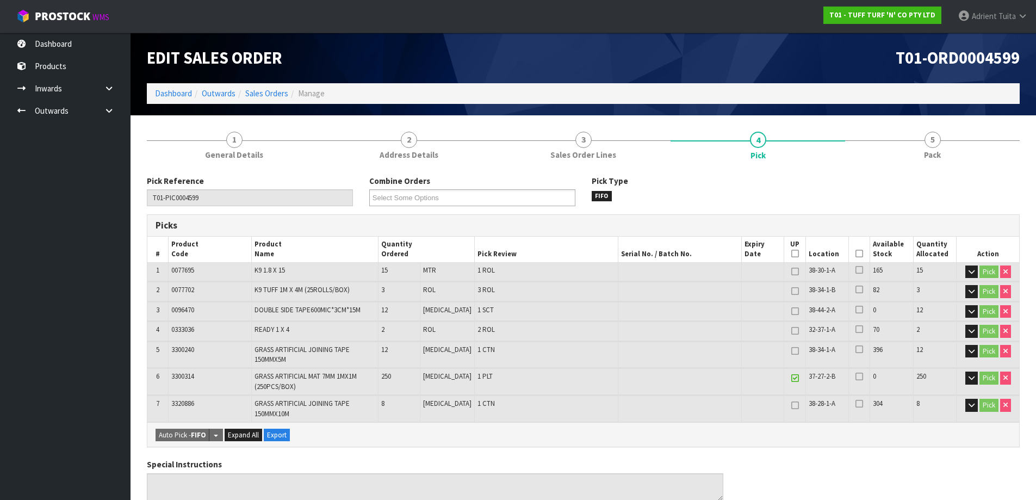
click at [860, 255] on th "Picked" at bounding box center [859, 250] width 21 height 26
click at [858, 255] on th "Picked" at bounding box center [859, 250] width 21 height 26
click at [858, 254] on icon at bounding box center [860, 254] width 8 height 1
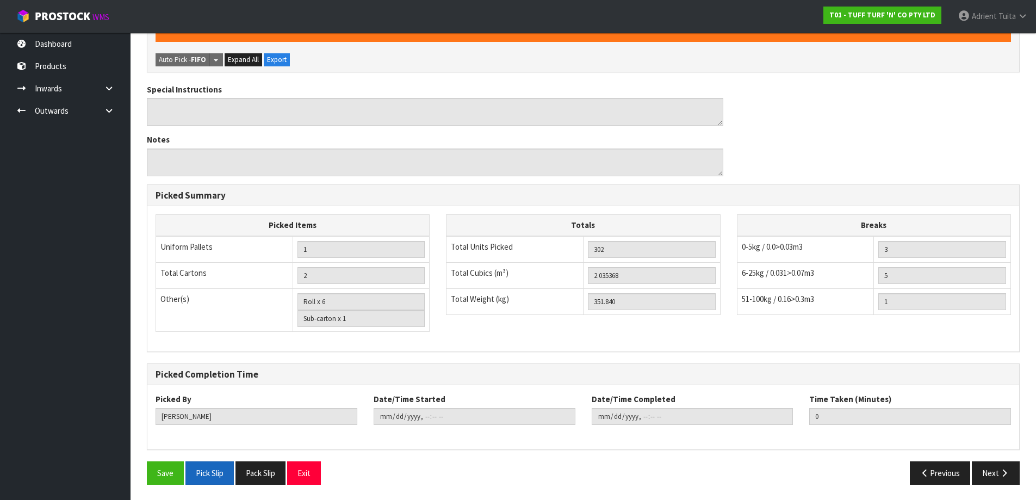
scroll to position [416, 0]
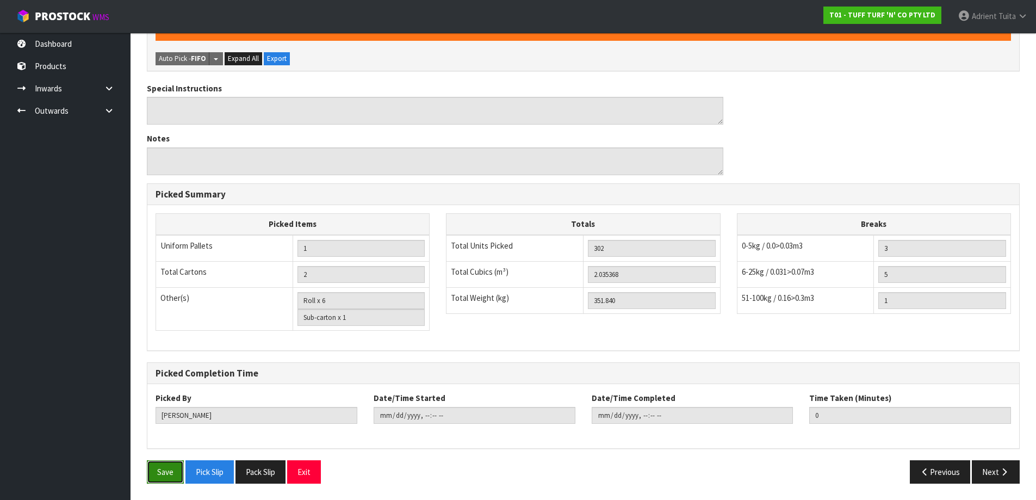
click at [170, 467] on button "Save" at bounding box center [165, 471] width 37 height 23
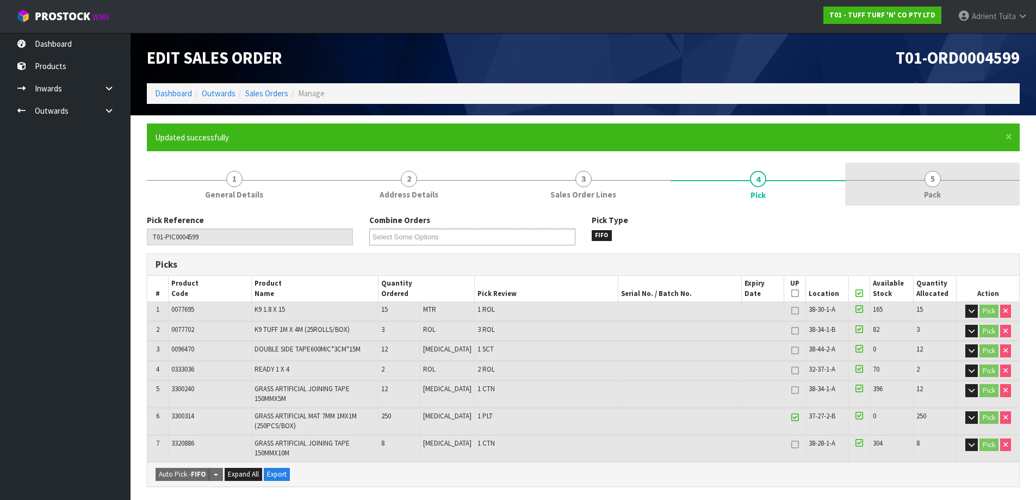
click at [970, 183] on link "5 Pack" at bounding box center [932, 184] width 175 height 43
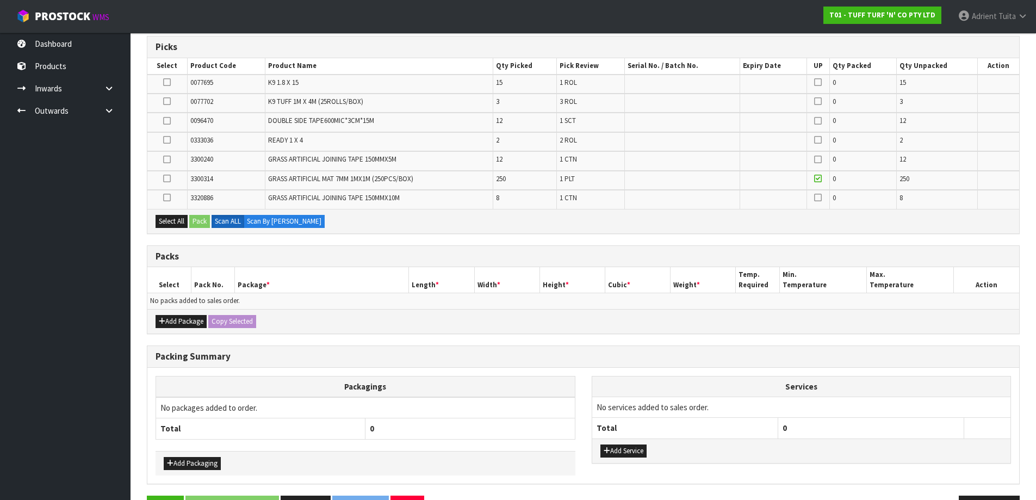
scroll to position [253, 0]
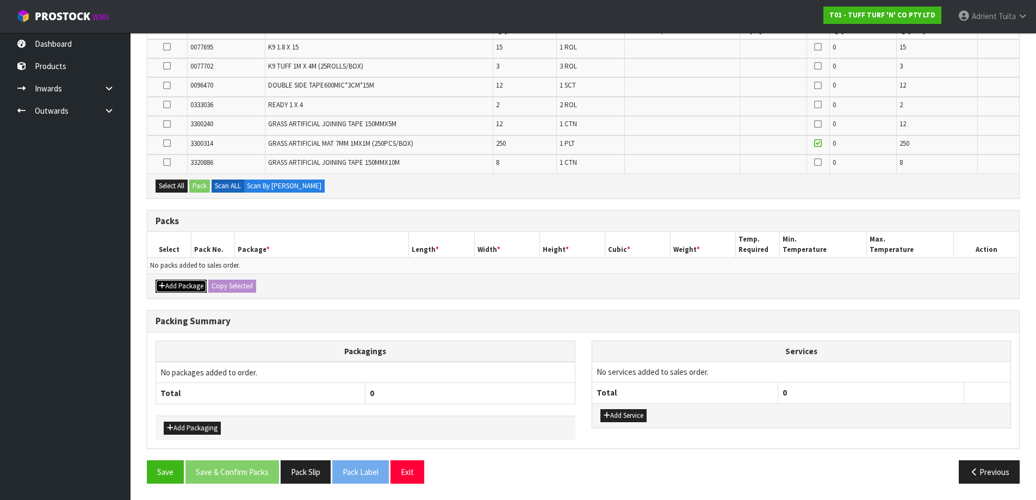
click at [163, 282] on icon "button" at bounding box center [162, 285] width 7 height 7
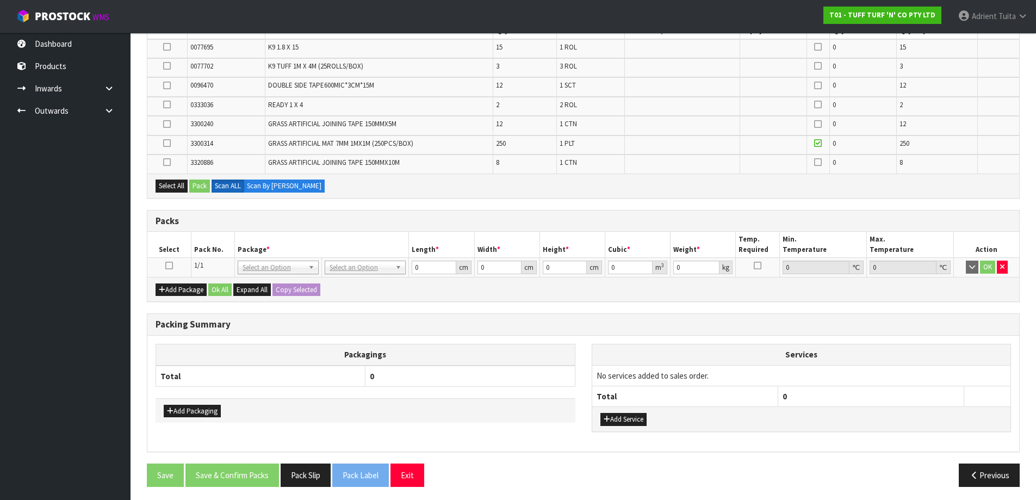
click at [166, 266] on icon at bounding box center [169, 266] width 8 height 1
click at [169, 187] on button "Select All" at bounding box center [172, 186] width 32 height 13
click at [168, 144] on icon at bounding box center [167, 143] width 8 height 1
click at [0, 0] on input "checkbox" at bounding box center [0, 0] width 0 height 0
click at [200, 186] on button "Pack" at bounding box center [199, 186] width 21 height 13
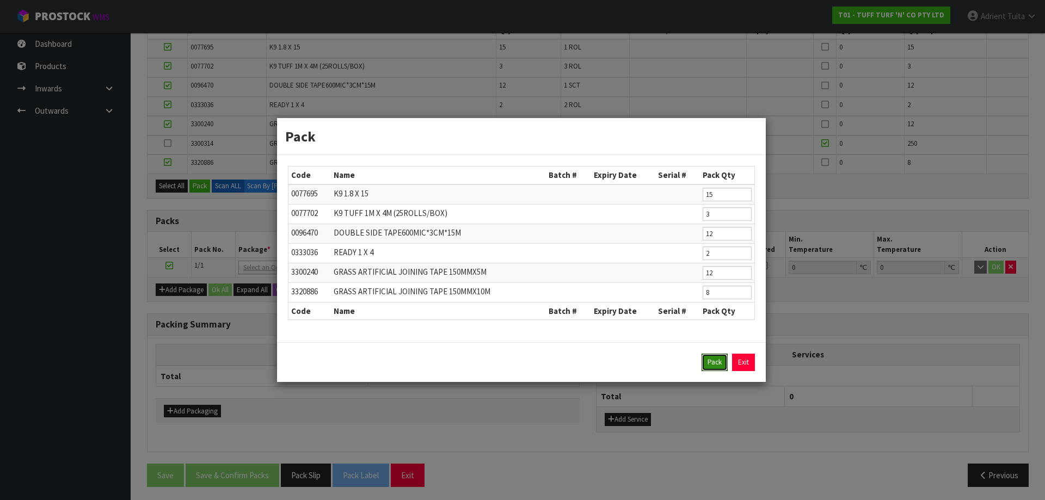
drag, startPoint x: 716, startPoint y: 360, endPoint x: 708, endPoint y: 359, distance: 7.8
click at [714, 360] on button "Pack" at bounding box center [714, 362] width 26 height 17
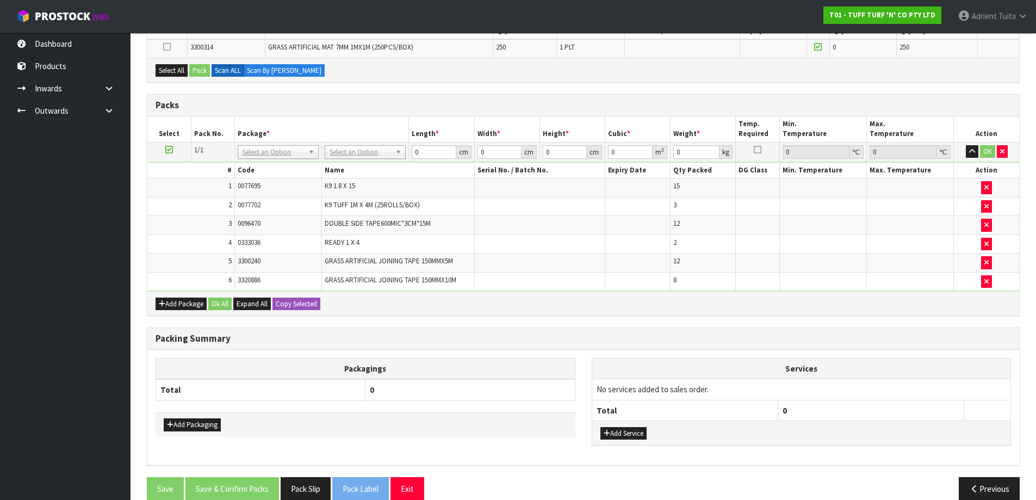
click at [170, 145] on td at bounding box center [169, 152] width 44 height 20
click at [170, 150] on icon at bounding box center [169, 150] width 8 height 1
click at [179, 76] on button "Select All" at bounding box center [172, 70] width 32 height 13
click at [192, 73] on button "Pack" at bounding box center [199, 70] width 21 height 13
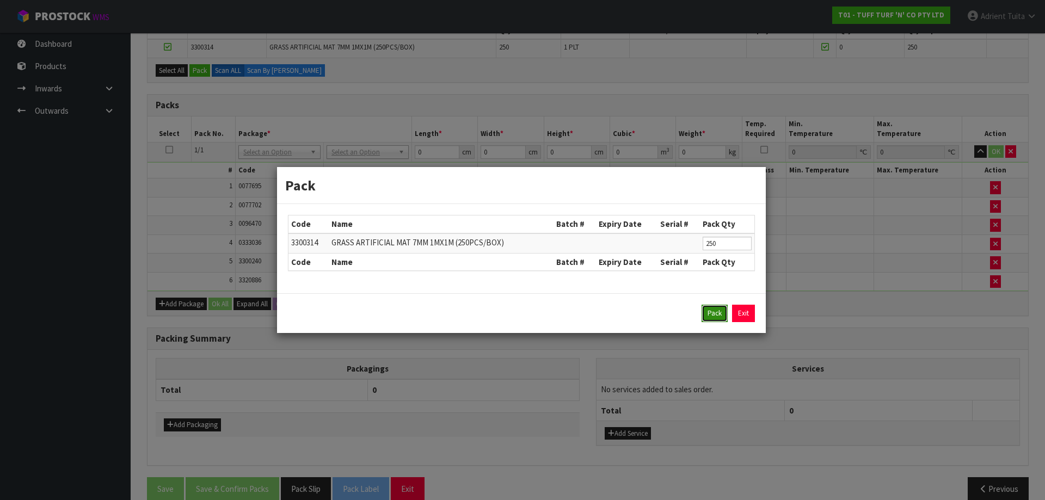
click at [716, 318] on button "Pack" at bounding box center [714, 313] width 26 height 17
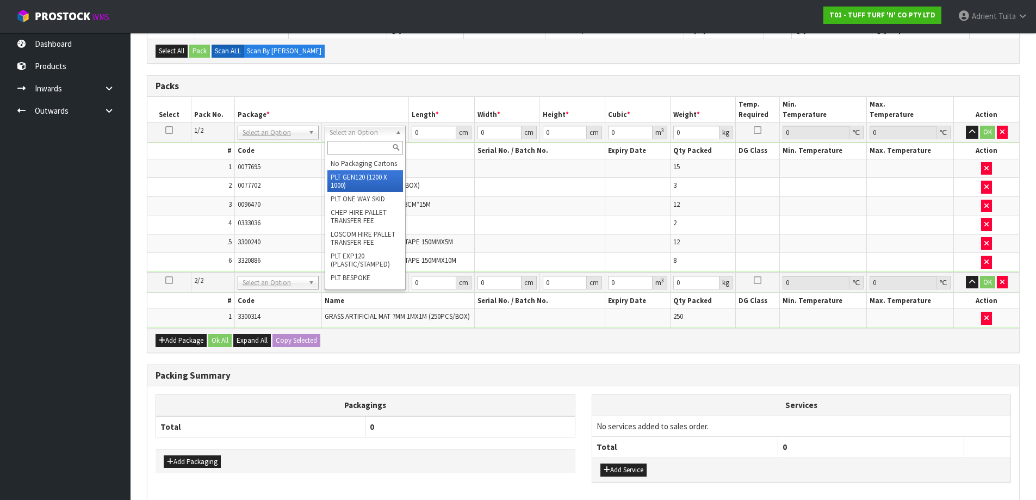
type input "120"
type input "100"
type input "129.84"
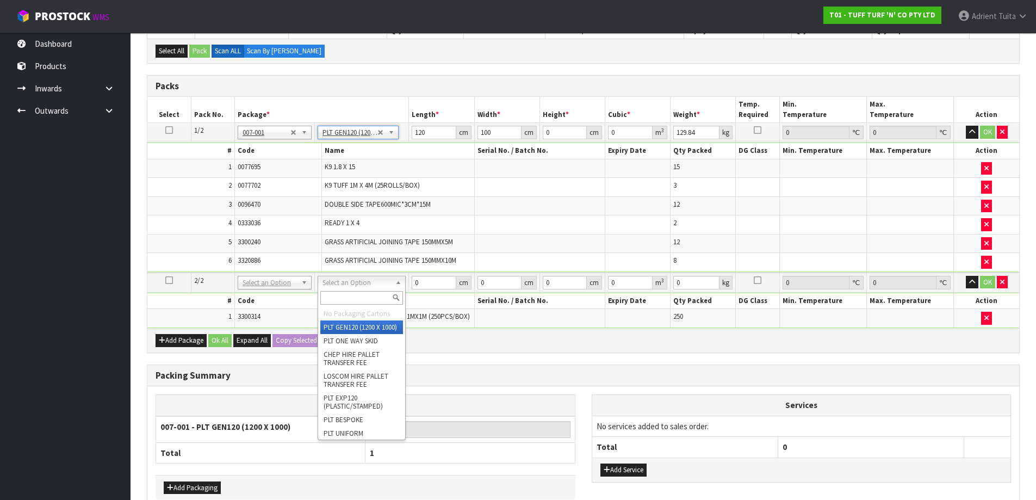
click at [357, 289] on div at bounding box center [361, 298] width 87 height 18
click at [357, 292] on input "text" at bounding box center [361, 298] width 83 height 14
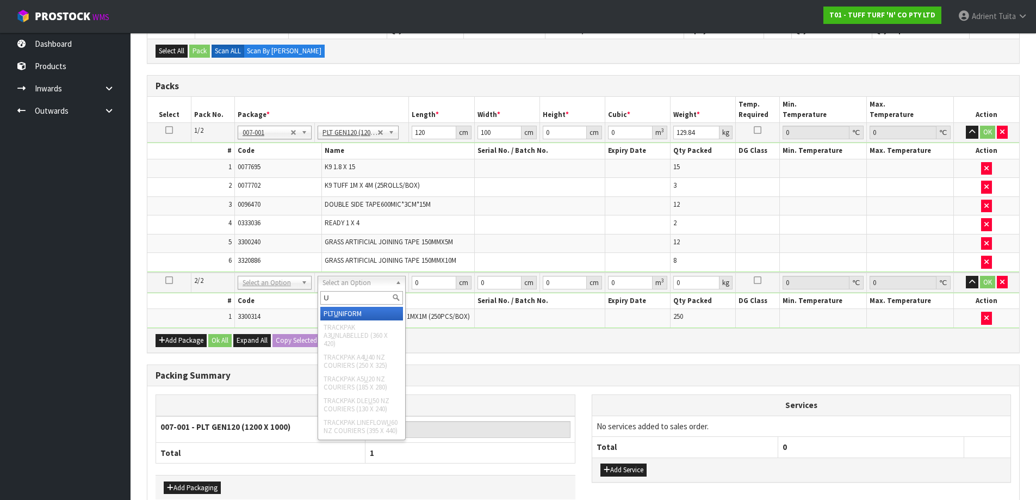
type input "UN"
type input "222"
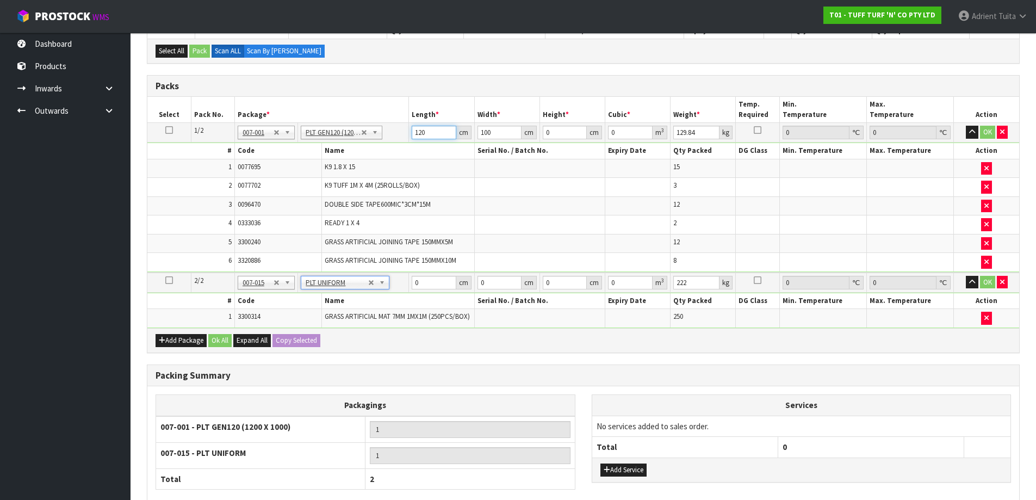
click at [422, 133] on input "120" at bounding box center [434, 133] width 44 height 14
type input "186"
type input "101"
type input "7"
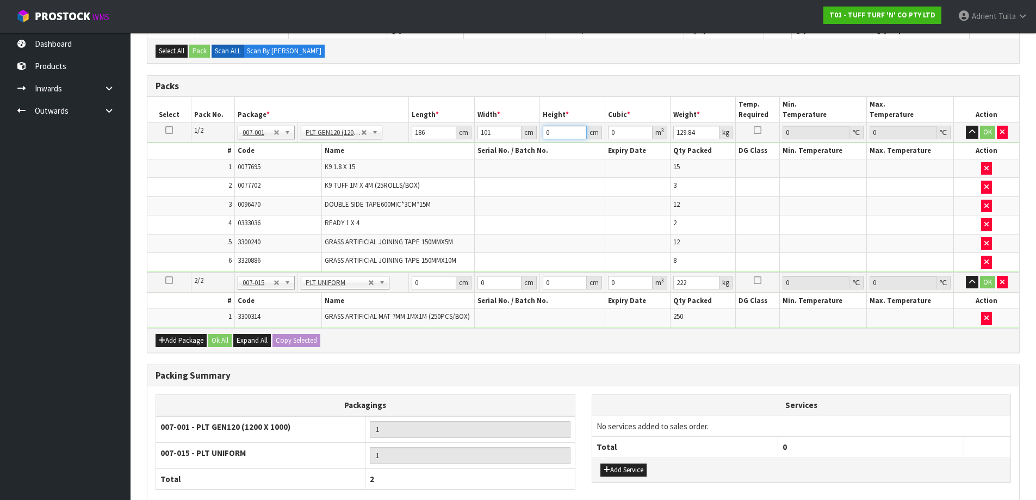
type input "0.131502"
type input "72"
type input "1.352592"
type input "72"
type input "138"
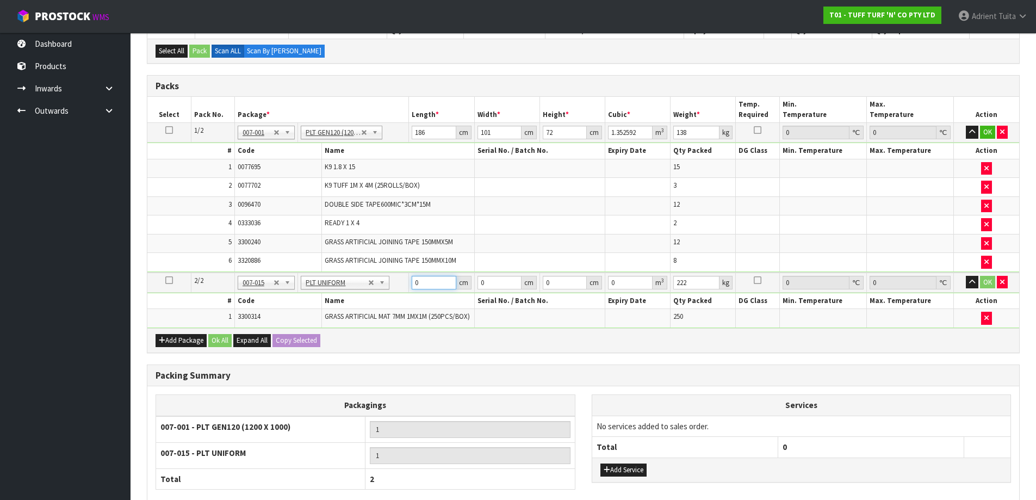
click at [438, 279] on input "0" at bounding box center [434, 283] width 44 height 14
type input "115"
type input "1"
type input "0.013225"
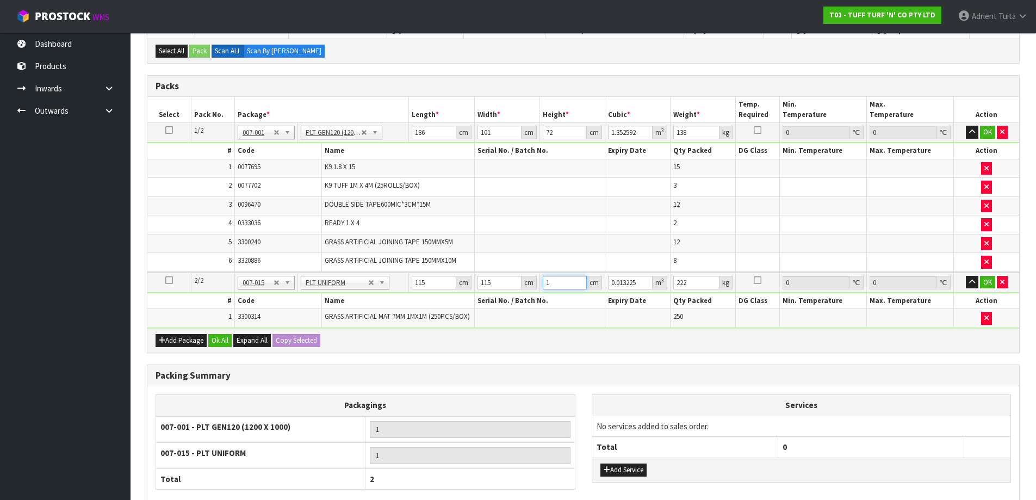
type input "12"
type input "0.1587"
type input "120"
type input "1.587"
type input "120"
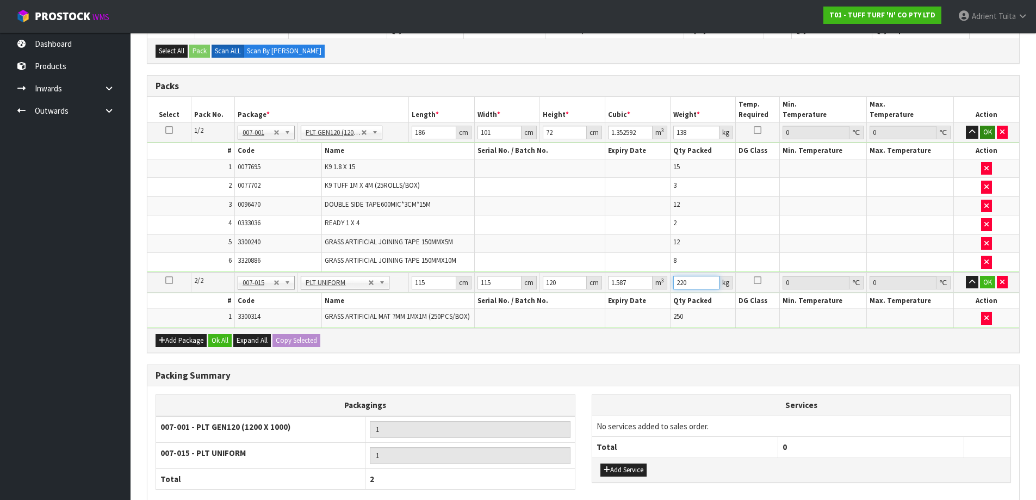
type input "220"
drag, startPoint x: 987, startPoint y: 131, endPoint x: 966, endPoint y: 186, distance: 58.2
click at [986, 131] on button "OK" at bounding box center [987, 132] width 15 height 13
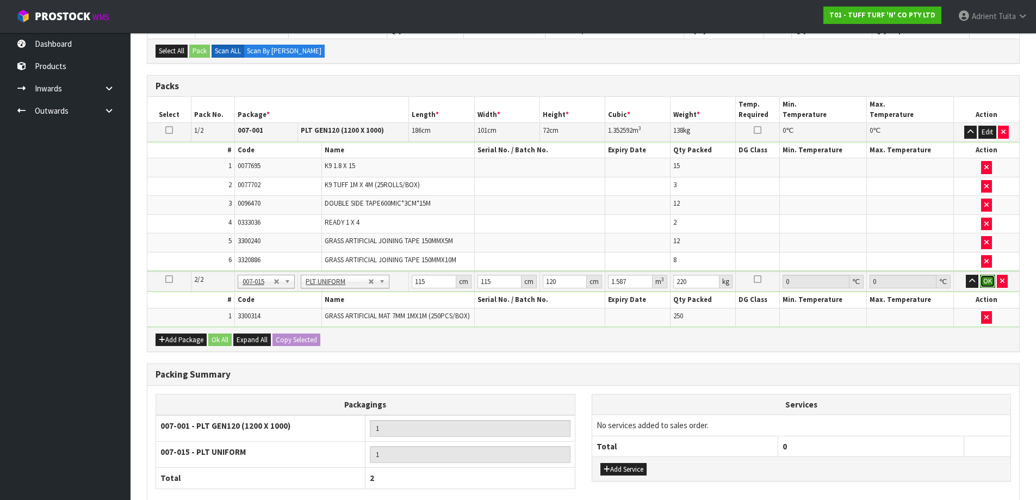
click at [989, 279] on button "OK" at bounding box center [987, 281] width 15 height 13
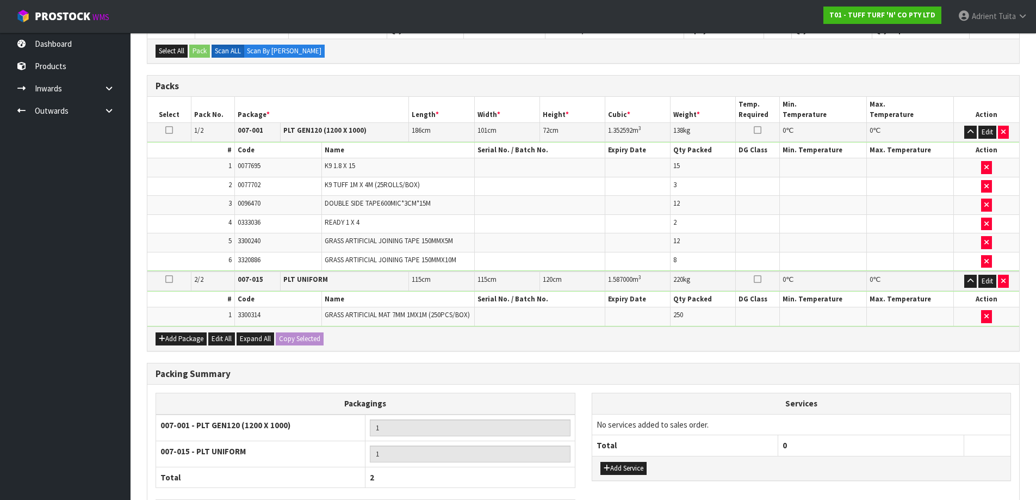
scroll to position [337, 0]
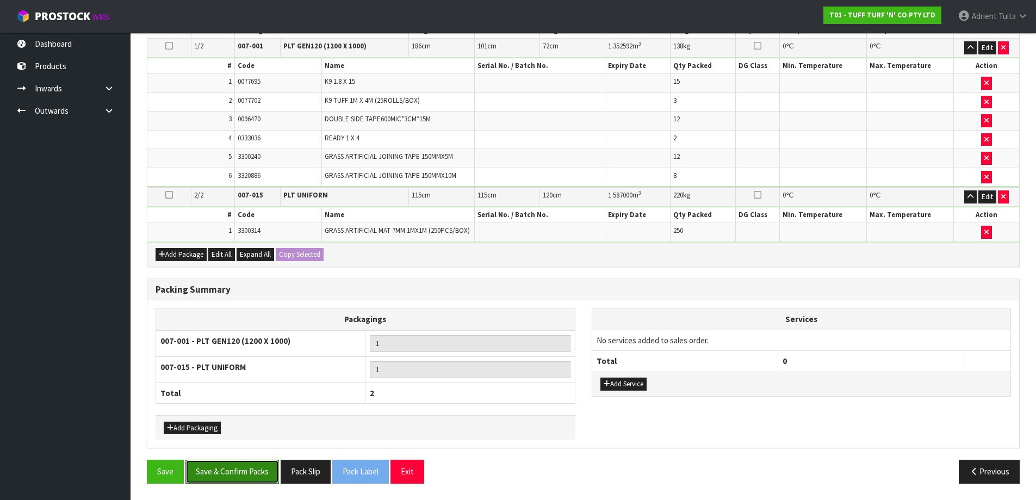
click at [239, 465] on button "Save & Confirm Packs" at bounding box center [233, 471] width 94 height 23
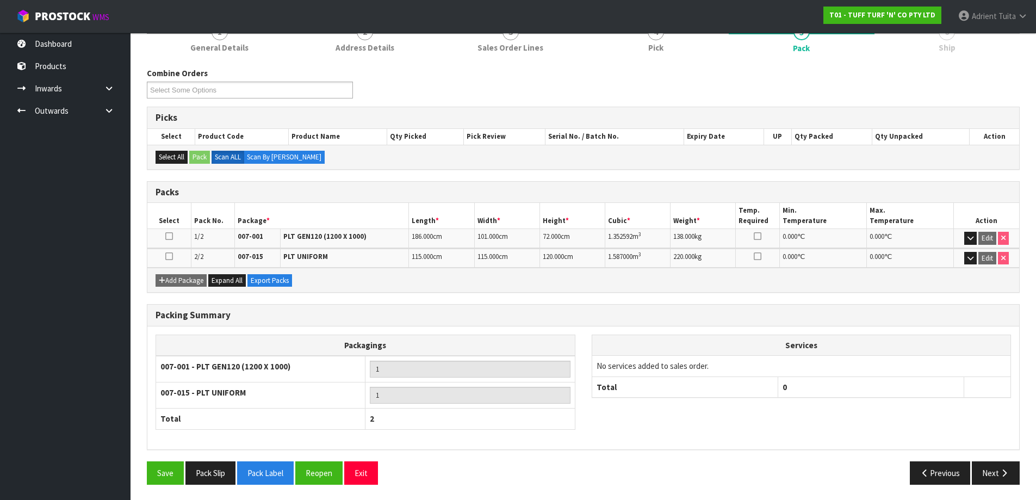
scroll to position [148, 0]
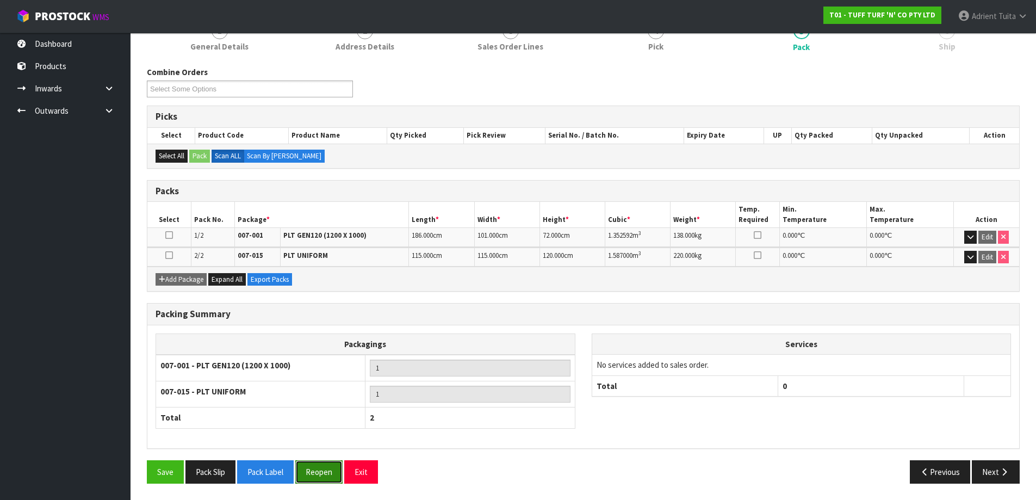
click at [322, 468] on button "Reopen" at bounding box center [318, 471] width 47 height 23
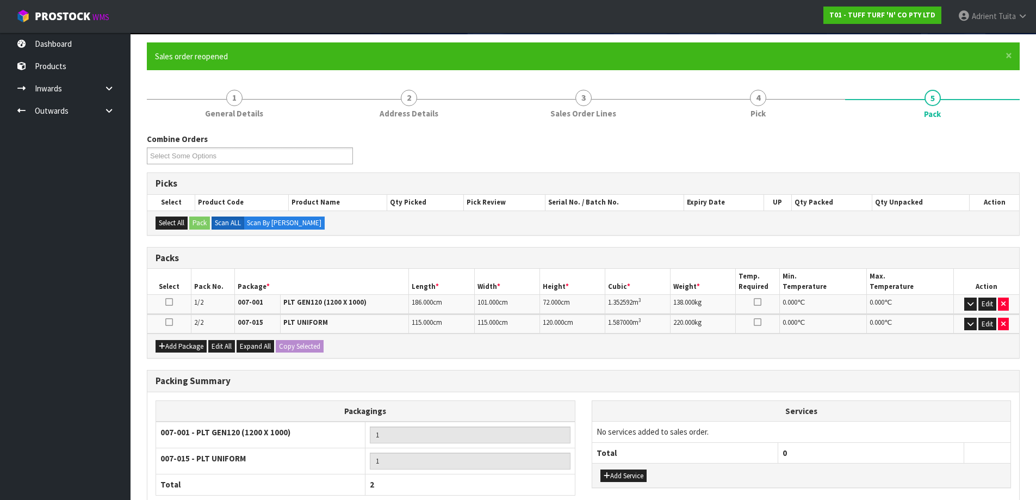
scroll to position [172, 0]
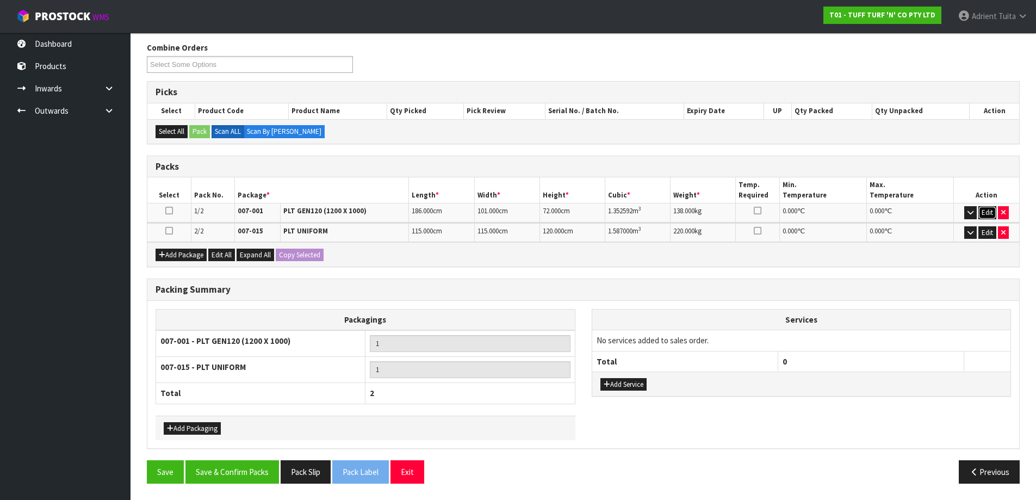
click at [983, 213] on button "Edit" at bounding box center [988, 212] width 18 height 13
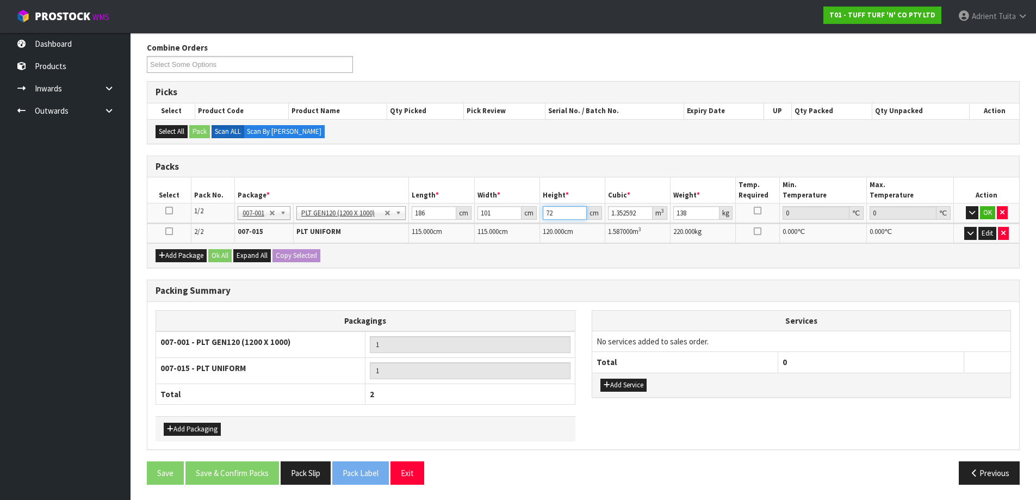
click at [551, 216] on input "72" at bounding box center [565, 213] width 44 height 14
type input "8"
type input "0.150288"
type input "80"
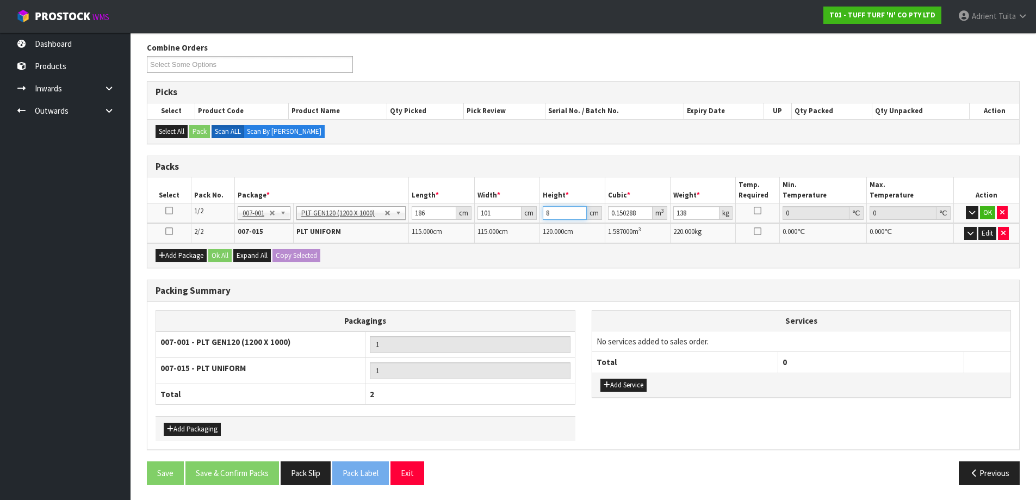
type input "1.50288"
type input "80"
click at [984, 214] on button "OK" at bounding box center [987, 212] width 15 height 13
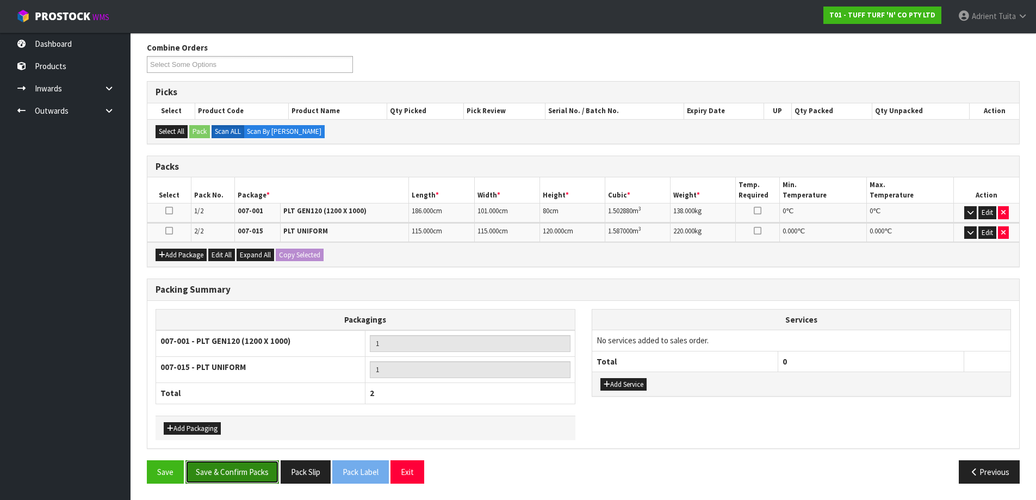
click at [244, 470] on button "Save & Confirm Packs" at bounding box center [233, 471] width 94 height 23
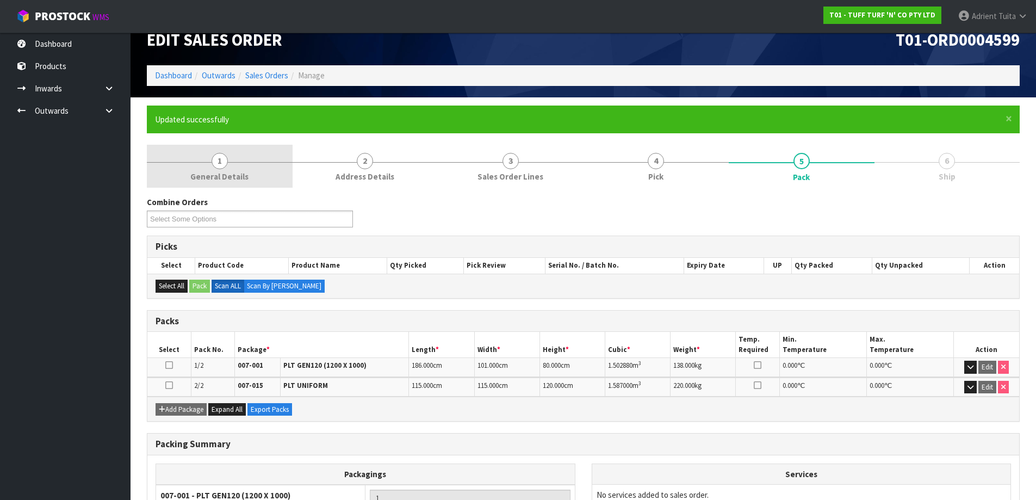
scroll to position [0, 0]
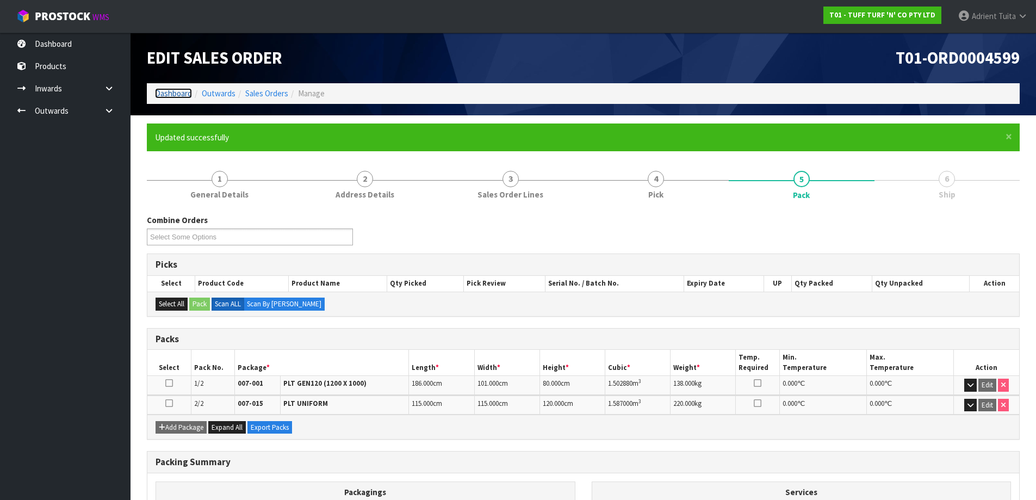
click at [183, 97] on link "Dashboard" at bounding box center [173, 93] width 37 height 10
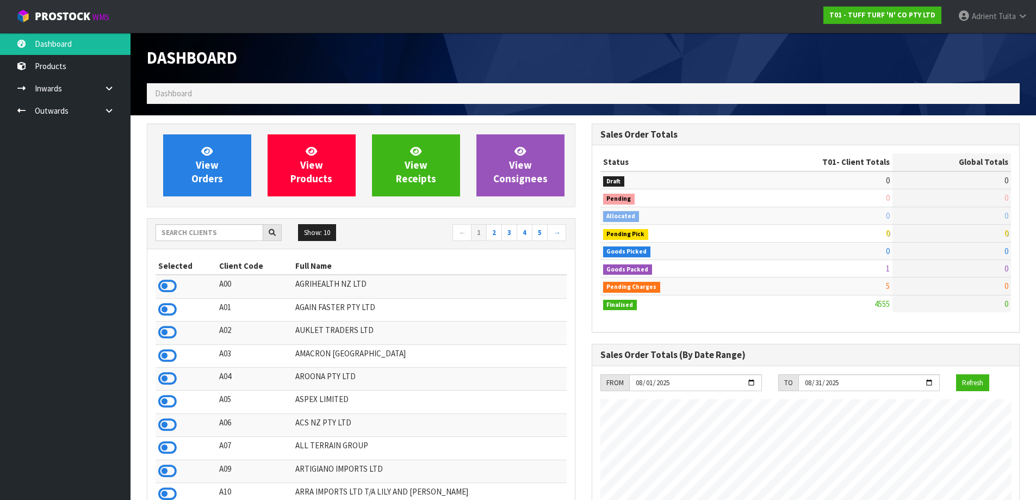
scroll to position [824, 445]
click at [194, 239] on input "text" at bounding box center [210, 232] width 108 height 17
type input "V02"
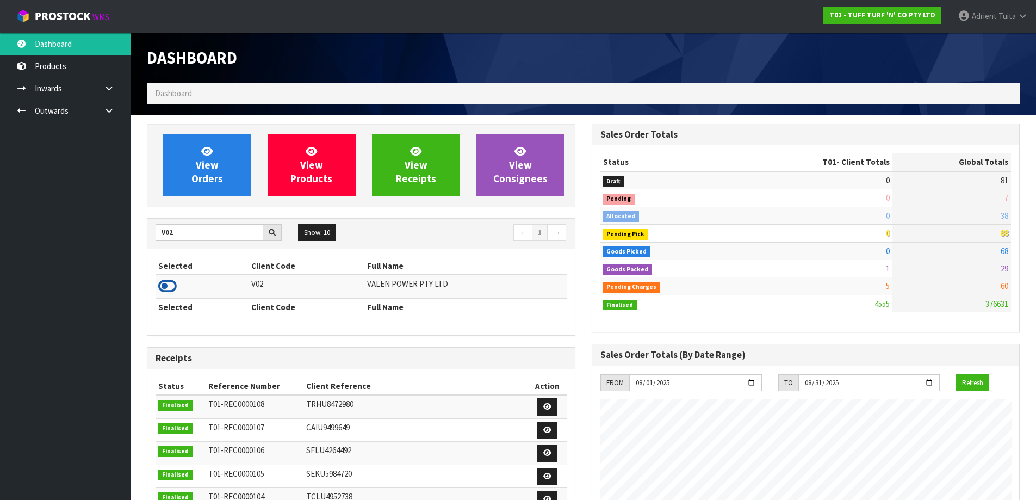
click at [168, 281] on icon at bounding box center [167, 286] width 18 height 16
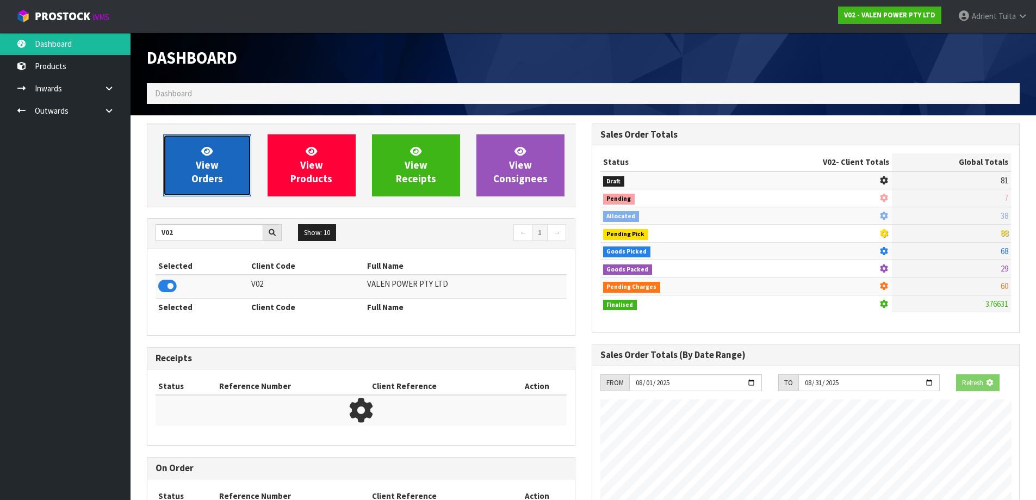
click at [195, 172] on span "View Orders" at bounding box center [208, 165] width 32 height 41
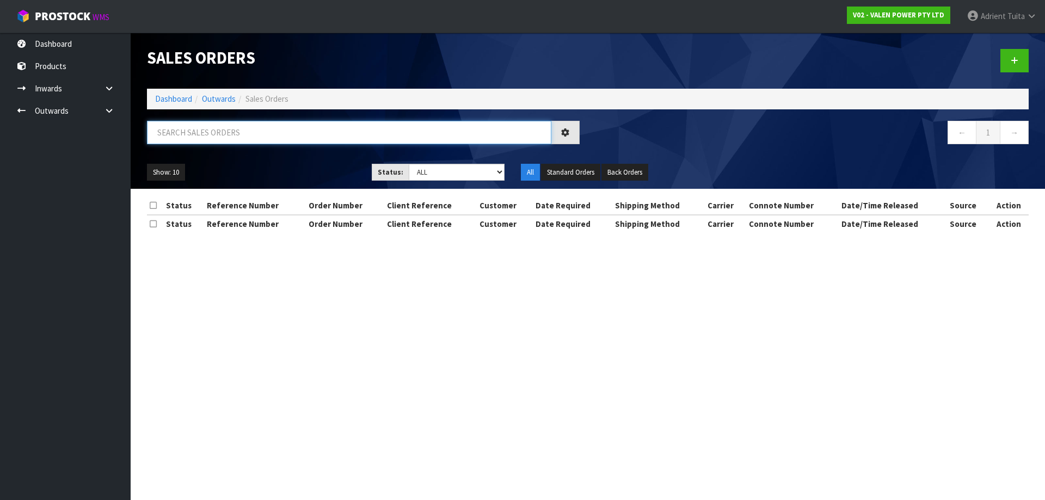
click at [209, 143] on input "text" at bounding box center [349, 132] width 404 height 23
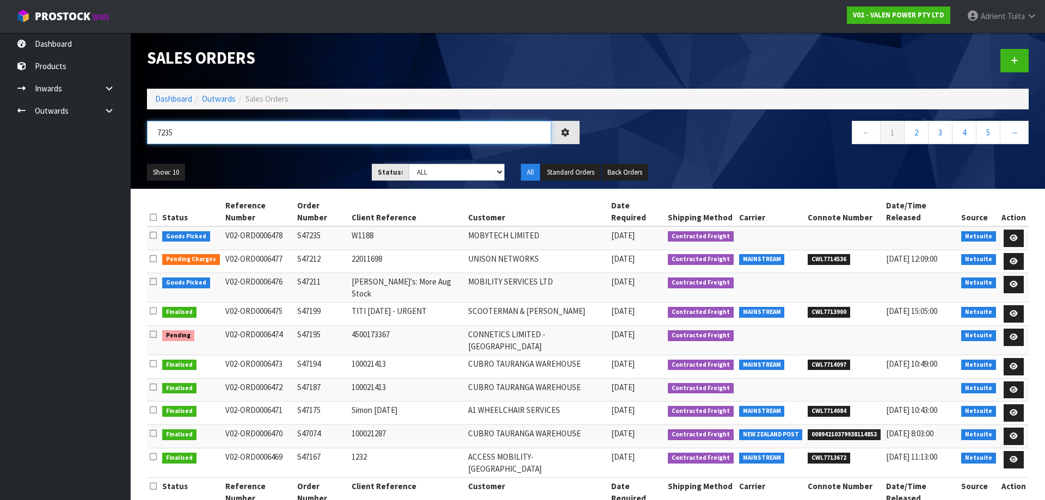
type input "7235"
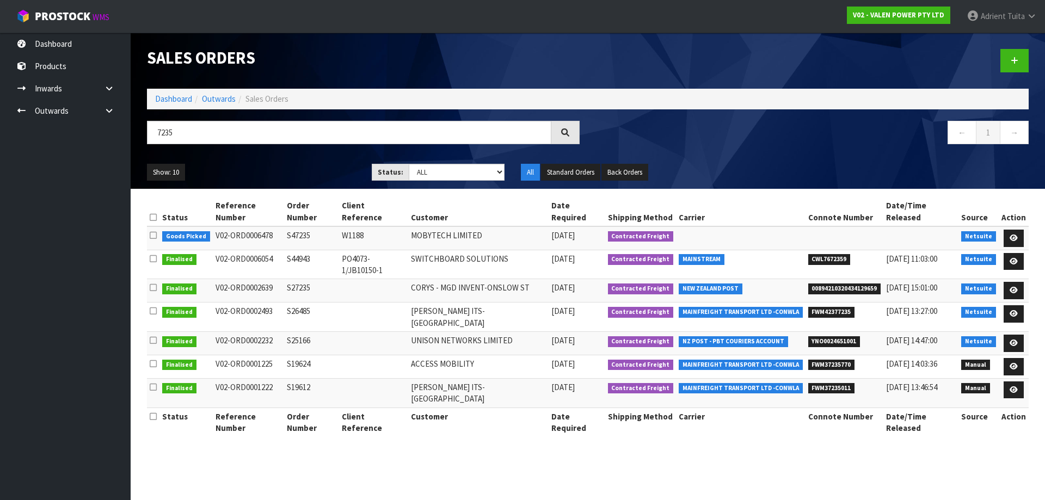
click at [1002, 226] on td at bounding box center [1013, 237] width 30 height 23
click at [1008, 230] on link at bounding box center [1013, 238] width 20 height 17
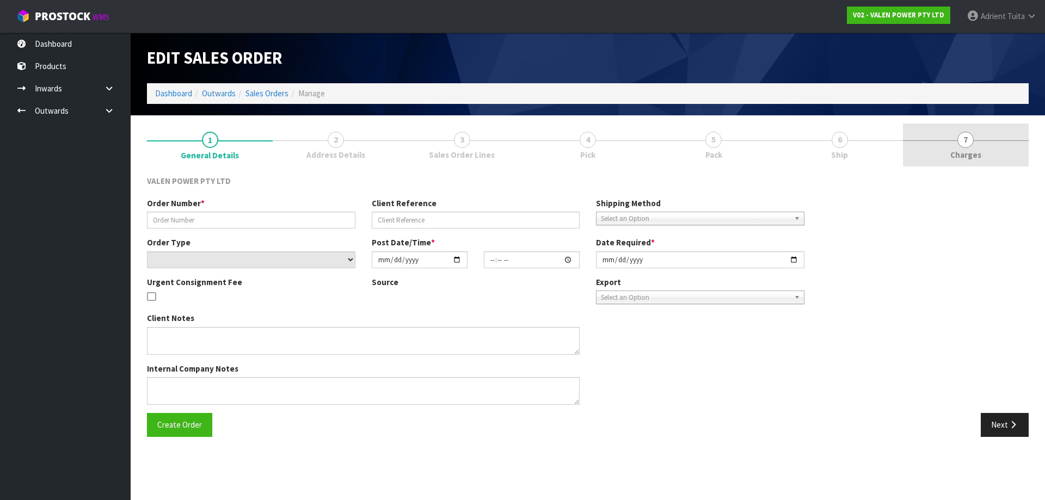
click at [971, 132] on link "7 Charges" at bounding box center [966, 145] width 126 height 43
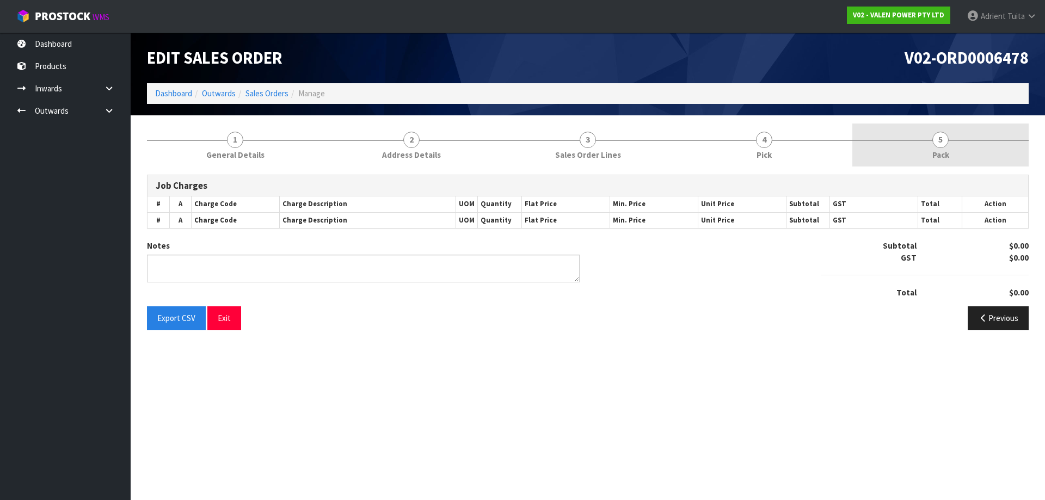
click at [941, 143] on span "5" at bounding box center [940, 140] width 16 height 16
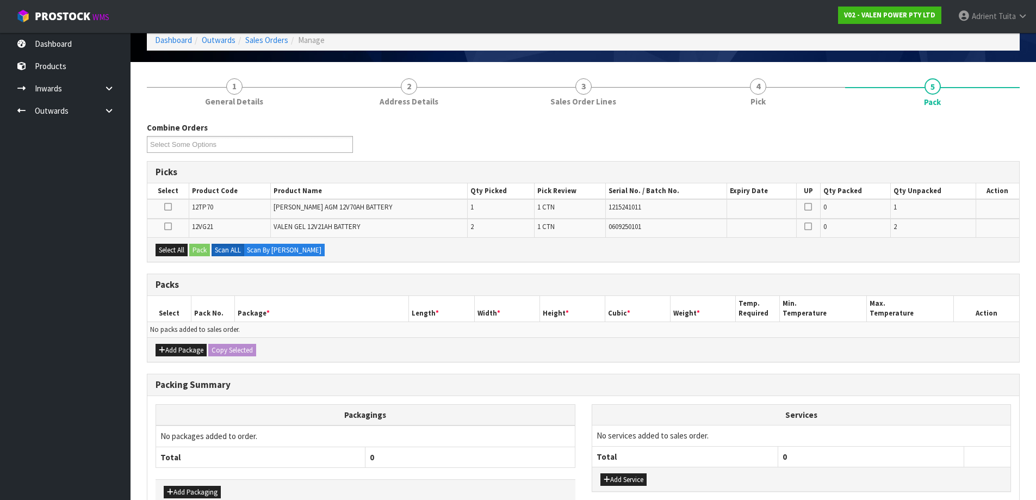
scroll to position [118, 0]
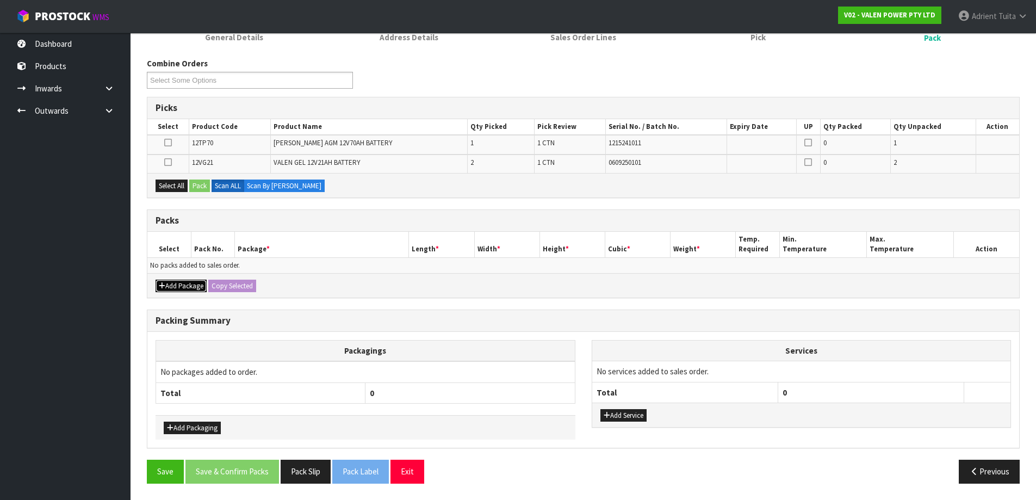
click at [173, 283] on button "Add Package" at bounding box center [181, 286] width 51 height 13
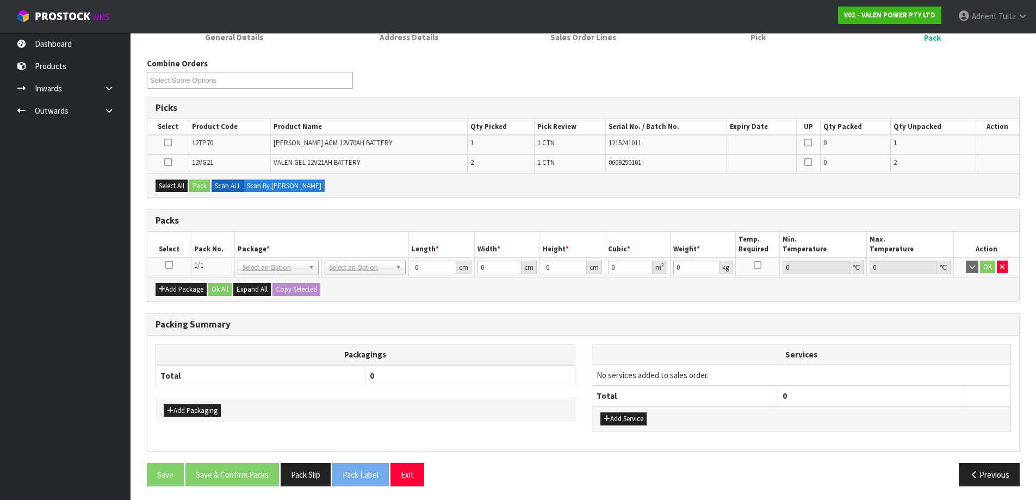
click at [168, 269] on link at bounding box center [169, 265] width 8 height 9
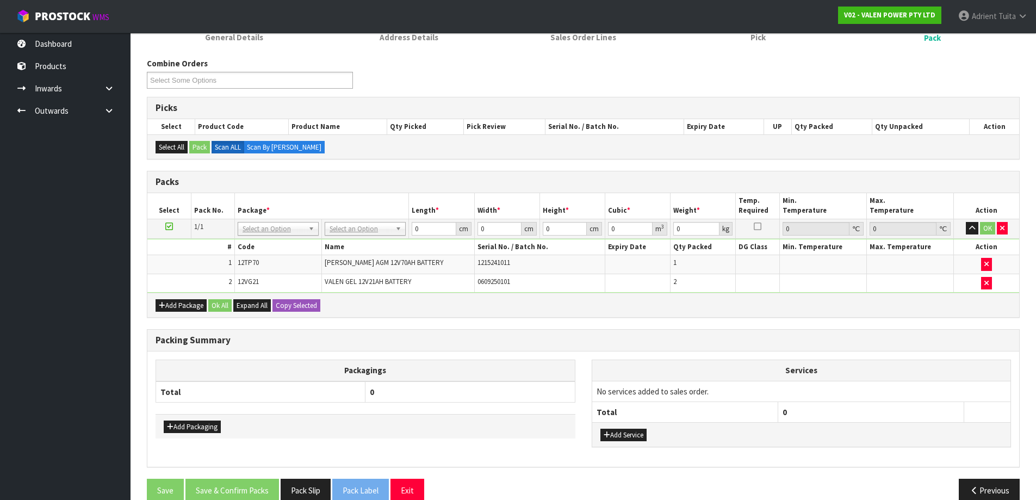
click at [352, 240] on th "Name" at bounding box center [398, 247] width 153 height 16
click at [356, 239] on th "Name" at bounding box center [398, 247] width 153 height 16
drag, startPoint x: 359, startPoint y: 235, endPoint x: 358, endPoint y: 245, distance: 10.4
click at [358, 245] on input "text" at bounding box center [366, 244] width 76 height 14
type input "VA"
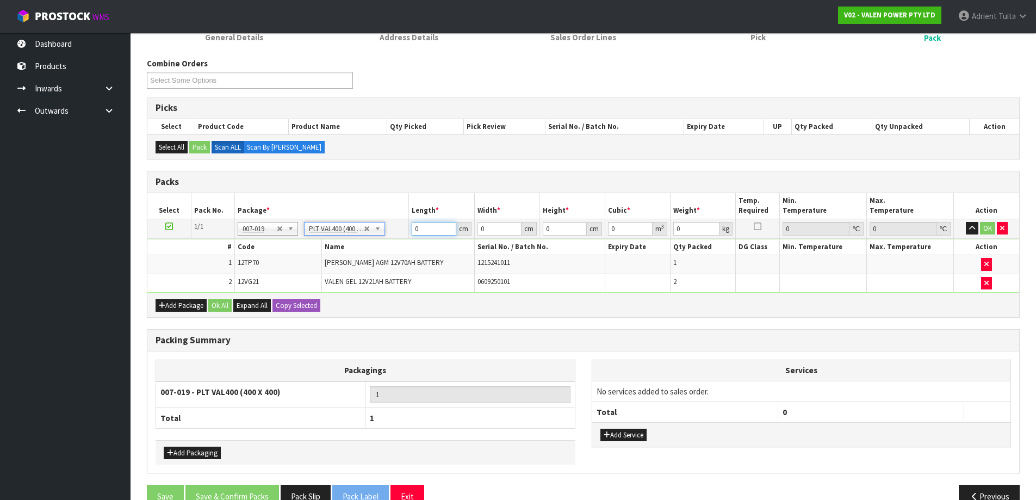
type input "40"
type input "39.5"
click at [417, 229] on input "40" at bounding box center [434, 229] width 44 height 14
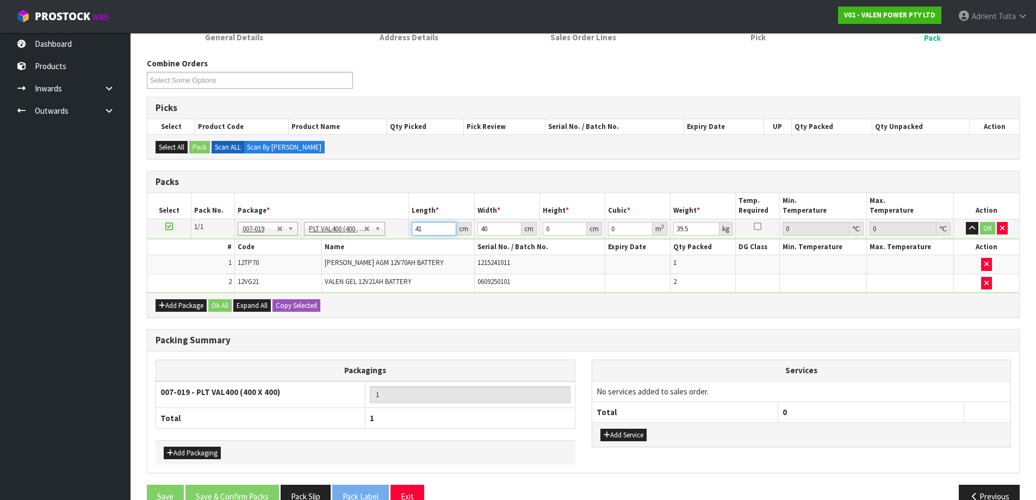
type input "41"
type input "3"
type input "0.005043"
type input "35"
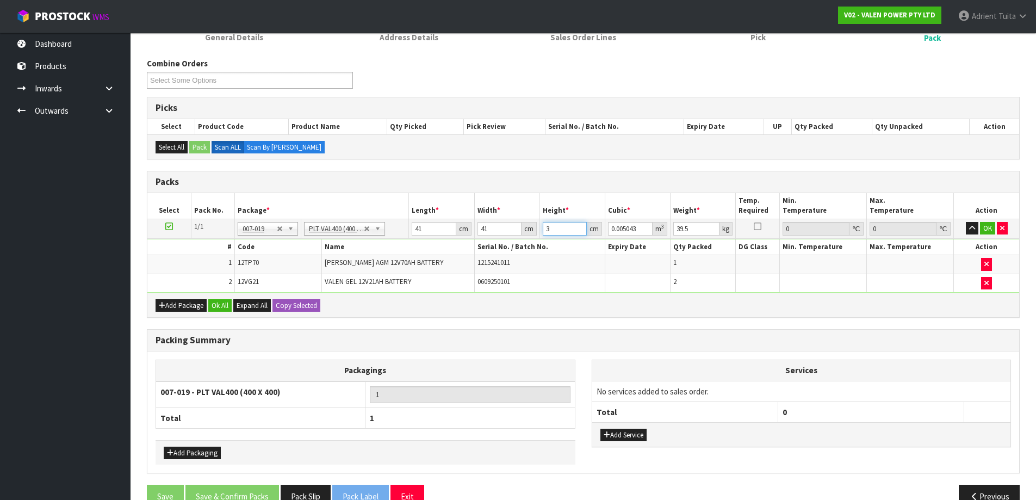
type input "0.058835"
type input "35"
type input "40"
click at [990, 230] on button "OK" at bounding box center [987, 228] width 15 height 13
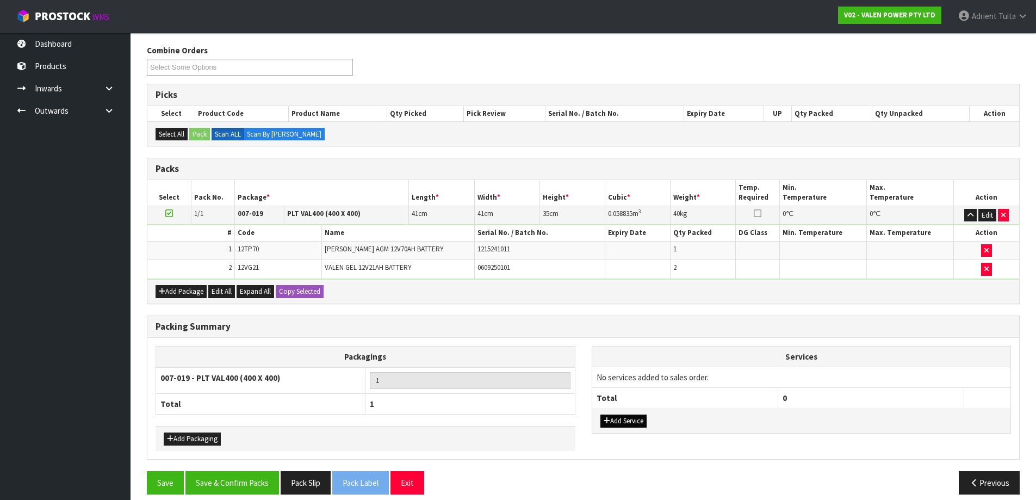
scroll to position [141, 0]
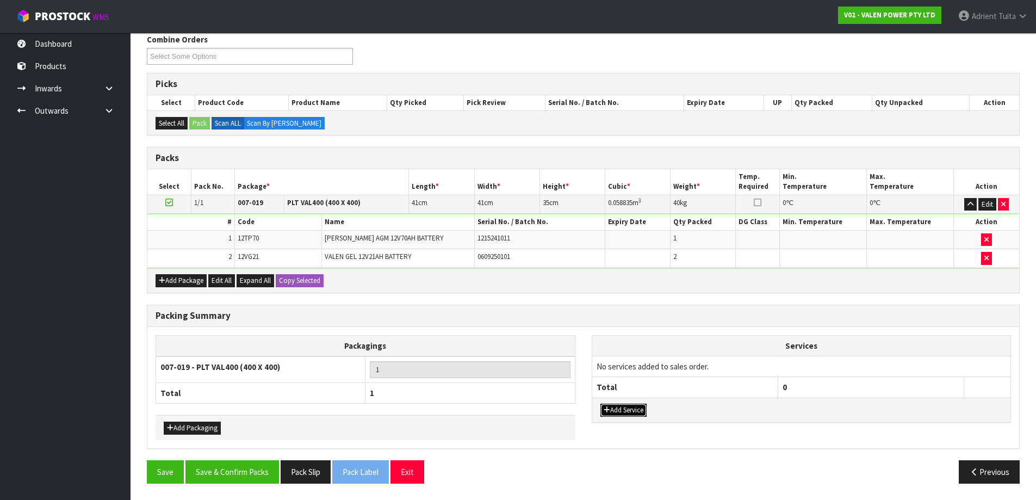
click at [608, 408] on icon "button" at bounding box center [607, 409] width 7 height 7
drag, startPoint x: 620, startPoint y: 368, endPoint x: 621, endPoint y: 375, distance: 7.7
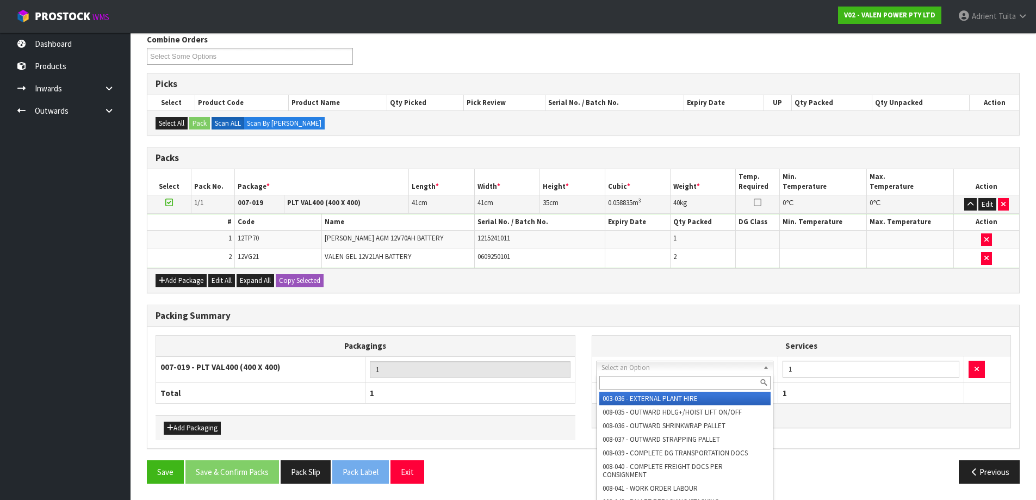
click at [621, 381] on input "text" at bounding box center [686, 383] width 172 height 14
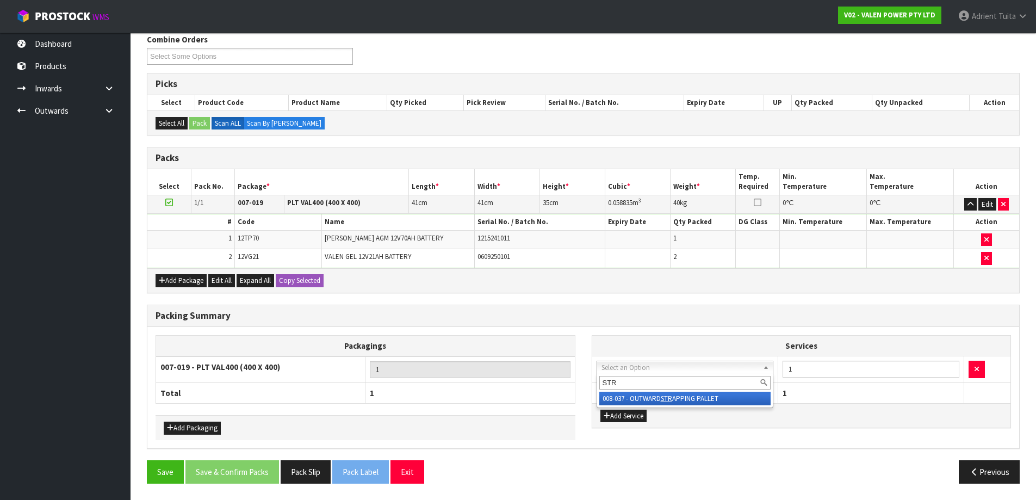
type input "STR"
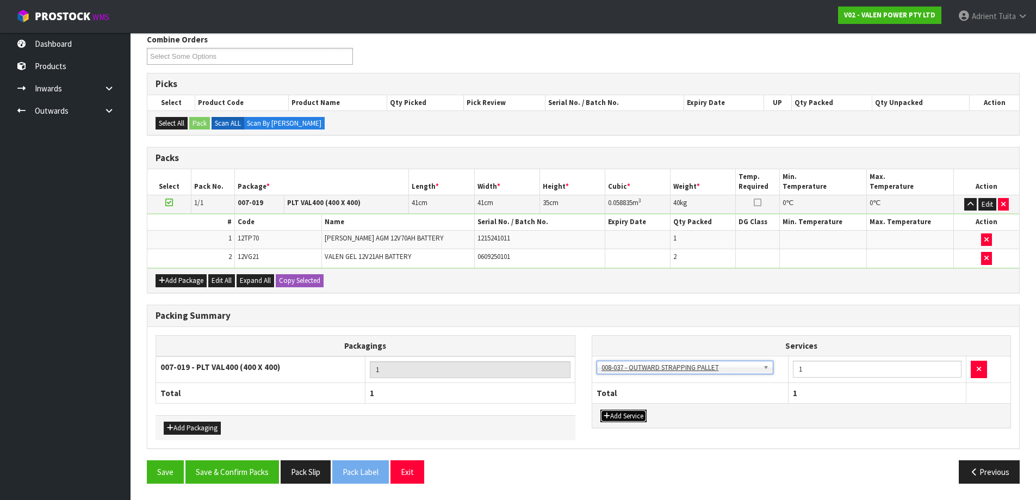
click at [620, 415] on button "Add Service" at bounding box center [624, 416] width 46 height 13
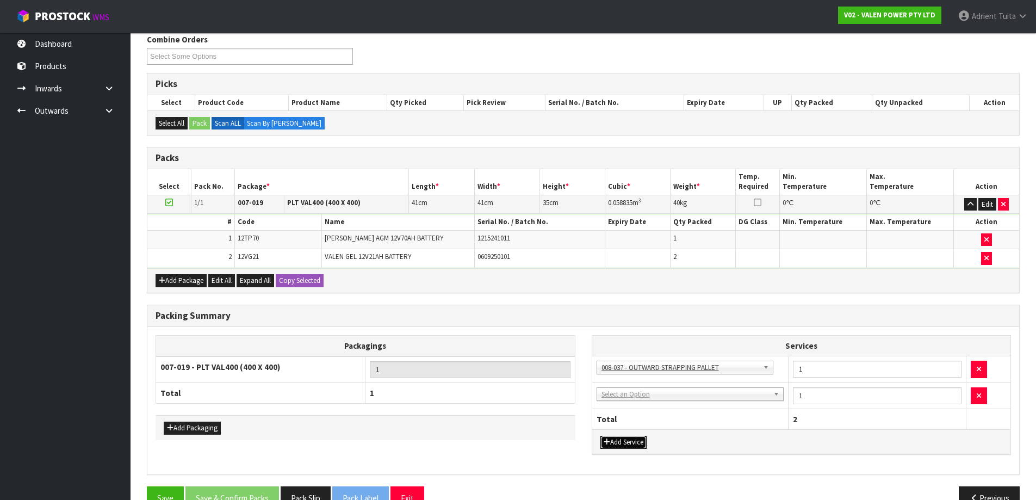
drag, startPoint x: 625, startPoint y: 392, endPoint x: 624, endPoint y: 404, distance: 12.0
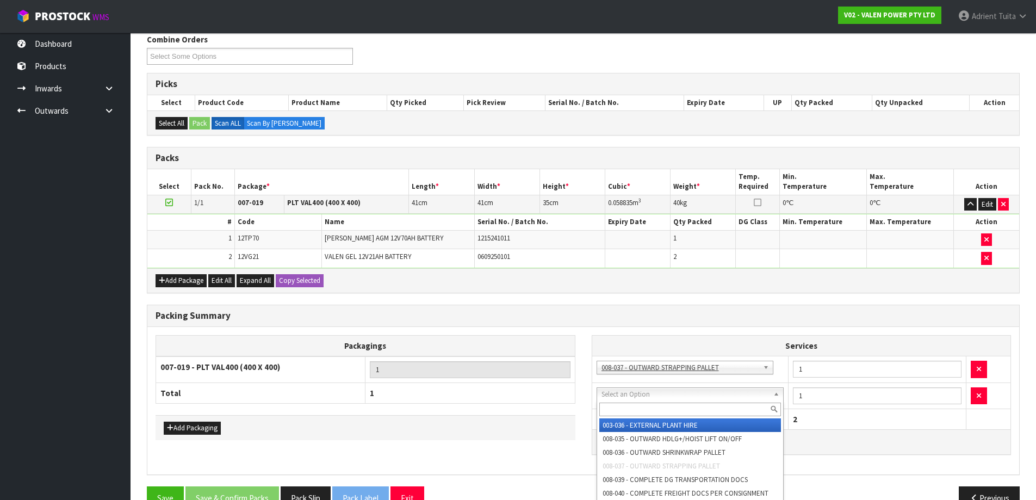
click at [624, 405] on input "text" at bounding box center [691, 410] width 182 height 14
type input "CON"
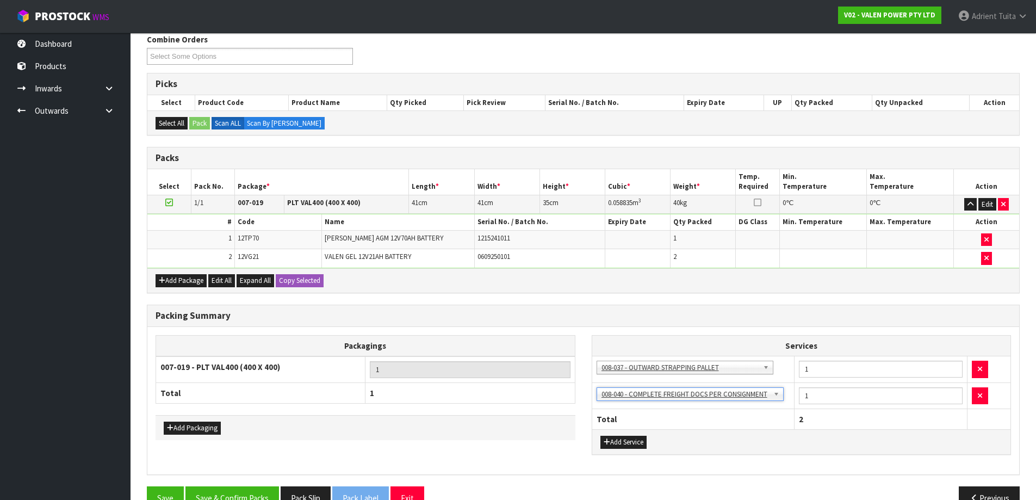
scroll to position [168, 0]
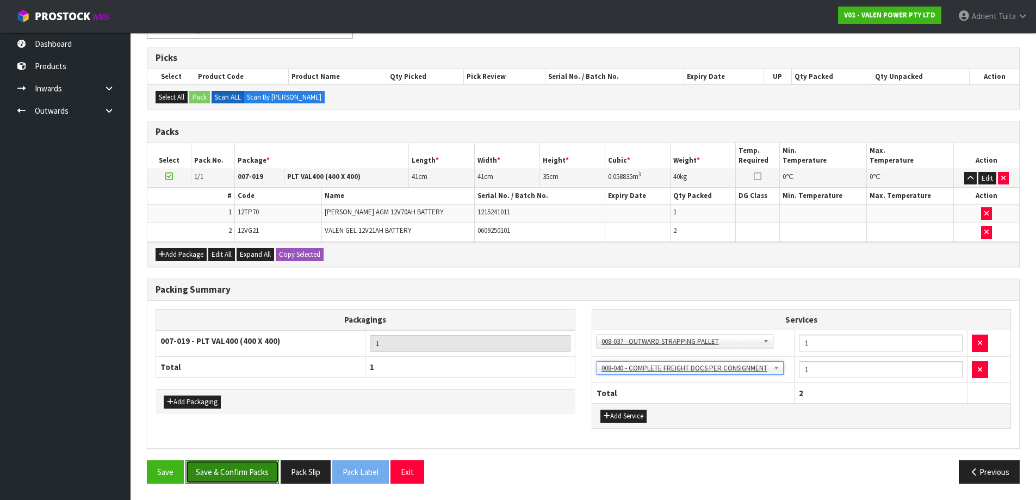
click at [238, 476] on button "Save & Confirm Packs" at bounding box center [233, 471] width 94 height 23
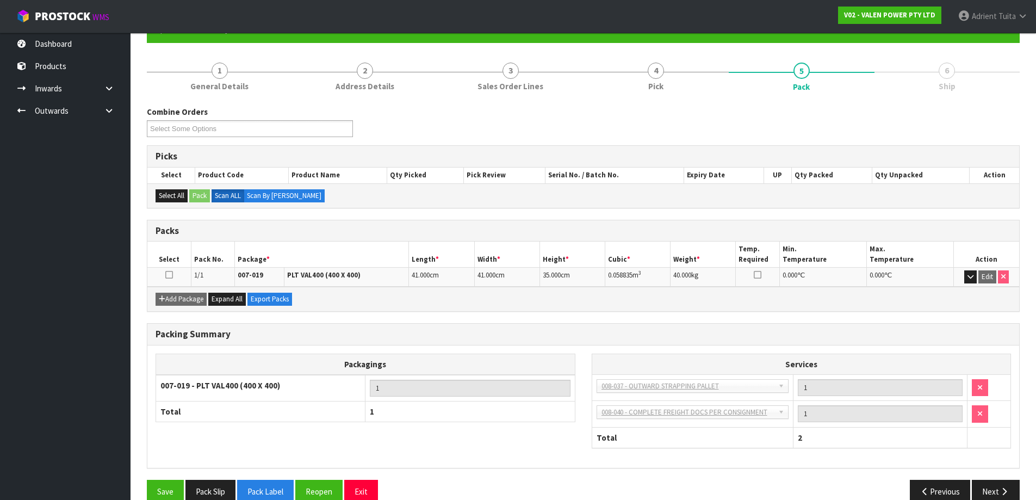
scroll to position [0, 0]
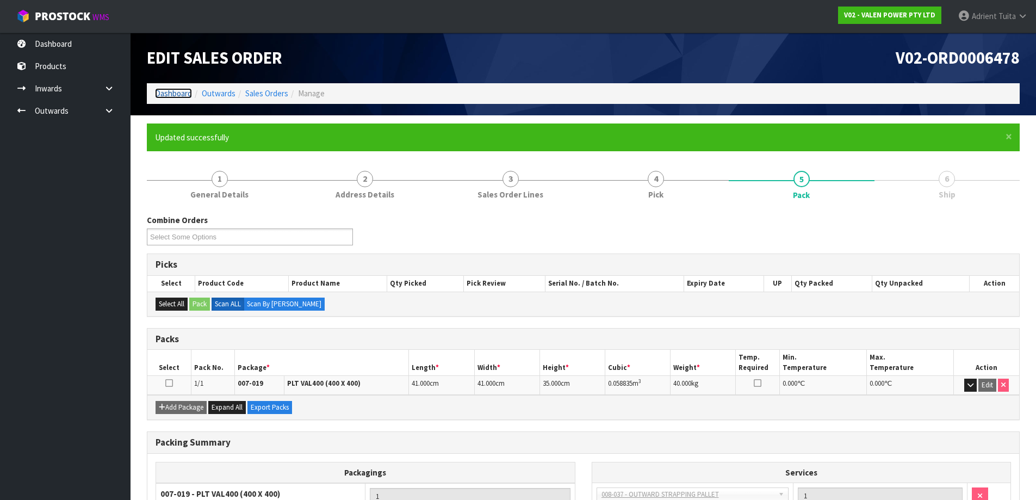
click at [182, 89] on link "Dashboard" at bounding box center [173, 93] width 37 height 10
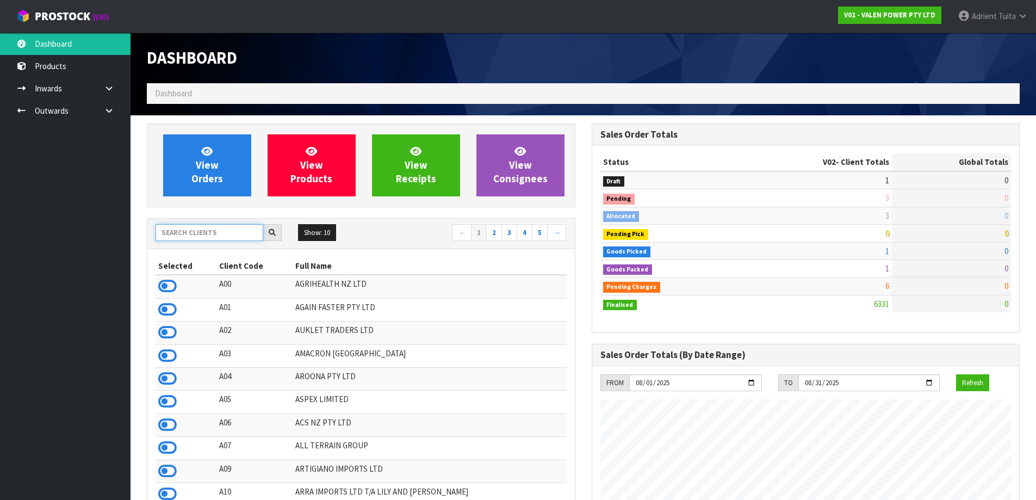
scroll to position [824, 445]
click at [193, 240] on input "text" at bounding box center [210, 232] width 108 height 17
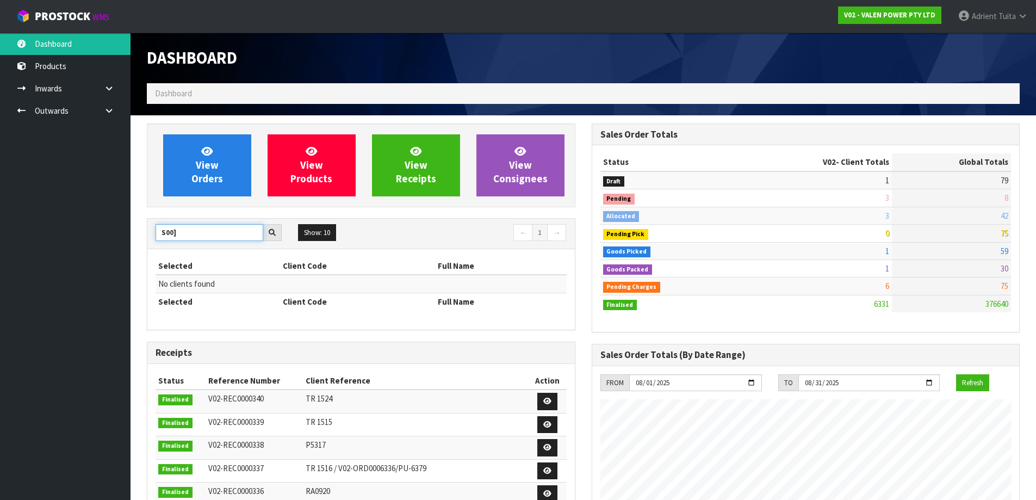
type input "S00"
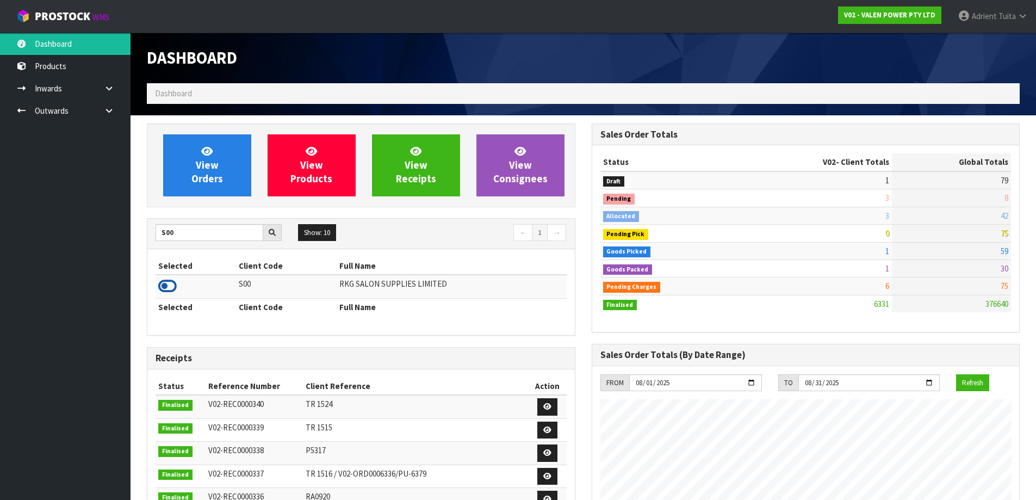
click at [165, 286] on icon at bounding box center [167, 286] width 18 height 16
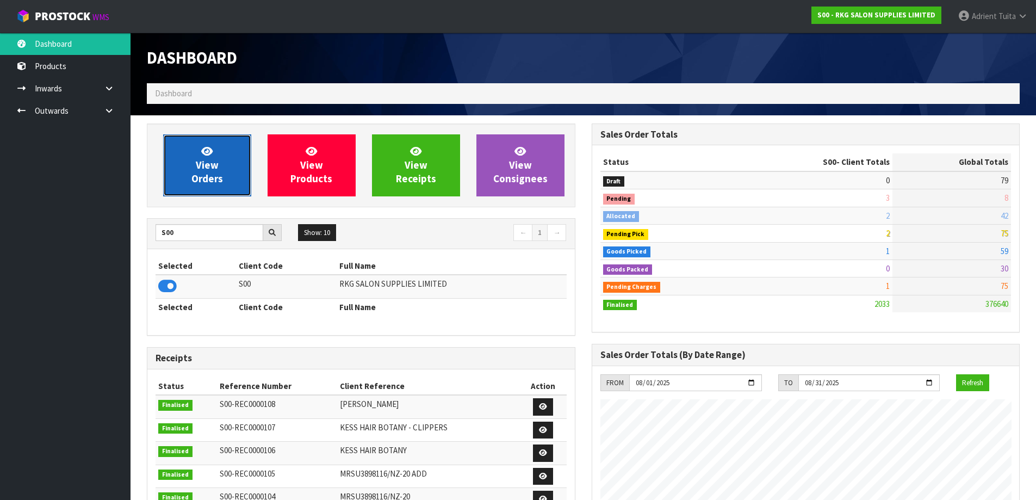
click at [191, 174] on link "View Orders" at bounding box center [207, 165] width 88 height 62
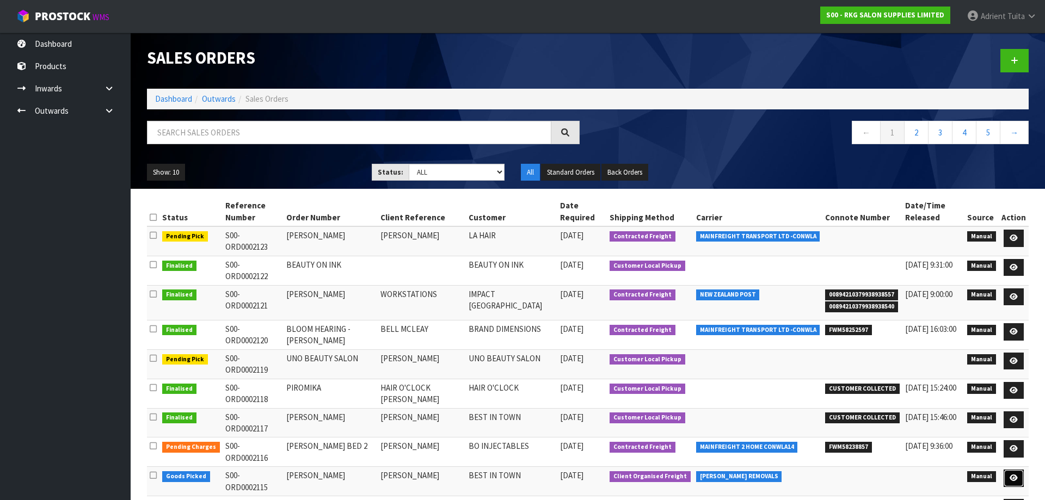
click at [1015, 470] on link at bounding box center [1013, 478] width 20 height 17
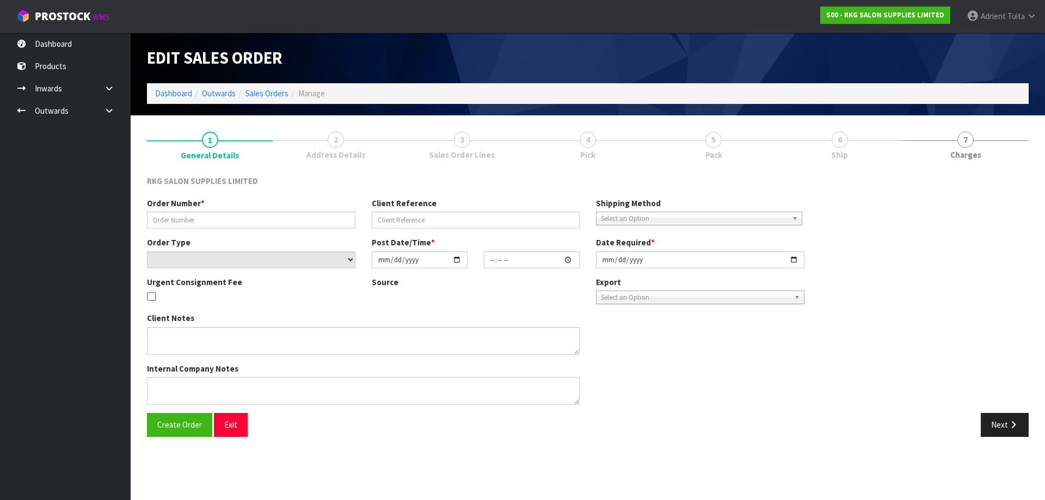
type input "PERMINDER"
type input "PERMINDER SINGH"
select select "number:0"
type input "[DATE]"
type input "00:00:00.000"
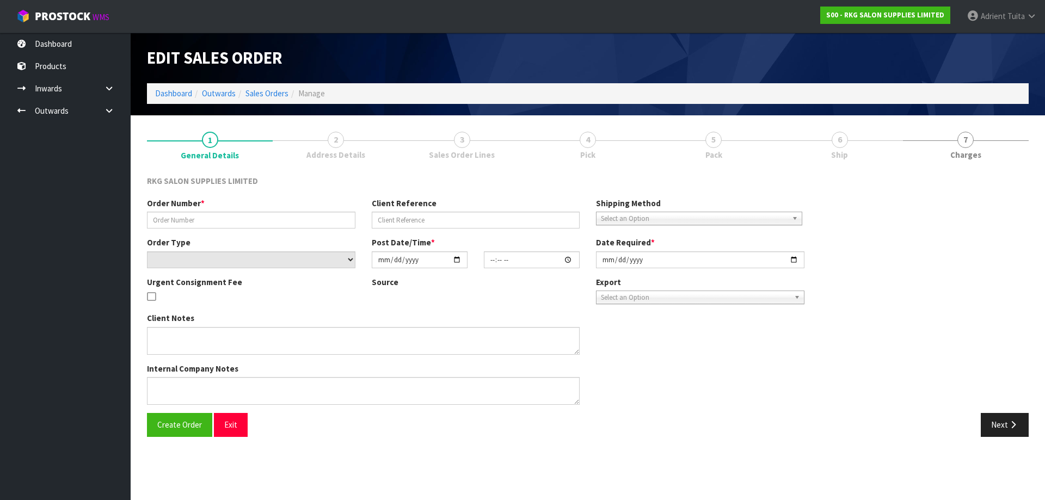
type input "[DATE]"
type textarea "FOR CONROYS PICK UP FRIDAY 15 AUG JOB#2967605"
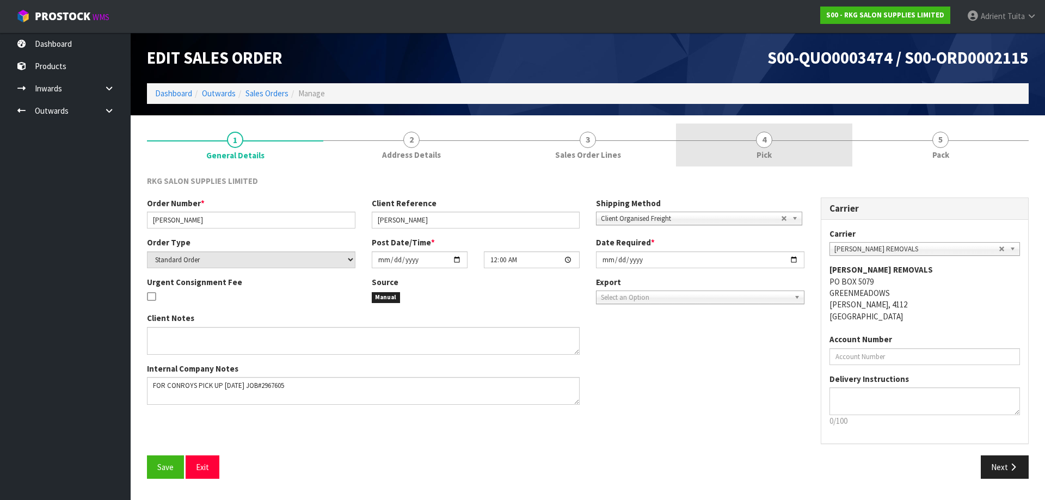
click at [794, 142] on link "4 Pick" at bounding box center [764, 145] width 176 height 43
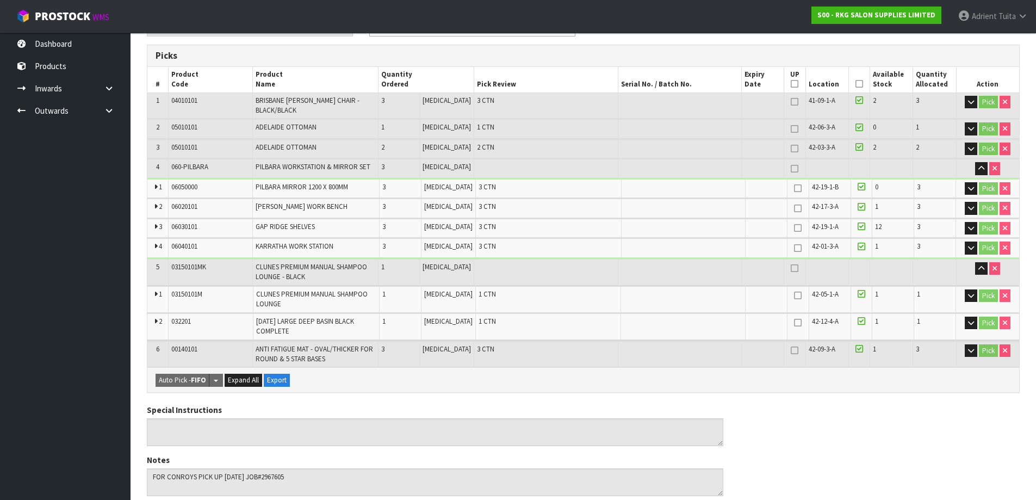
scroll to position [163, 0]
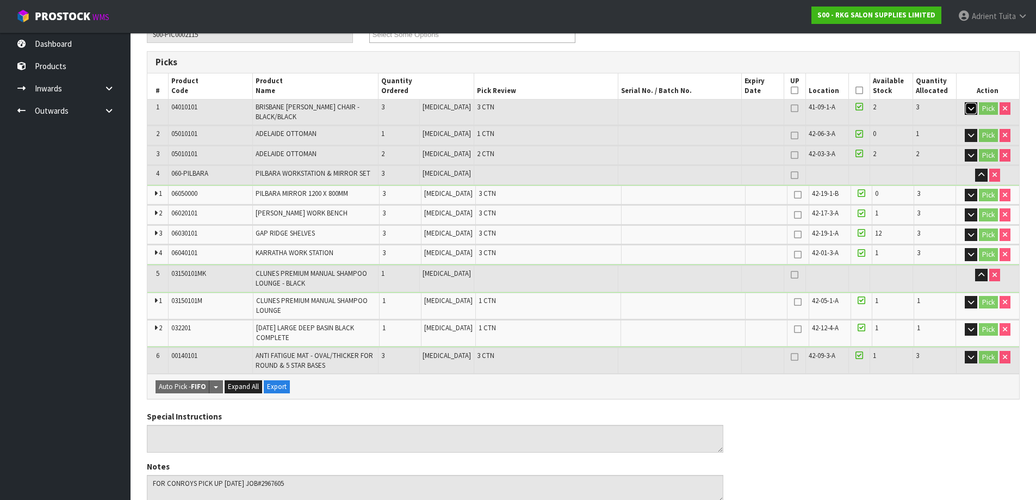
click at [967, 106] on button "button" at bounding box center [971, 108] width 13 height 13
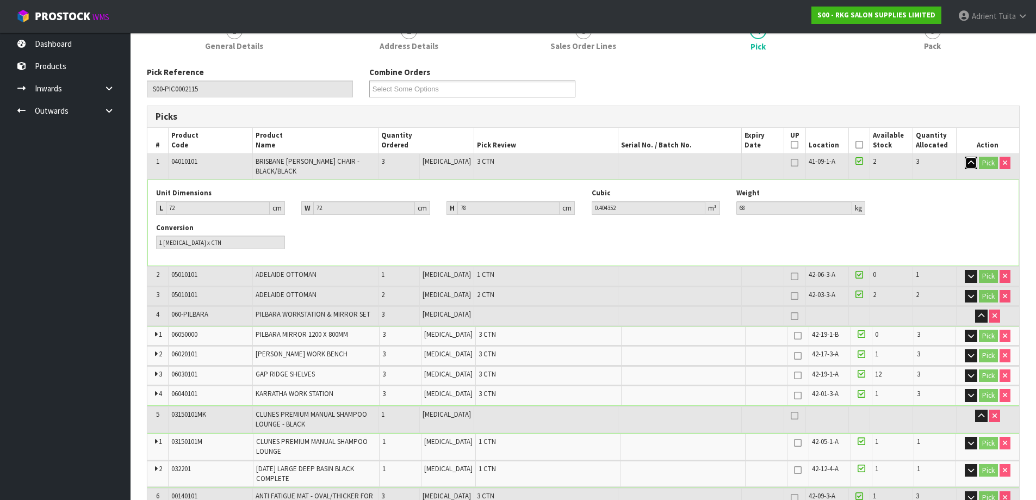
scroll to position [0, 0]
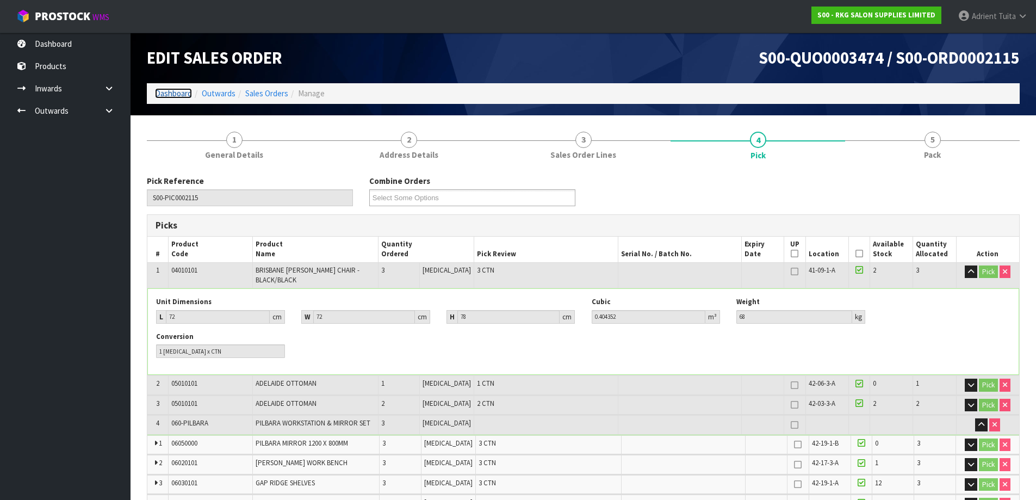
click at [186, 95] on link "Dashboard" at bounding box center [173, 93] width 37 height 10
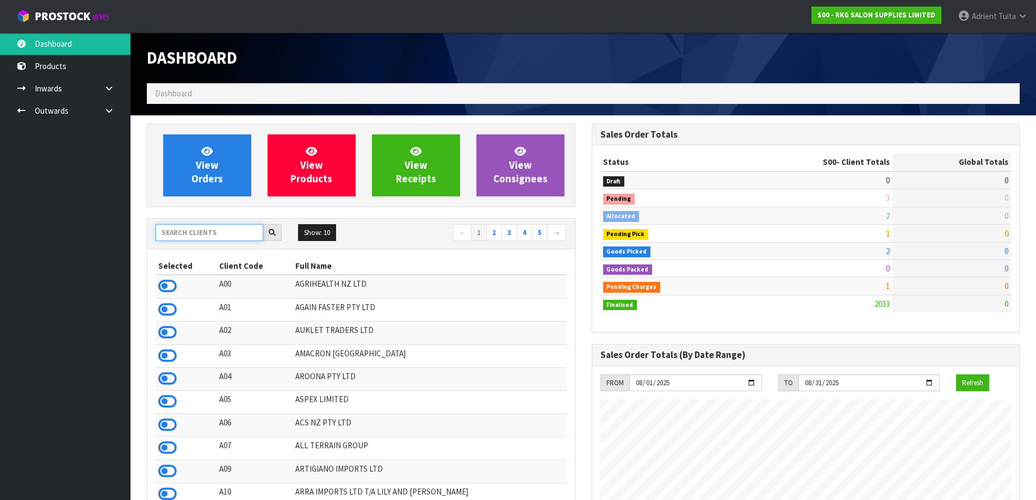
scroll to position [860, 445]
click at [183, 225] on input "text" at bounding box center [210, 232] width 108 height 17
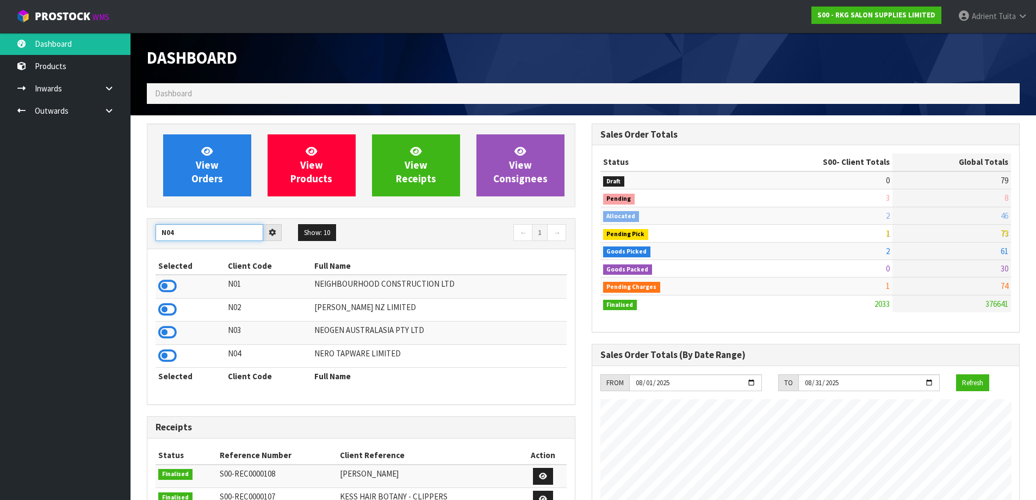
type input "N04"
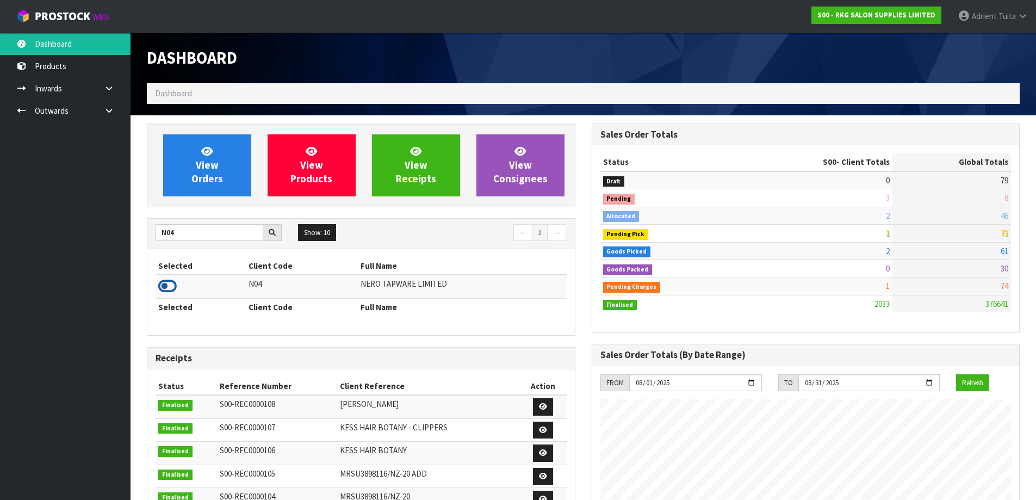
click at [175, 291] on icon at bounding box center [167, 286] width 18 height 16
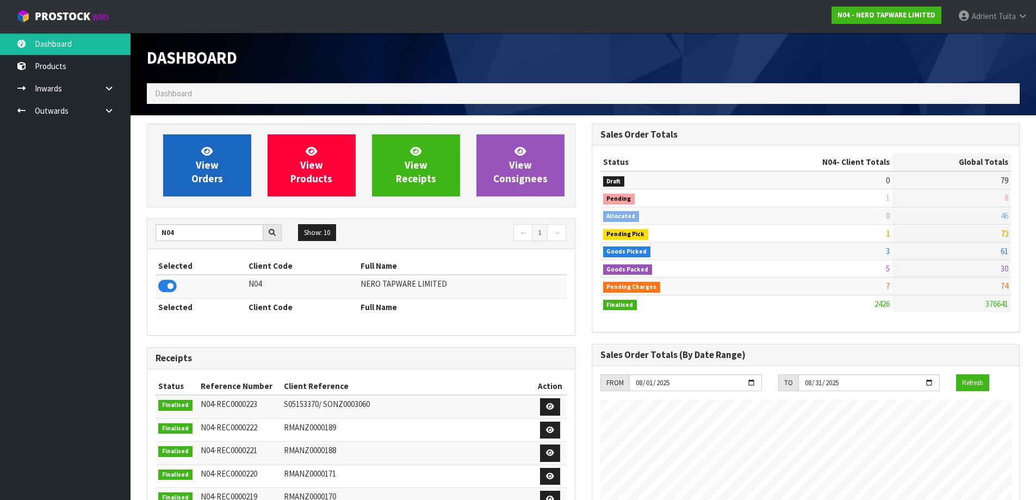
scroll to position [824, 445]
click at [214, 168] on span "View Orders" at bounding box center [208, 165] width 32 height 41
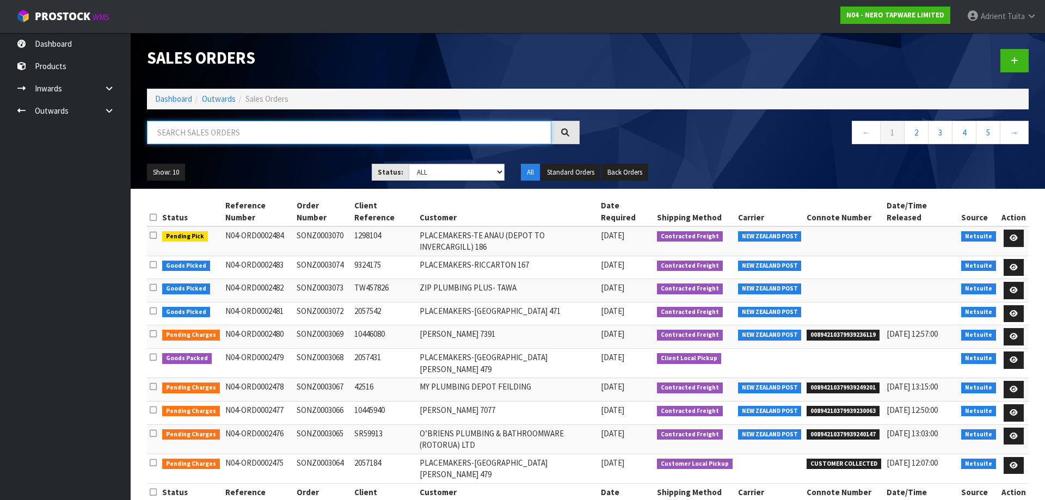
click at [233, 143] on input "text" at bounding box center [349, 132] width 404 height 23
type input "2472"
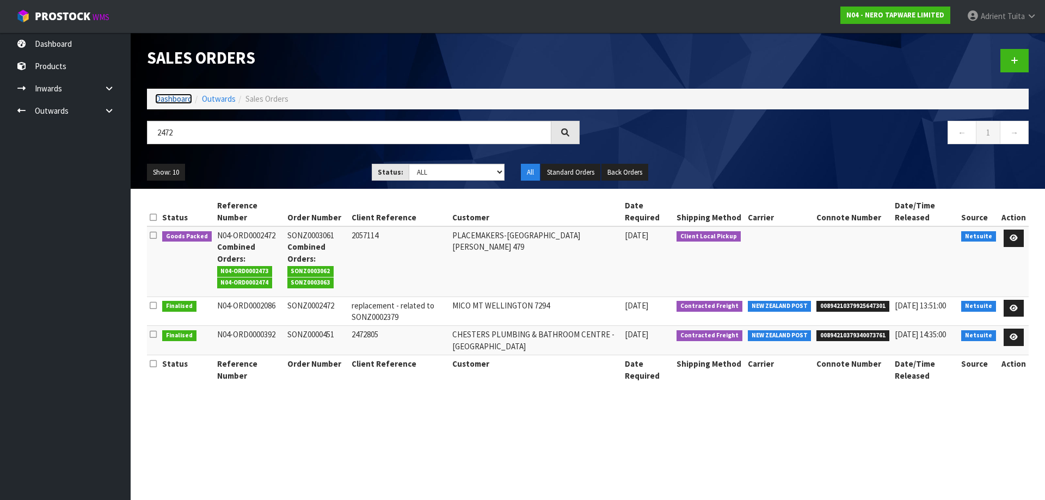
click at [175, 94] on link "Dashboard" at bounding box center [173, 99] width 37 height 10
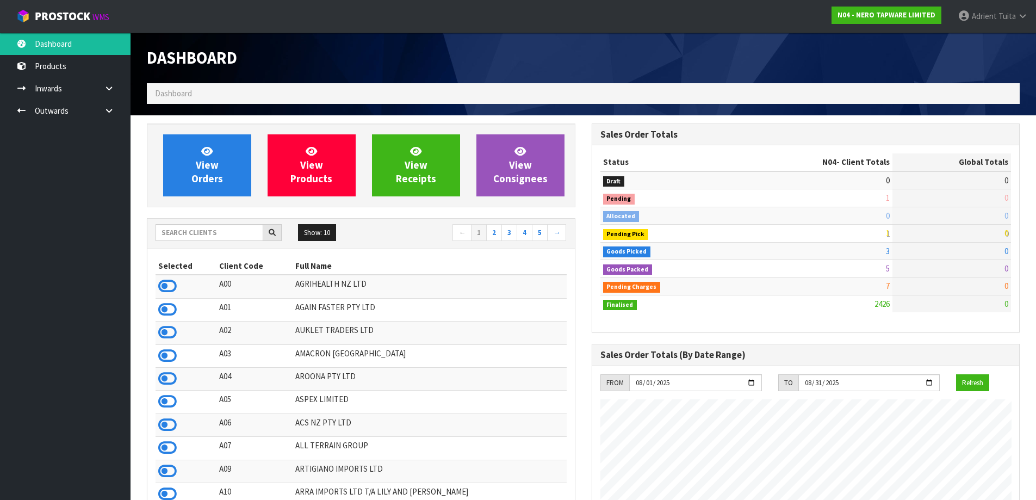
scroll to position [824, 445]
click at [208, 156] on icon at bounding box center [206, 151] width 11 height 10
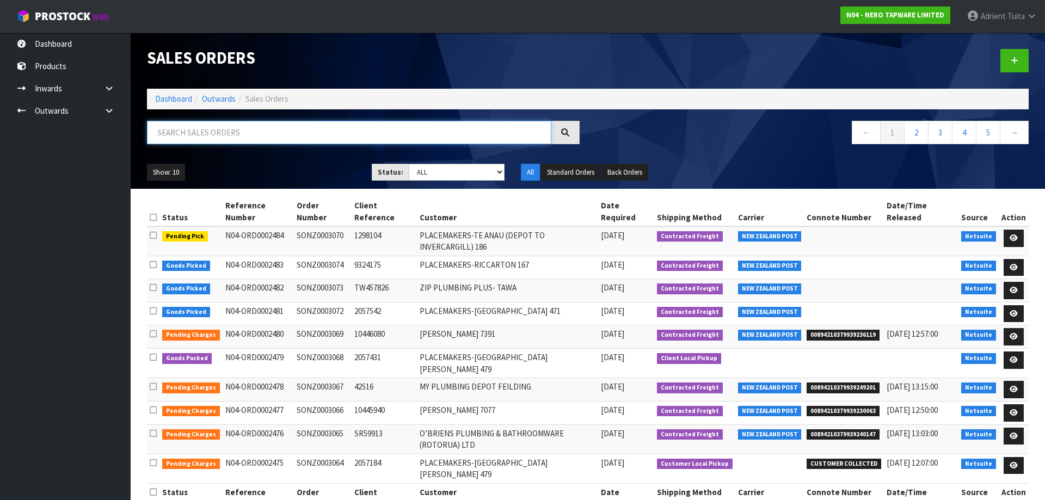
click at [245, 137] on input "text" at bounding box center [349, 132] width 404 height 23
click at [188, 98] on link "Dashboard" at bounding box center [173, 99] width 37 height 10
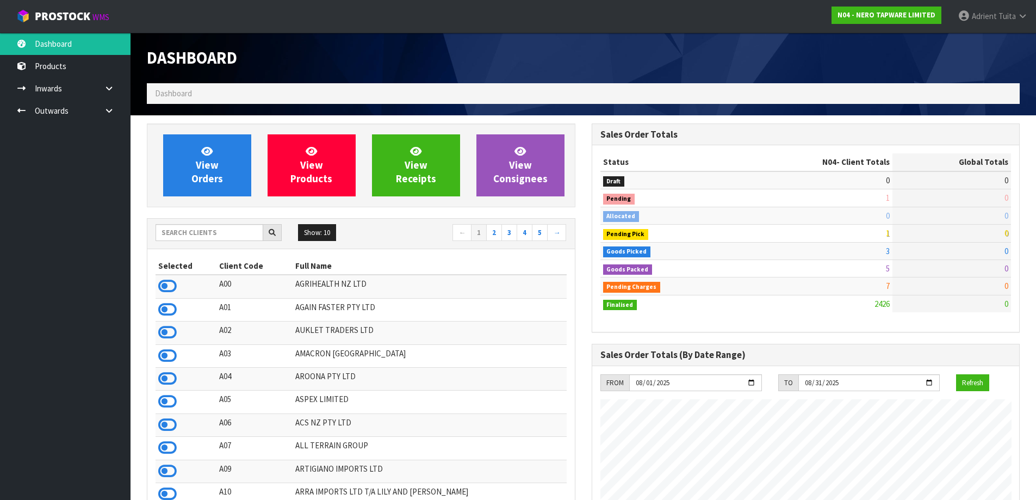
scroll to position [824, 445]
click at [208, 232] on input "text" at bounding box center [210, 232] width 108 height 17
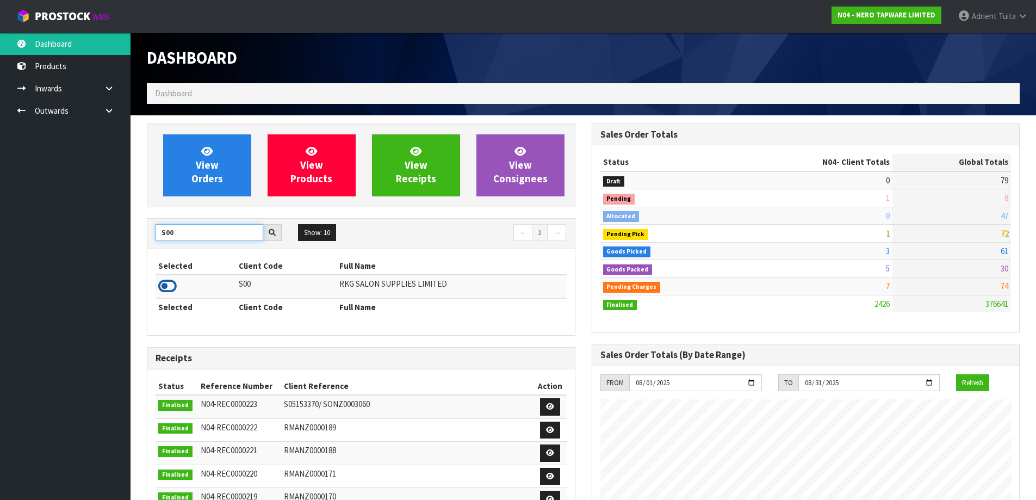
type input "S00"
click at [167, 285] on icon at bounding box center [167, 286] width 18 height 16
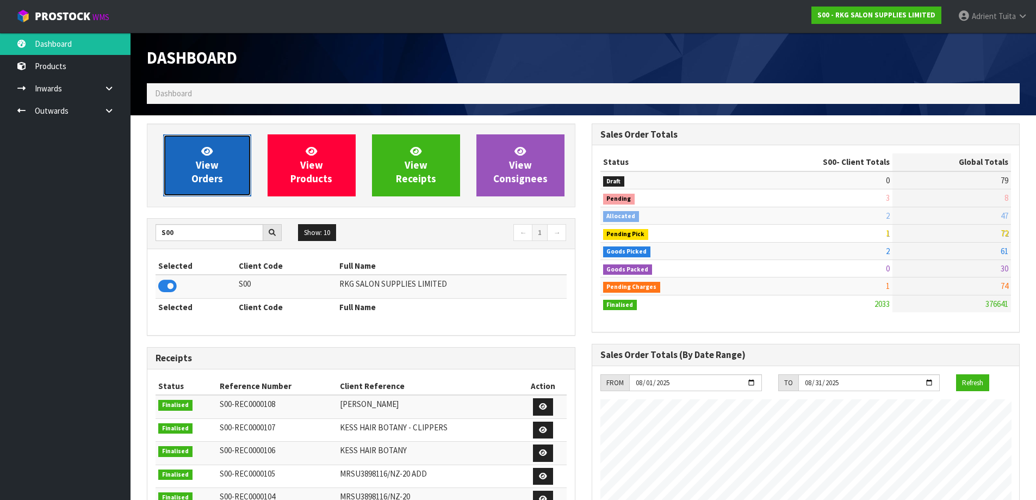
click at [202, 172] on span "View Orders" at bounding box center [208, 165] width 32 height 41
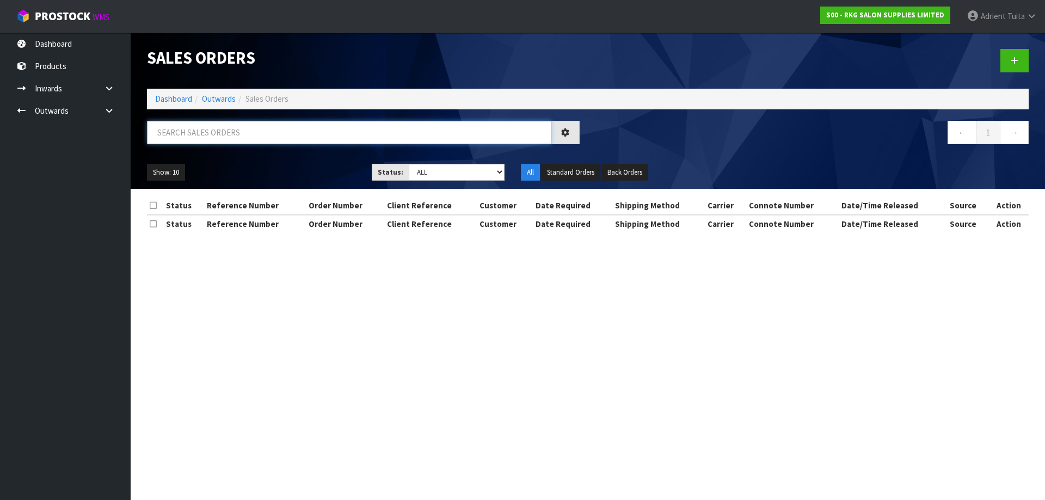
click at [225, 128] on input "text" at bounding box center [349, 132] width 404 height 23
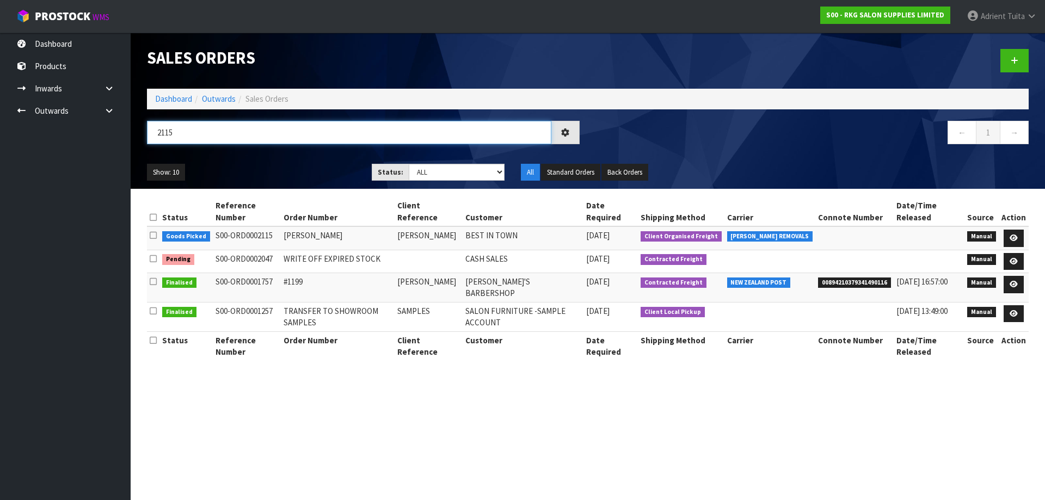
type input "2115"
click at [1007, 234] on link at bounding box center [1013, 238] width 20 height 17
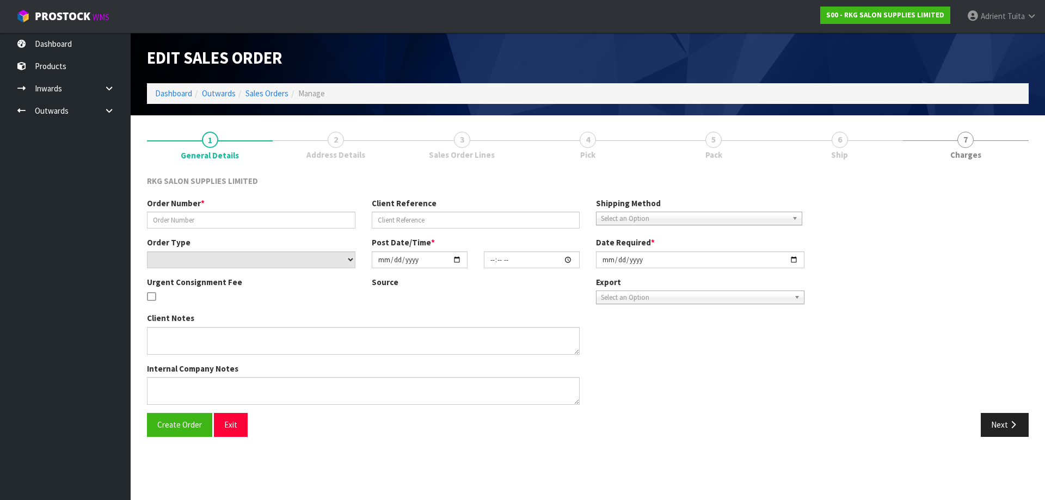
type input "PERMINDER"
type input "PERMINDER SINGH"
select select "number:0"
type input "[DATE]"
type input "00:00:00.000"
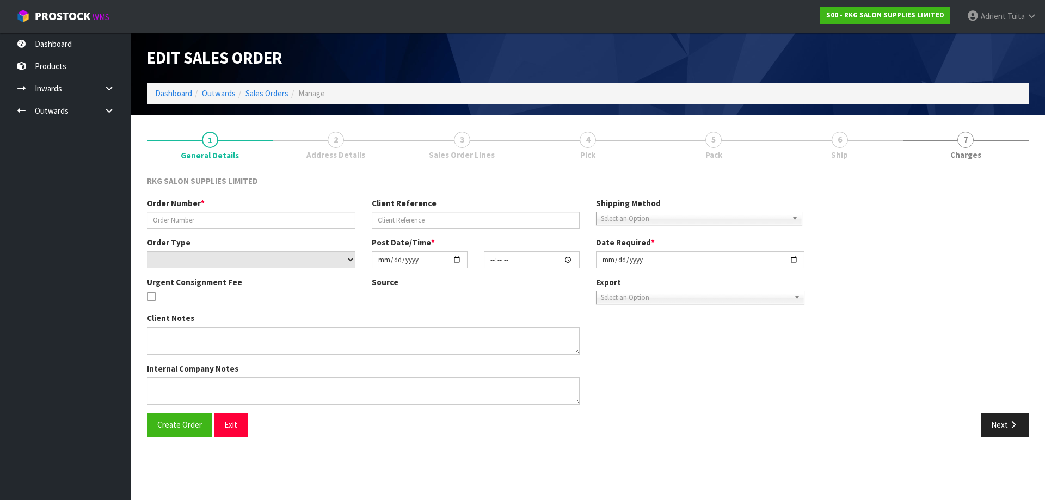
type input "[DATE]"
type textarea "FOR CONROYS PICK UP FRIDAY 15 AUG JOB#2967605"
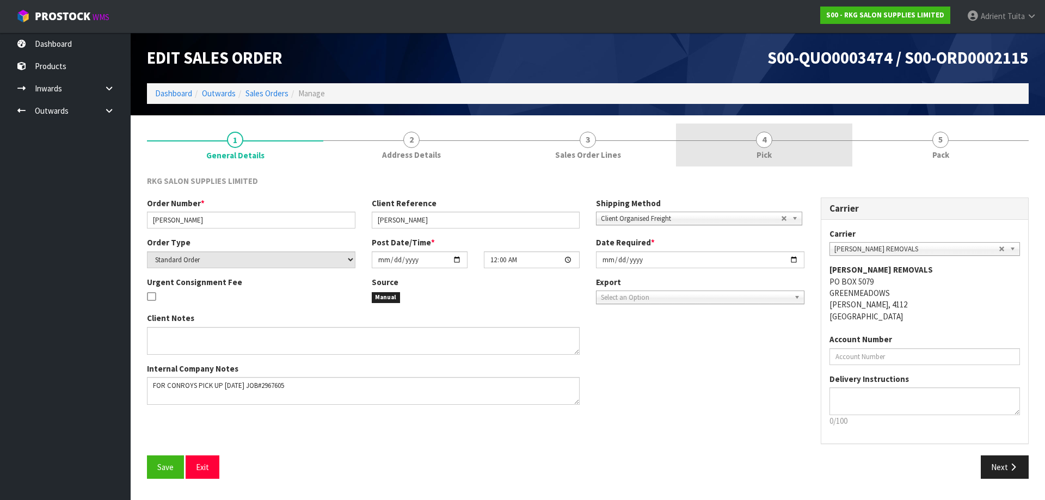
click at [817, 155] on link "4 Pick" at bounding box center [764, 145] width 176 height 43
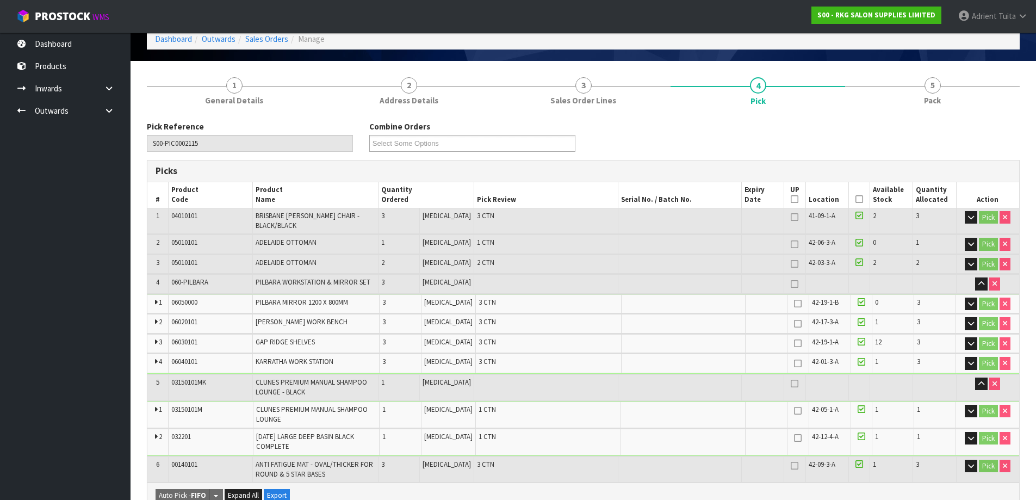
scroll to position [109, 0]
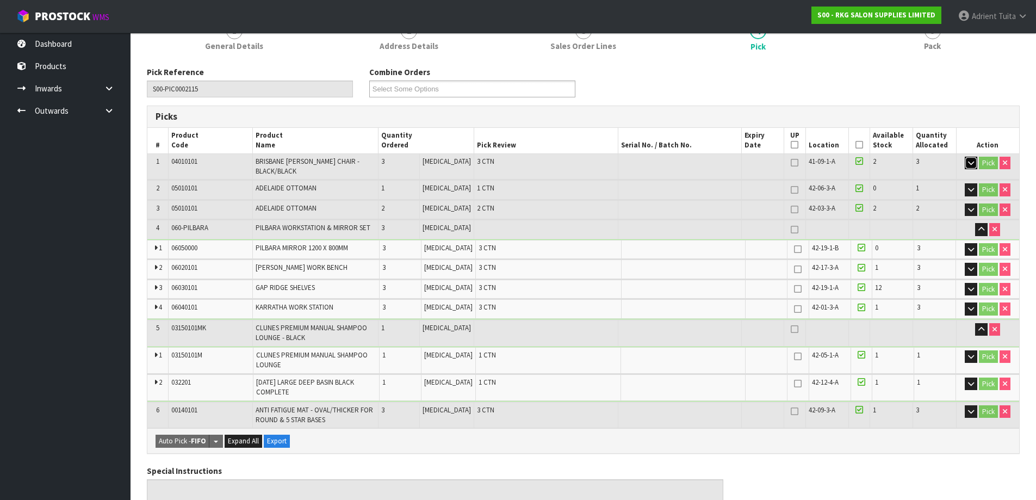
click at [971, 164] on icon "button" at bounding box center [971, 162] width 6 height 7
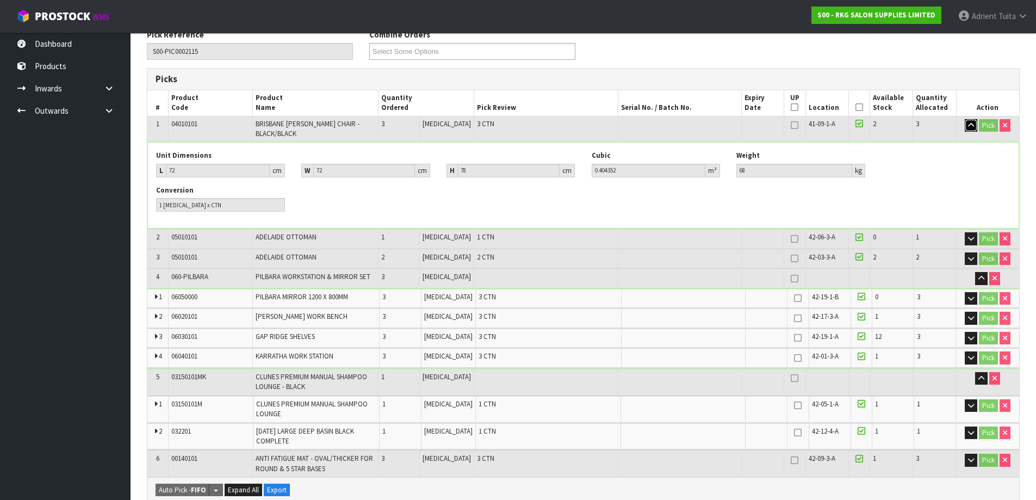
scroll to position [163, 0]
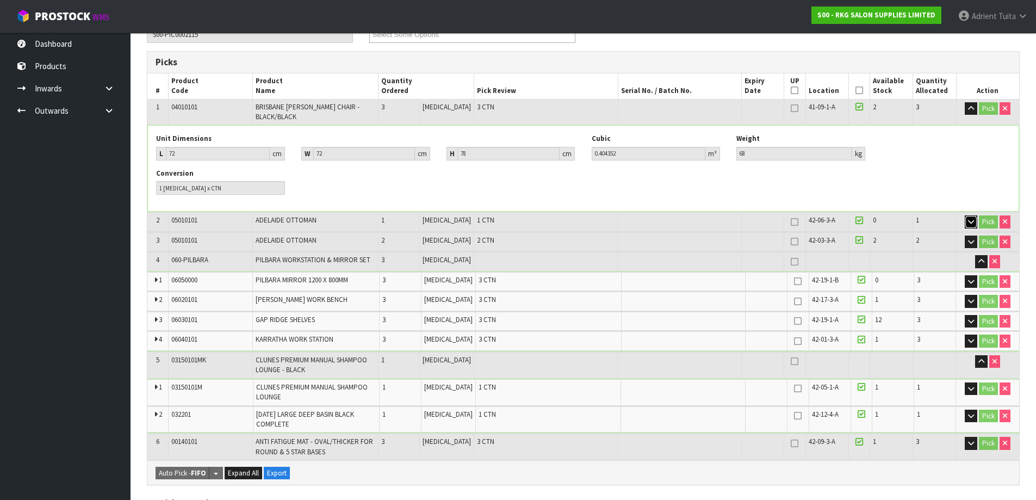
click at [973, 220] on button "button" at bounding box center [971, 221] width 13 height 13
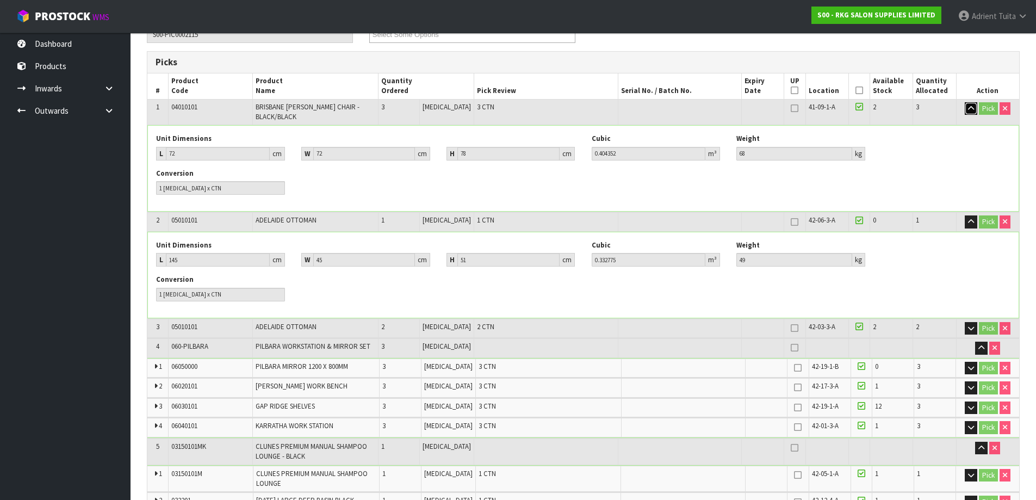
click at [971, 107] on icon "button" at bounding box center [971, 108] width 6 height 7
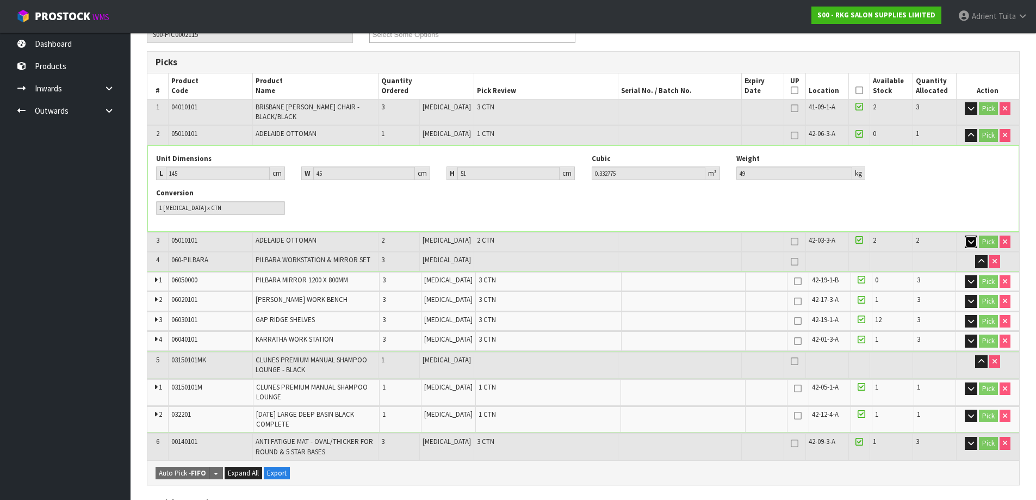
click at [965, 236] on button "button" at bounding box center [971, 242] width 13 height 13
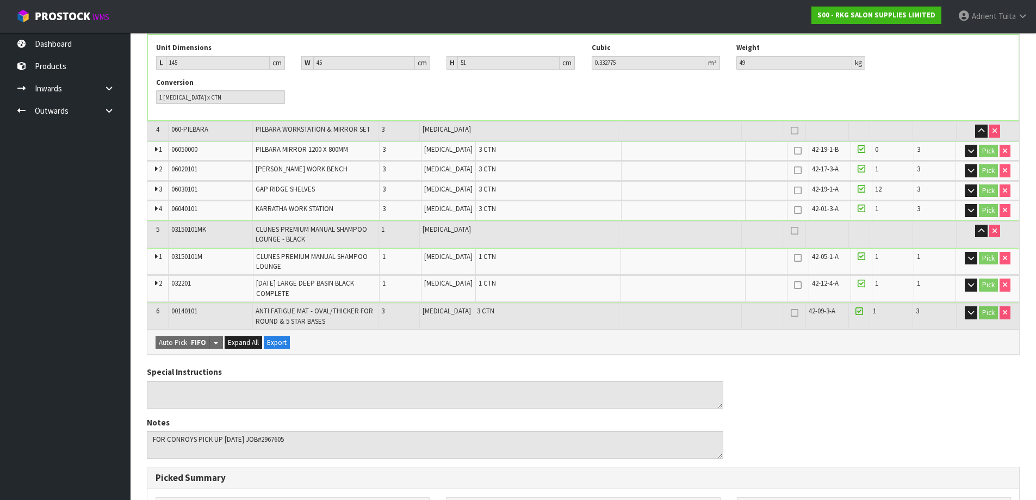
scroll to position [381, 0]
click at [970, 281] on icon "button" at bounding box center [971, 284] width 6 height 7
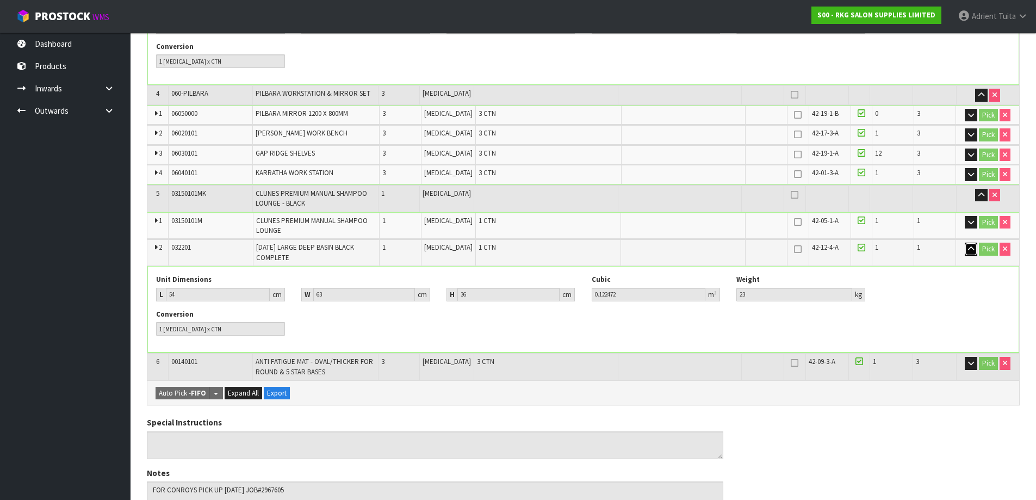
scroll to position [435, 0]
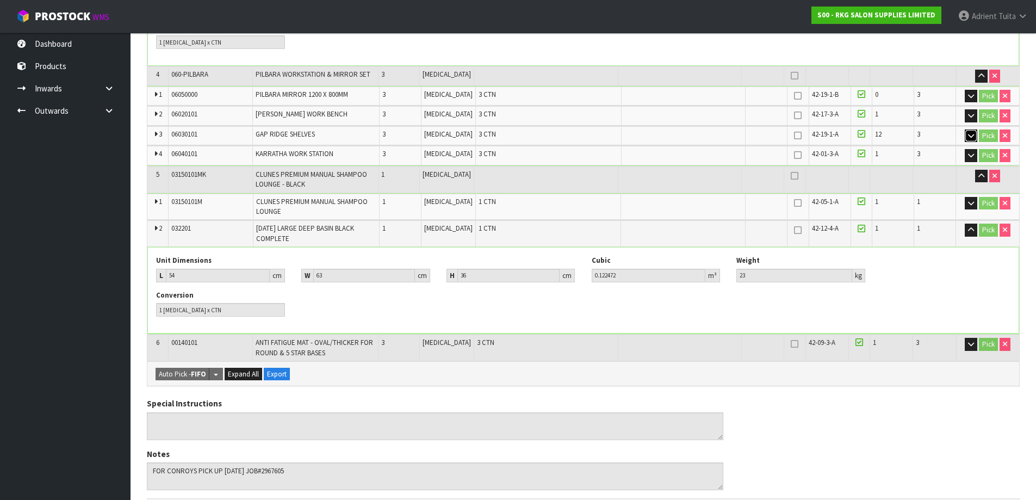
click at [970, 132] on icon "button" at bounding box center [971, 135] width 6 height 7
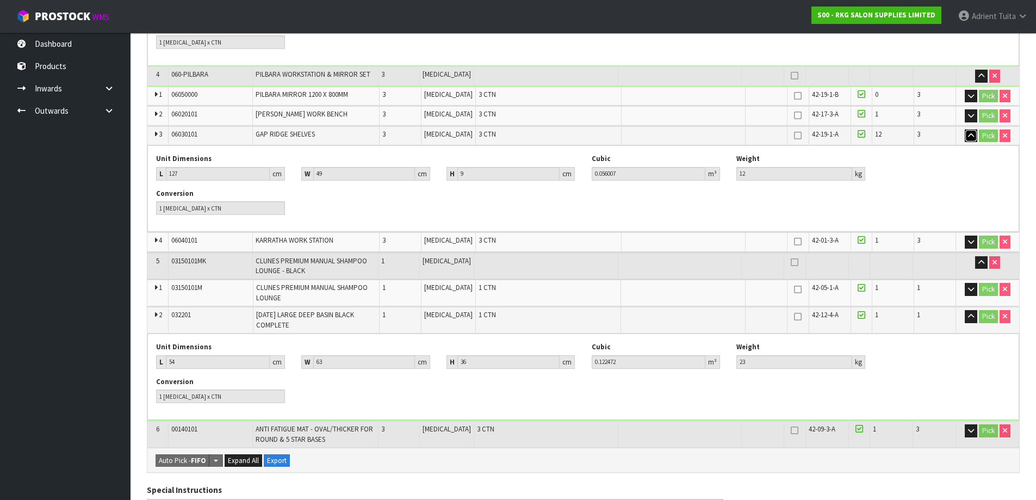
scroll to position [490, 0]
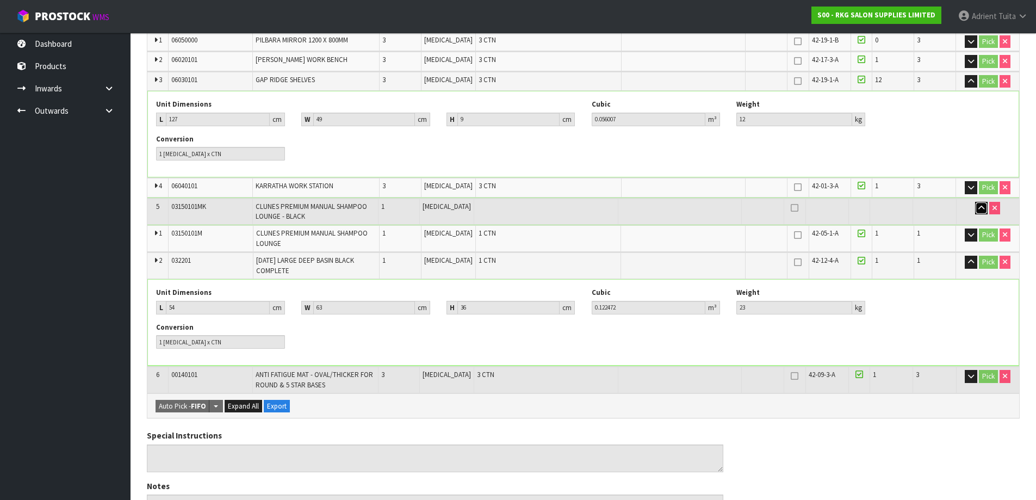
click at [979, 205] on icon "button" at bounding box center [982, 208] width 6 height 7
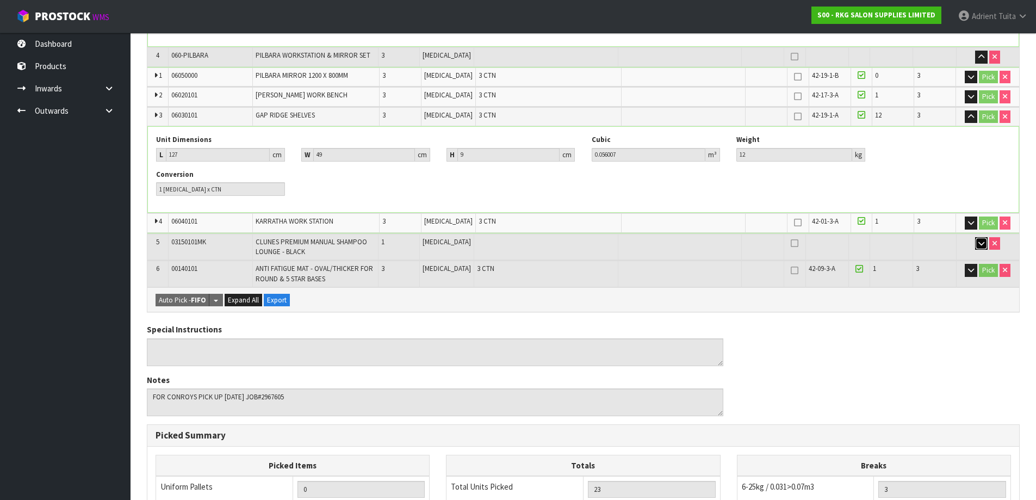
scroll to position [435, 0]
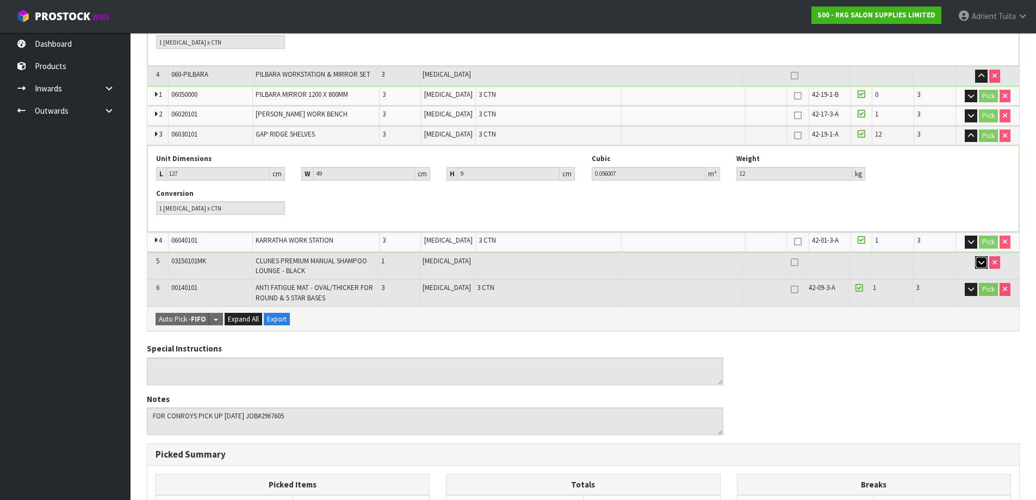
click at [979, 259] on icon "button" at bounding box center [982, 262] width 6 height 7
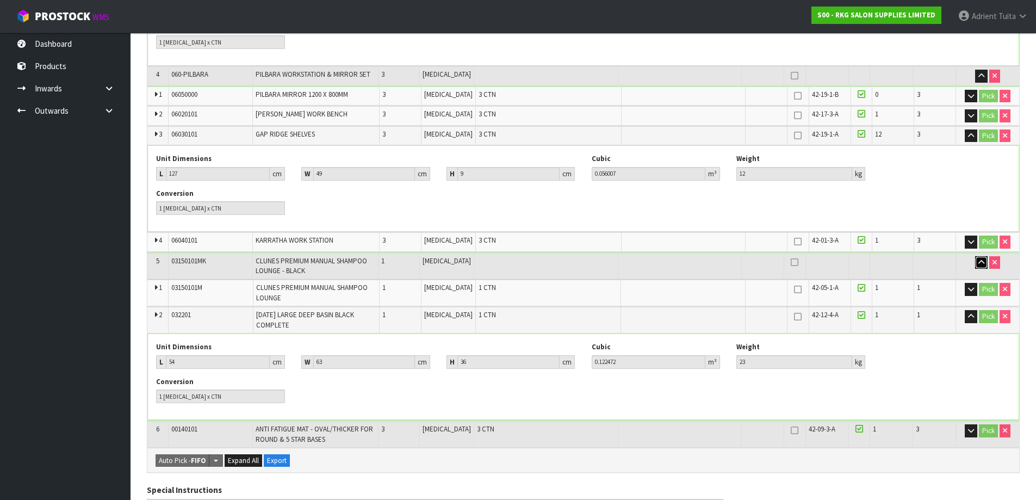
click at [979, 259] on icon "button" at bounding box center [982, 262] width 6 height 7
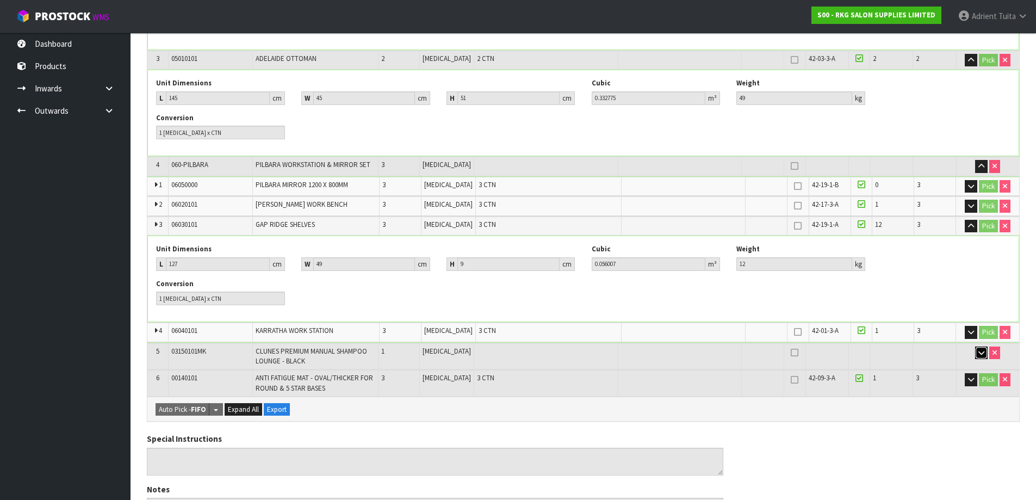
scroll to position [326, 0]
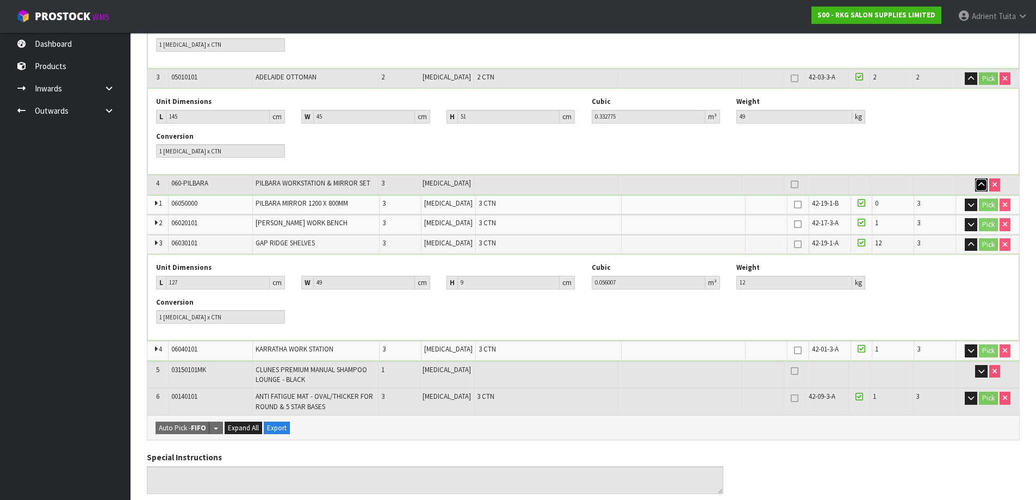
click at [983, 181] on icon "button" at bounding box center [982, 184] width 6 height 7
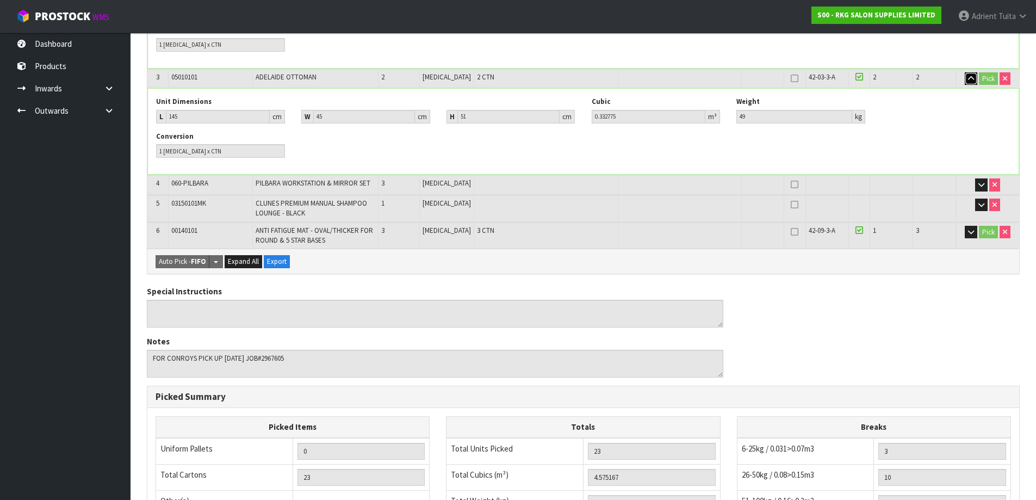
click at [966, 72] on button "button" at bounding box center [971, 78] width 13 height 13
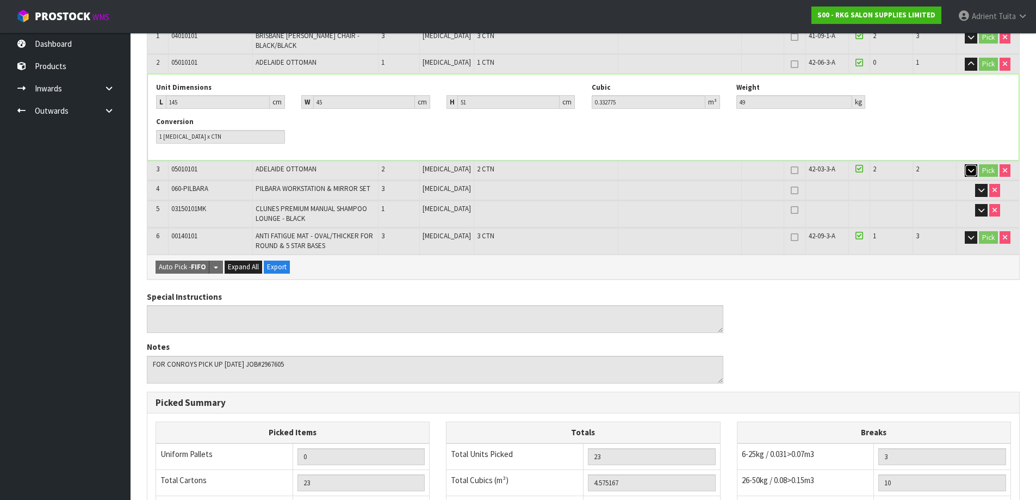
scroll to position [163, 0]
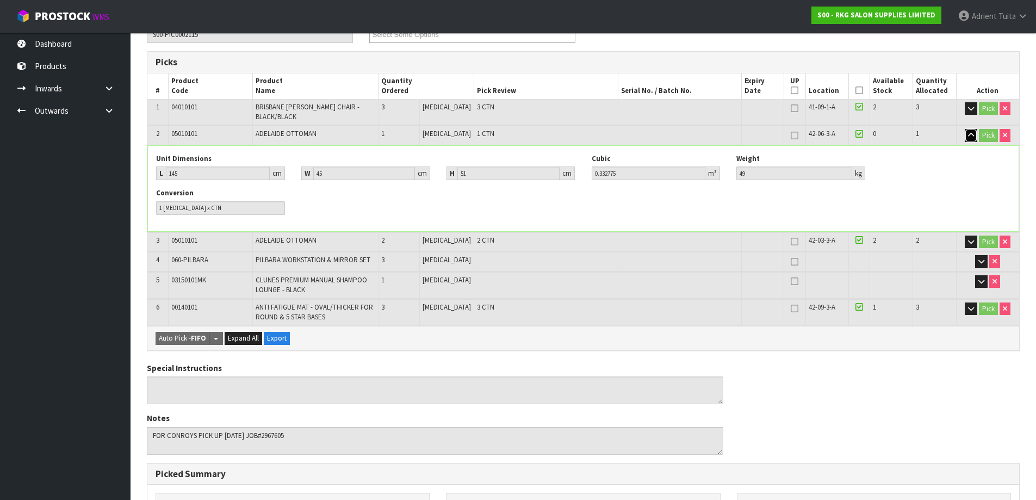
click at [965, 129] on button "button" at bounding box center [971, 135] width 13 height 13
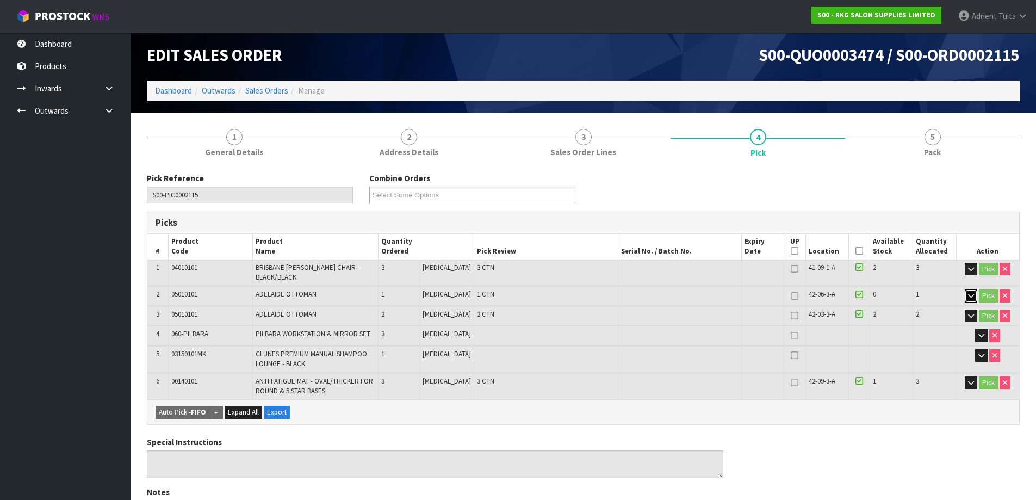
scroll to position [0, 0]
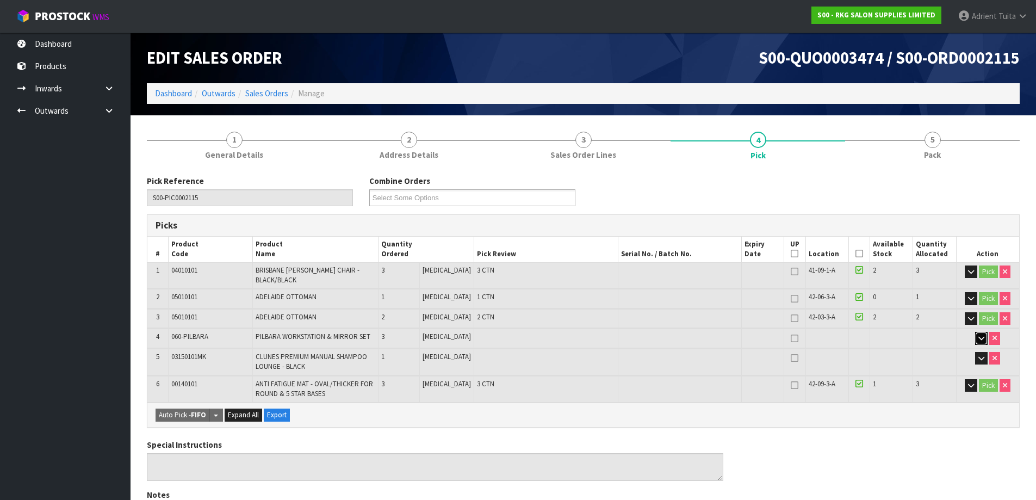
click at [976, 332] on button "button" at bounding box center [982, 338] width 13 height 13
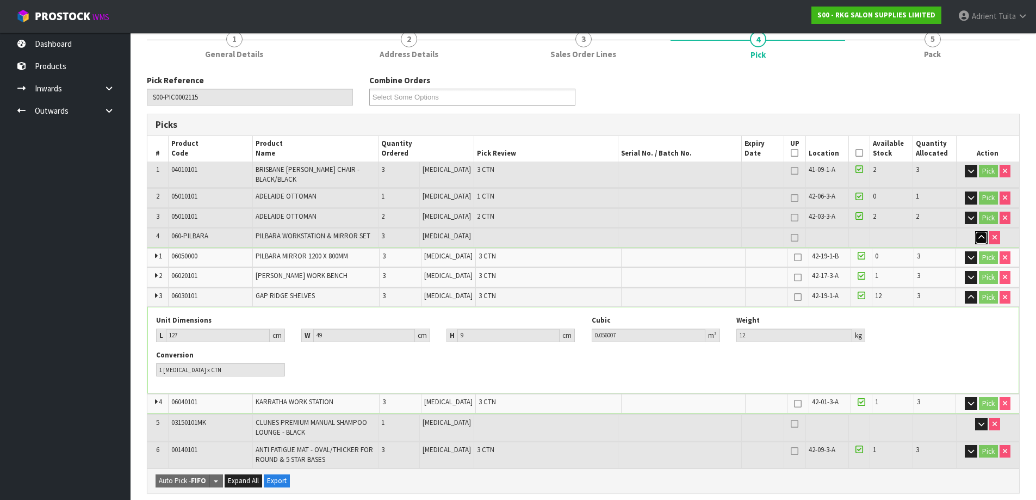
scroll to position [109, 0]
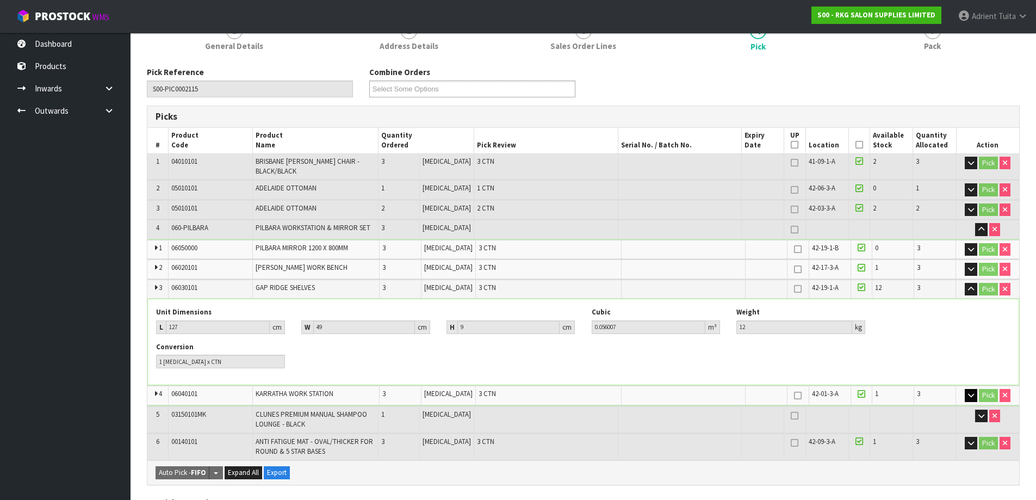
click at [964, 387] on td "Pick" at bounding box center [987, 395] width 63 height 19
click at [965, 389] on button "button" at bounding box center [971, 395] width 13 height 13
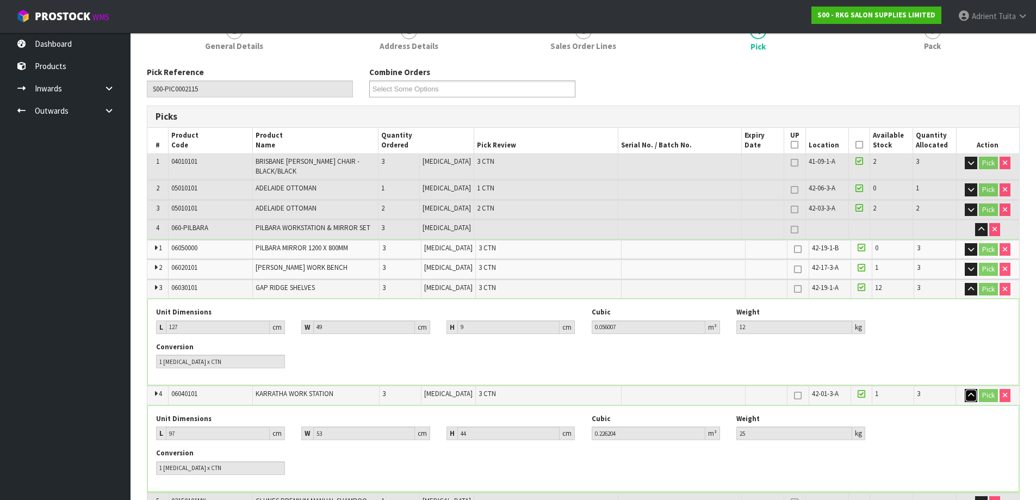
click at [965, 389] on button "button" at bounding box center [971, 395] width 13 height 13
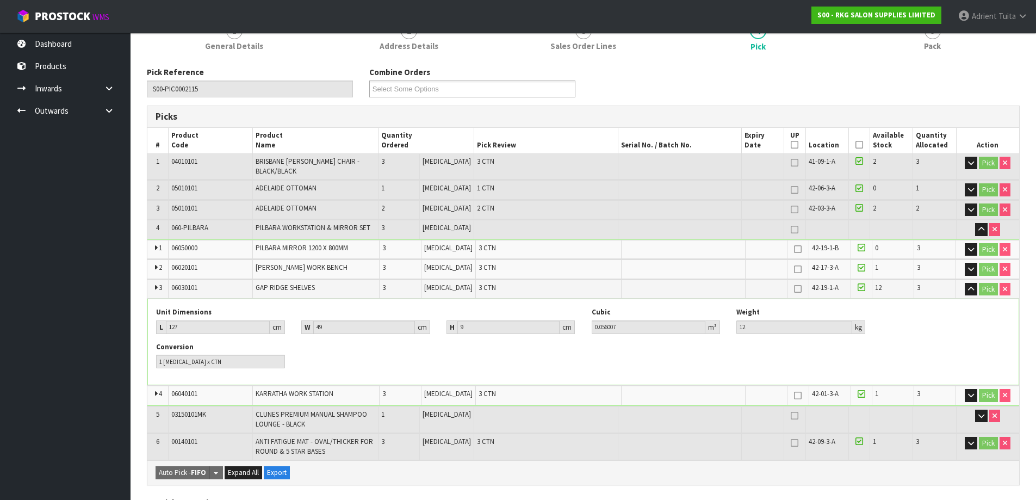
click at [964, 244] on td "Pick" at bounding box center [987, 249] width 63 height 19
click at [968, 246] on icon "button" at bounding box center [971, 249] width 6 height 7
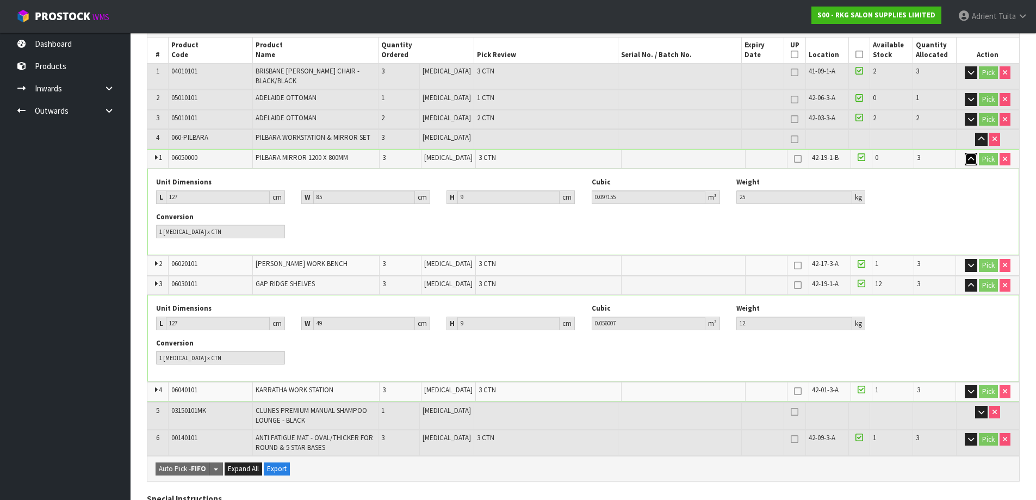
scroll to position [218, 0]
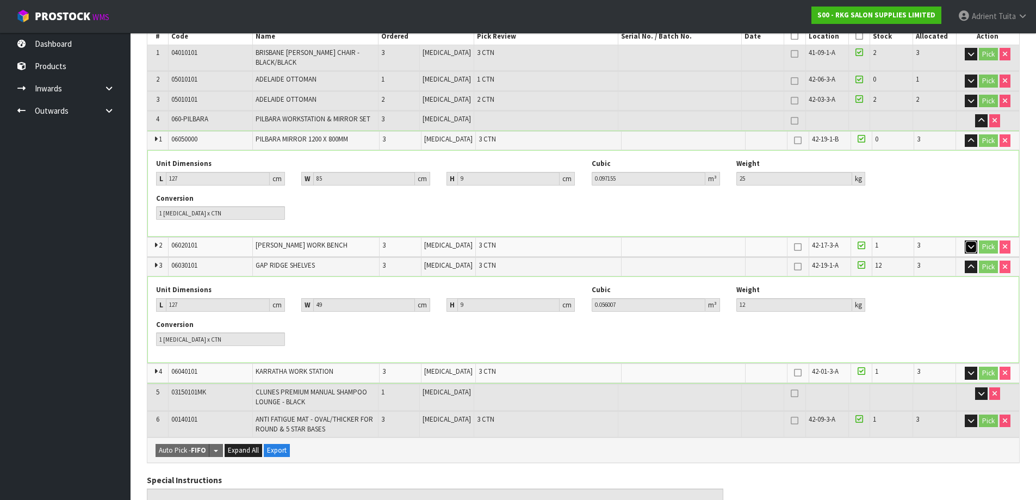
click at [971, 243] on icon "button" at bounding box center [971, 246] width 6 height 7
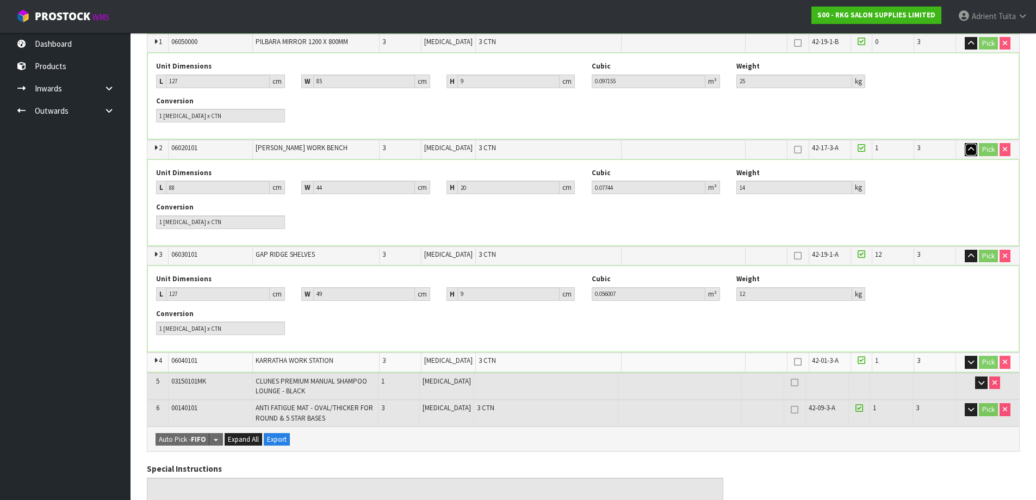
scroll to position [381, 0]
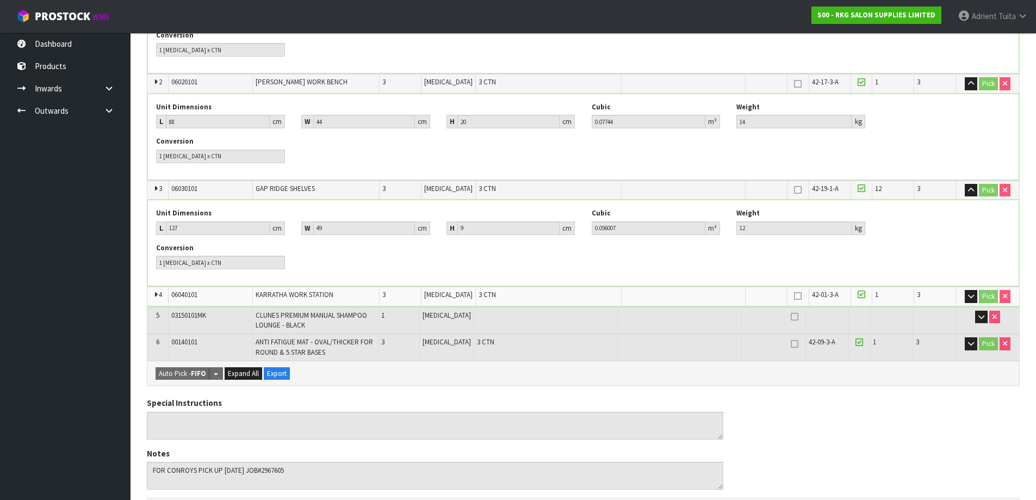
click at [964, 337] on td "Pick" at bounding box center [987, 347] width 63 height 26
click at [970, 337] on button "button" at bounding box center [971, 343] width 13 height 13
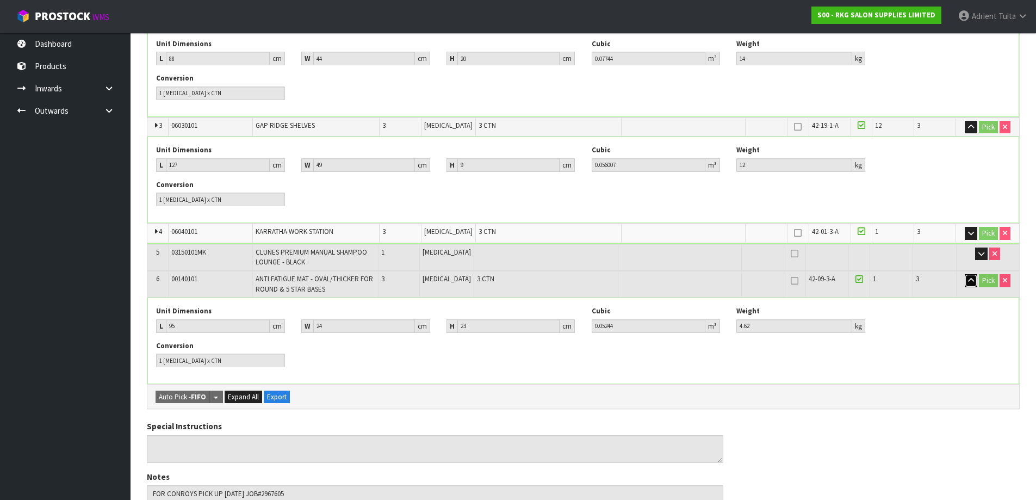
scroll to position [435, 0]
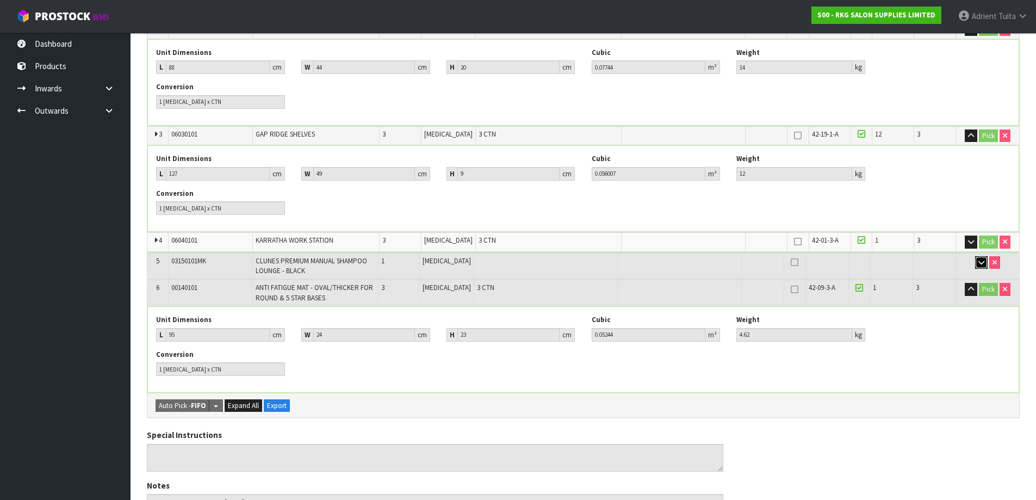
click at [980, 259] on icon "button" at bounding box center [982, 262] width 6 height 7
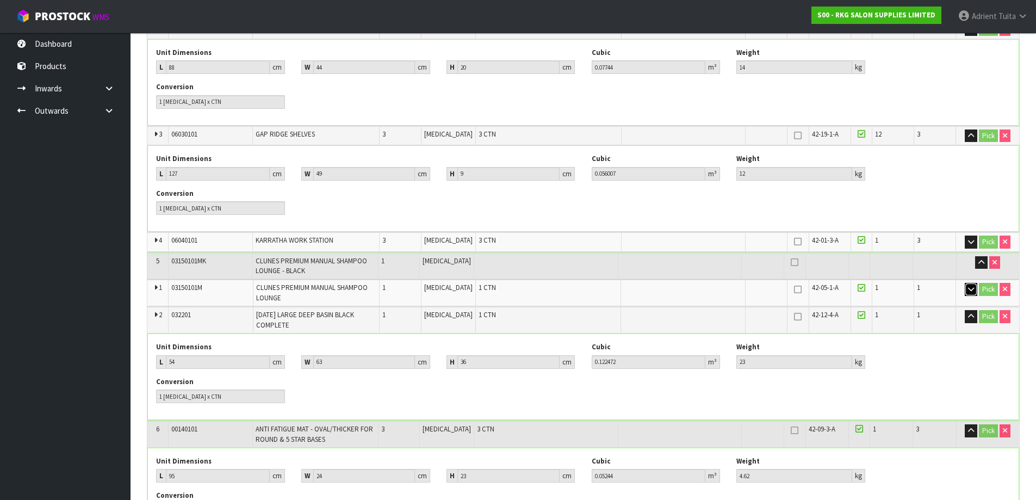
click at [967, 283] on button "button" at bounding box center [971, 289] width 13 height 13
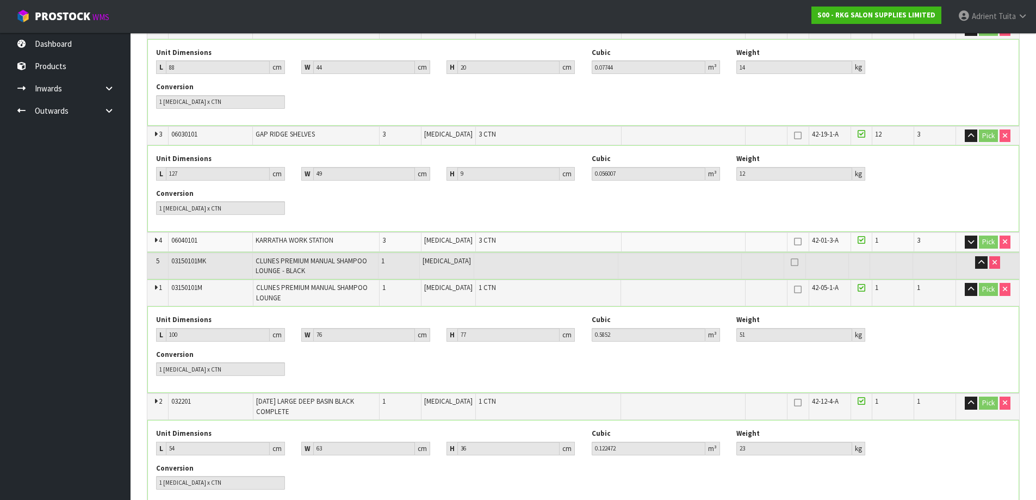
click at [968, 232] on td "Pick" at bounding box center [987, 241] width 63 height 19
click at [968, 238] on icon "button" at bounding box center [971, 241] width 6 height 7
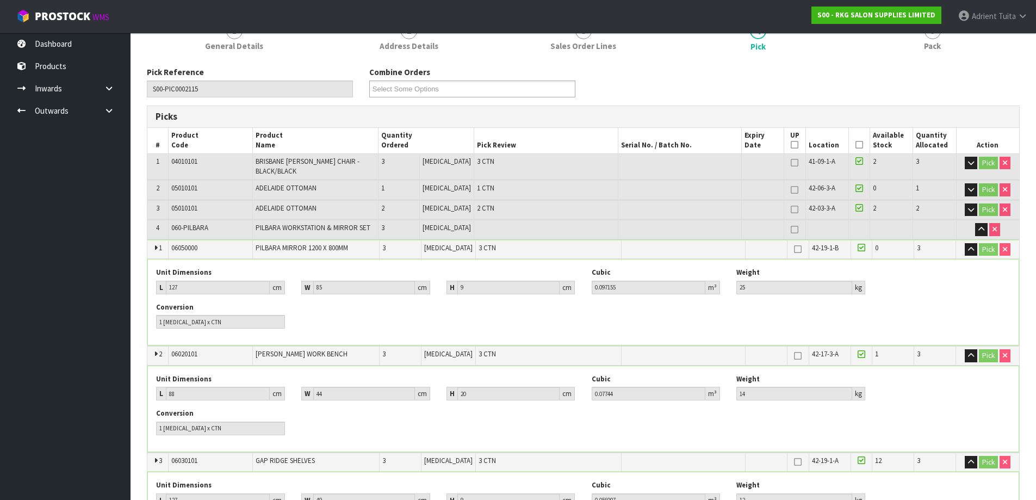
scroll to position [0, 0]
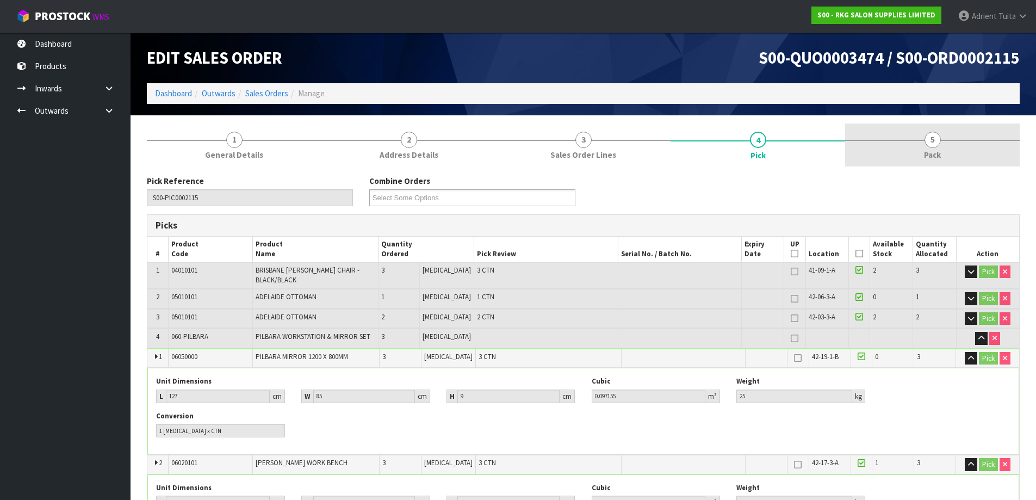
click at [949, 157] on link "5 Pack" at bounding box center [932, 145] width 175 height 43
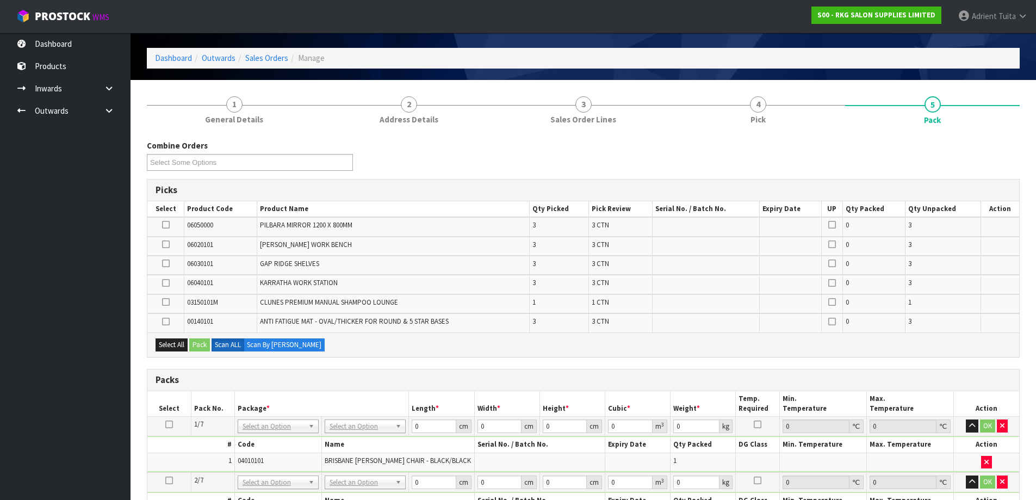
scroll to position [54, 0]
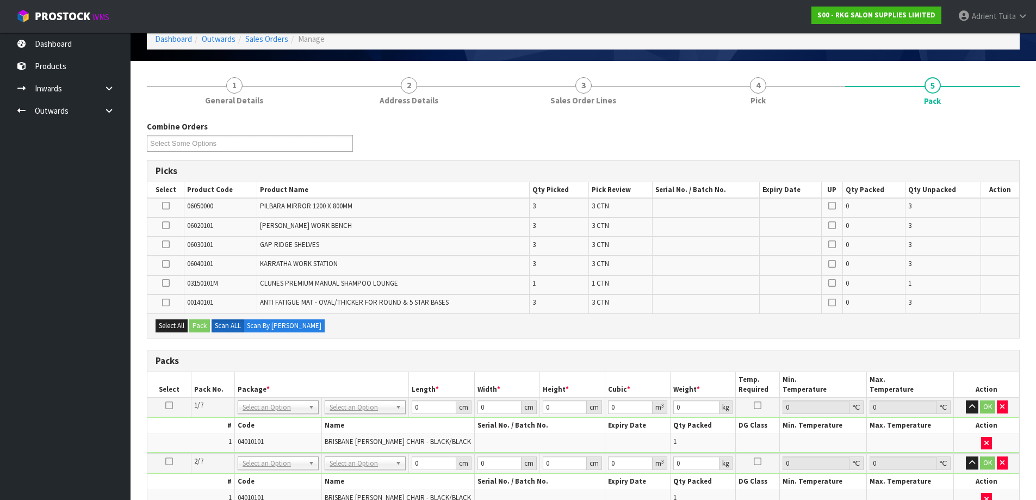
click at [168, 244] on icon at bounding box center [166, 244] width 8 height 1
click at [0, 0] on input "checkbox" at bounding box center [0, 0] width 0 height 0
click at [197, 320] on button "Pack" at bounding box center [199, 325] width 21 height 13
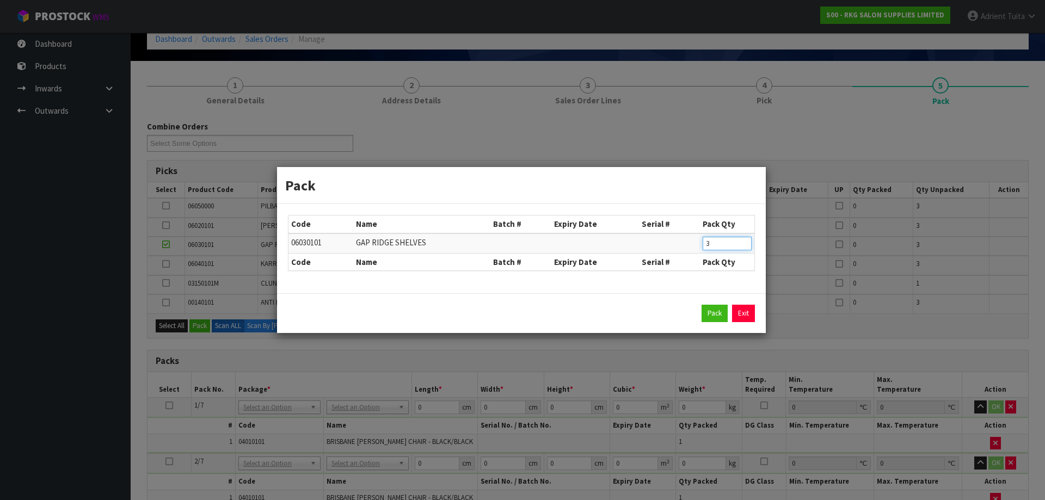
click at [721, 250] on input "3" at bounding box center [726, 244] width 49 height 14
type input "1"
click at [715, 302] on div "Pack Exit" at bounding box center [521, 313] width 489 height 40
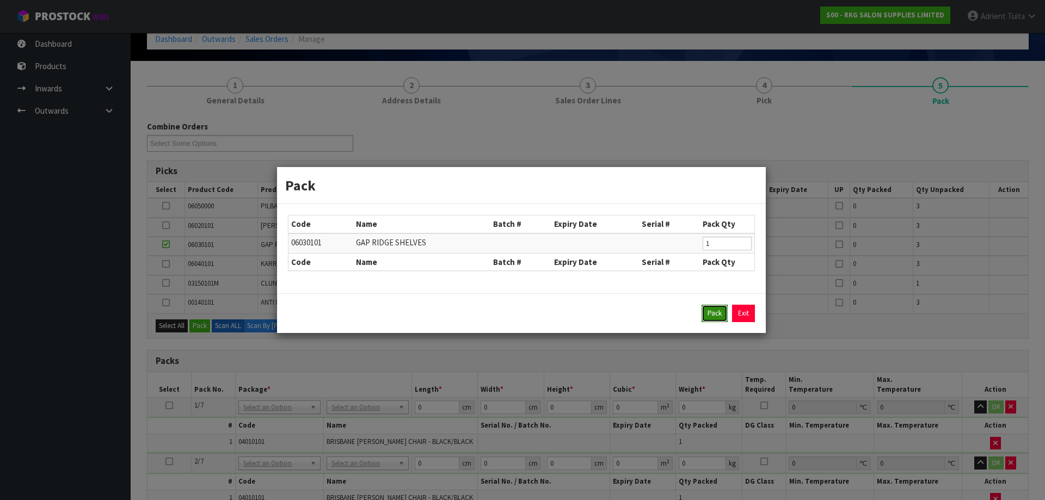
click at [715, 308] on button "Pack" at bounding box center [714, 313] width 26 height 17
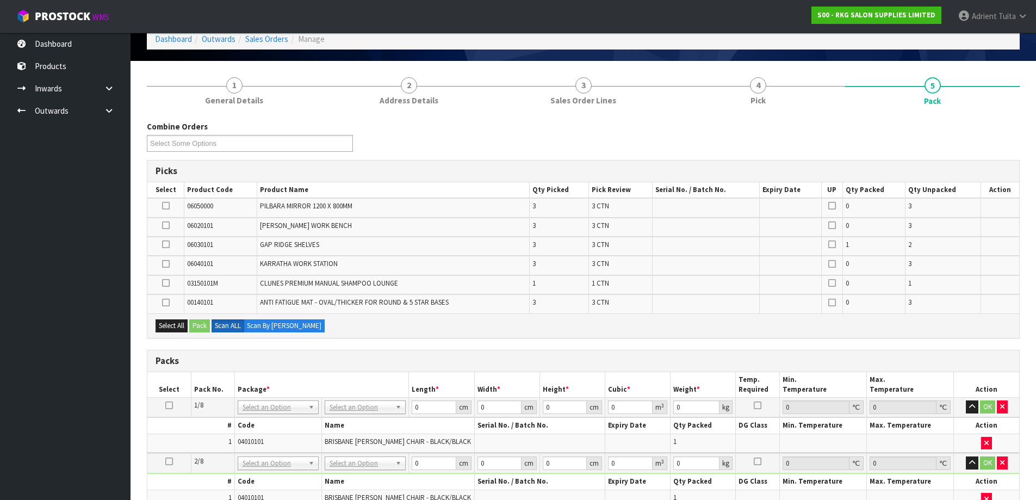
click at [165, 245] on icon at bounding box center [166, 244] width 8 height 1
click at [0, 0] on input "checkbox" at bounding box center [0, 0] width 0 height 0
click at [197, 324] on button "Pack" at bounding box center [199, 325] width 21 height 13
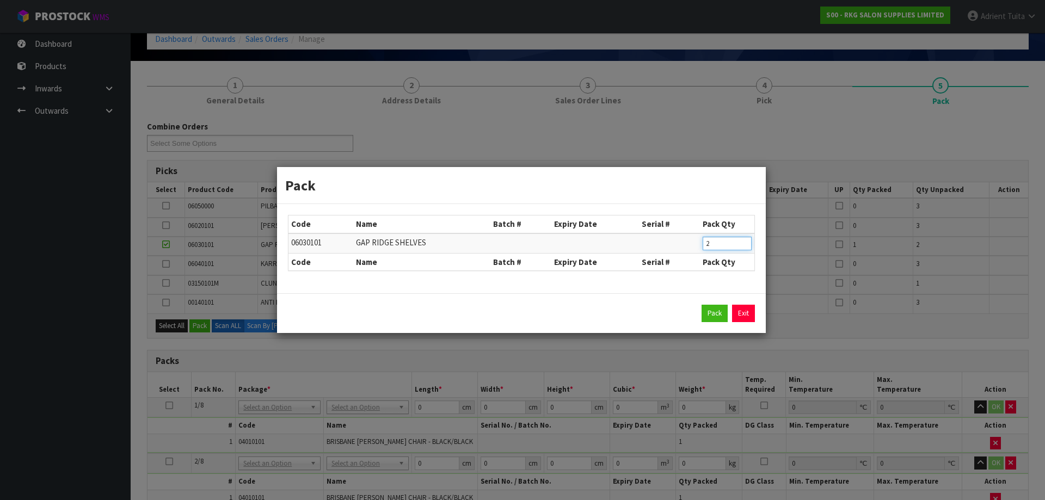
click at [713, 247] on input "2" at bounding box center [726, 244] width 49 height 14
type input "1"
click at [709, 317] on button "Pack" at bounding box center [714, 313] width 26 height 17
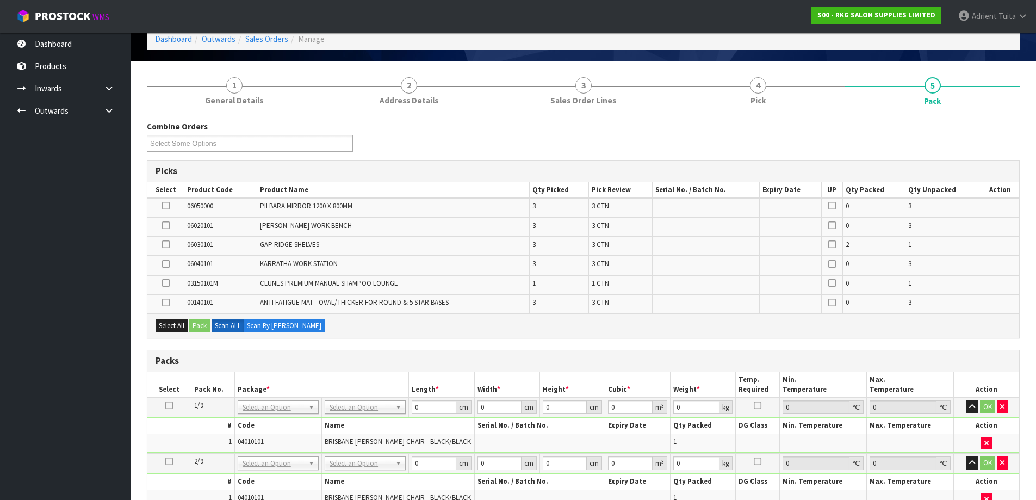
click at [168, 245] on icon at bounding box center [166, 244] width 8 height 1
click at [0, 0] on input "checkbox" at bounding box center [0, 0] width 0 height 0
click at [202, 326] on button "Pack" at bounding box center [199, 325] width 21 height 13
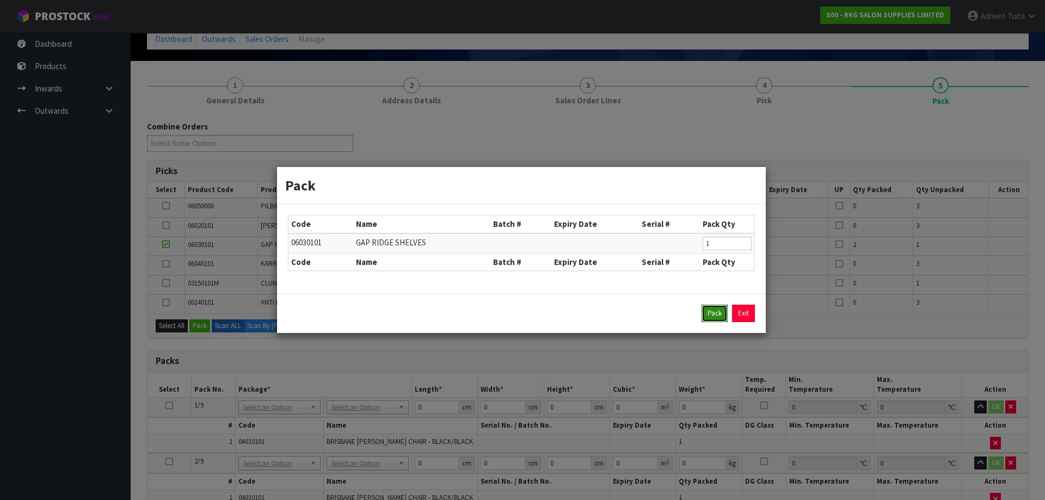
click at [709, 310] on button "Pack" at bounding box center [714, 313] width 26 height 17
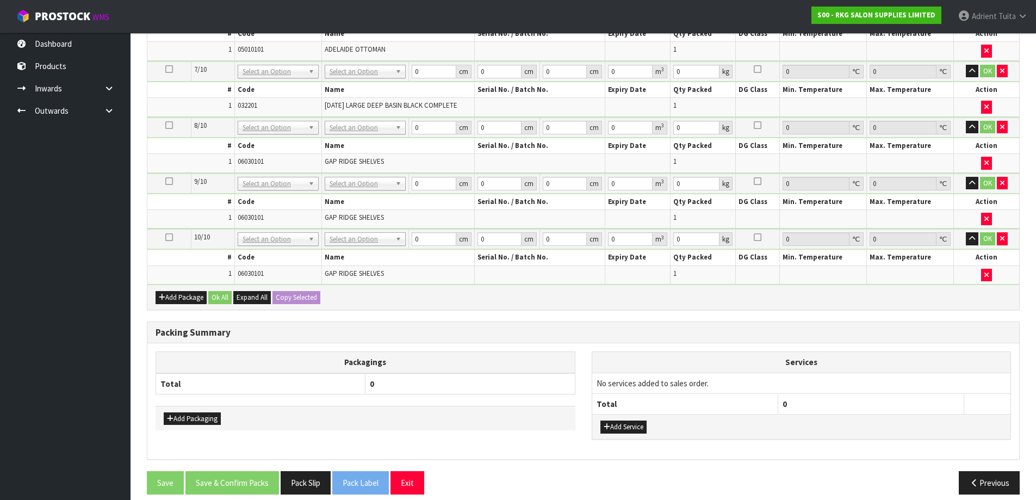
scroll to position [0, 0]
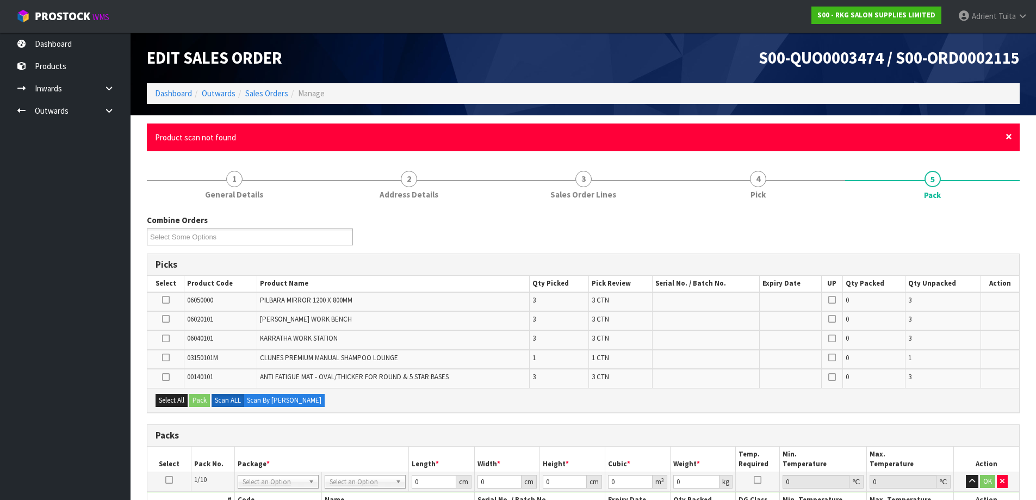
click at [1008, 140] on span "×" at bounding box center [1009, 136] width 7 height 15
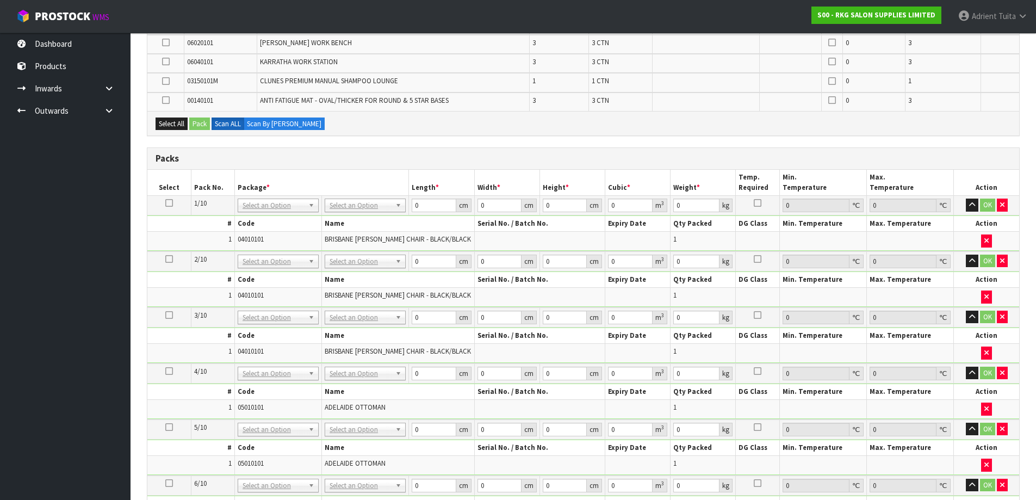
scroll to position [54, 0]
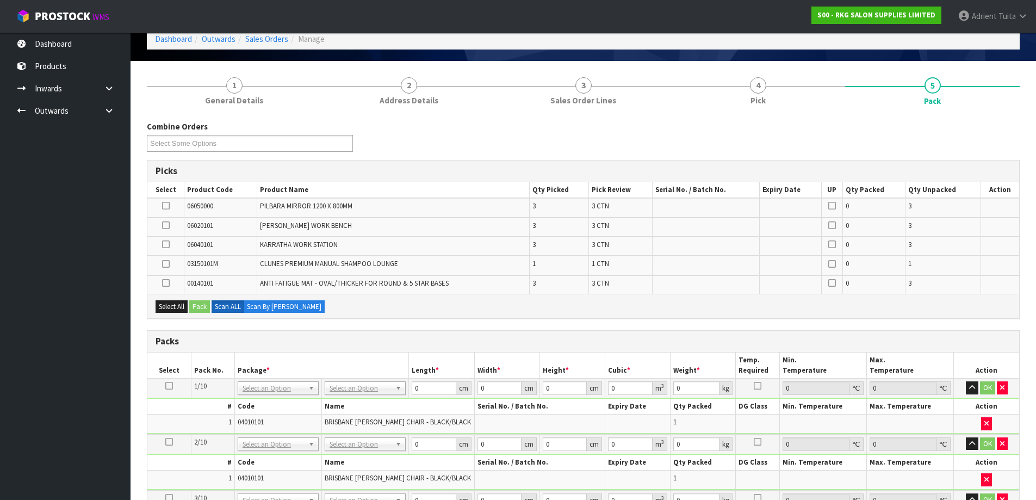
drag, startPoint x: 168, startPoint y: 202, endPoint x: 185, endPoint y: 277, distance: 77.1
click at [168, 206] on icon at bounding box center [166, 206] width 8 height 1
click at [0, 0] on input "checkbox" at bounding box center [0, 0] width 0 height 0
click at [195, 309] on button "Pack" at bounding box center [199, 306] width 21 height 13
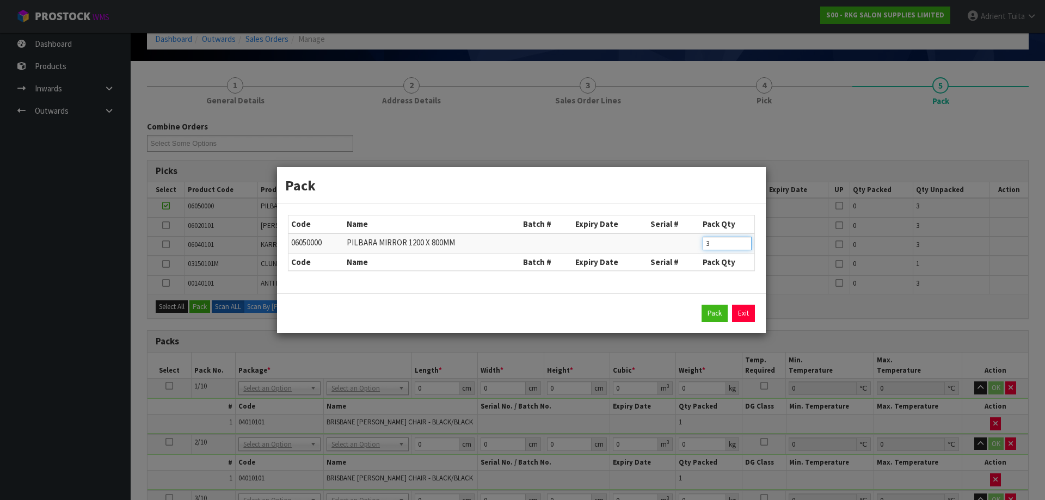
click at [719, 242] on input "3" at bounding box center [726, 244] width 49 height 14
type input "1"
click at [720, 321] on button "Pack" at bounding box center [714, 313] width 26 height 17
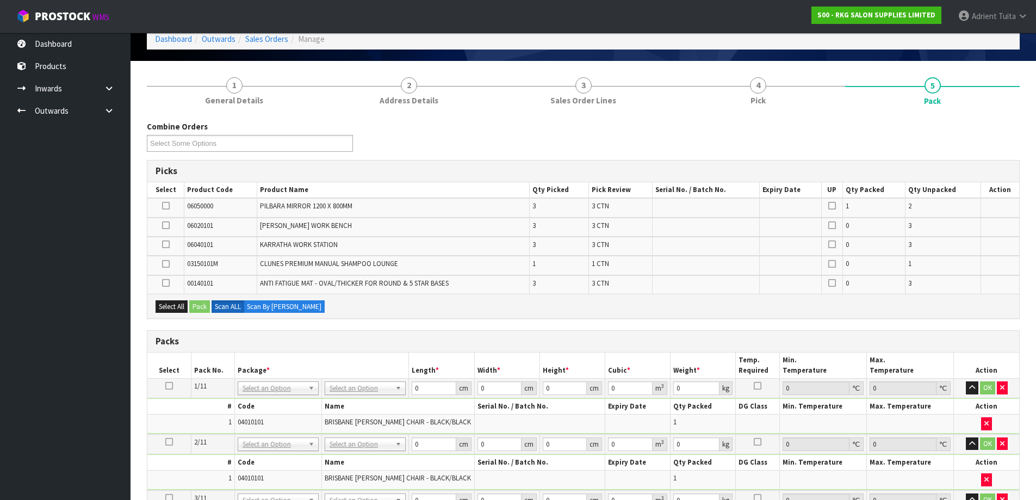
click at [168, 206] on icon at bounding box center [166, 206] width 8 height 1
click at [0, 0] on input "checkbox" at bounding box center [0, 0] width 0 height 0
click at [201, 304] on button "Pack" at bounding box center [199, 306] width 21 height 13
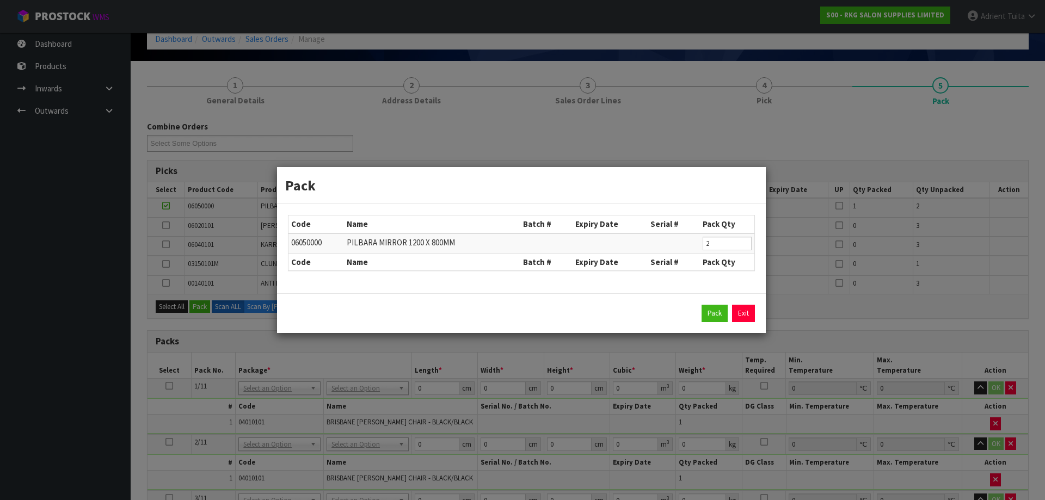
drag, startPoint x: 721, startPoint y: 252, endPoint x: 712, endPoint y: 249, distance: 10.5
click at [720, 252] on td "2" at bounding box center [727, 243] width 54 height 20
click at [712, 241] on input "2" at bounding box center [726, 244] width 49 height 14
type input "1"
click at [711, 312] on button "Pack" at bounding box center [714, 313] width 26 height 17
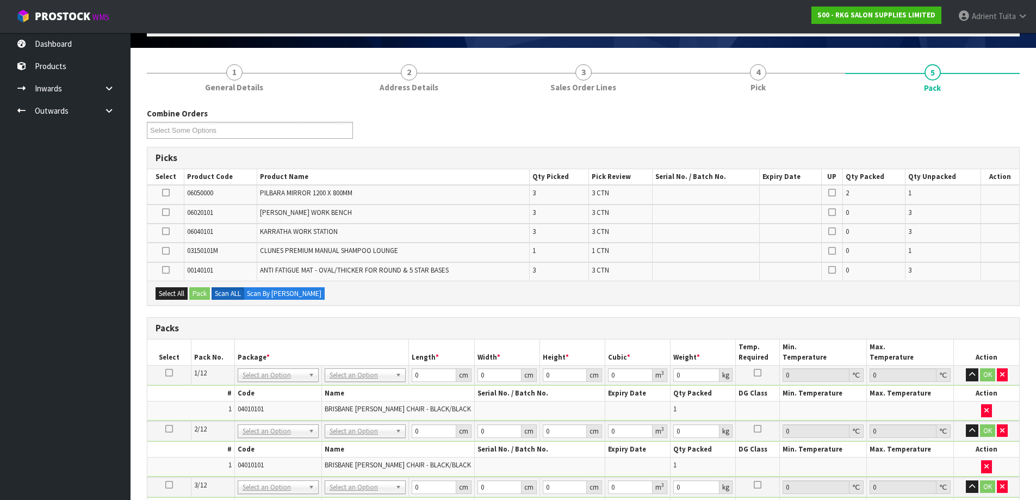
scroll to position [163, 0]
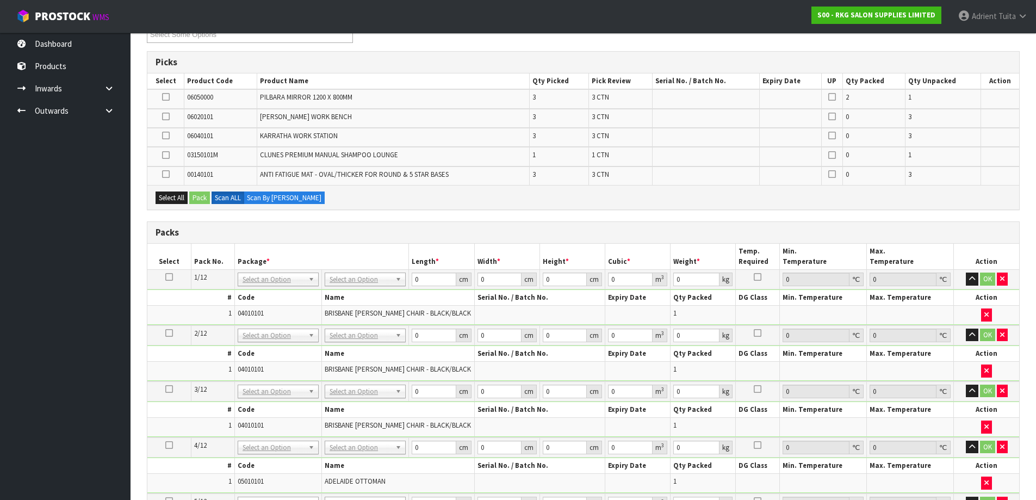
click at [163, 97] on icon at bounding box center [166, 97] width 8 height 1
click at [0, 0] on input "checkbox" at bounding box center [0, 0] width 0 height 0
click at [200, 195] on button "Pack" at bounding box center [199, 198] width 21 height 13
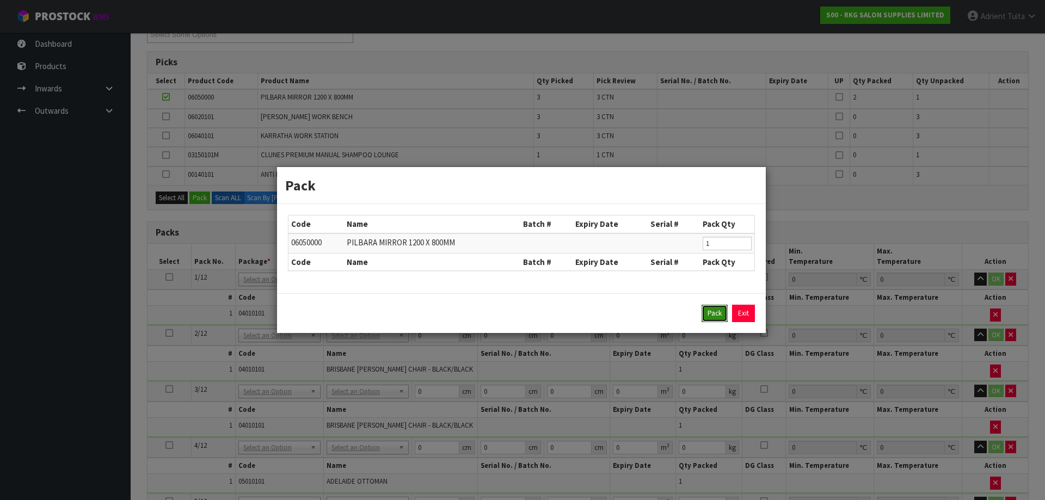
click at [705, 315] on button "Pack" at bounding box center [714, 313] width 26 height 17
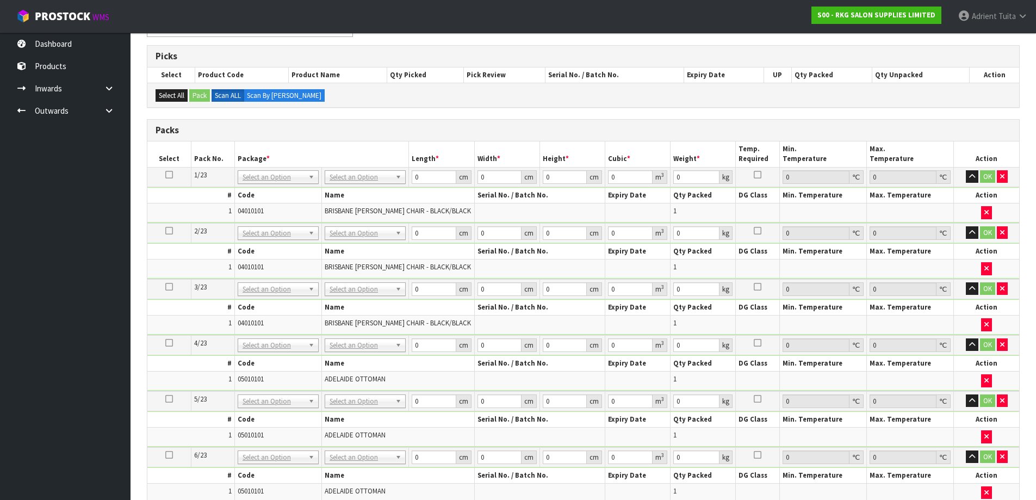
scroll to position [170, 0]
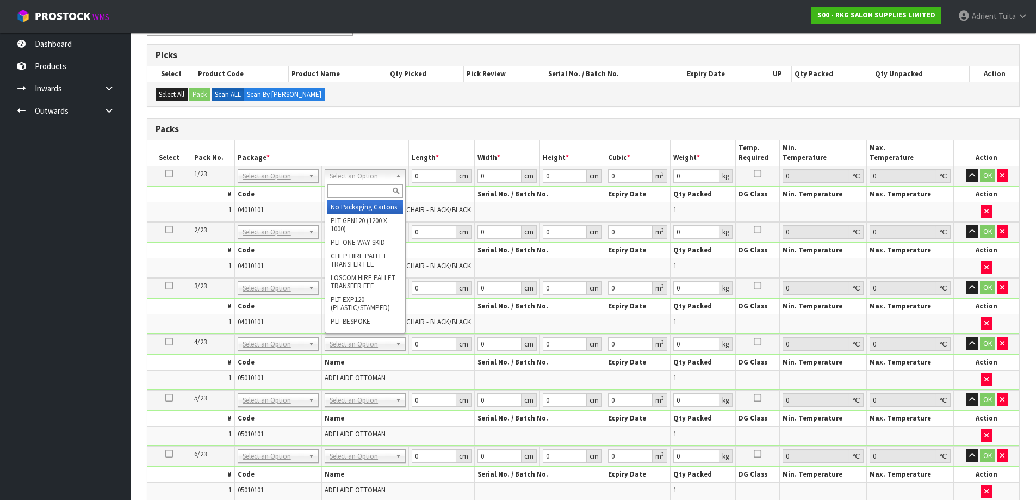
drag, startPoint x: 367, startPoint y: 214, endPoint x: 359, endPoint y: 231, distance: 18.7
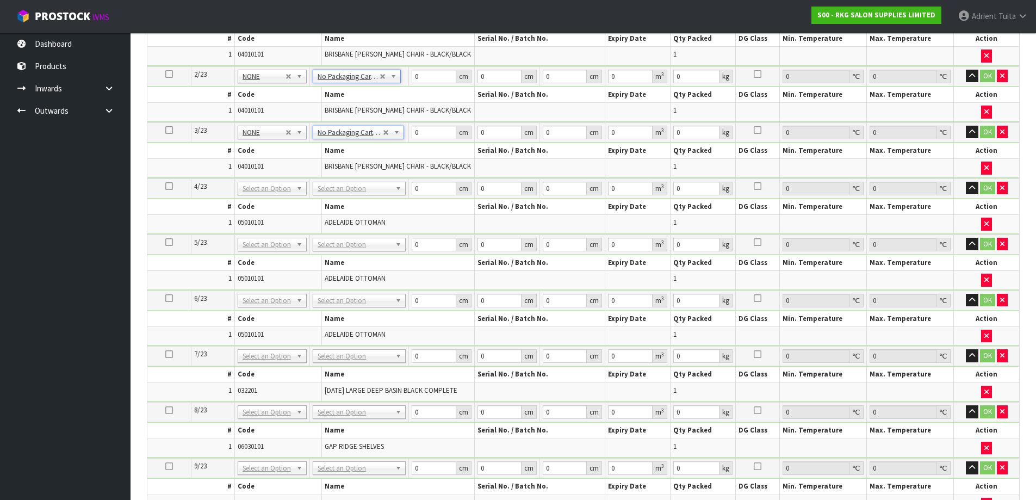
scroll to position [334, 0]
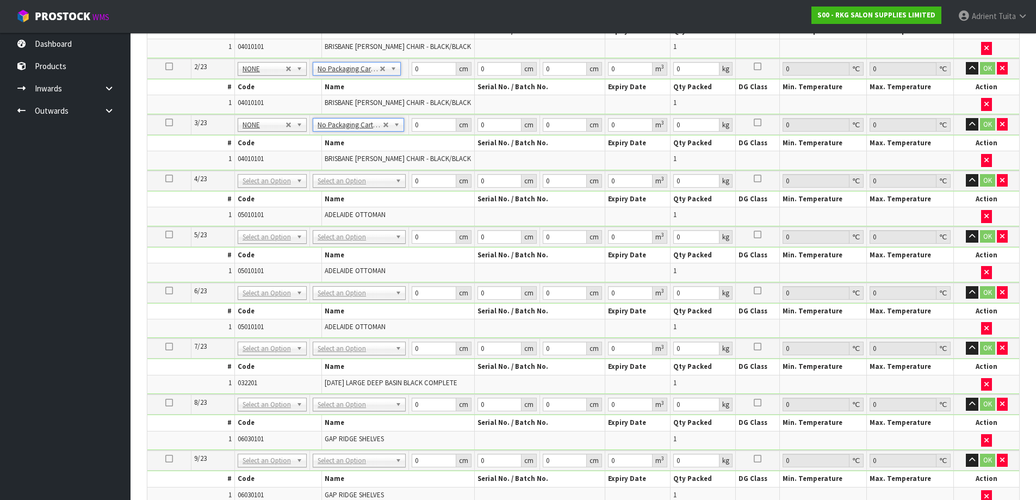
click at [355, 187] on td "No Packaging Cartons PLT GEN120 (1200 X 1000) PLT ONE WAY SKID CHEP HIRE PALLET…" at bounding box center [359, 181] width 99 height 20
drag, startPoint x: 356, startPoint y: 187, endPoint x: 353, endPoint y: 204, distance: 17.7
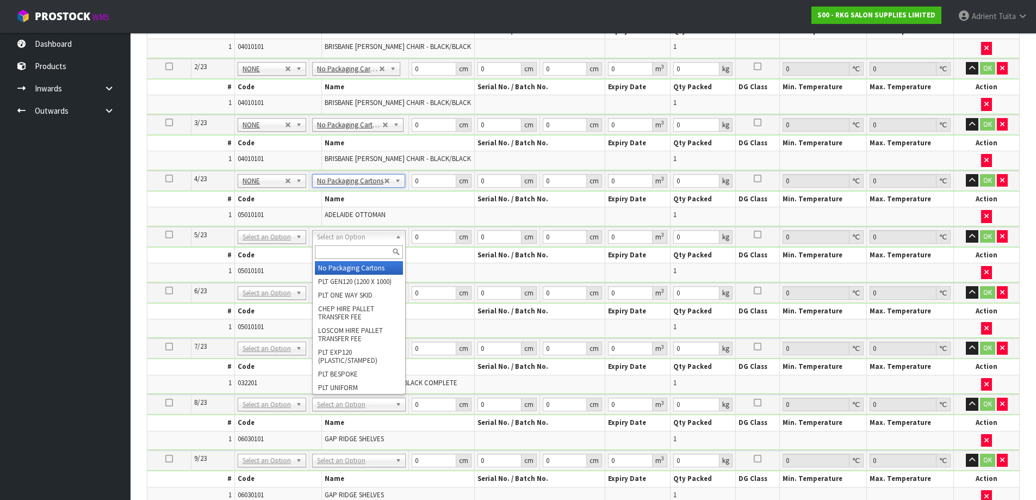
drag, startPoint x: 344, startPoint y: 256, endPoint x: 343, endPoint y: 263, distance: 7.1
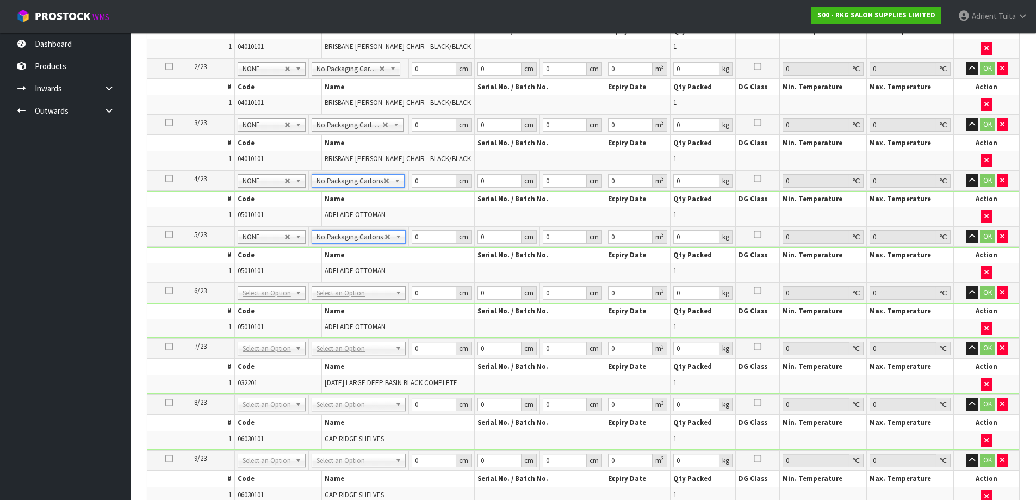
click at [341, 266] on td "ADELAIDE OTTOMAN" at bounding box center [398, 272] width 153 height 18
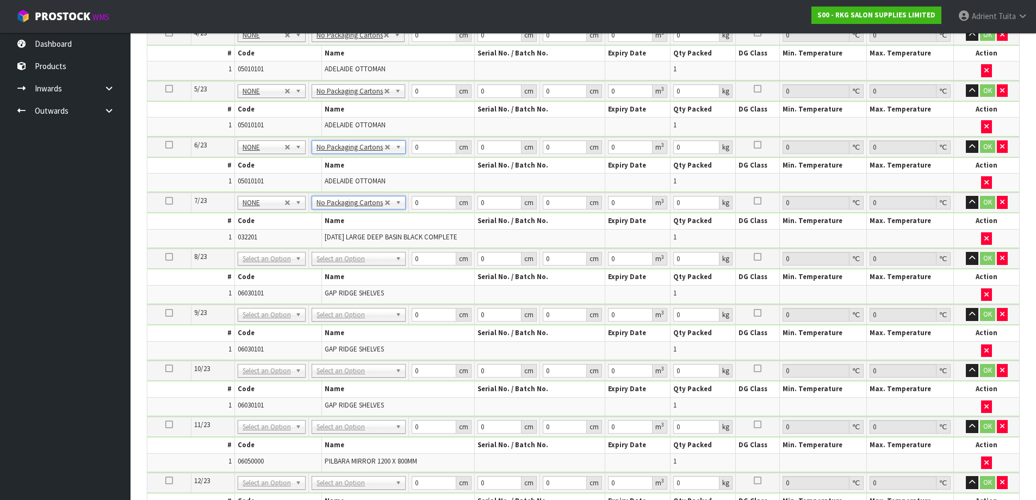
scroll to position [551, 0]
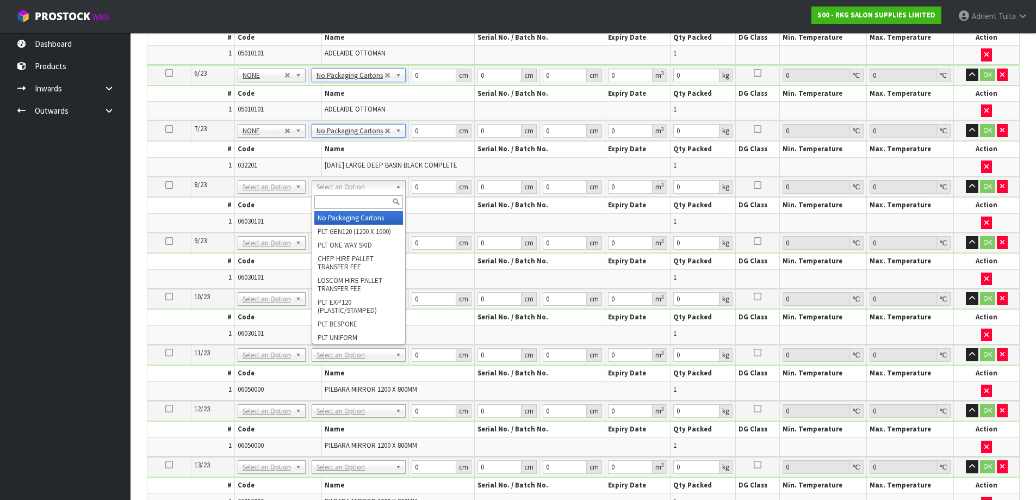
drag, startPoint x: 340, startPoint y: 188, endPoint x: 338, endPoint y: 201, distance: 13.2
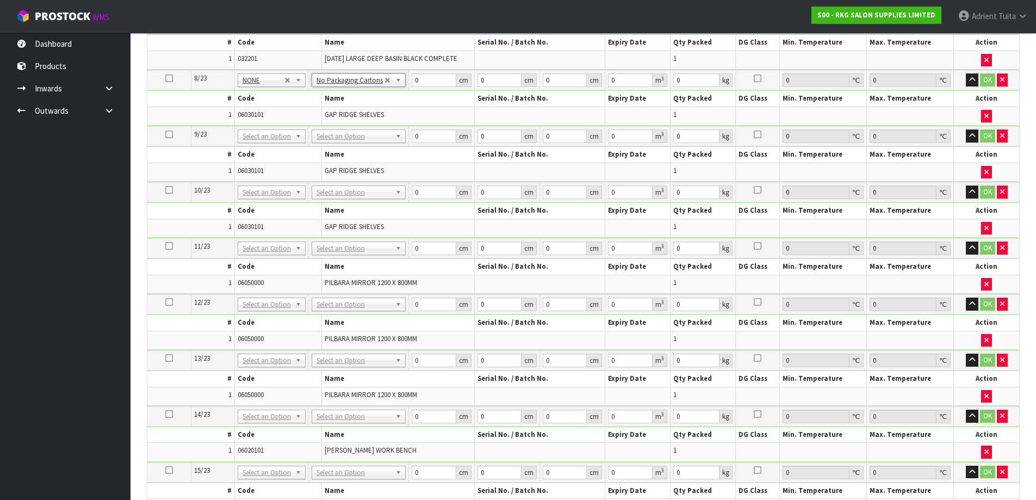
scroll to position [660, 0]
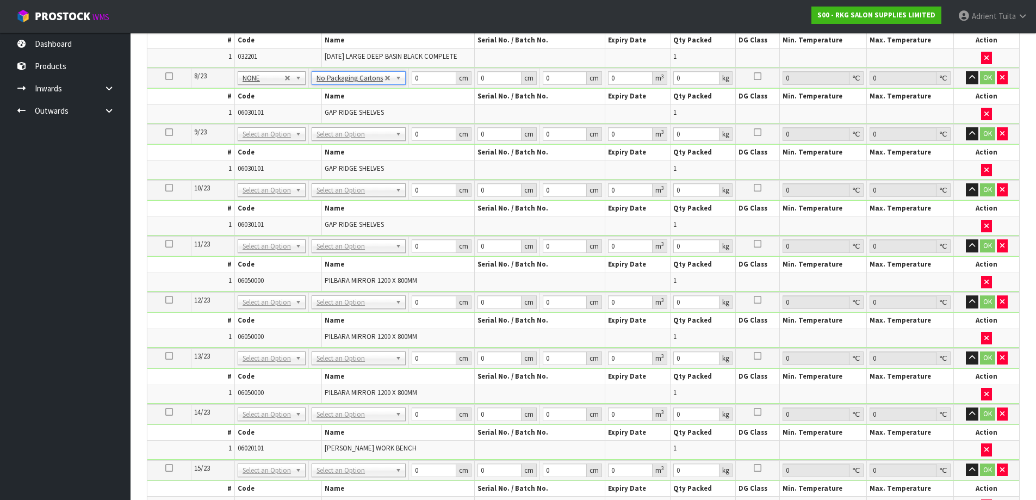
click at [341, 141] on td "No Packaging Cartons PLT GEN120 (1200 X 1000) PLT ONE WAY SKID CHEP HIRE PALLET…" at bounding box center [359, 134] width 100 height 20
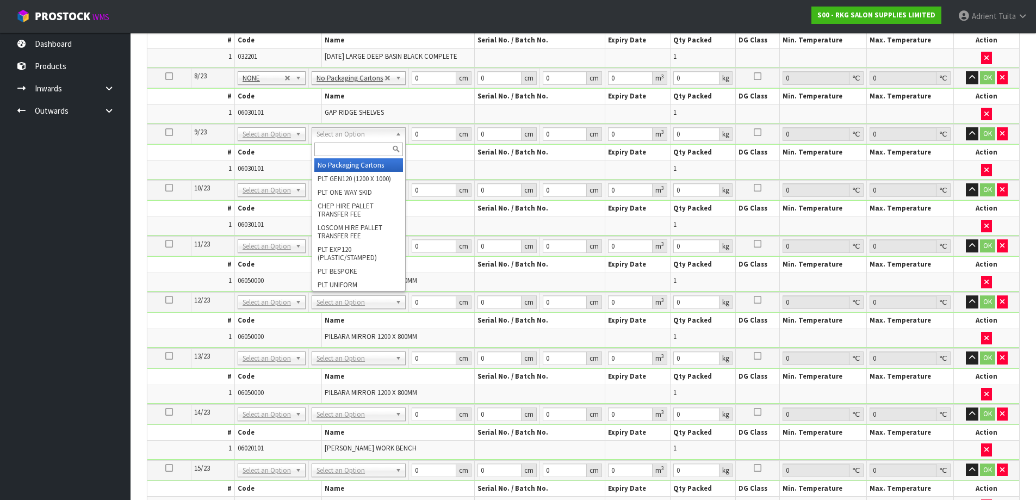
drag, startPoint x: 345, startPoint y: 139, endPoint x: 344, endPoint y: 159, distance: 20.2
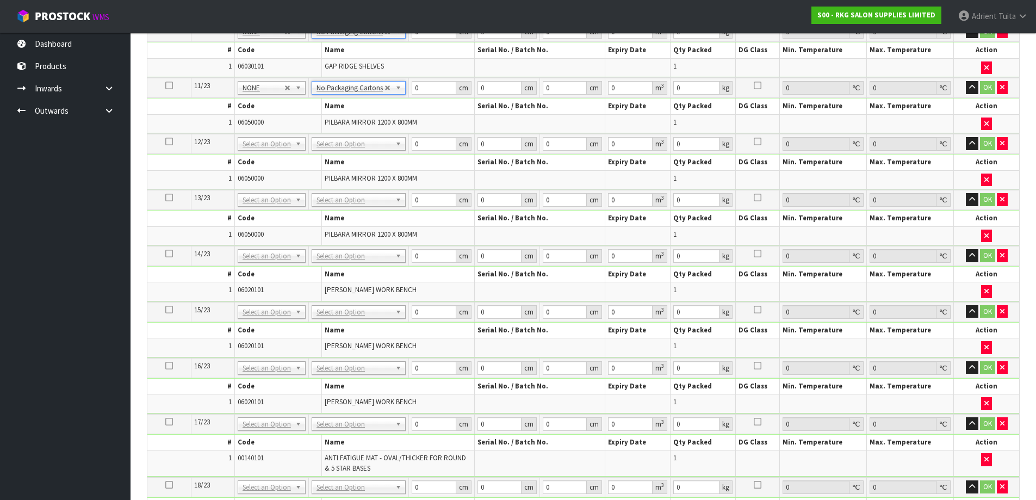
scroll to position [878, 0]
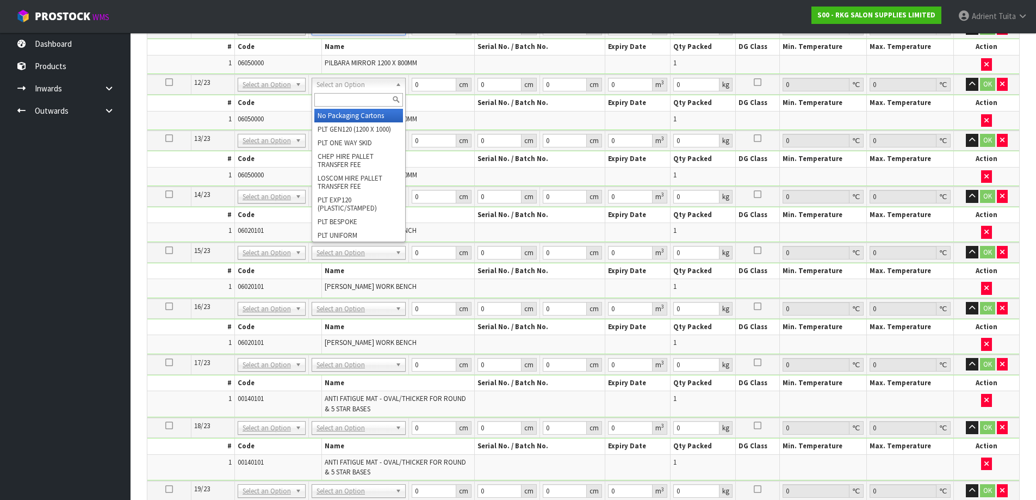
drag, startPoint x: 360, startPoint y: 85, endPoint x: 352, endPoint y: 110, distance: 26.2
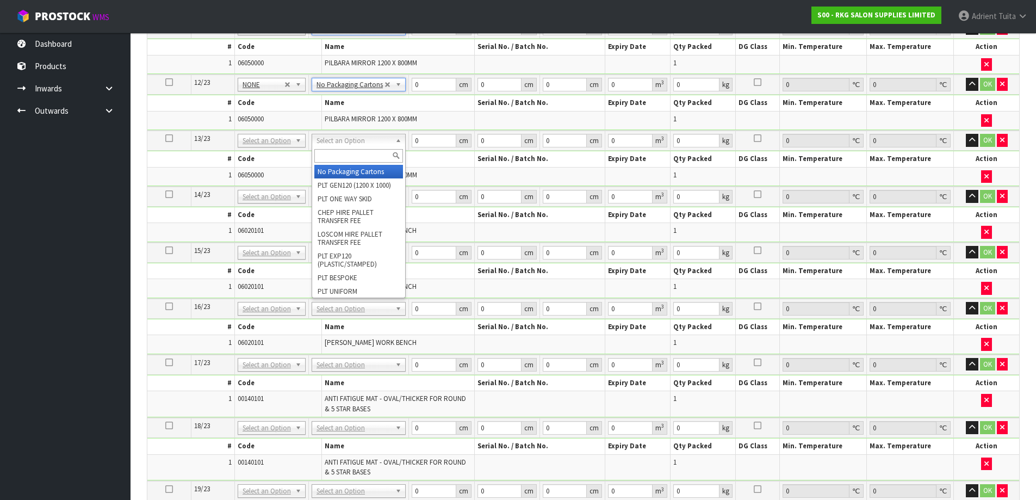
drag, startPoint x: 342, startPoint y: 135, endPoint x: 341, endPoint y: 146, distance: 11.5
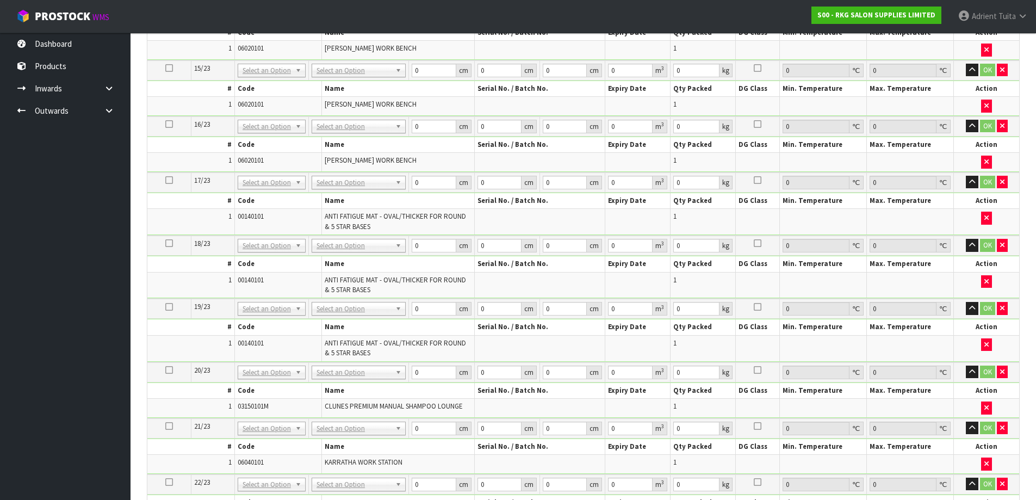
scroll to position [1041, 0]
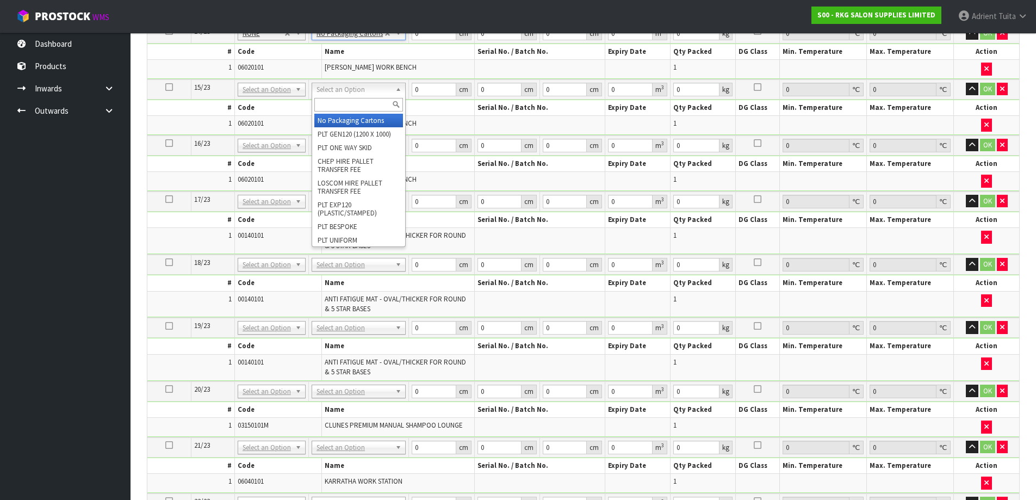
drag, startPoint x: 348, startPoint y: 118, endPoint x: 346, endPoint y: 138, distance: 19.7
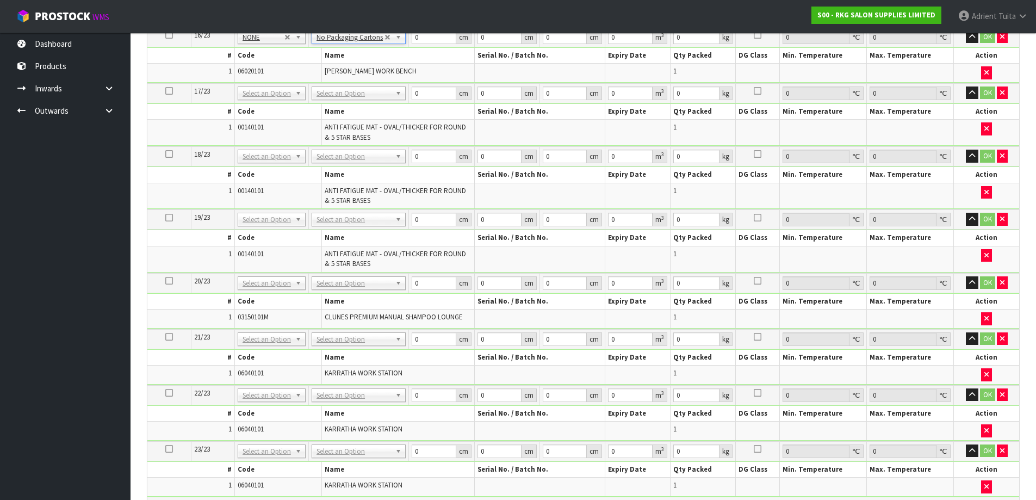
scroll to position [1150, 0]
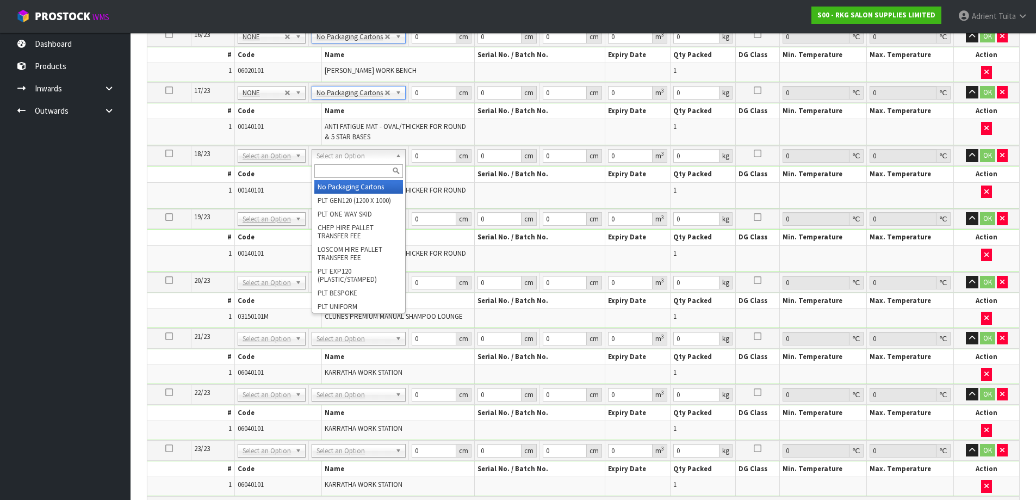
drag, startPoint x: 357, startPoint y: 158, endPoint x: 354, endPoint y: 177, distance: 18.9
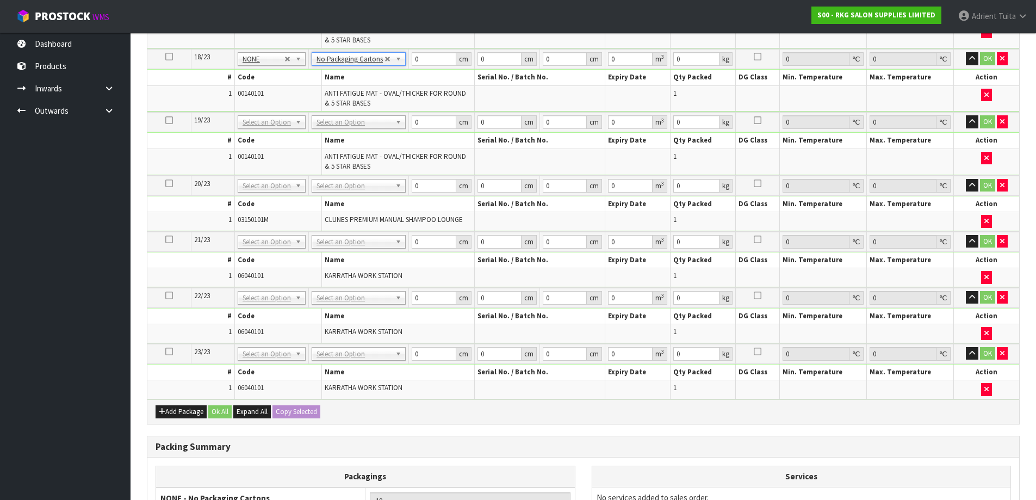
scroll to position [1258, 0]
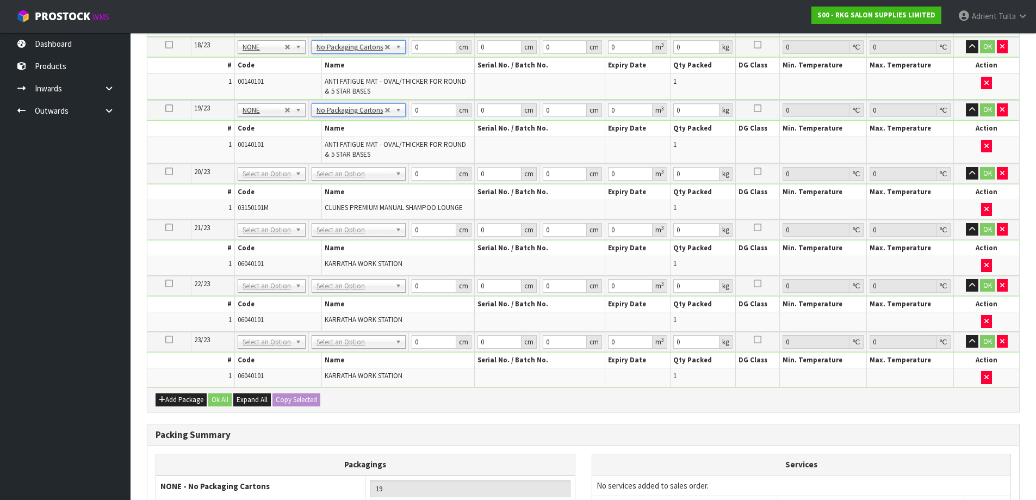
drag, startPoint x: 351, startPoint y: 171, endPoint x: 350, endPoint y: 194, distance: 22.9
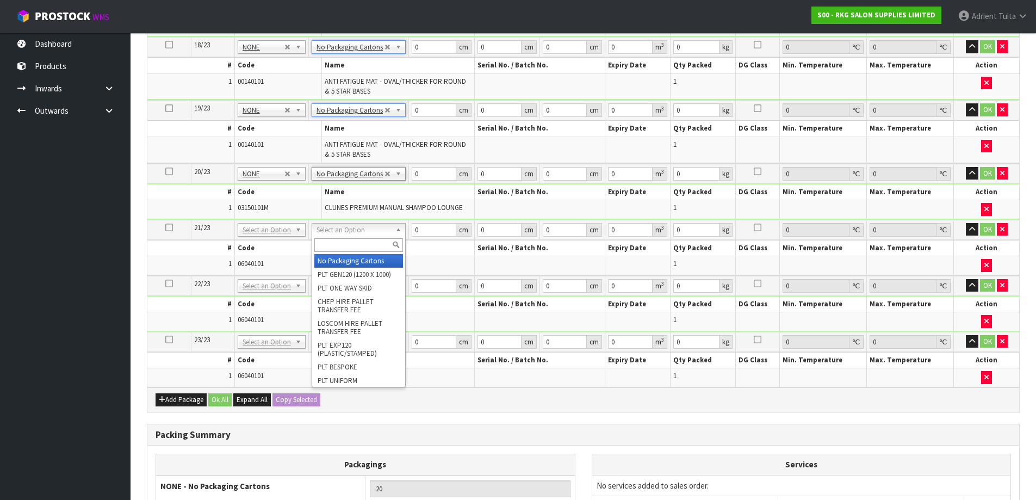
drag, startPoint x: 351, startPoint y: 255, endPoint x: 350, endPoint y: 261, distance: 6.0
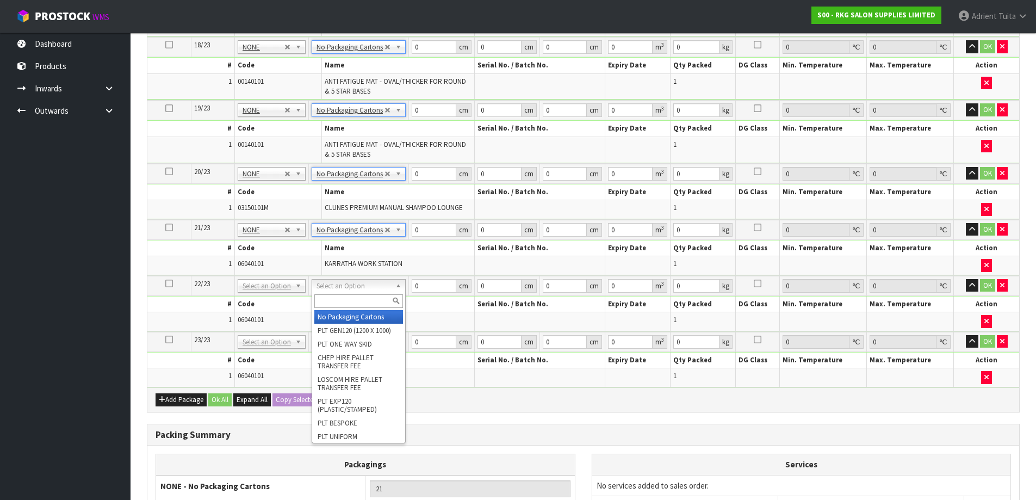
drag, startPoint x: 345, startPoint y: 285, endPoint x: 340, endPoint y: 301, distance: 17.4
drag, startPoint x: 338, startPoint y: 315, endPoint x: 337, endPoint y: 289, distance: 26.2
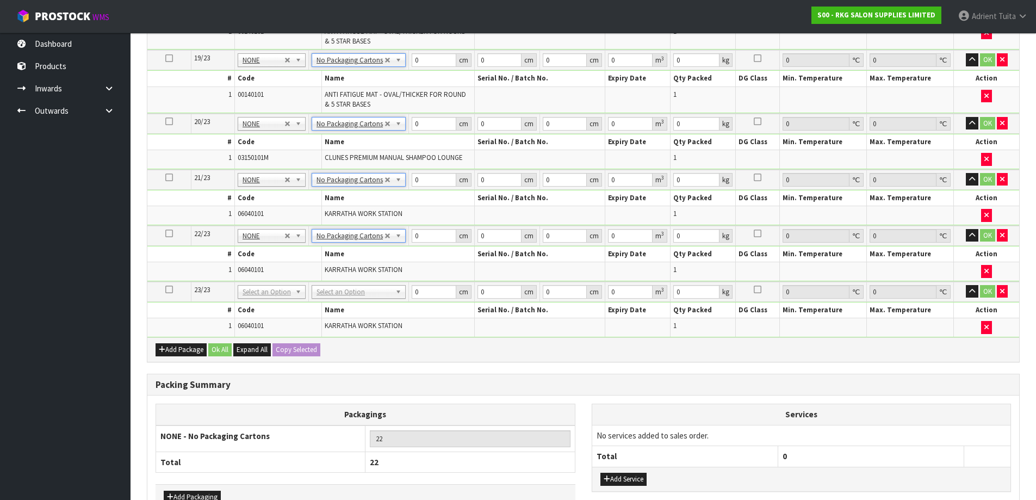
scroll to position [1367, 0]
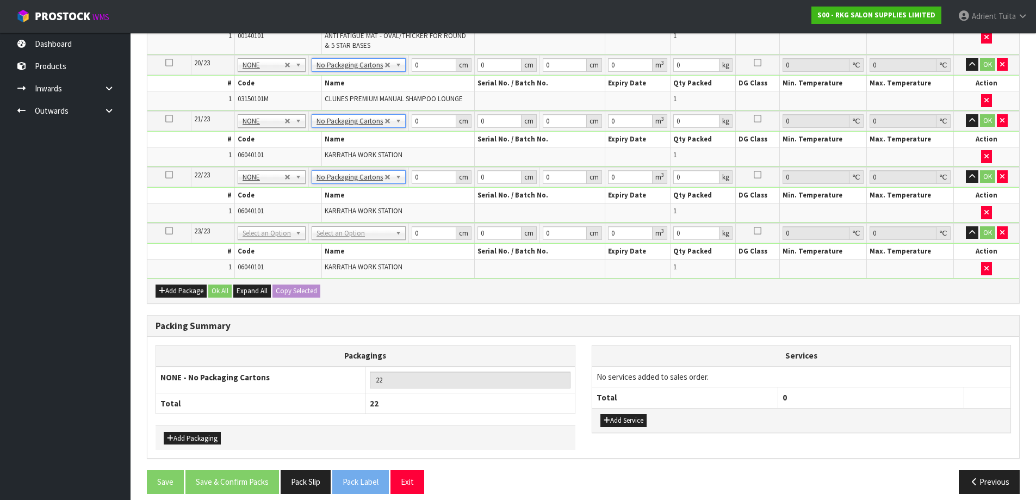
drag, startPoint x: 353, startPoint y: 230, endPoint x: 347, endPoint y: 256, distance: 26.8
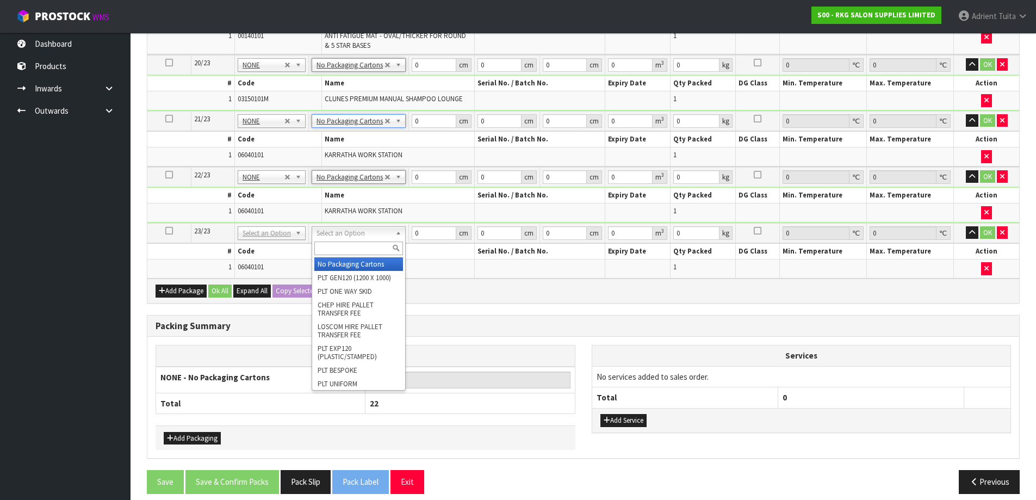
type input "23"
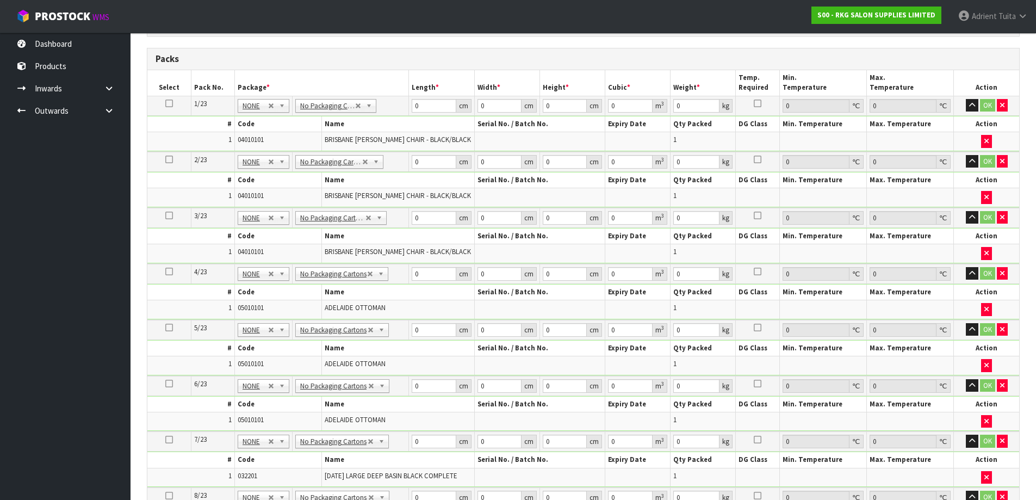
scroll to position [225, 0]
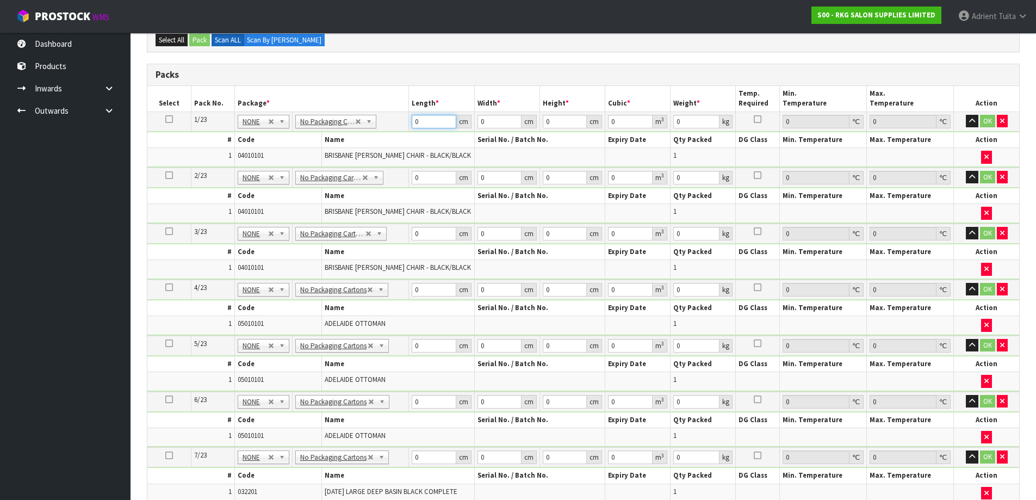
click at [428, 122] on input "0" at bounding box center [434, 122] width 44 height 14
type input "72"
type input "7"
type input "0.036288"
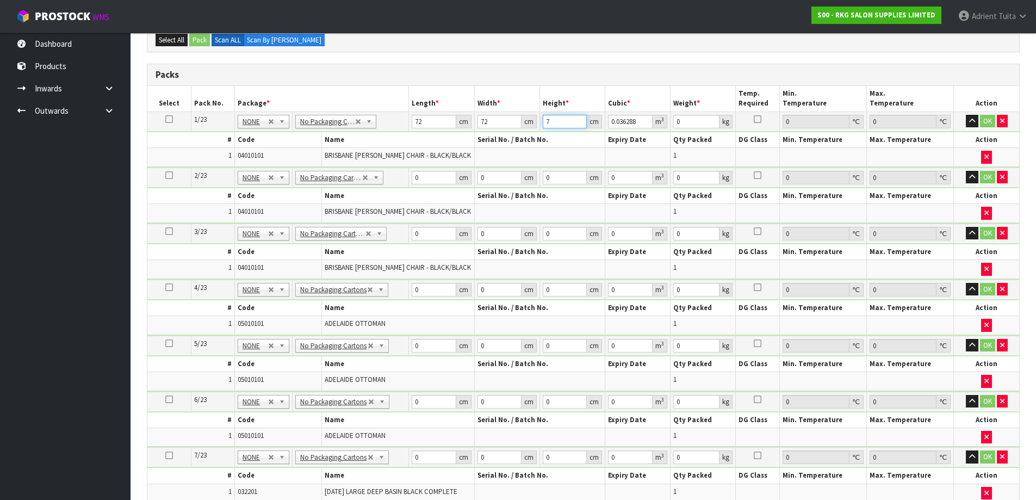
type input "78"
type input "0.404352"
type input "78"
type input "68"
click at [430, 177] on input "0" at bounding box center [434, 178] width 44 height 14
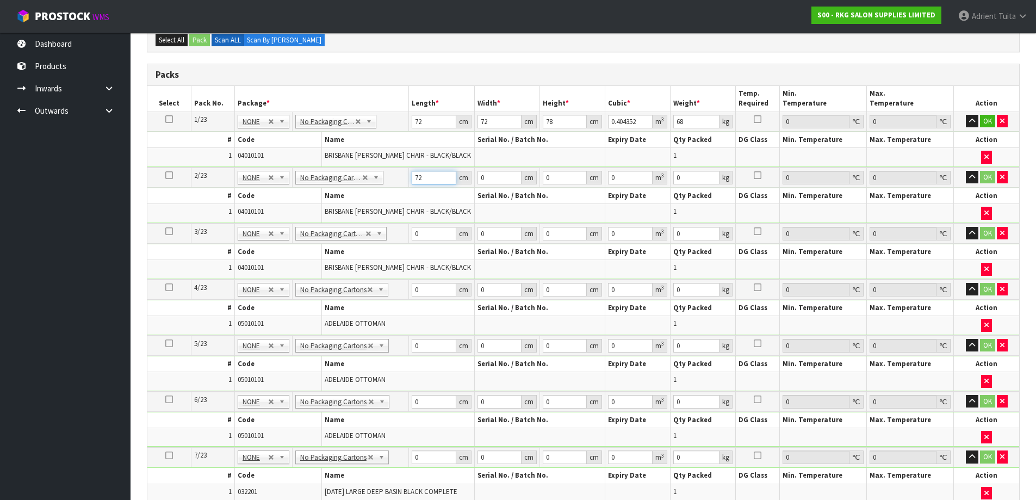
type input "72"
type input "7"
type input "0.036288"
type input "78"
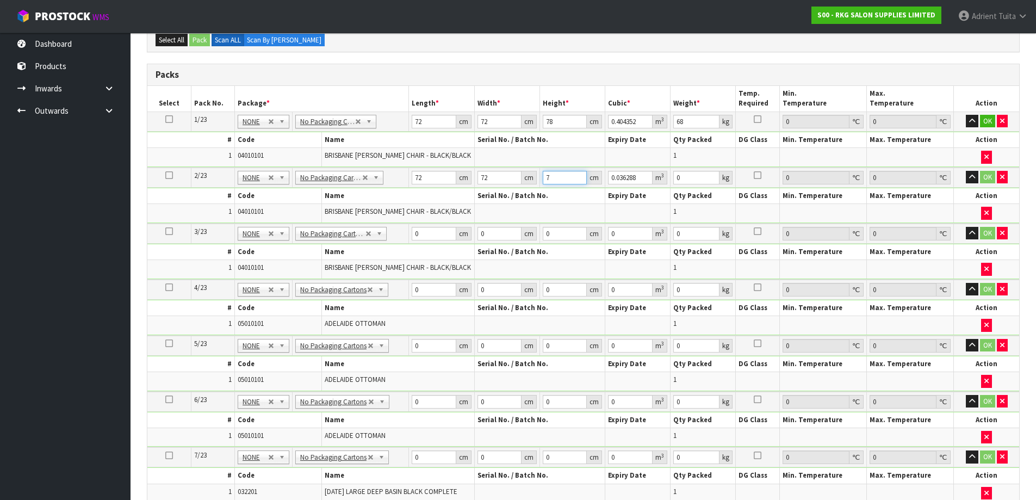
type input "0.404352"
type input "78"
type input "68"
click at [427, 229] on input "0" at bounding box center [434, 234] width 44 height 14
type input "72"
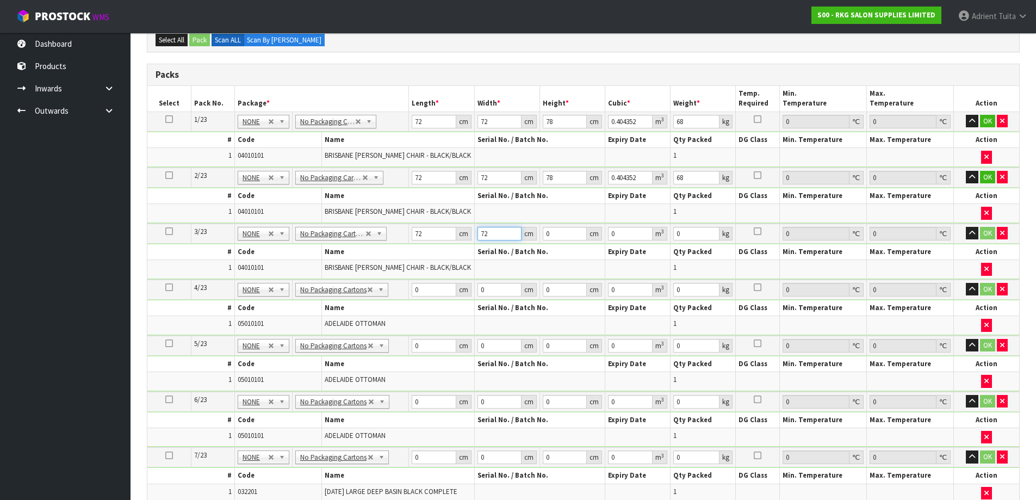
type input "72"
type input "7"
type input "0.036288"
type input "79"
type input "0.409536"
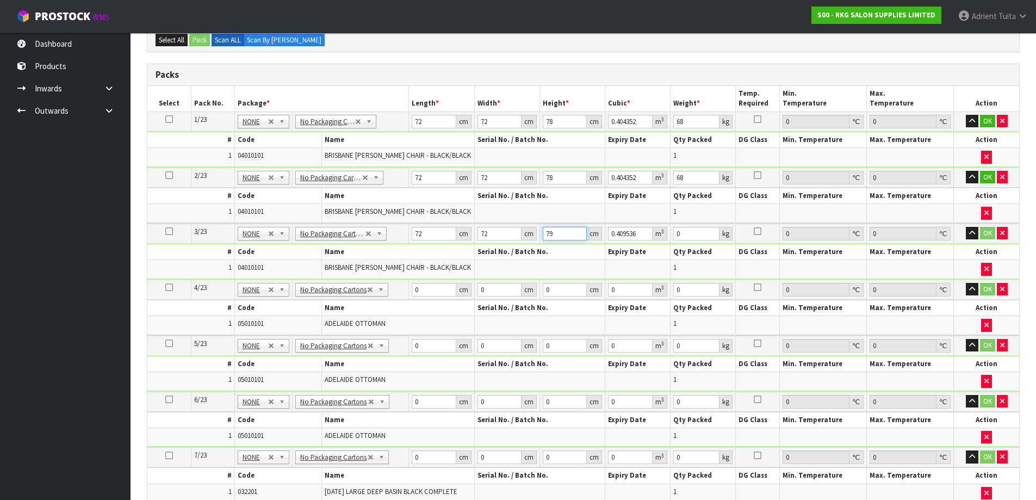
type input "79"
type input "68"
click at [982, 125] on button "OK" at bounding box center [987, 121] width 15 height 13
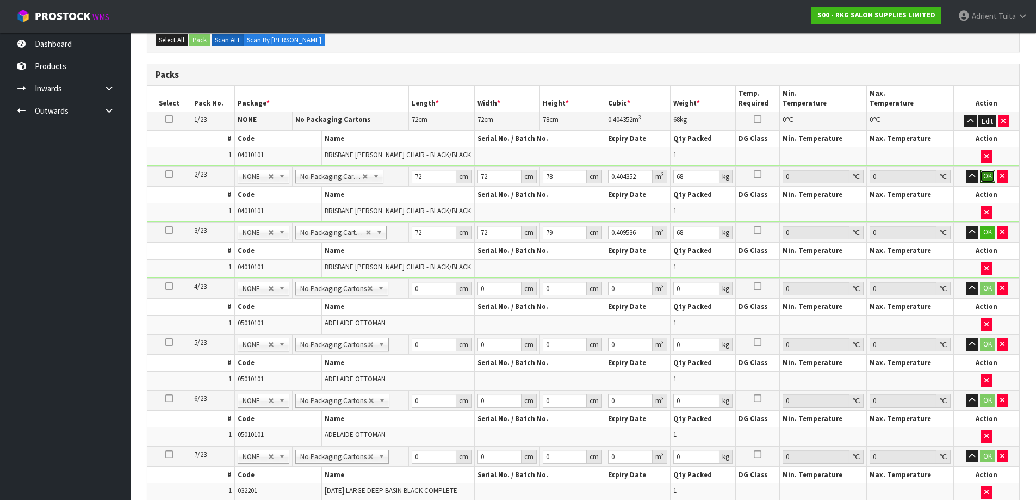
drag, startPoint x: 985, startPoint y: 173, endPoint x: 984, endPoint y: 190, distance: 16.9
click at [985, 176] on button "OK" at bounding box center [987, 176] width 15 height 13
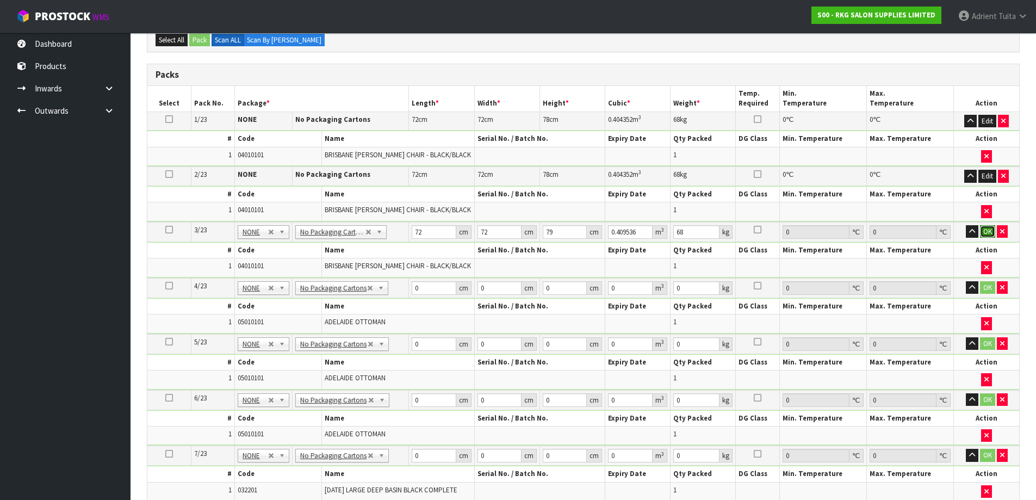
click at [986, 227] on button "OK" at bounding box center [987, 231] width 15 height 13
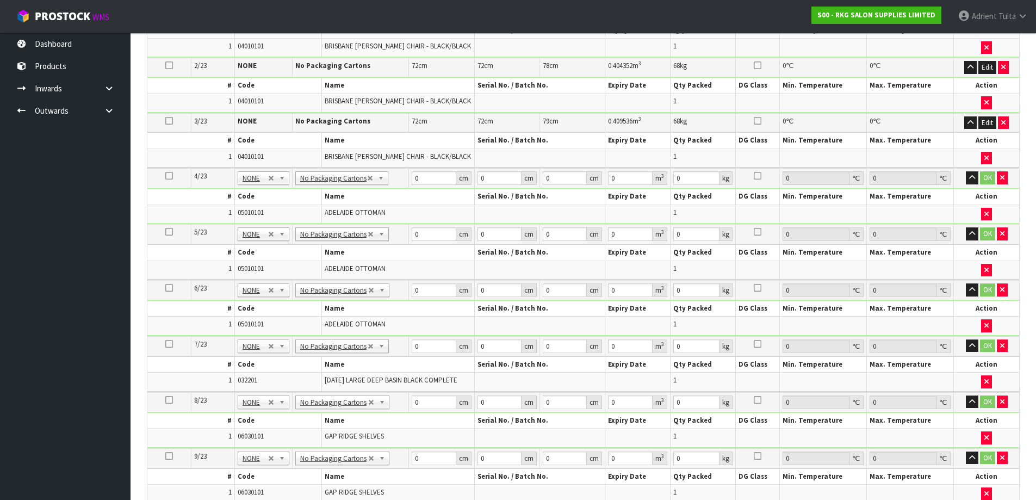
scroll to position [388, 0]
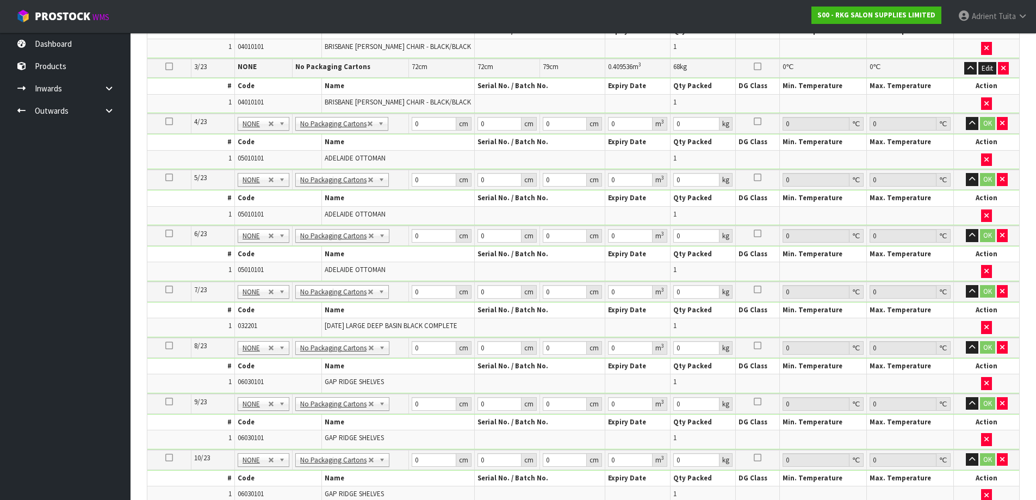
click at [424, 132] on td "0 cm" at bounding box center [441, 124] width 65 height 20
click at [433, 123] on input "0" at bounding box center [434, 124] width 44 height 14
type input "145"
type input "45"
type input "5"
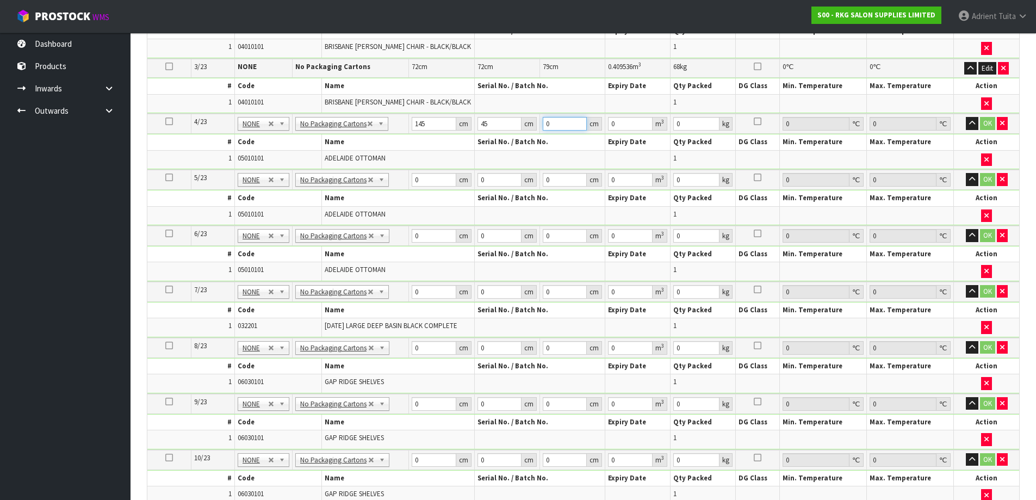
type input "0.032625"
type input "51"
type input "0.332775"
type input "51"
type input "49"
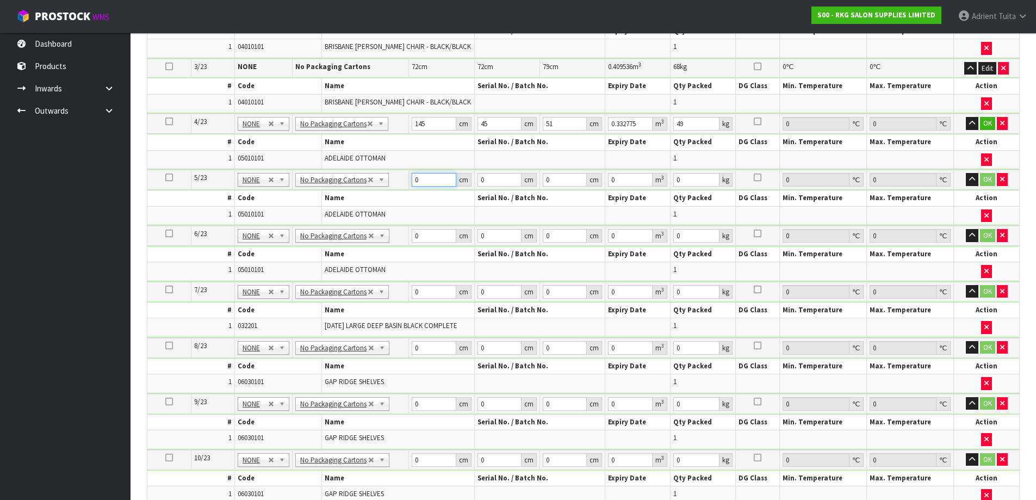
click at [433, 183] on input "0" at bounding box center [434, 180] width 44 height 14
type input "145"
type input "45"
type input "5"
type input "0.032625"
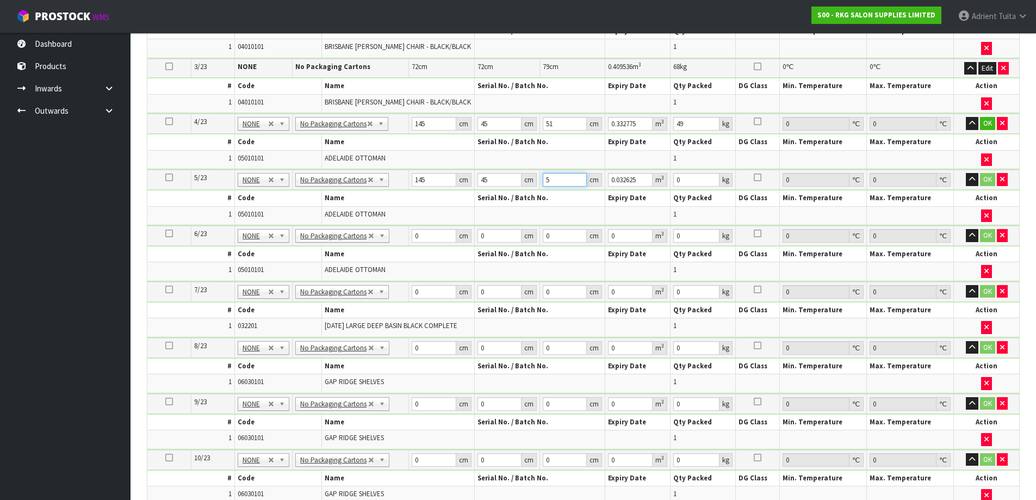
type input "51"
type input "0.332775"
type input "51"
type input "49"
click at [987, 124] on button "OK" at bounding box center [987, 123] width 15 height 13
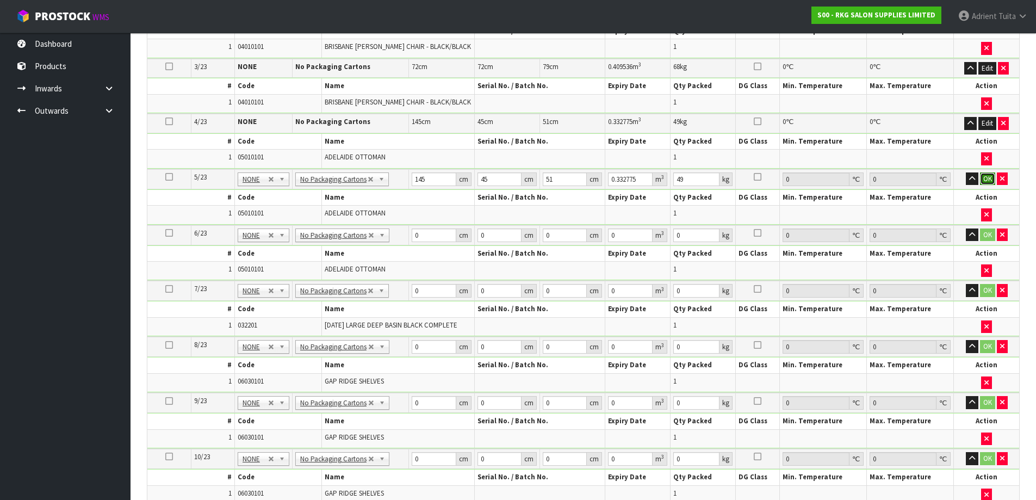
click at [985, 176] on button "OK" at bounding box center [987, 178] width 15 height 13
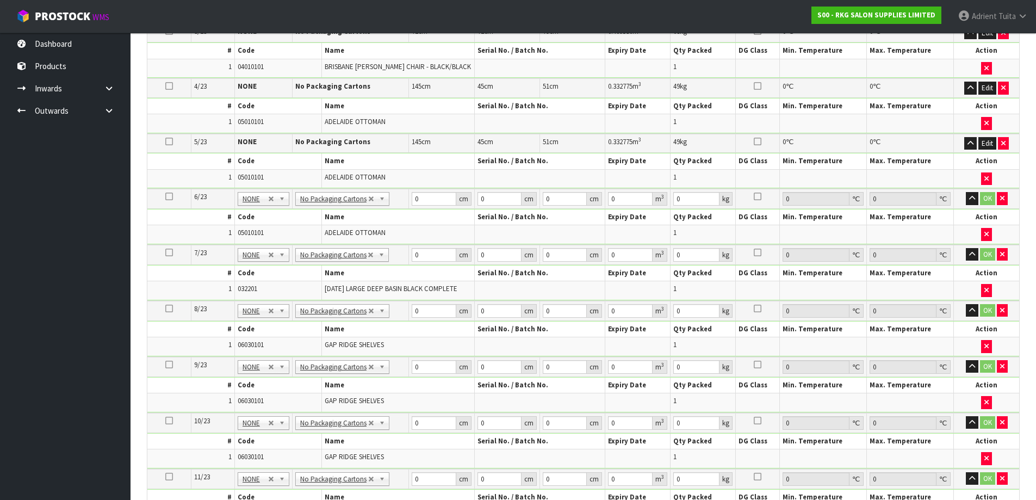
scroll to position [442, 0]
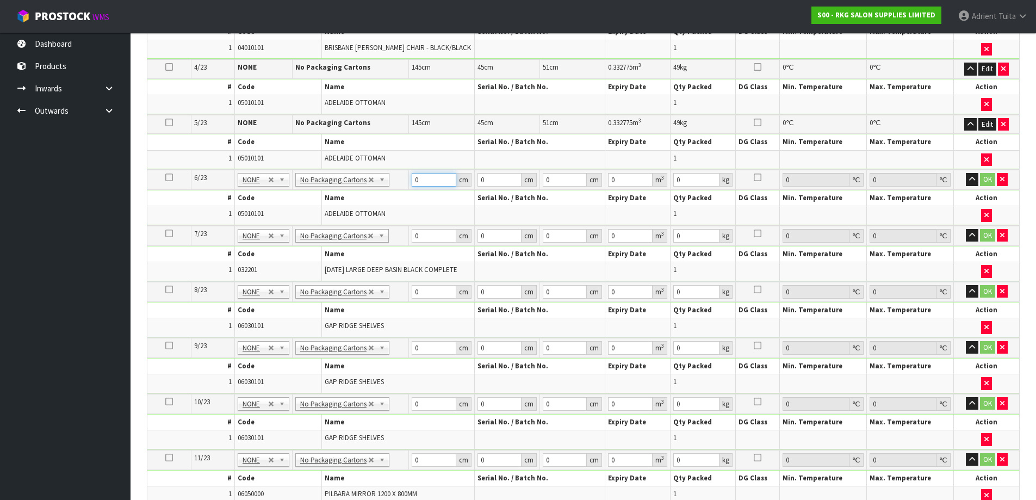
click at [422, 177] on input "0" at bounding box center [434, 180] width 44 height 14
type input "145"
type input "45"
type input "5"
type input "0.032625"
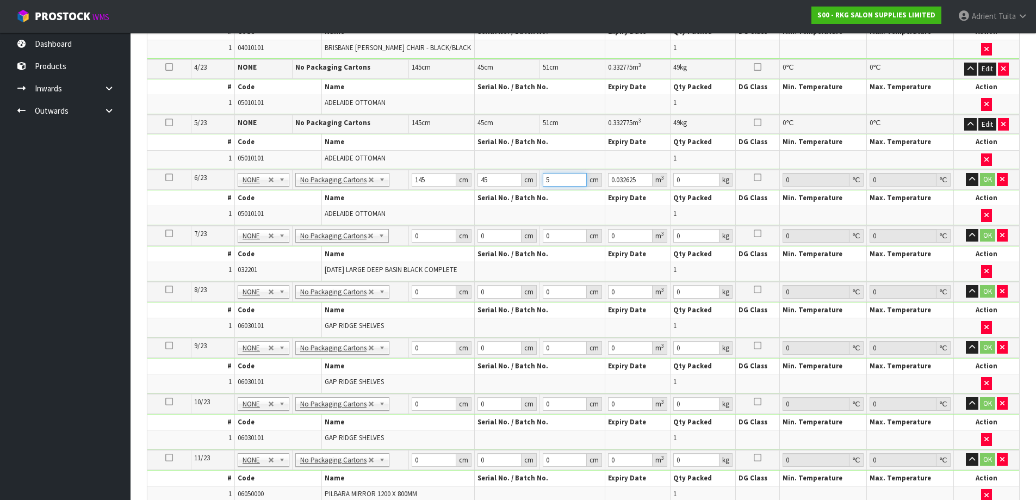
type input "51"
type input "0.332775"
type input "51"
type input "49"
click at [987, 178] on button "OK" at bounding box center [987, 179] width 15 height 13
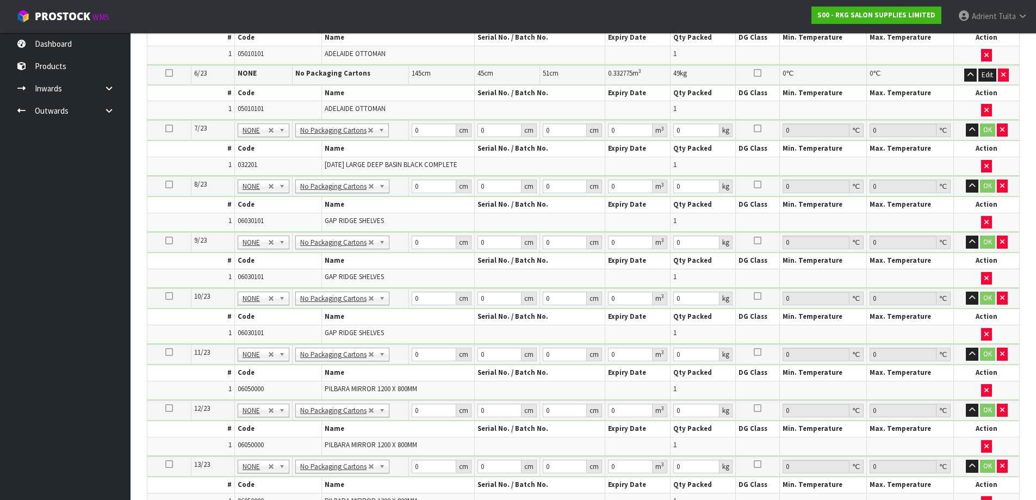
scroll to position [551, 0]
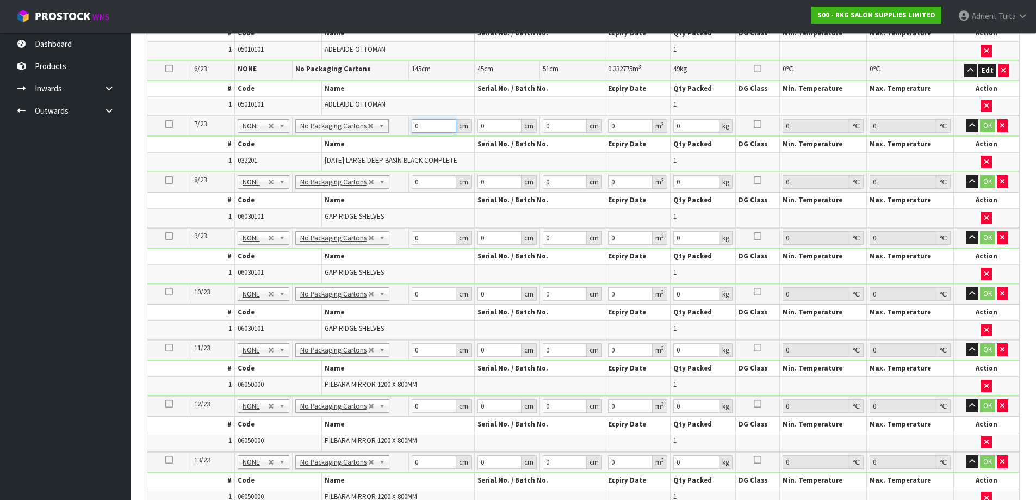
click at [422, 128] on input "0" at bounding box center [434, 126] width 44 height 14
type input "54"
type input "63"
type input "3"
type input "0.010206"
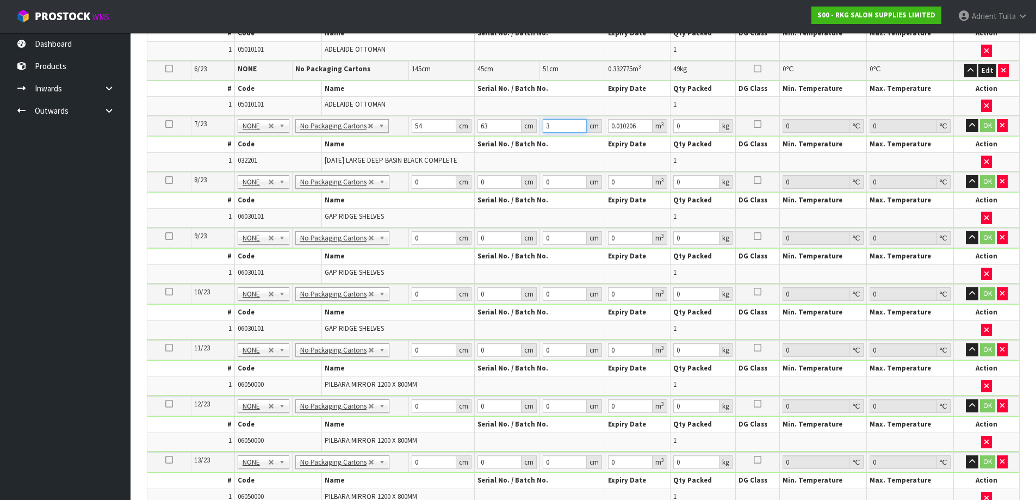
type input "36"
type input "0.122472"
type input "36"
type input "23"
click at [984, 128] on button "OK" at bounding box center [987, 125] width 15 height 13
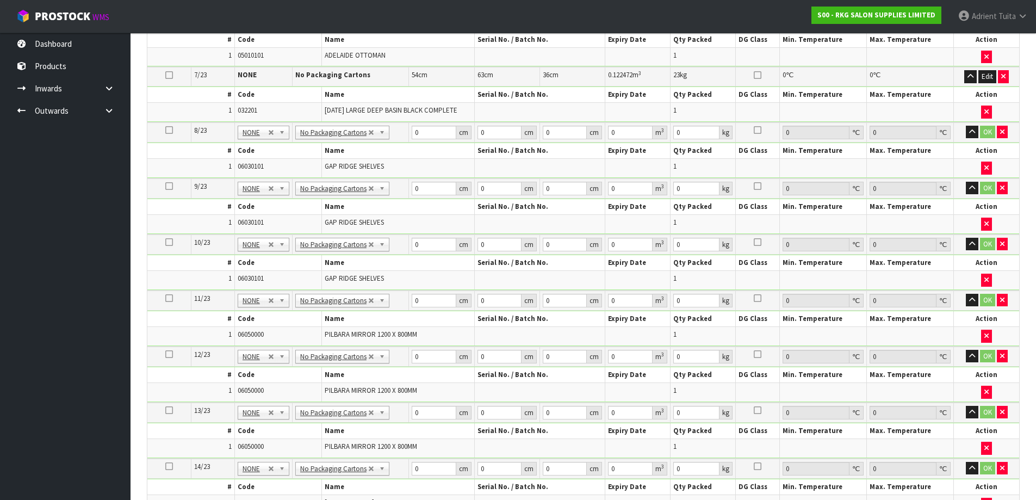
scroll to position [606, 0]
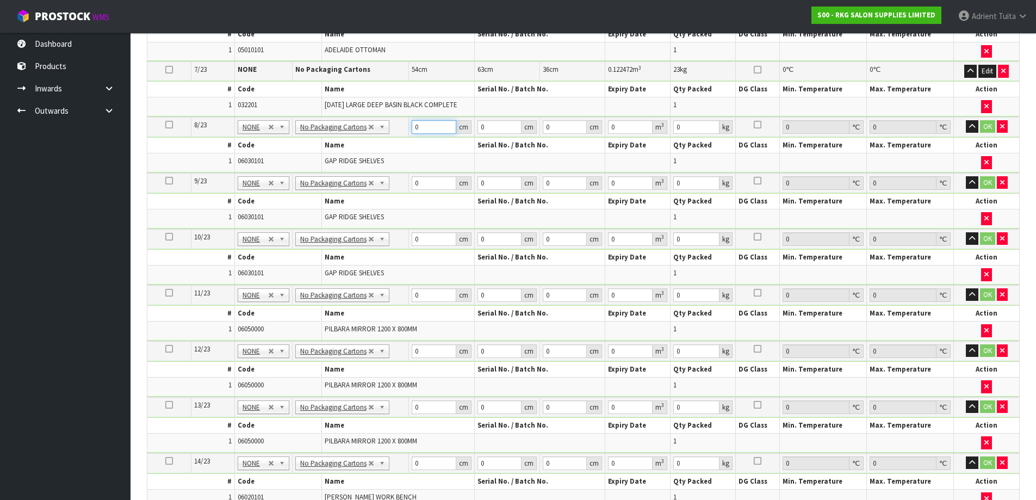
click at [425, 131] on input "0" at bounding box center [434, 127] width 44 height 14
type input "1"
type input "127"
type input "49"
type input "9"
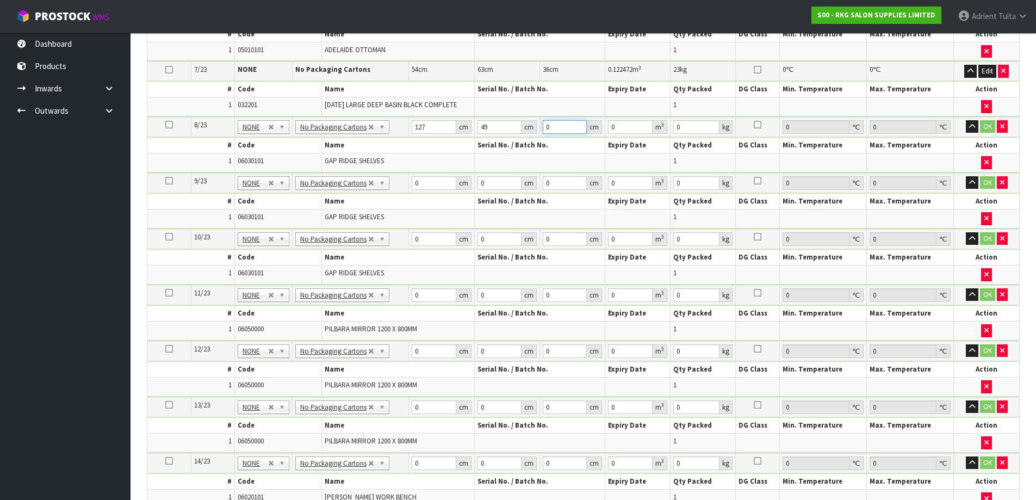
type input "0.056007"
type input "9"
type input "12"
click at [431, 188] on input "0" at bounding box center [434, 183] width 44 height 14
type input "127"
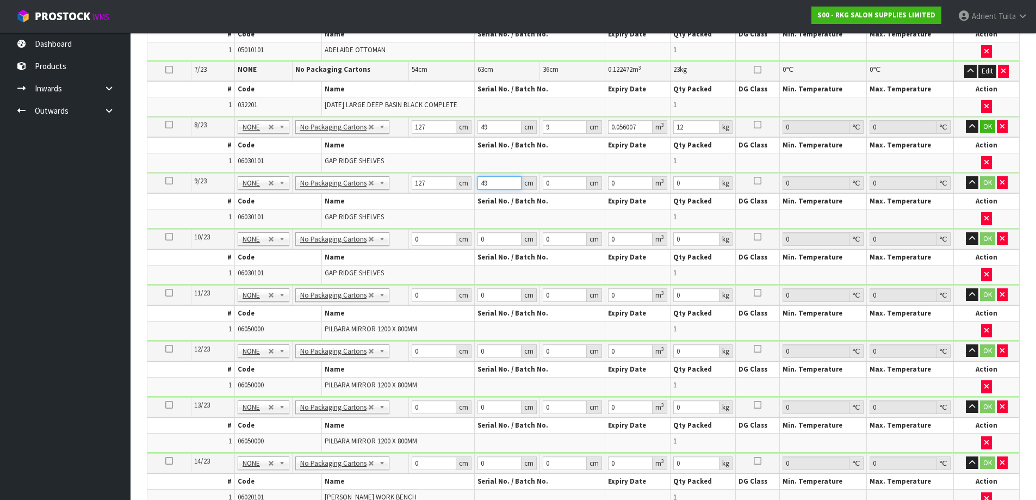
type input "49"
type input "9"
type input "0.056007"
type input "9"
type input "12"
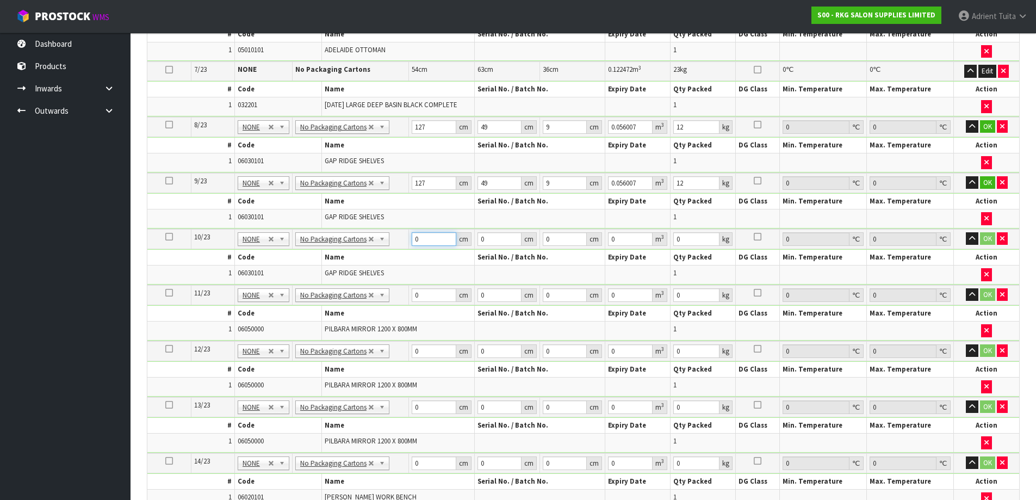
click at [428, 242] on input "0" at bounding box center [434, 239] width 44 height 14
type input "127"
type input "49"
type input "9"
type input "0.056007"
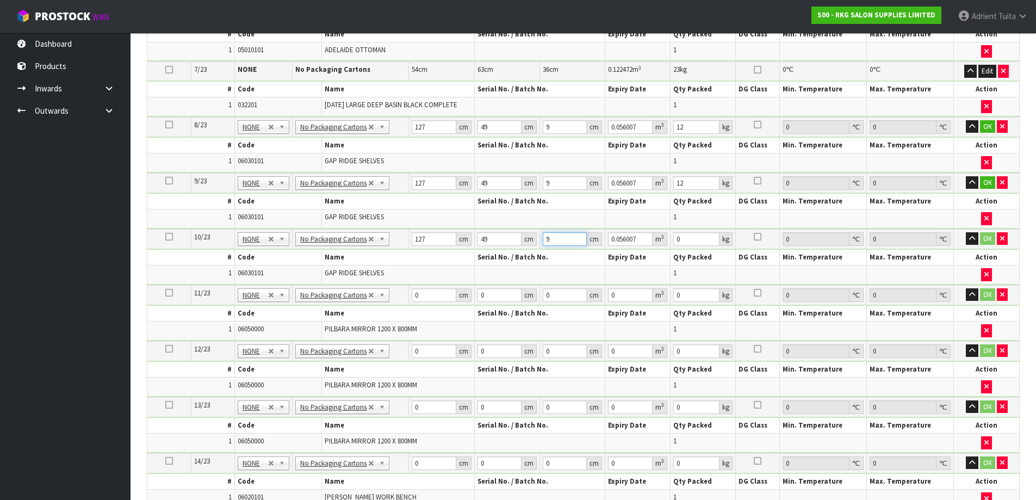
type input "9"
type input "12"
click at [983, 123] on button "OK" at bounding box center [987, 126] width 15 height 13
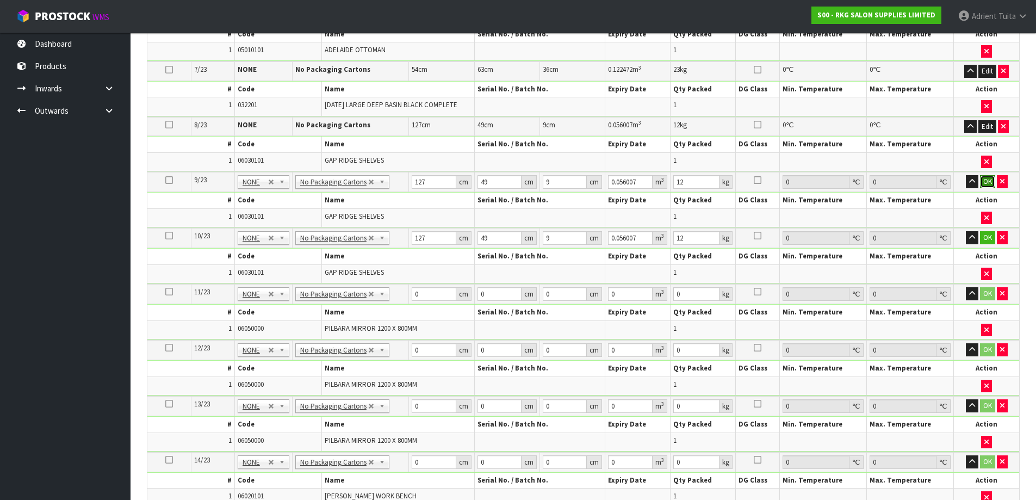
click at [985, 177] on button "OK" at bounding box center [987, 181] width 15 height 13
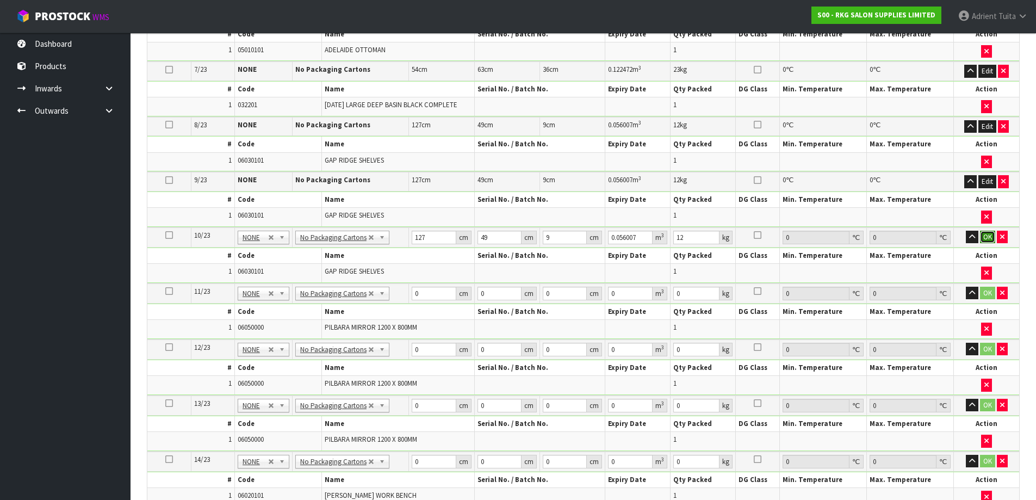
click at [991, 236] on button "OK" at bounding box center [987, 237] width 15 height 13
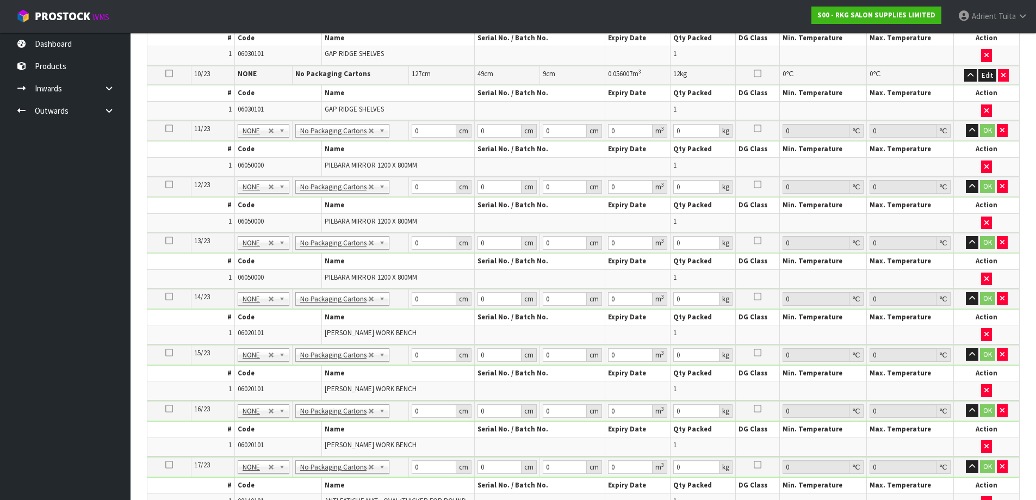
scroll to position [823, 0]
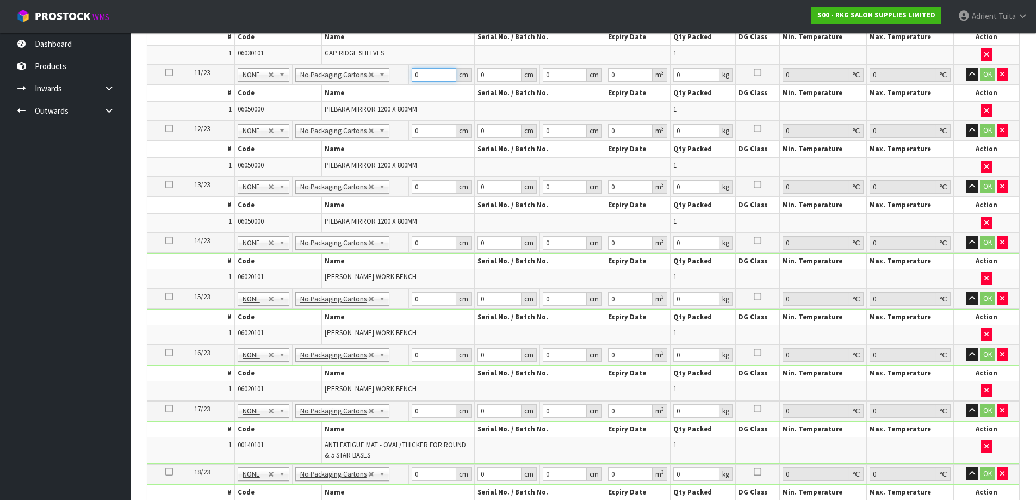
click at [434, 79] on input "0" at bounding box center [434, 75] width 44 height 14
type input "127"
type input "85"
type input "9"
type input "0.097155"
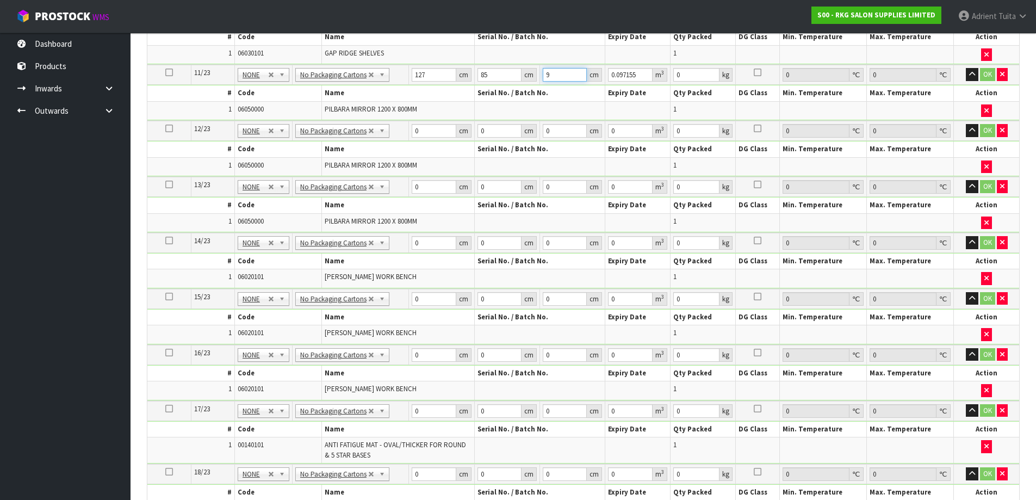
type input "9"
type input "25"
click at [439, 132] on input "0" at bounding box center [434, 131] width 44 height 14
type input "127"
type input "85"
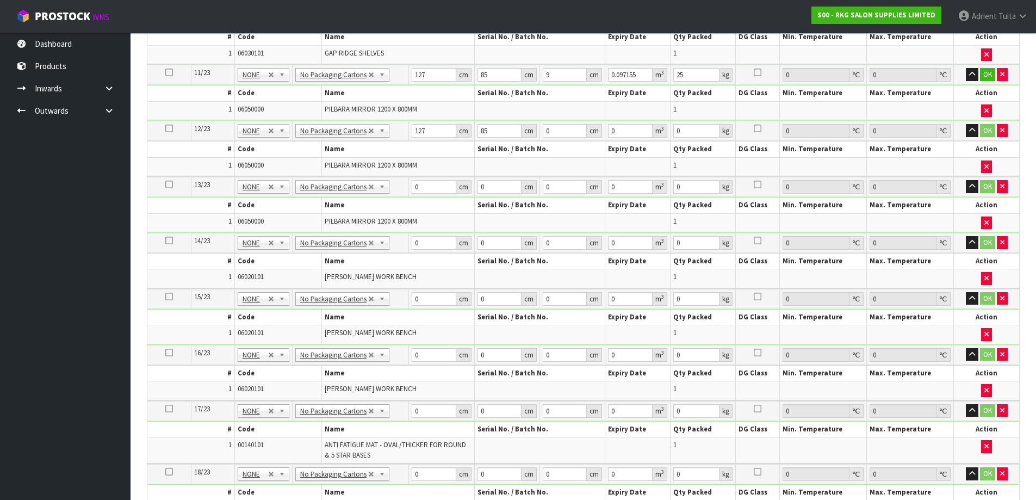
click at [581, 122] on td "0 cm" at bounding box center [572, 131] width 65 height 20
click at [572, 131] on input "0" at bounding box center [565, 131] width 44 height 14
type input "9"
type input "0.097155"
type input "9"
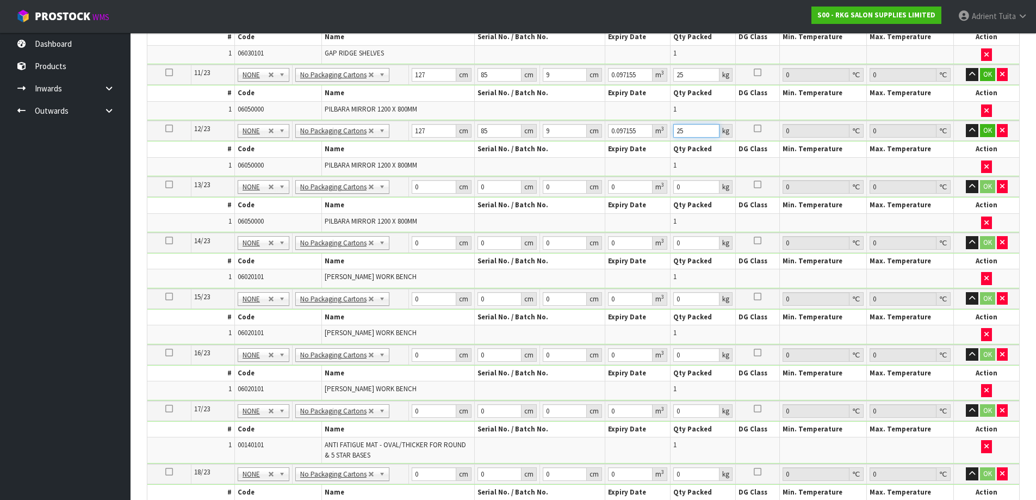
type input "25"
click at [420, 186] on input "0" at bounding box center [434, 187] width 44 height 14
type input "127"
type input "85"
type input "9"
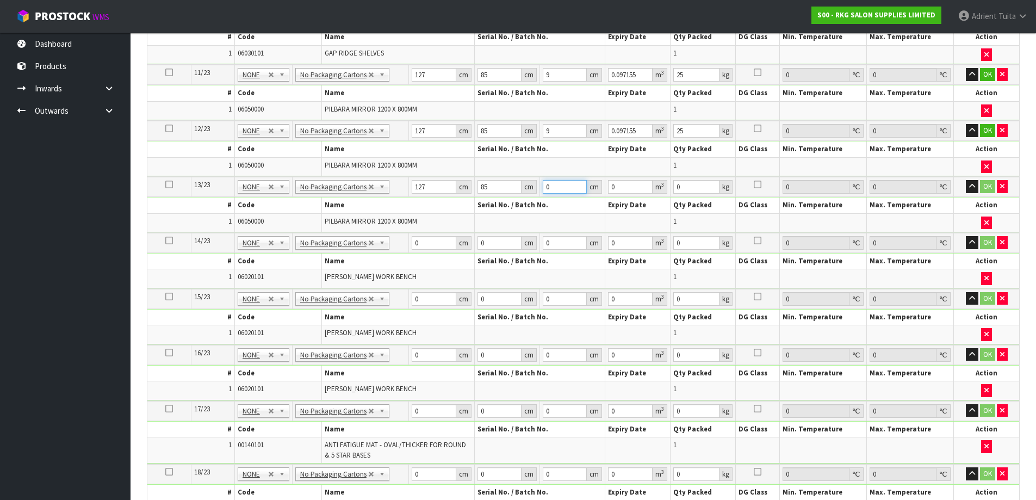
type input "0.097155"
type input "9"
type input "25"
click at [986, 79] on button "OK" at bounding box center [987, 74] width 15 height 13
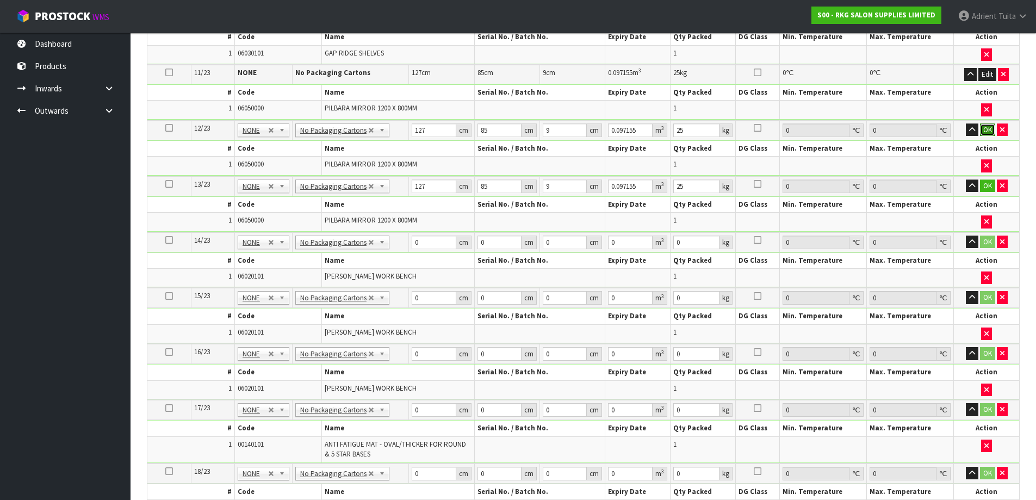
click at [986, 133] on button "OK" at bounding box center [987, 130] width 15 height 13
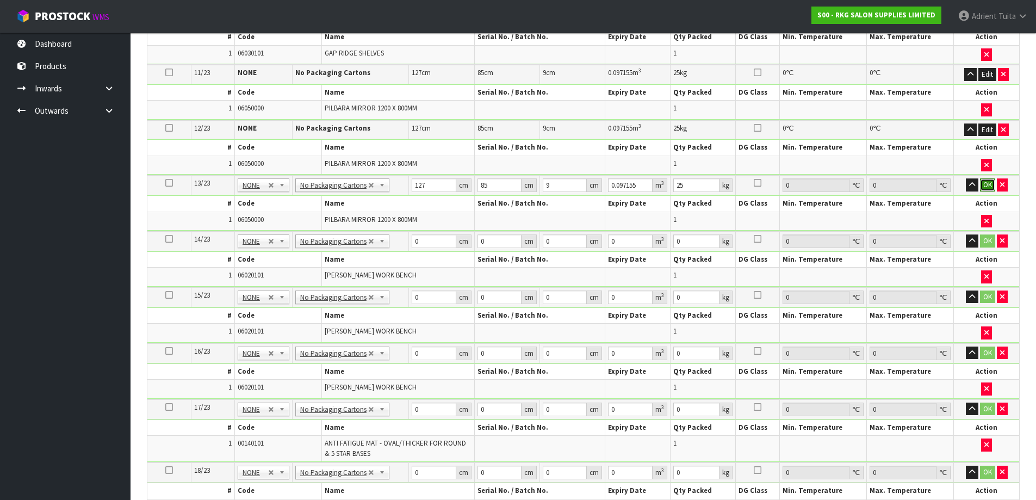
click at [985, 182] on button "OK" at bounding box center [987, 184] width 15 height 13
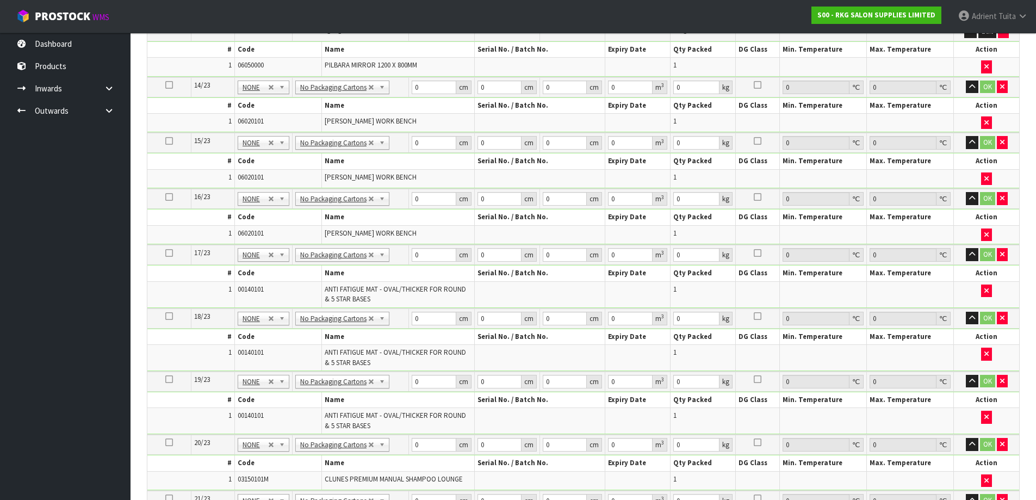
scroll to position [986, 0]
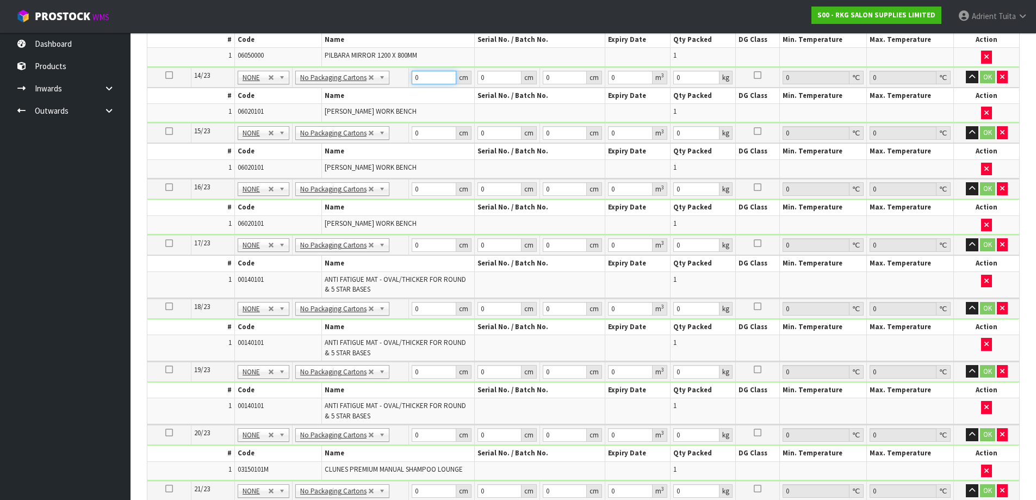
click at [421, 81] on input "0" at bounding box center [434, 78] width 44 height 14
type input "88"
type input "44"
type input "2"
type input "0.007744"
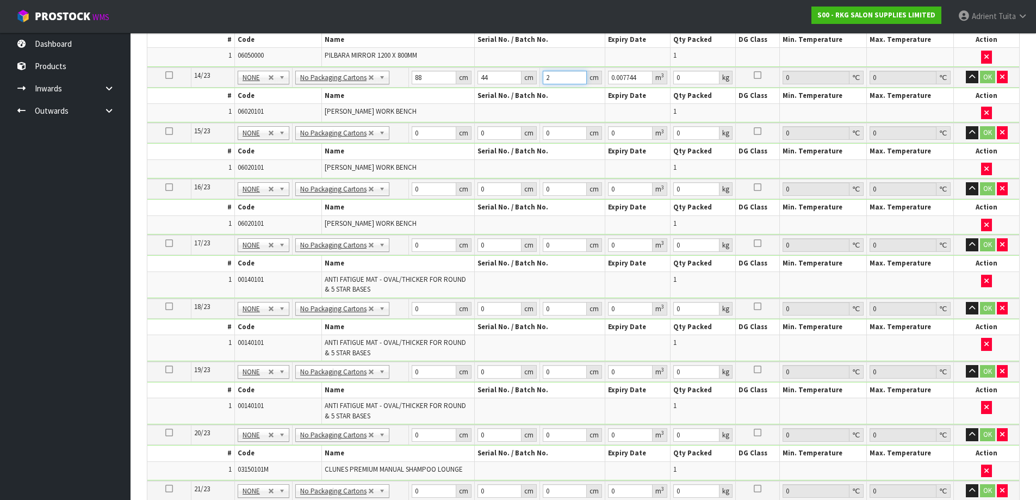
type input "20"
type input "0.07744"
type input "20"
type input "14"
click at [421, 136] on input "0" at bounding box center [434, 133] width 44 height 14
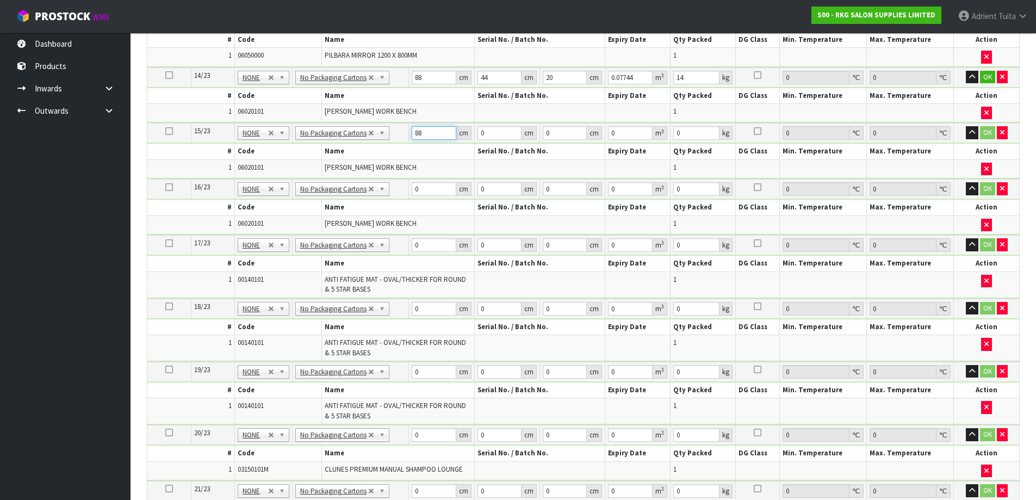
type input "88"
type input "44"
type input "2"
type input "0.007744"
type input "20"
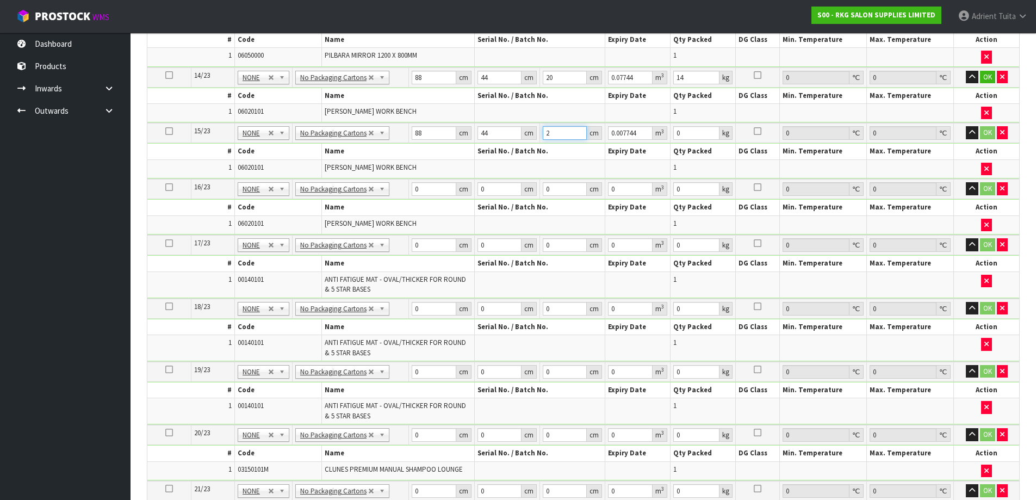
type input "0.07744"
type input "20"
type input "14"
click at [419, 186] on input "0" at bounding box center [434, 189] width 44 height 14
type input "88"
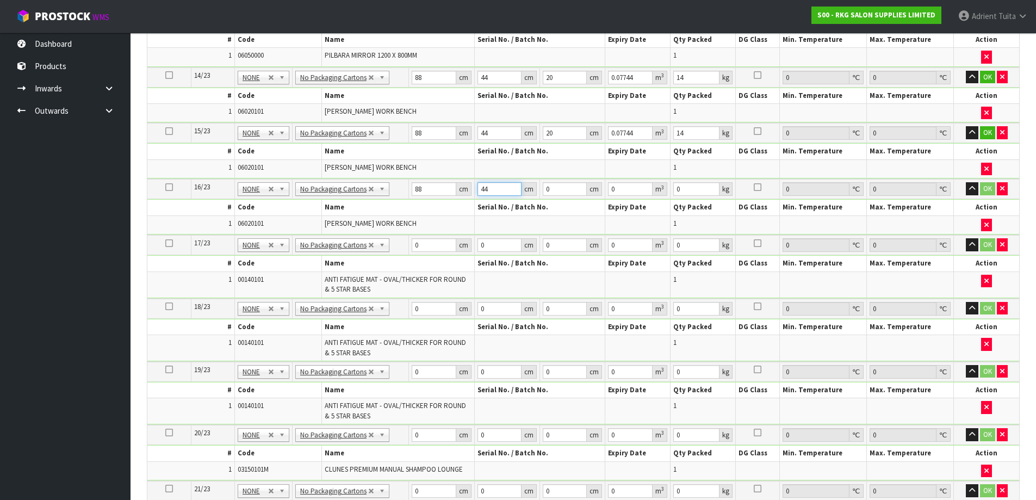
type input "44"
type input "2"
type input "0.007744"
type input "20"
type input "0.07744"
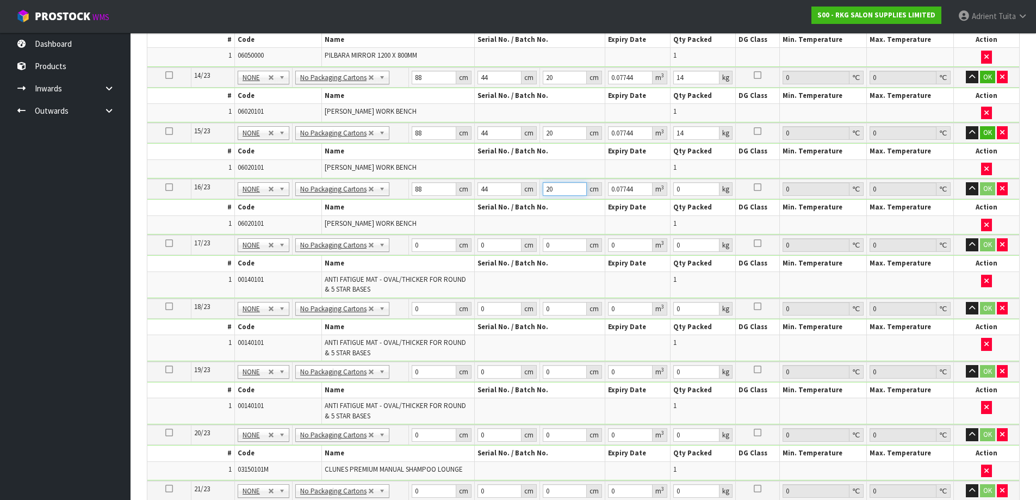
type input "20"
type input "14"
drag, startPoint x: 984, startPoint y: 79, endPoint x: 984, endPoint y: 112, distance: 32.6
click at [984, 79] on button "OK" at bounding box center [987, 77] width 15 height 13
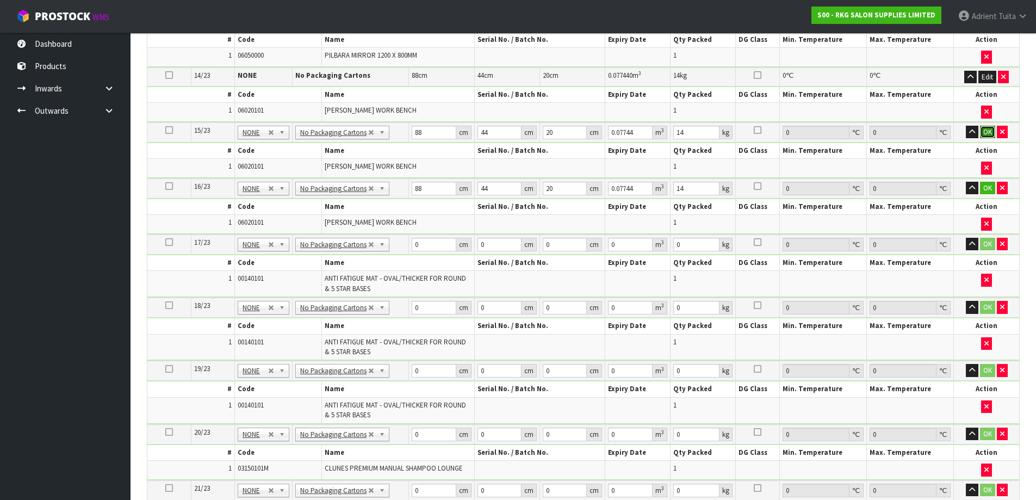
click at [983, 133] on button "OK" at bounding box center [987, 132] width 15 height 13
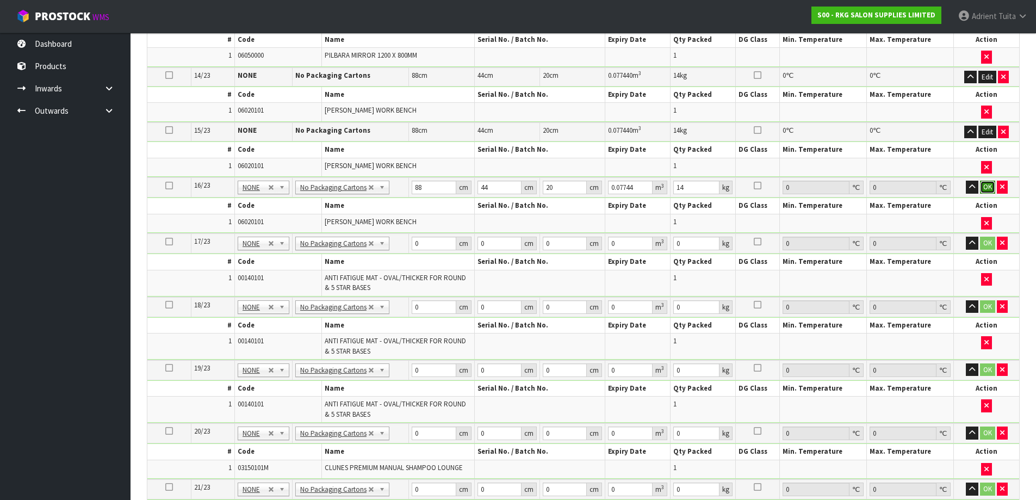
click at [986, 187] on button "OK" at bounding box center [987, 187] width 15 height 13
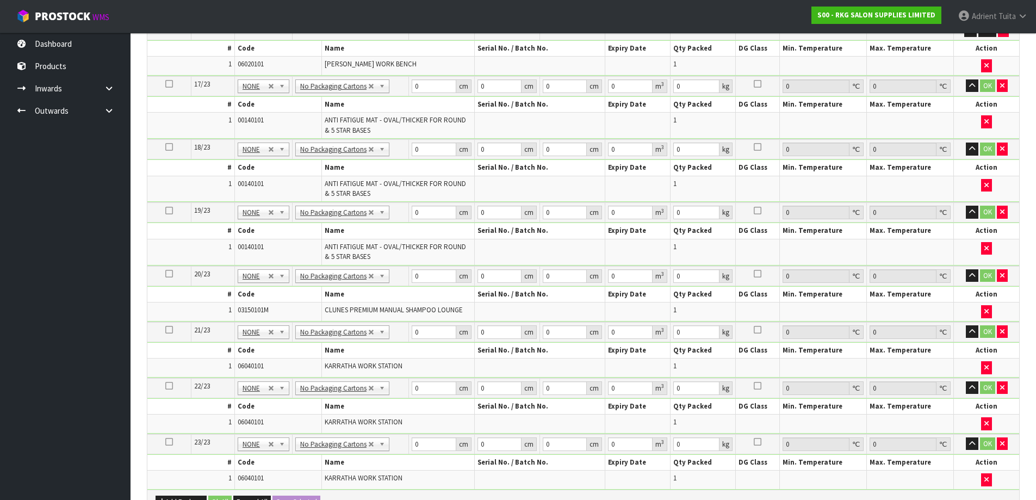
scroll to position [1150, 0]
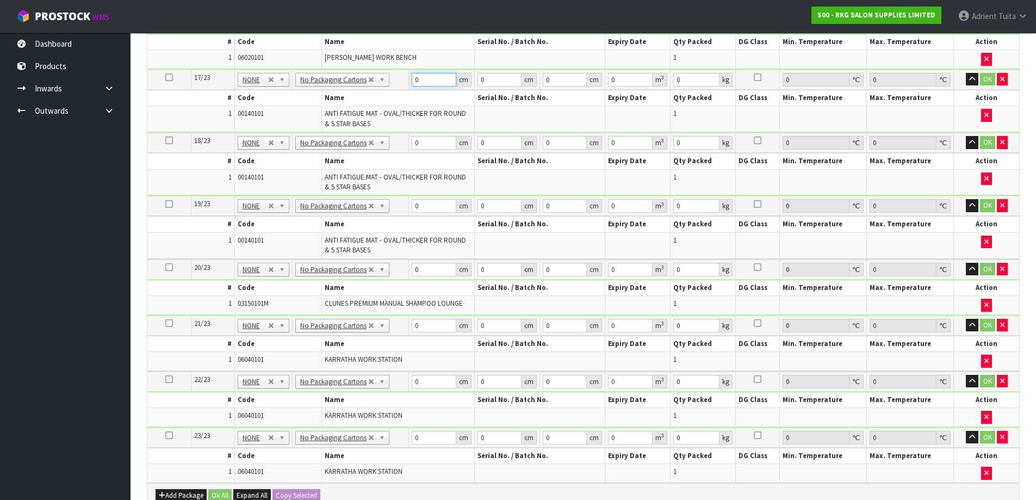
click at [428, 81] on input "0" at bounding box center [434, 80] width 44 height 14
type input "95"
type input "24"
type input "2"
type input "0.00456"
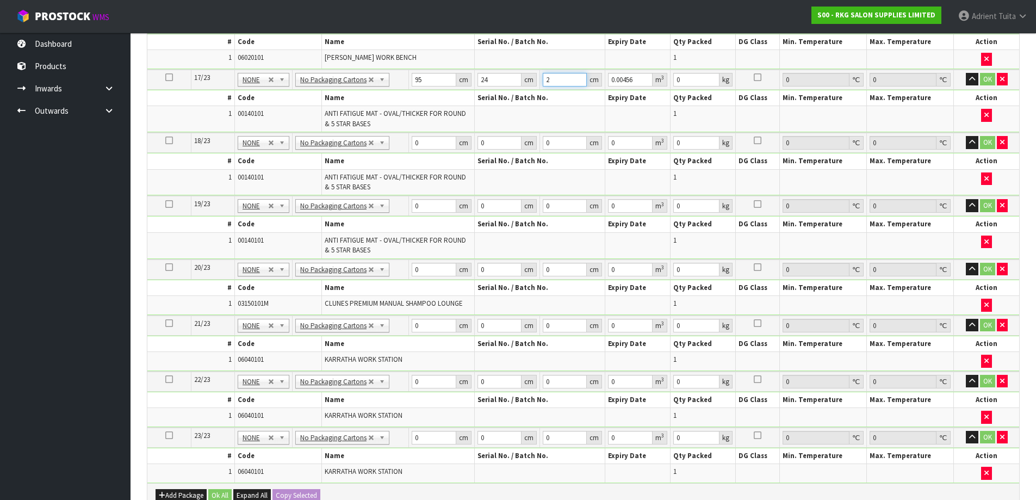
type input "23"
type input "0.05244"
type input "23"
type input "5"
click at [424, 138] on input "0" at bounding box center [434, 143] width 44 height 14
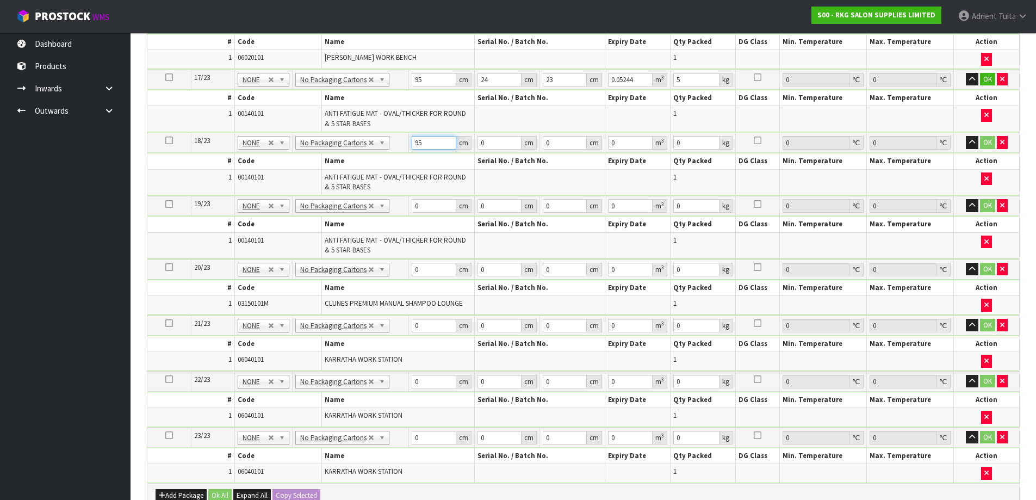
type input "95"
type input "24"
type input "2"
type input "0.00456"
type input "23"
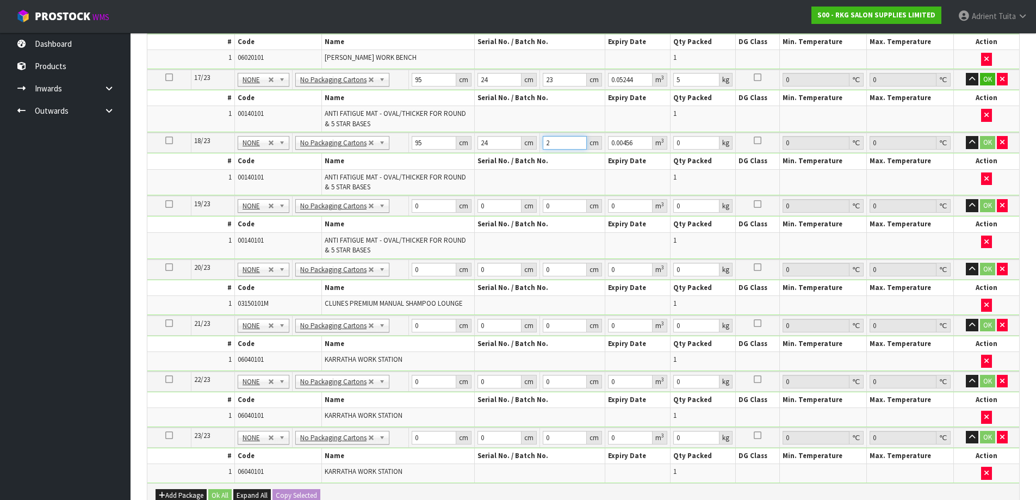
type input "0.05244"
type input "23"
type input "5"
click at [429, 205] on input "0" at bounding box center [434, 206] width 44 height 14
type input "95"
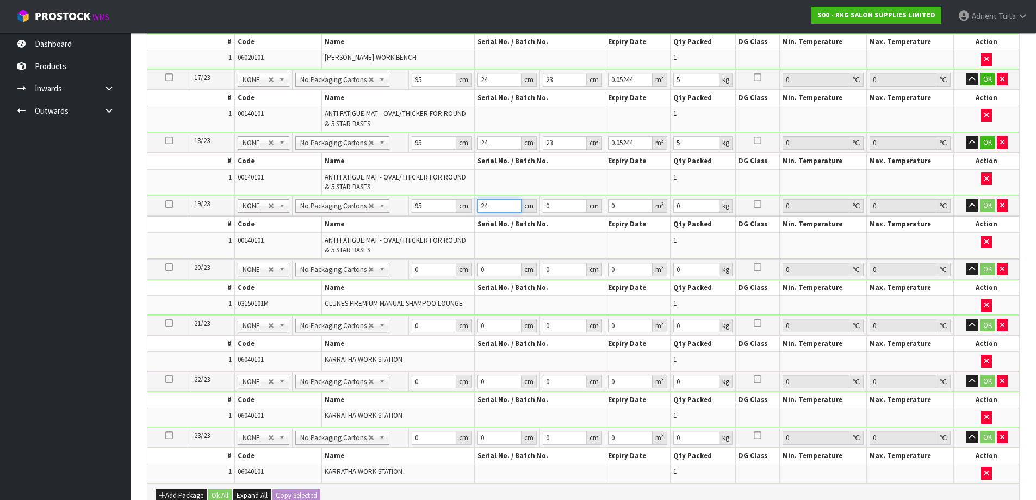
type input "24"
type input "2"
type input "0.00456"
type input "23"
type input "0.05244"
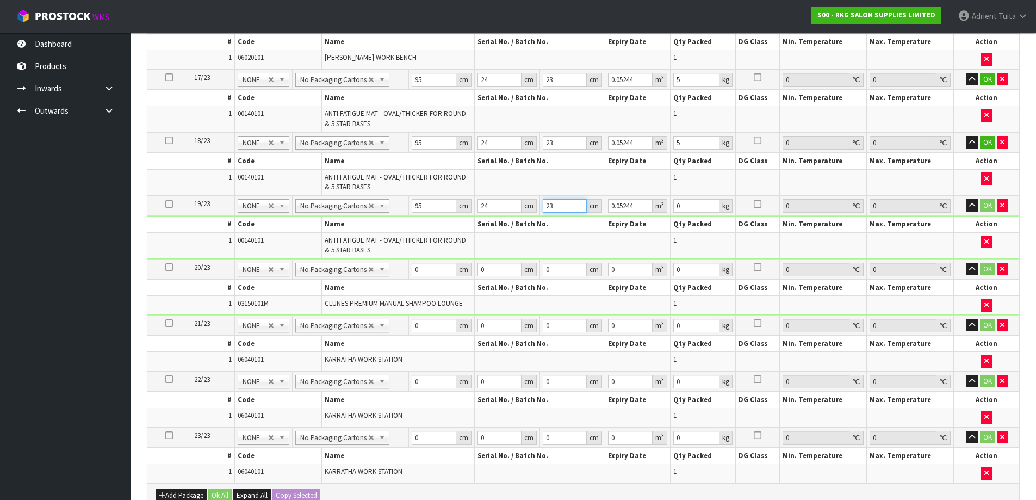
type input "23"
type input "5"
drag, startPoint x: 986, startPoint y: 79, endPoint x: 984, endPoint y: 124, distance: 44.1
click at [986, 80] on button "OK" at bounding box center [987, 79] width 15 height 13
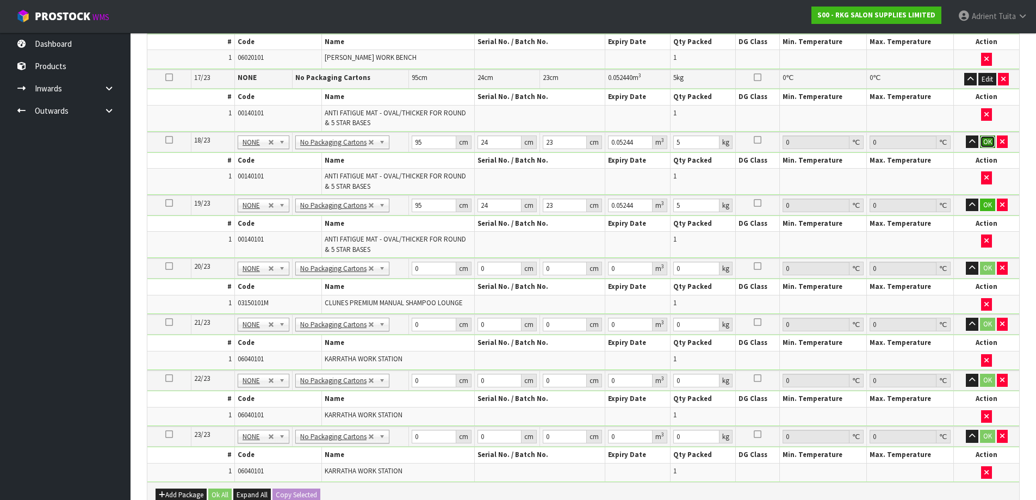
click at [985, 143] on button "OK" at bounding box center [987, 141] width 15 height 13
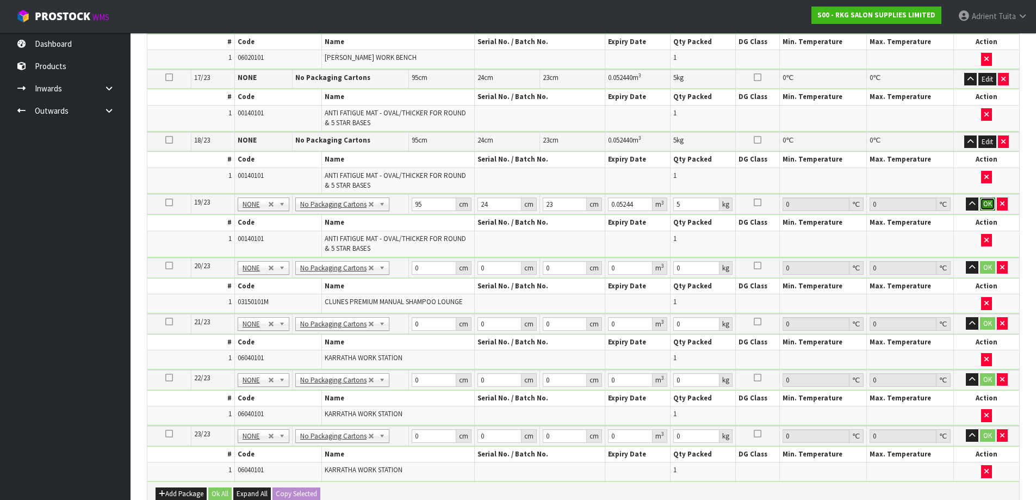
click at [985, 198] on button "OK" at bounding box center [987, 203] width 15 height 13
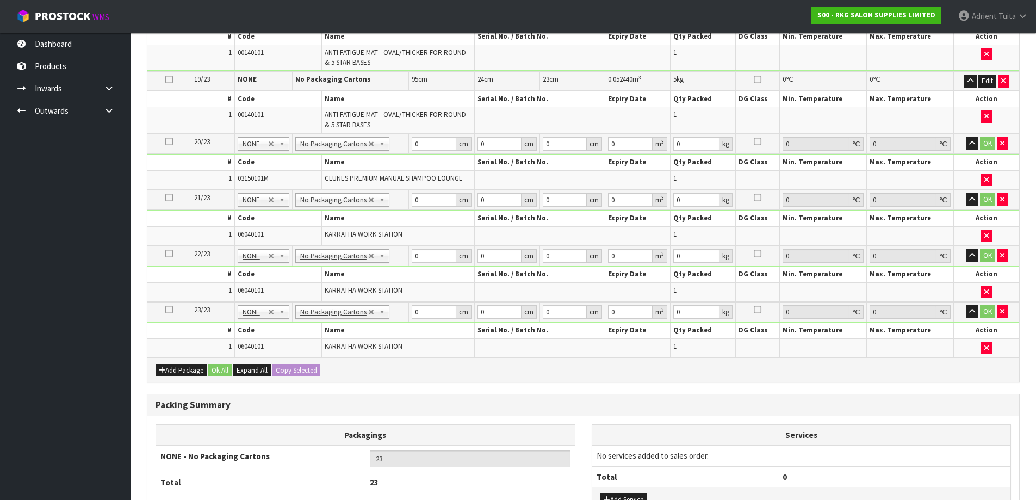
scroll to position [1313, 0]
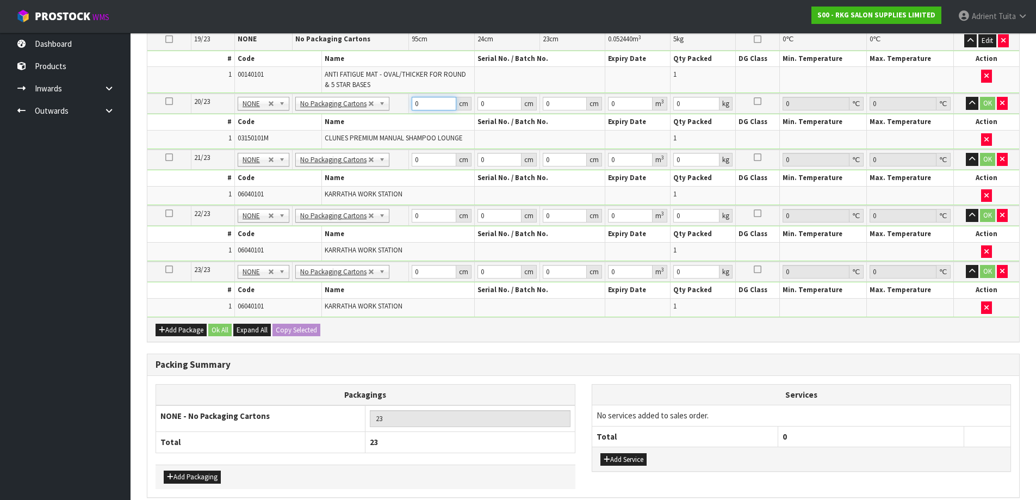
click at [433, 99] on input "0" at bounding box center [434, 104] width 44 height 14
type input "100"
type input "76"
type input "7"
type input "0.0532"
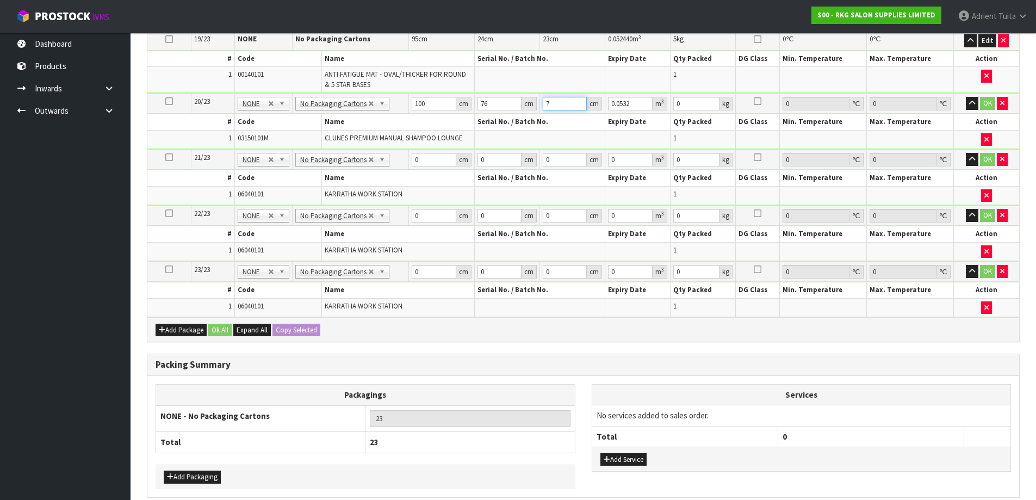
type input "77"
type input "0.5852"
type input "77"
type input "51"
click at [991, 100] on button "OK" at bounding box center [987, 103] width 15 height 13
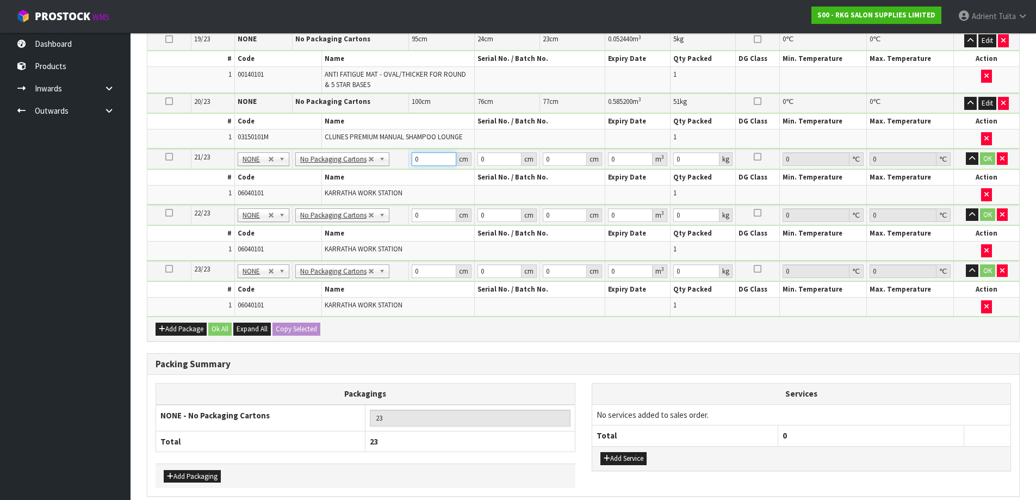
click at [434, 163] on input "0" at bounding box center [434, 159] width 44 height 14
type input "97"
type input "53"
type input "4"
type input "0.020564"
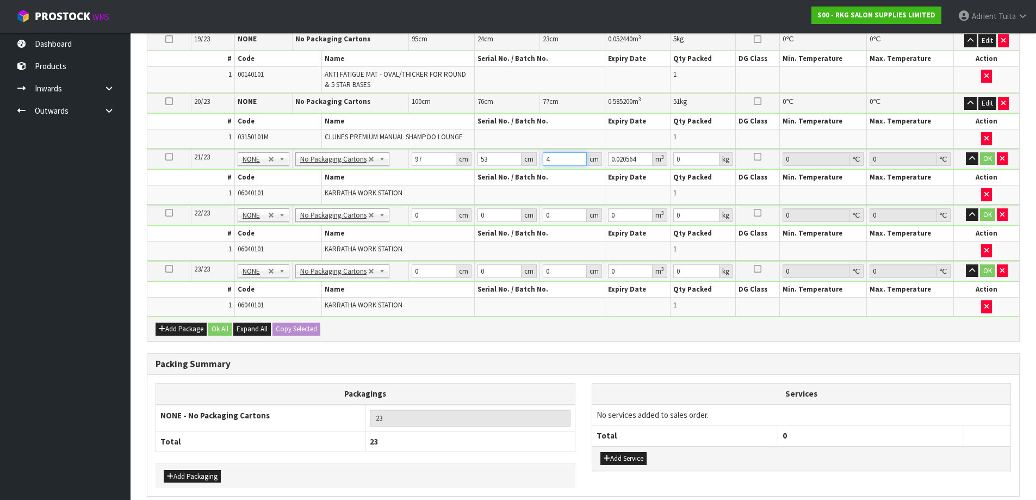
type input "44"
type input "0.226204"
type input "44"
type input "25"
click at [434, 212] on input "0" at bounding box center [434, 215] width 44 height 14
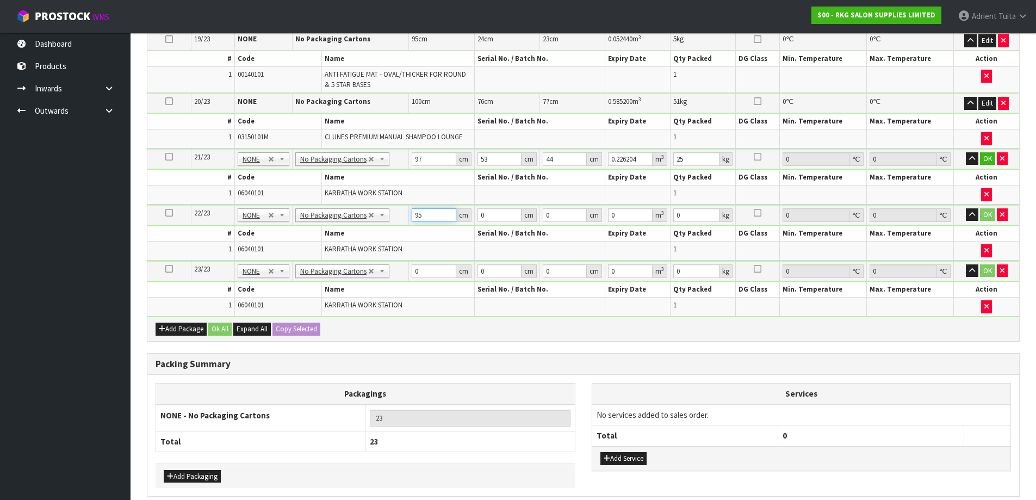
type input "95"
type input "53"
type input "4"
click at [422, 277] on input "0" at bounding box center [434, 271] width 44 height 14
click at [986, 151] on td "OK" at bounding box center [986, 159] width 65 height 20
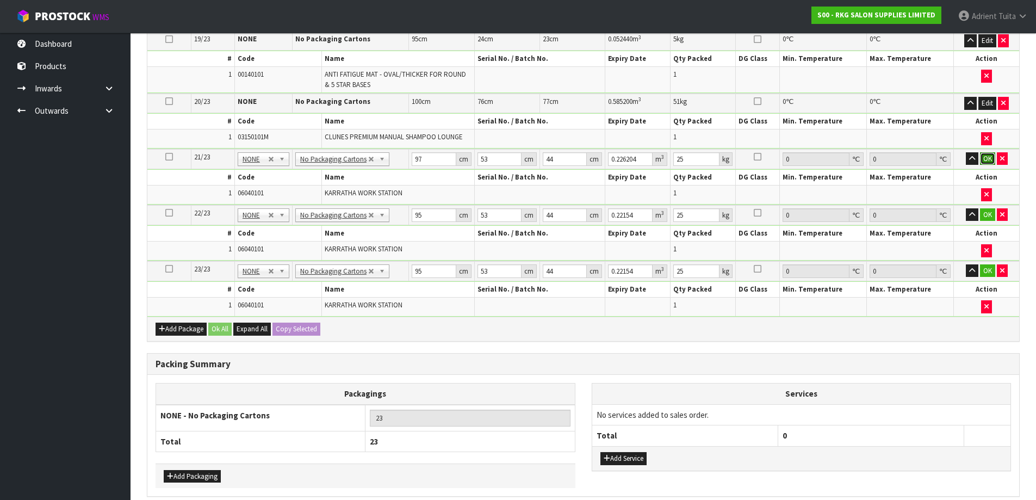
click at [986, 159] on button "OK" at bounding box center [987, 158] width 15 height 13
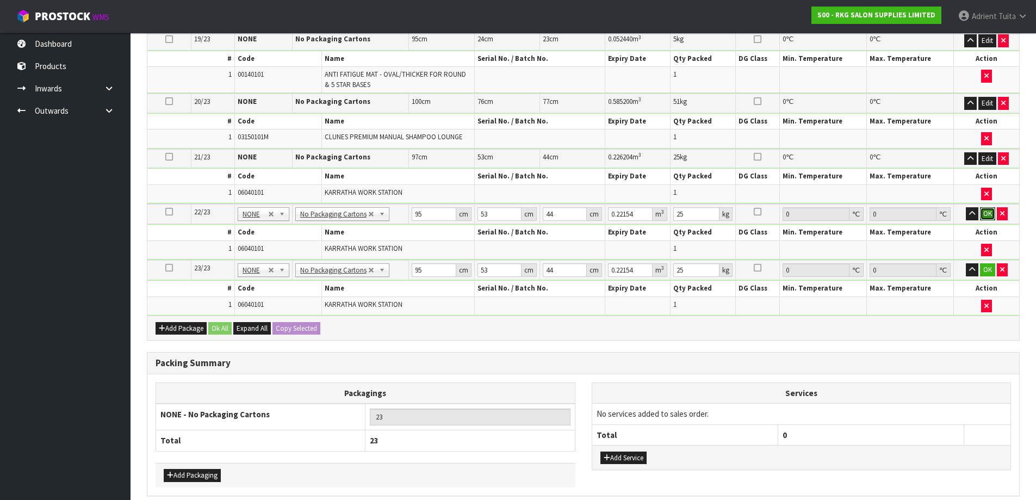
drag, startPoint x: 992, startPoint y: 209, endPoint x: 965, endPoint y: 260, distance: 57.2
click at [992, 211] on button "OK" at bounding box center [987, 213] width 15 height 13
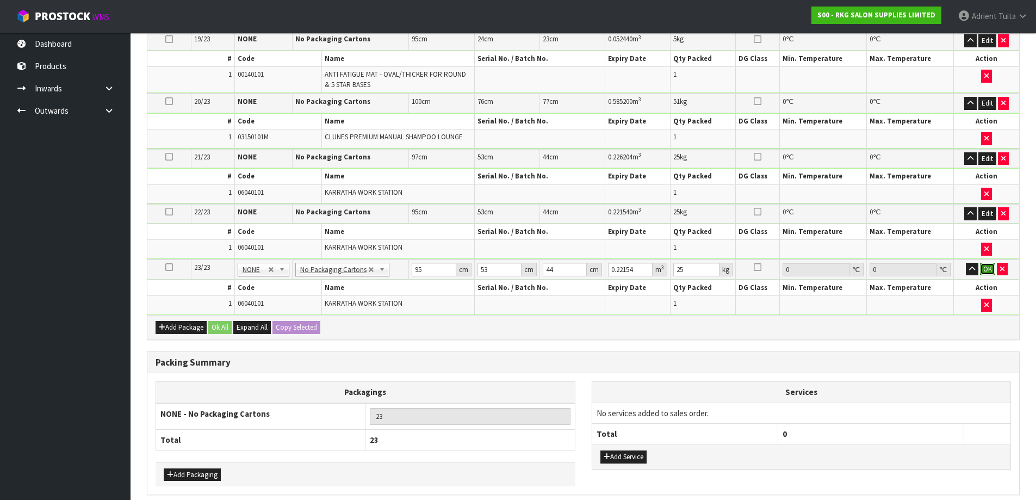
click at [986, 271] on button "OK" at bounding box center [987, 269] width 15 height 13
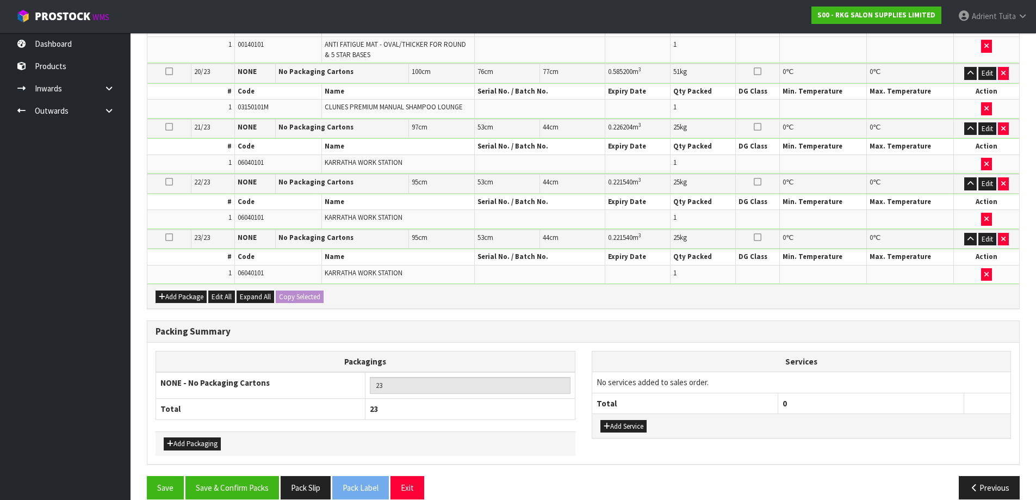
scroll to position [1359, 0]
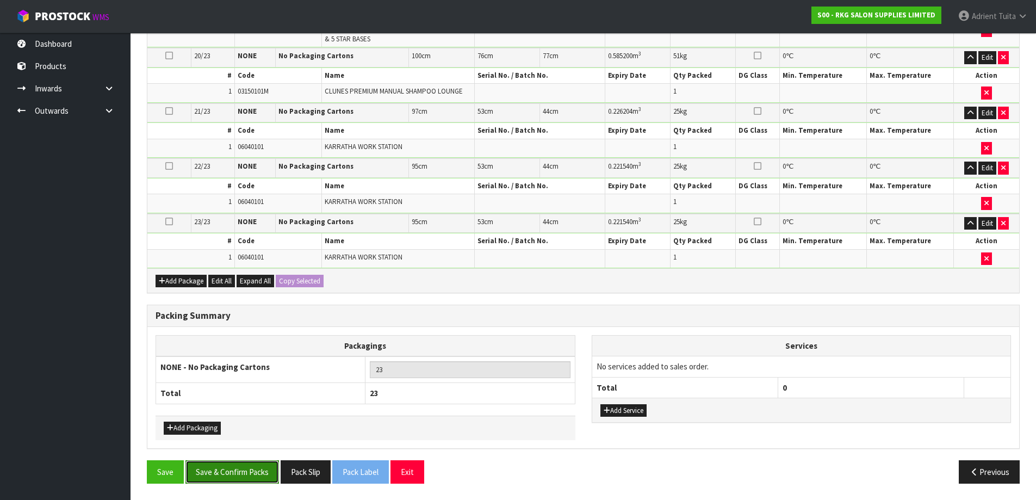
click at [256, 466] on button "Save & Confirm Packs" at bounding box center [233, 471] width 94 height 23
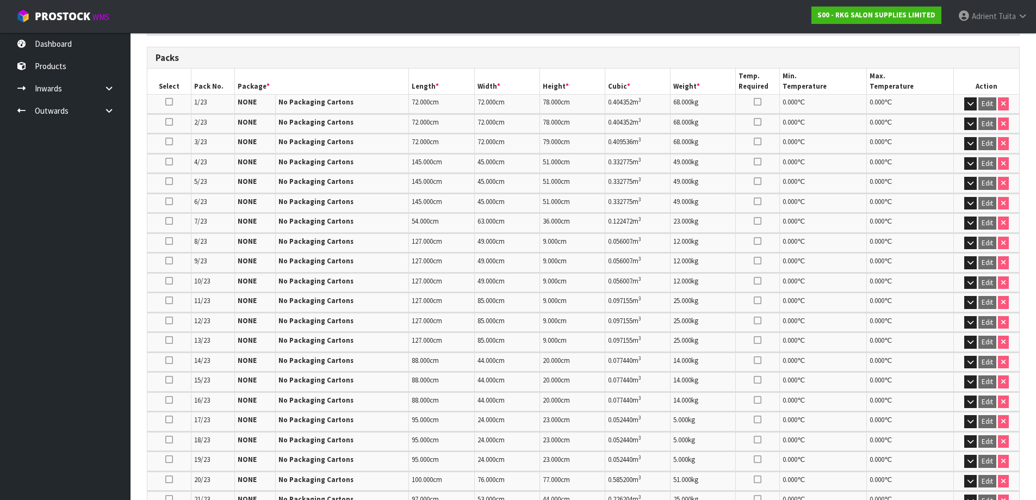
scroll to position [435, 0]
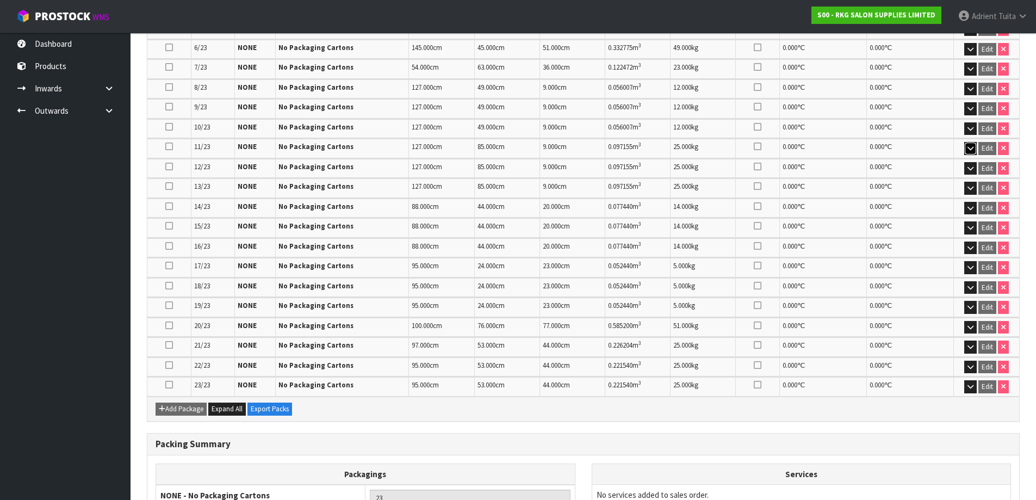
click at [967, 154] on button "button" at bounding box center [971, 148] width 13 height 13
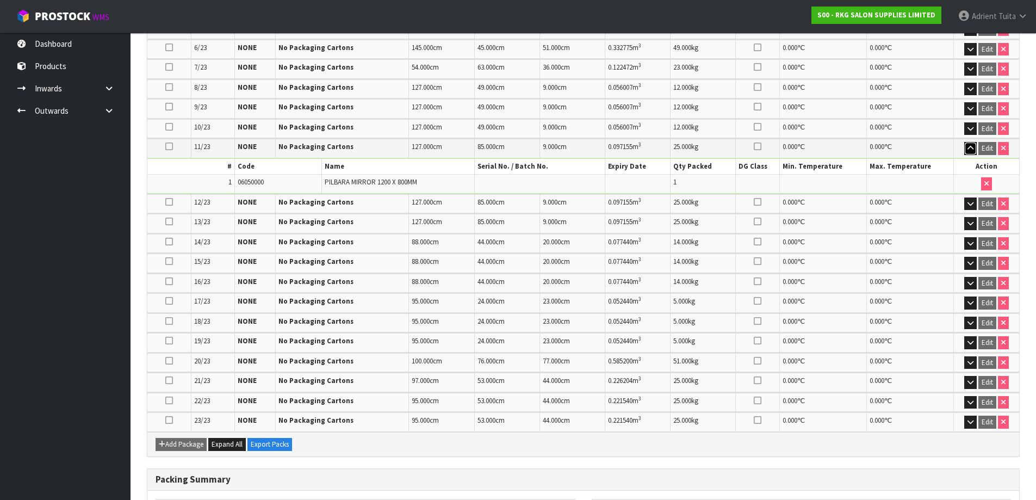
click at [965, 142] on button "button" at bounding box center [971, 148] width 13 height 13
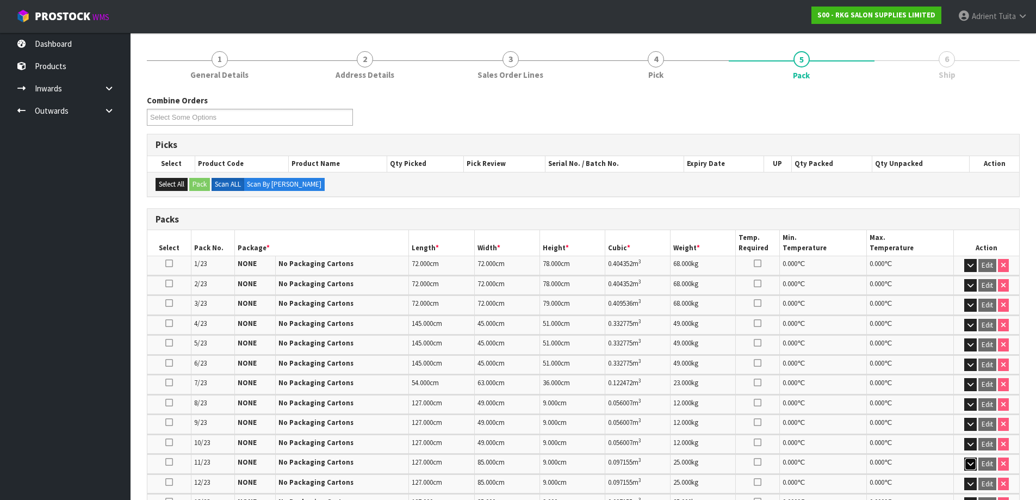
scroll to position [0, 0]
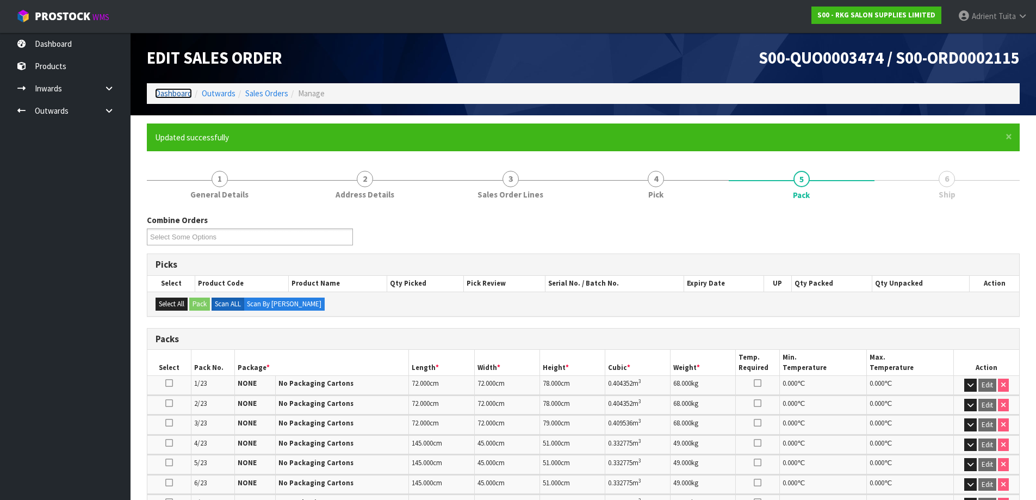
click at [176, 94] on link "Dashboard" at bounding box center [173, 93] width 37 height 10
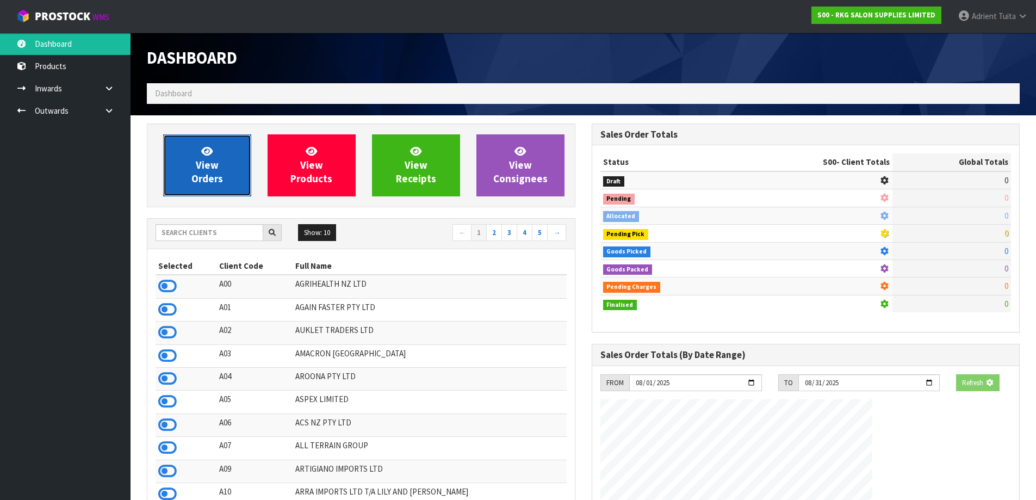
click at [196, 174] on span "View Orders" at bounding box center [208, 165] width 32 height 41
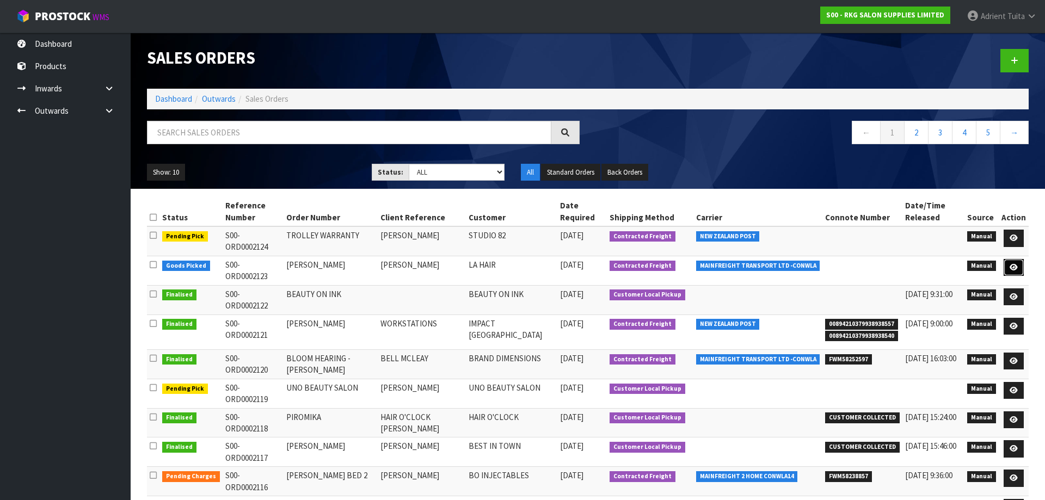
click at [1008, 259] on link at bounding box center [1013, 267] width 20 height 17
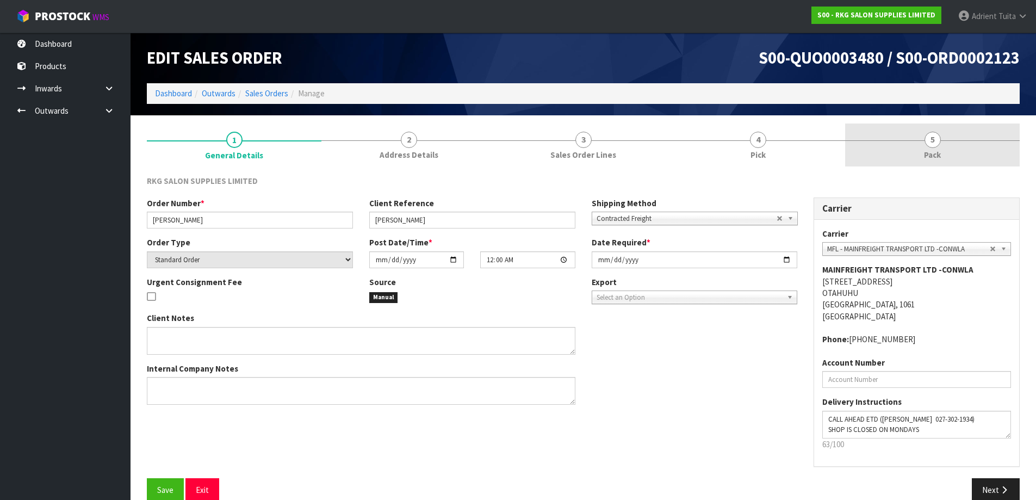
click at [964, 151] on link "5 Pack" at bounding box center [932, 145] width 175 height 43
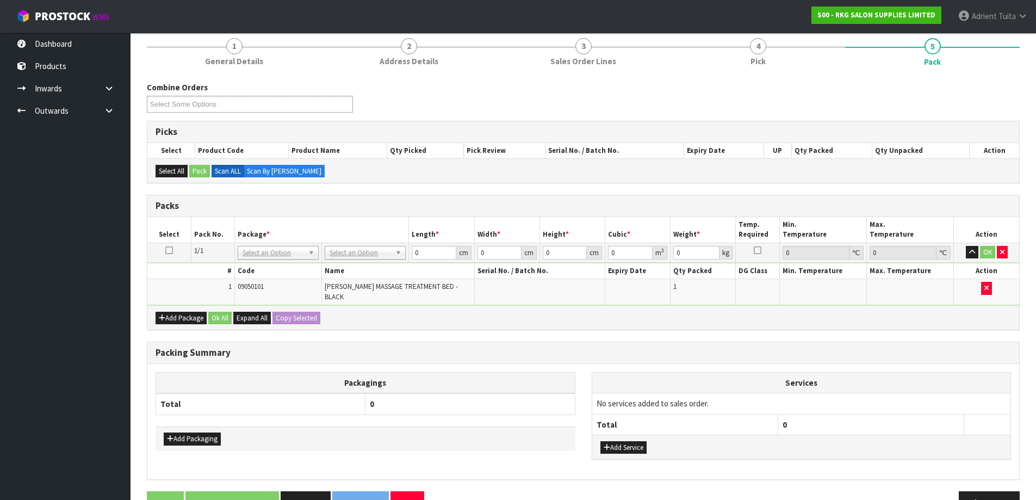
scroll to position [118, 0]
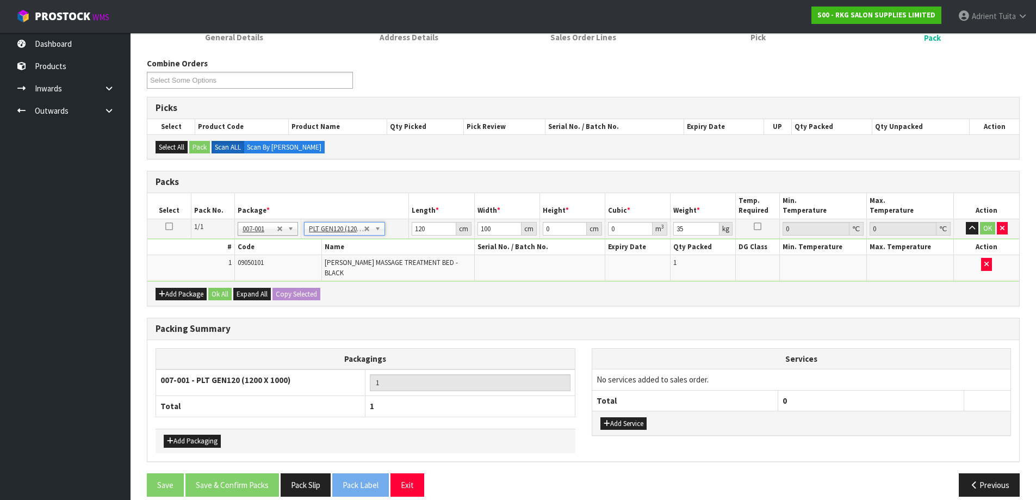
click at [417, 239] on th "Name" at bounding box center [398, 247] width 153 height 16
click at [419, 236] on td "120 cm" at bounding box center [441, 229] width 65 height 20
click at [422, 229] on input "120" at bounding box center [434, 229] width 44 height 14
click at [984, 225] on button "OK" at bounding box center [987, 228] width 15 height 13
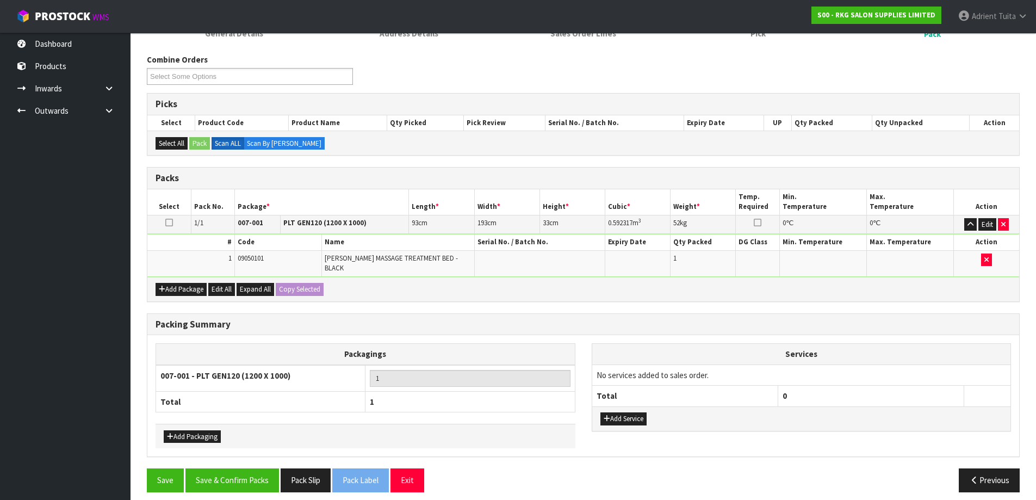
scroll to position [122, 0]
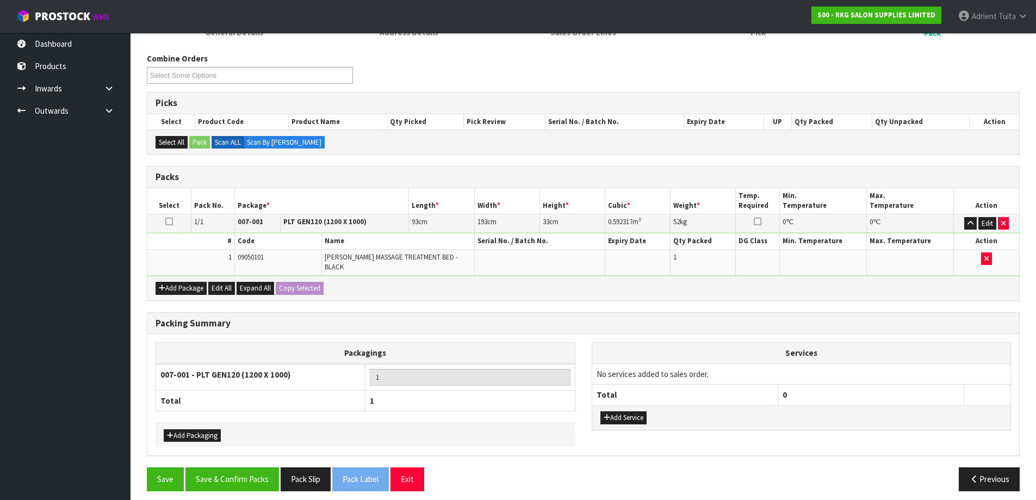
click at [178, 498] on section "1 General Details 2 Address Details 3 Sales Order Lines 4 Pick 5 Pack Combine O…" at bounding box center [584, 250] width 906 height 515
click at [227, 478] on button "Save & Confirm Packs" at bounding box center [233, 478] width 94 height 23
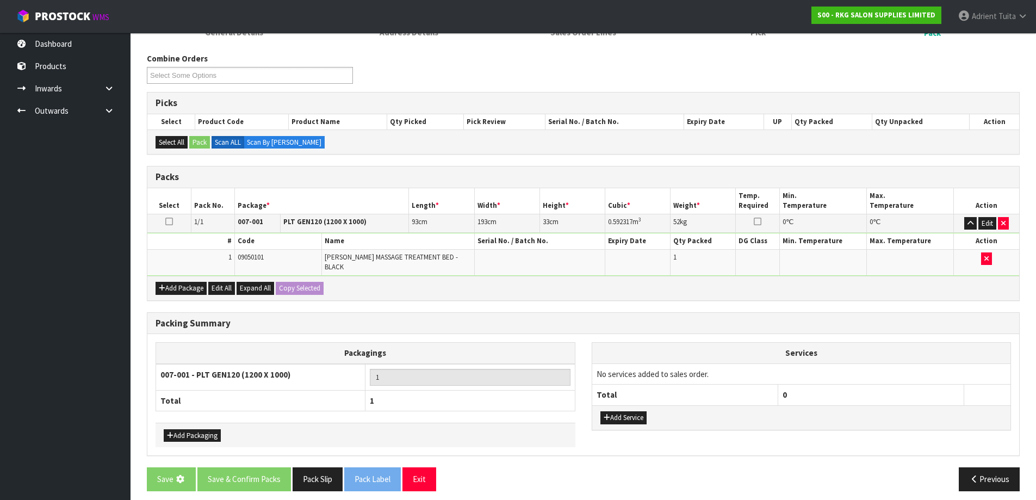
scroll to position [0, 0]
